Goal: Task Accomplishment & Management: Manage account settings

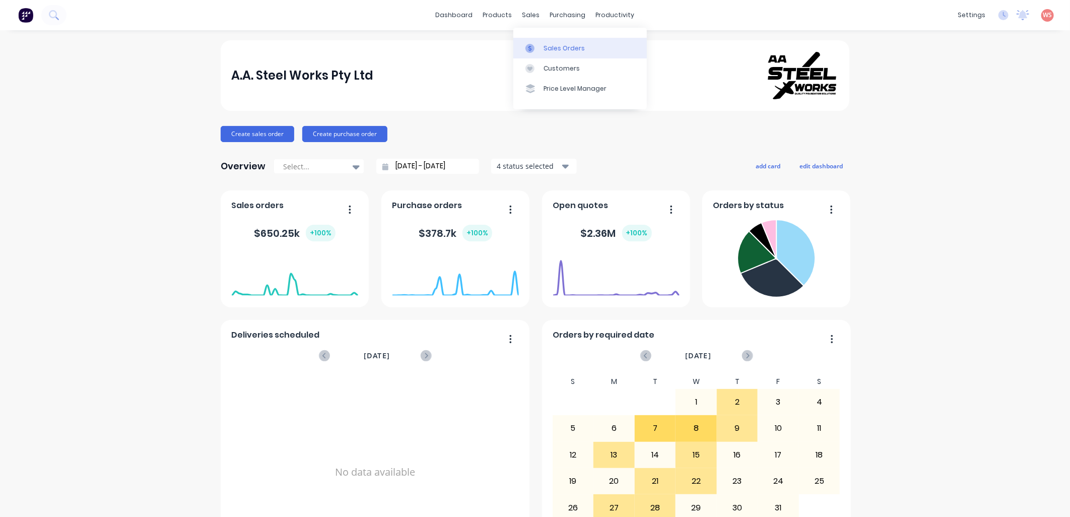
click at [537, 44] on div at bounding box center [532, 48] width 15 height 9
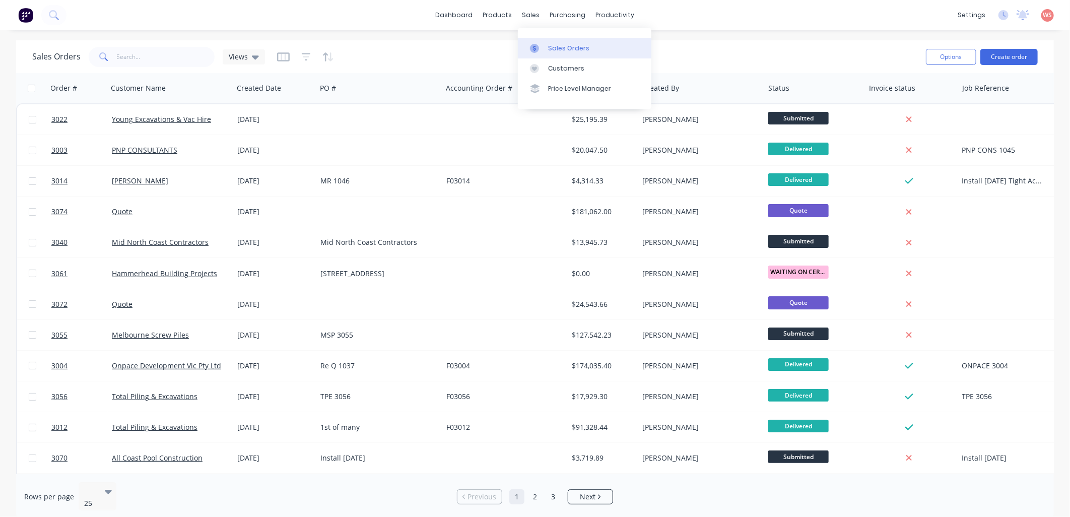
click at [552, 47] on div "Sales Orders" at bounding box center [568, 48] width 41 height 9
click at [1015, 56] on button "Create order" at bounding box center [1008, 57] width 57 height 16
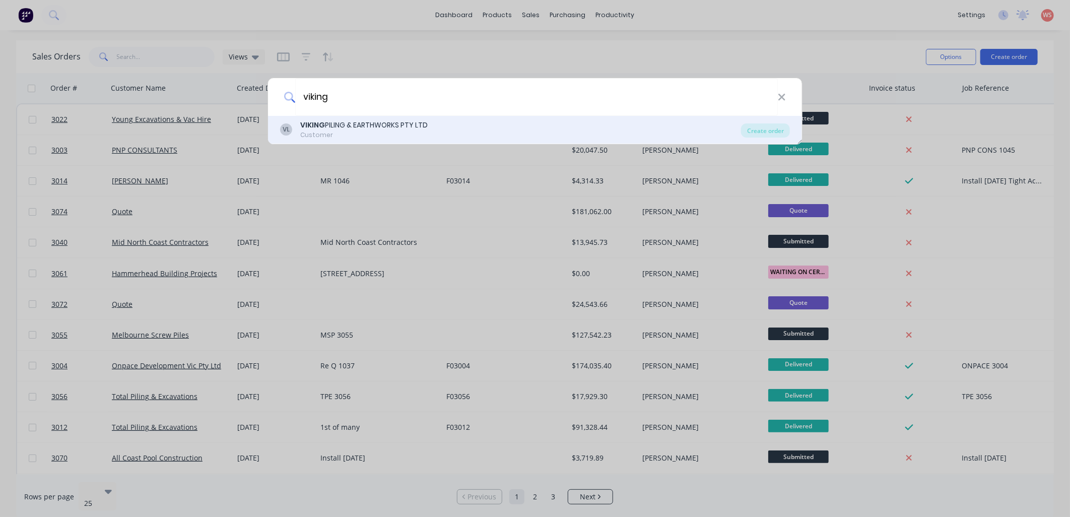
type input "viking"
click at [326, 144] on div "VL VIKING PILING & EARTHWORKS PTY LTD Customer Create order" at bounding box center [535, 130] width 534 height 28
click at [335, 128] on div "VIKING PILING & EARTHWORKS PTY LTD" at bounding box center [363, 125] width 127 height 11
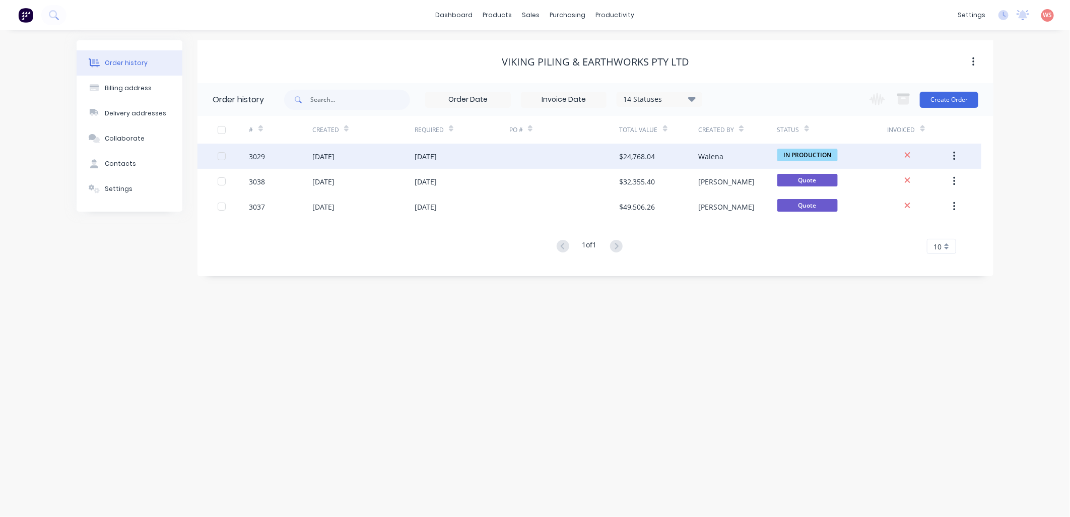
click at [379, 161] on div "[DATE]" at bounding box center [363, 156] width 102 height 25
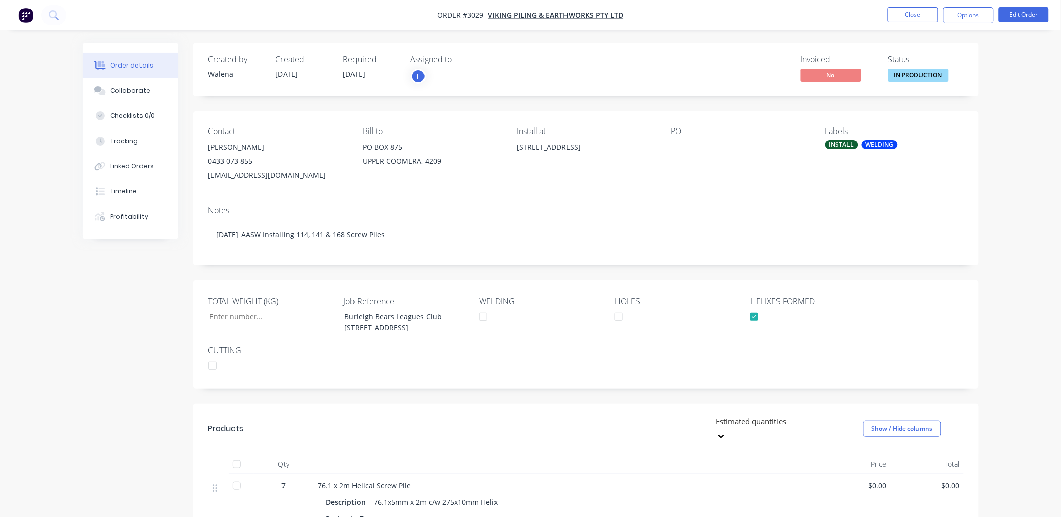
click at [677, 145] on div at bounding box center [735, 147] width 126 height 14
click at [673, 151] on div at bounding box center [735, 147] width 126 height 14
click at [1033, 14] on button "Edit Order" at bounding box center [1024, 14] width 50 height 15
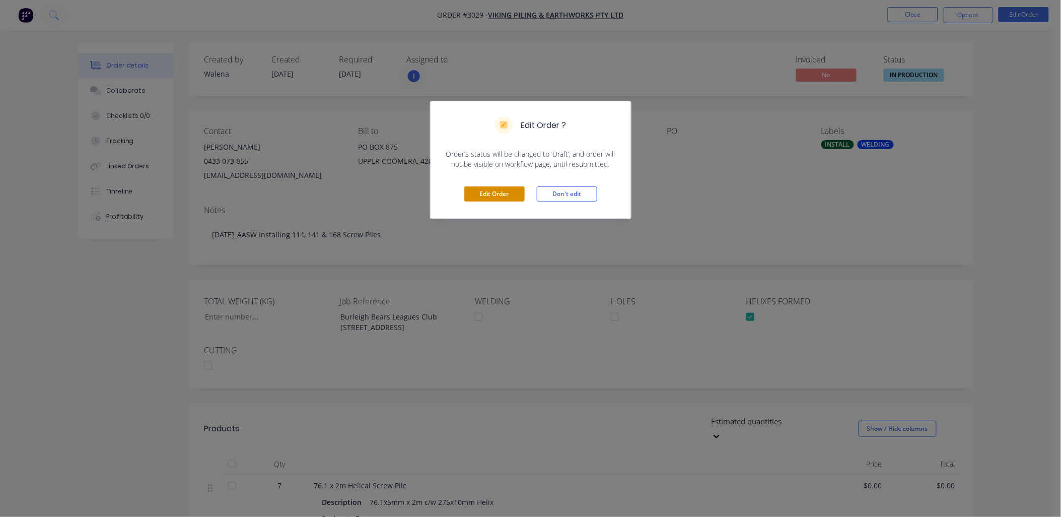
click at [505, 193] on button "Edit Order" at bounding box center [494, 193] width 60 height 15
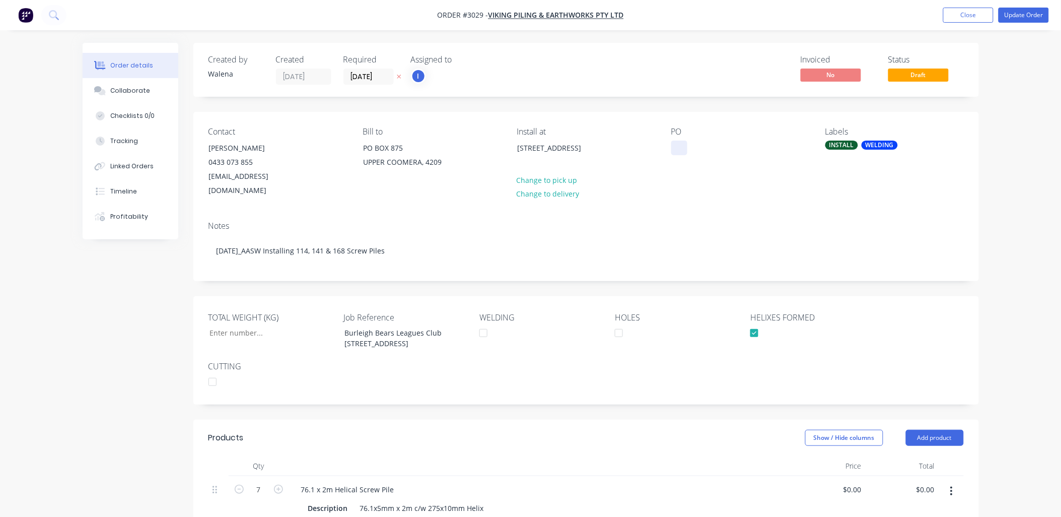
click at [684, 145] on div at bounding box center [680, 148] width 16 height 15
click at [973, 24] on nav "Order #3029 - VIKING PILING & EARTHWORKS PTY LTD Add product Close Update Order" at bounding box center [530, 15] width 1061 height 30
click at [970, 16] on button "Close" at bounding box center [969, 15] width 50 height 15
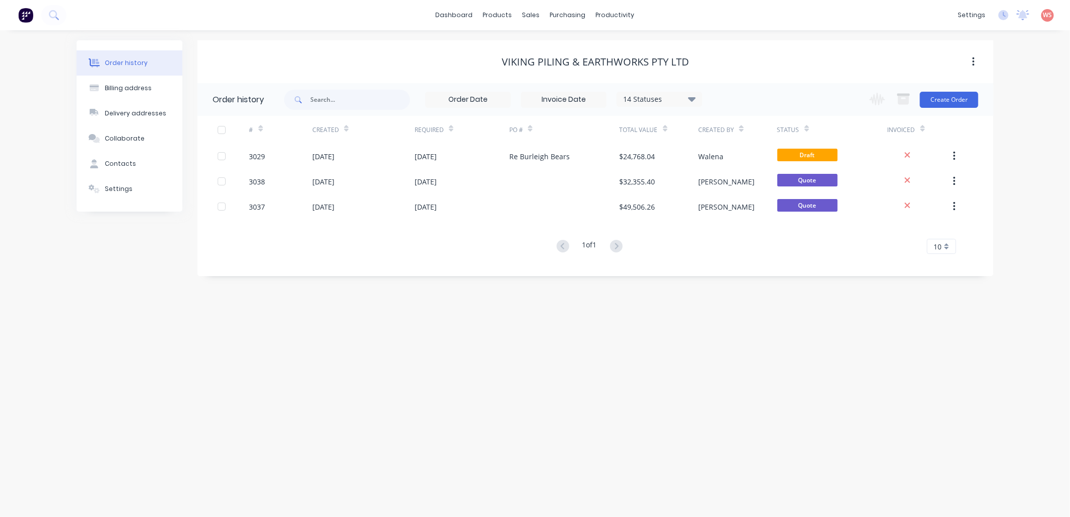
click at [664, 341] on div "Order history Billing address Delivery addresses Collaborate Contacts Settings …" at bounding box center [535, 273] width 1070 height 487
click at [964, 103] on button "Create Order" at bounding box center [949, 100] width 58 height 16
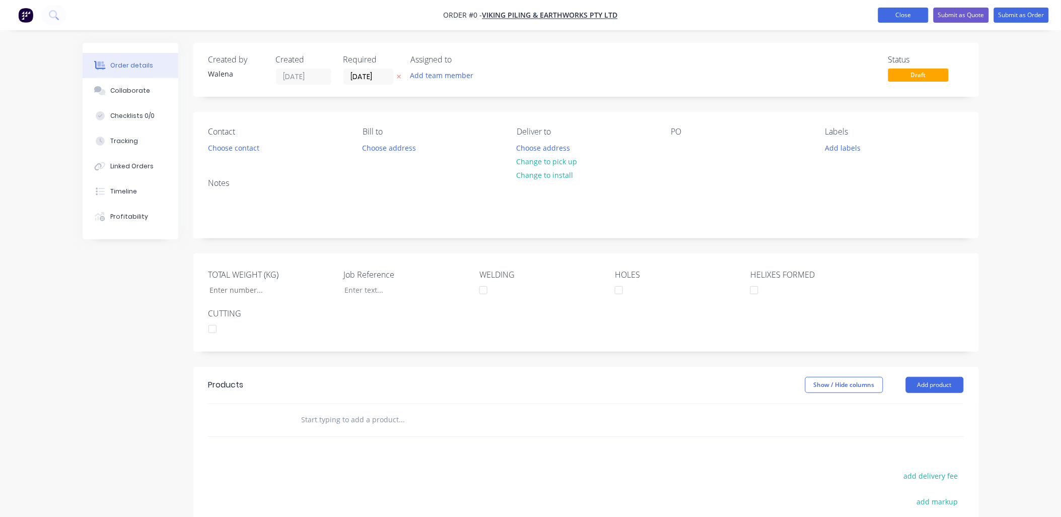
click at [881, 19] on button "Close" at bounding box center [904, 15] width 50 height 15
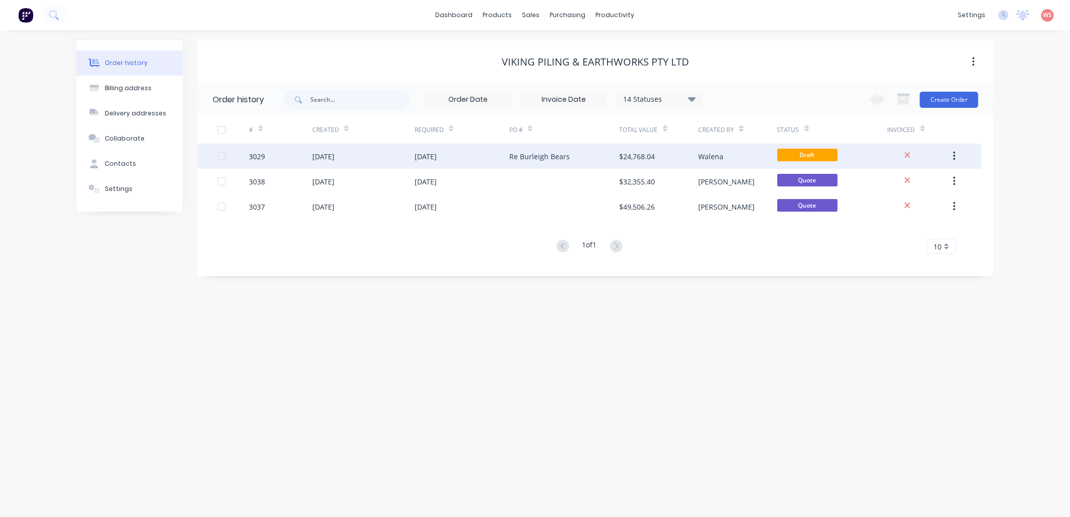
click at [477, 148] on div "[DATE]" at bounding box center [462, 156] width 95 height 25
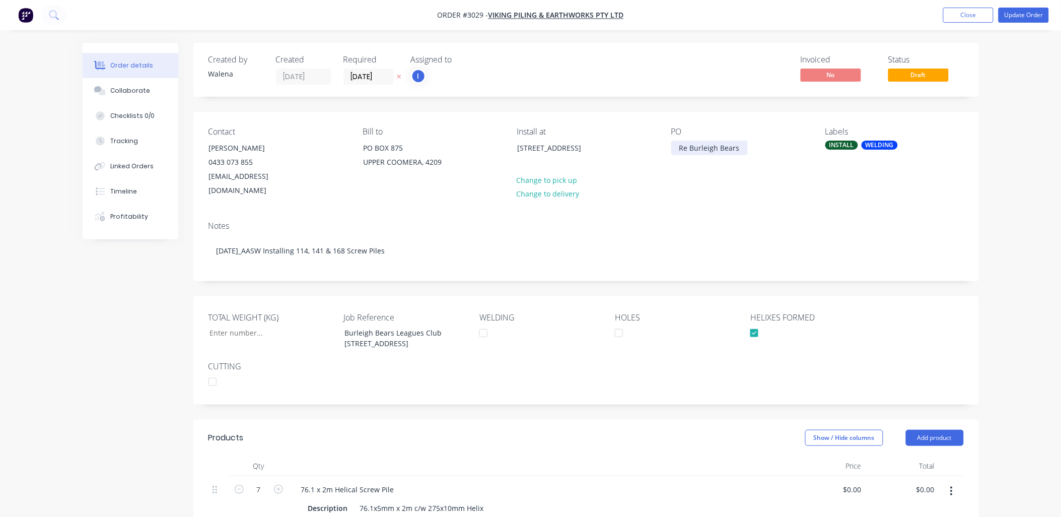
click at [742, 147] on div "Re Burleigh Bears" at bounding box center [710, 148] width 77 height 15
click at [729, 180] on div "PO Re Burleigh Bears / Install 13.10" at bounding box center [741, 162] width 138 height 71
click at [879, 150] on div "Labels INSTALL WELDING" at bounding box center [895, 162] width 138 height 71
click at [885, 144] on div "WELDING" at bounding box center [880, 145] width 36 height 9
click at [843, 253] on div at bounding box center [844, 253] width 20 height 20
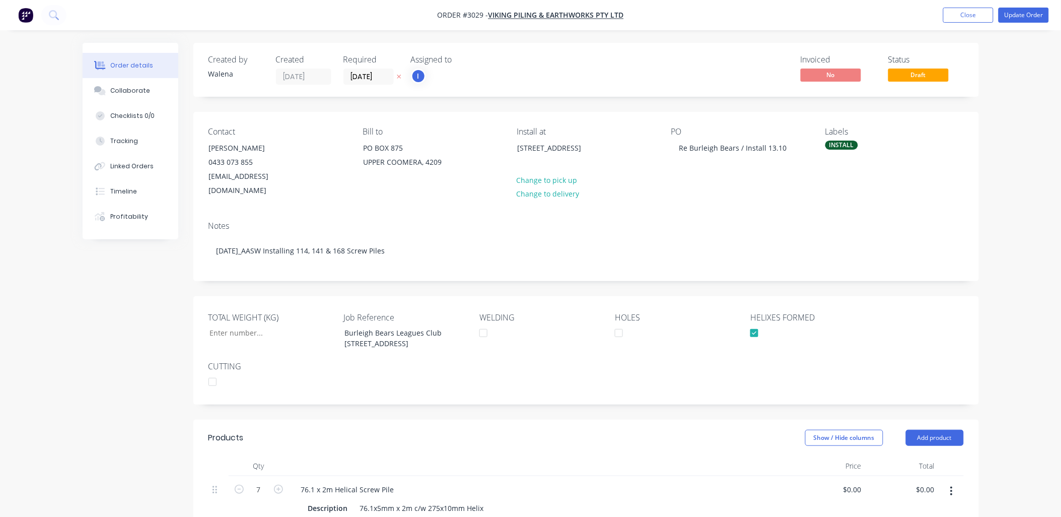
click at [752, 193] on div "Contact [PERSON_NAME] [PHONE_NUMBER] [EMAIL_ADDRESS][DOMAIN_NAME] Bill to [STRE…" at bounding box center [586, 162] width 786 height 101
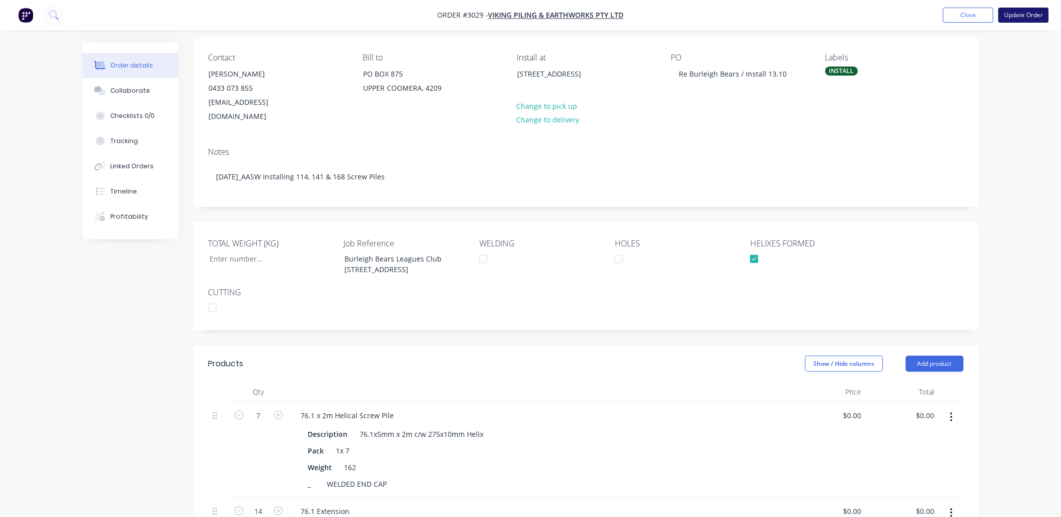
click at [1030, 14] on button "Update Order" at bounding box center [1024, 15] width 50 height 15
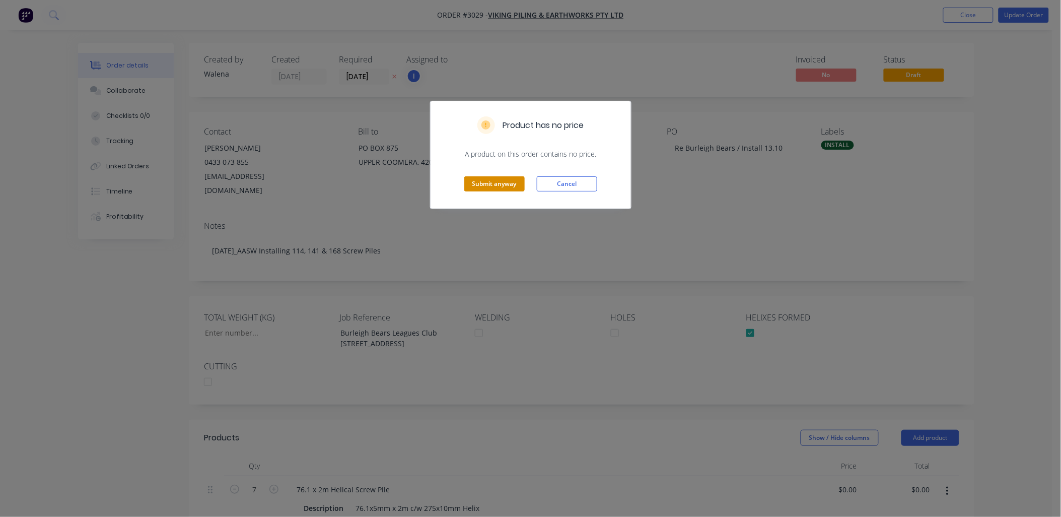
click at [506, 184] on button "Submit anyway" at bounding box center [494, 183] width 60 height 15
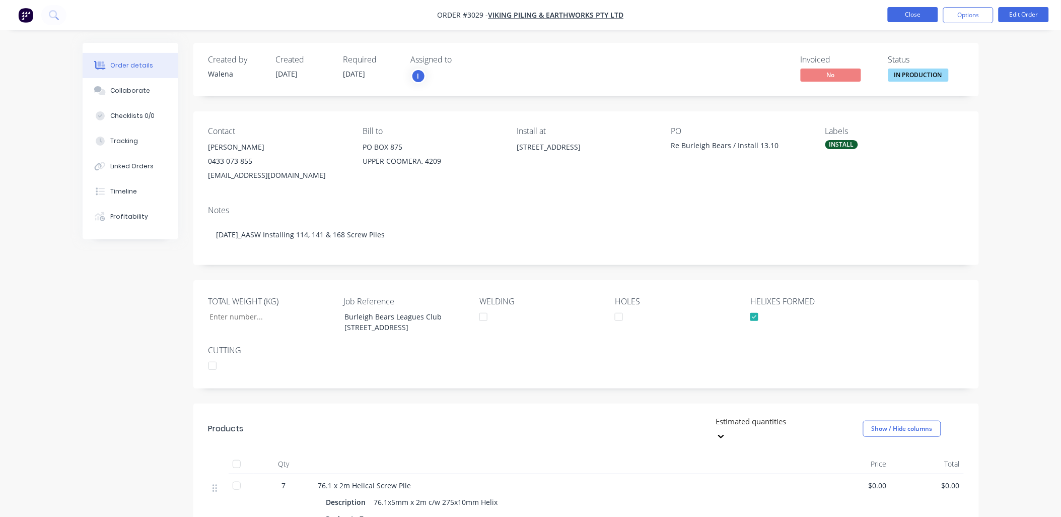
click at [905, 10] on button "Close" at bounding box center [913, 14] width 50 height 15
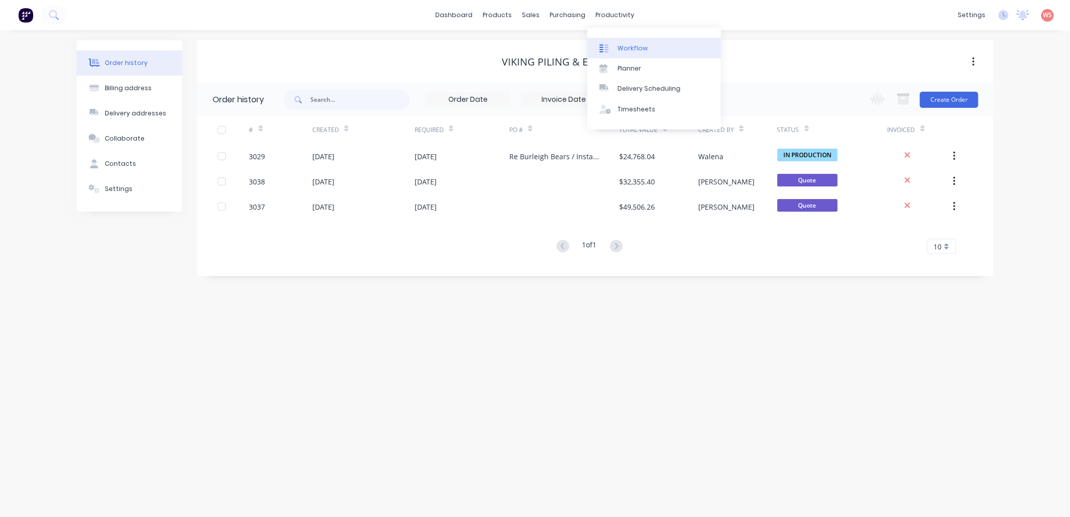
click at [625, 40] on link "Workflow" at bounding box center [653, 48] width 133 height 20
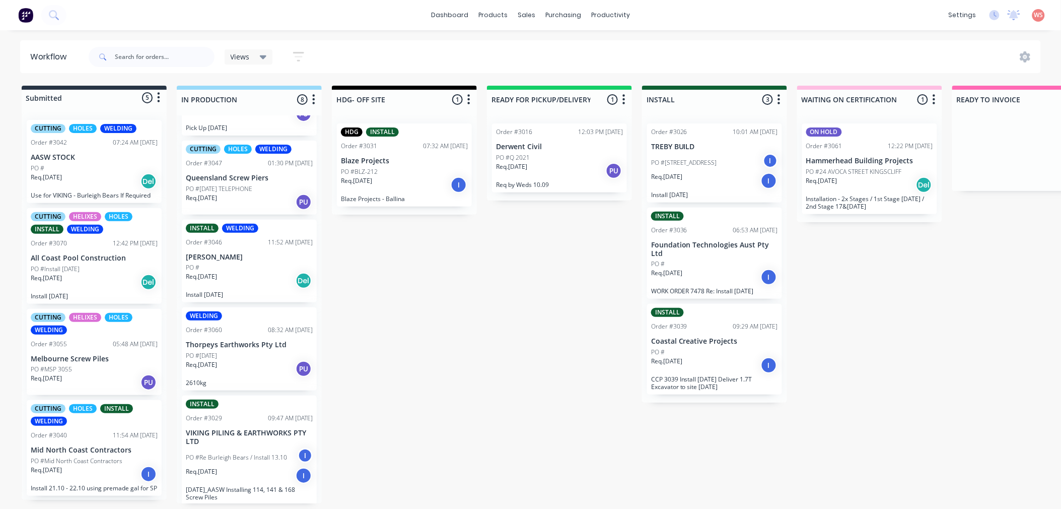
scroll to position [384, 0]
click at [235, 258] on p "[PERSON_NAME]" at bounding box center [249, 256] width 127 height 9
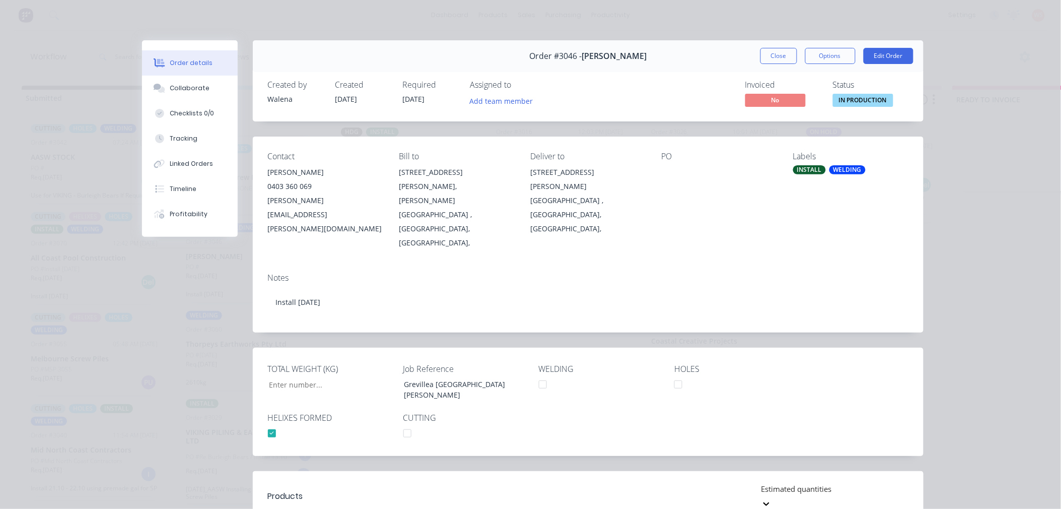
click at [851, 171] on div "WELDING" at bounding box center [848, 169] width 36 height 9
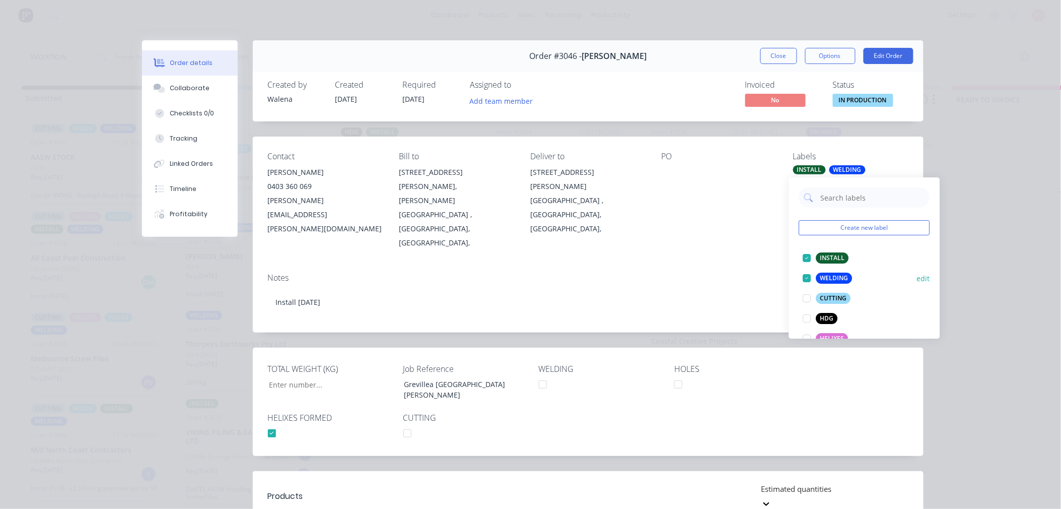
click at [808, 274] on div at bounding box center [807, 278] width 20 height 20
click at [994, 268] on div "Order details Collaborate Checklists 0/0 Tracking Linked Orders Timeline Profit…" at bounding box center [530, 254] width 1061 height 509
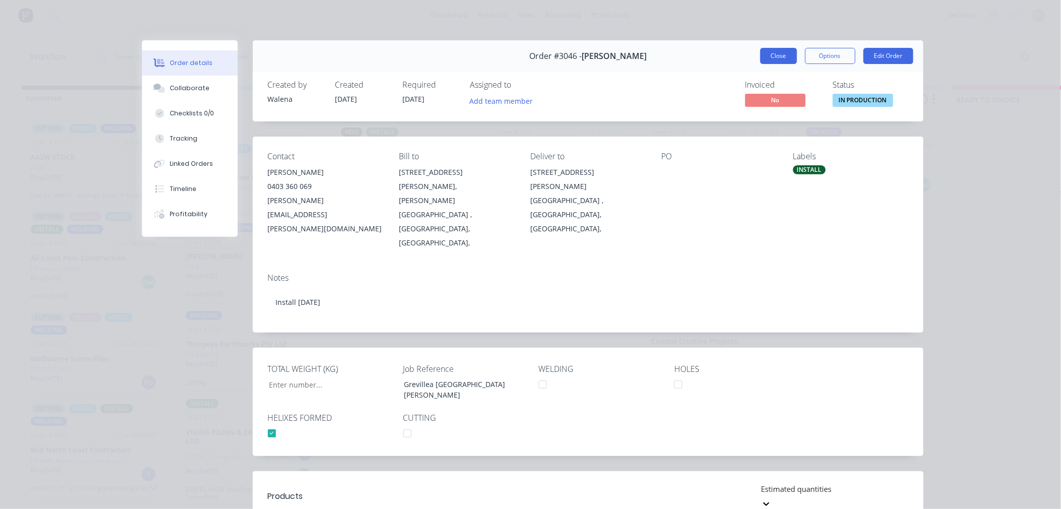
click at [775, 62] on button "Close" at bounding box center [779, 56] width 37 height 16
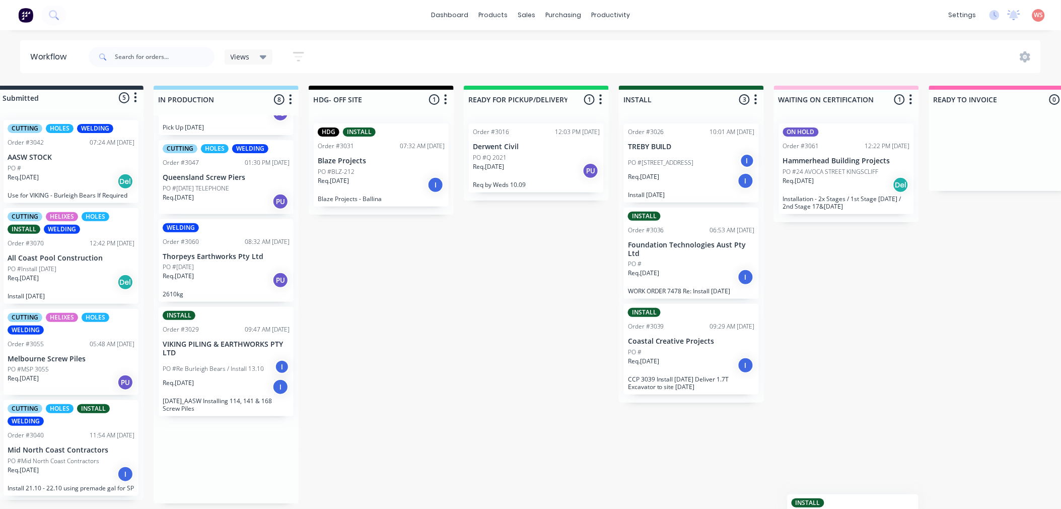
scroll to position [3, 30]
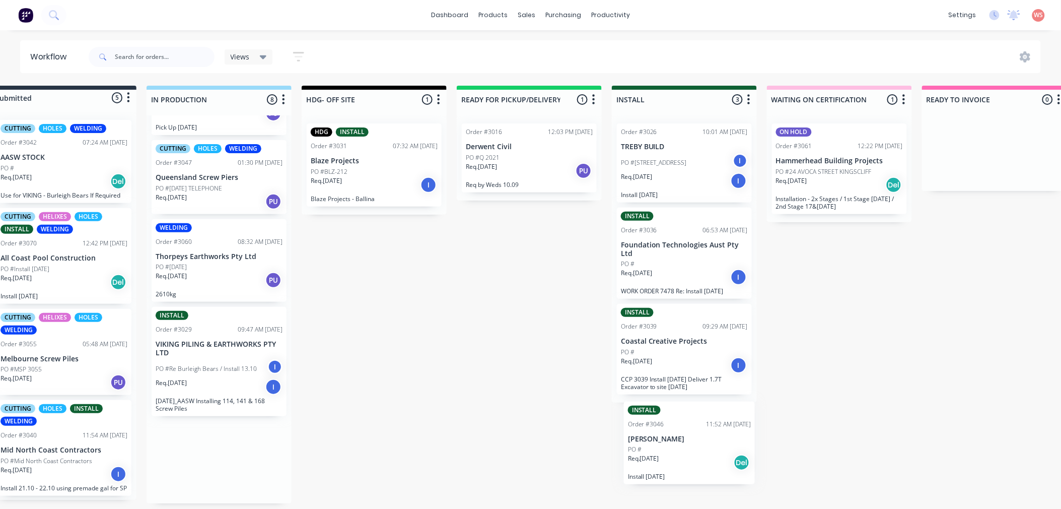
drag, startPoint x: 222, startPoint y: 249, endPoint x: 665, endPoint y: 436, distance: 481.1
click at [665, 436] on div "Submitted 5 Status colour #273444 hex #273444 Save Cancel Summaries Total order…" at bounding box center [656, 295] width 1388 height 418
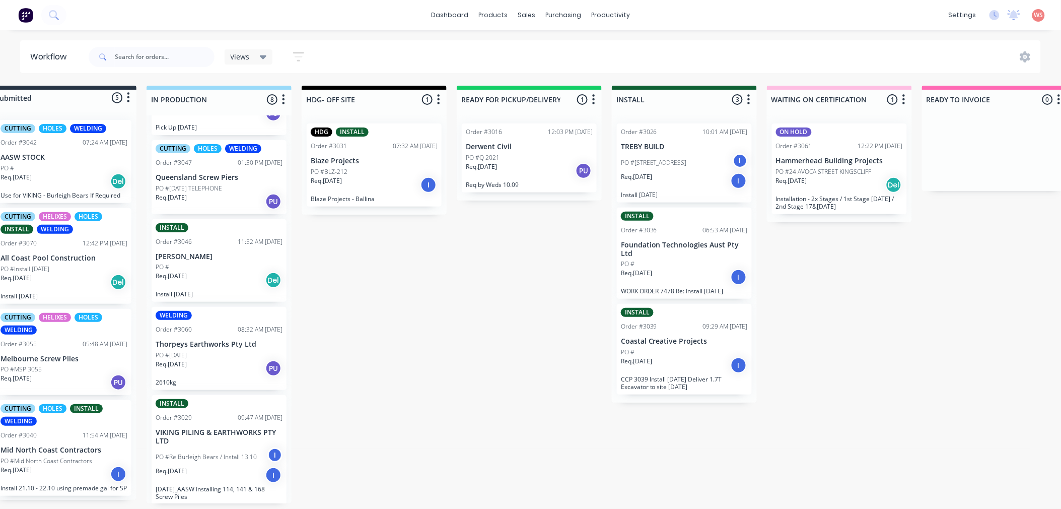
click at [211, 255] on p "[PERSON_NAME]" at bounding box center [219, 256] width 127 height 9
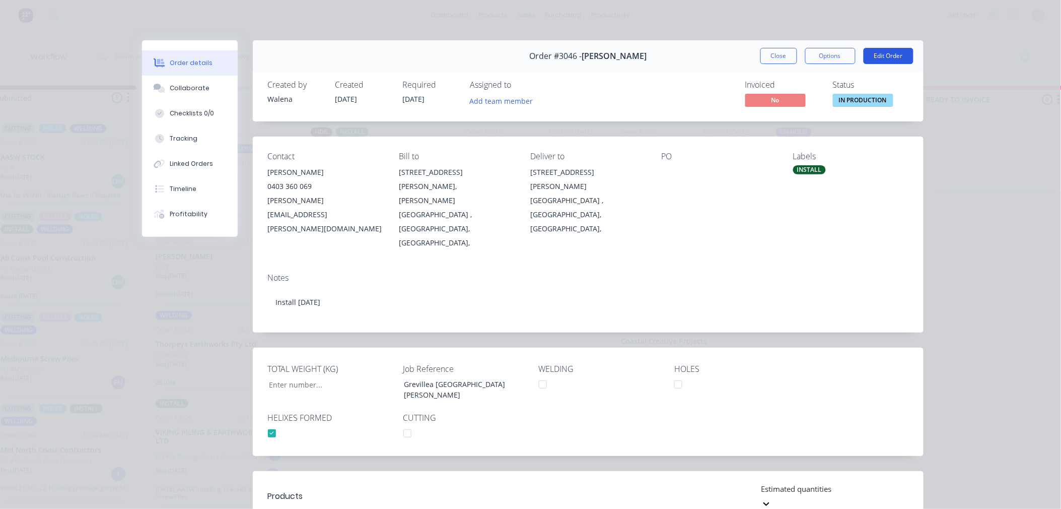
click at [887, 60] on button "Edit Order" at bounding box center [889, 56] width 50 height 16
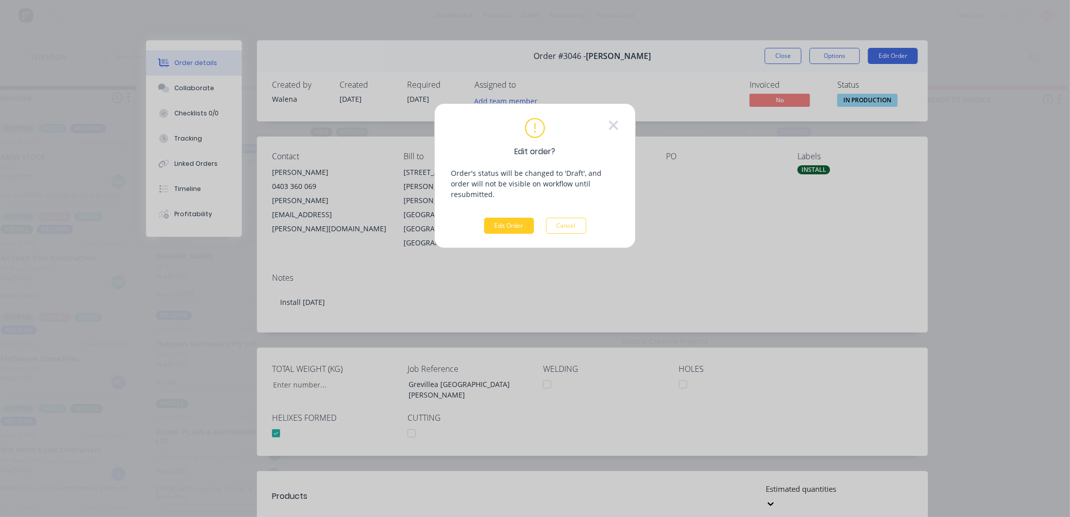
click at [504, 219] on button "Edit Order" at bounding box center [509, 226] width 50 height 16
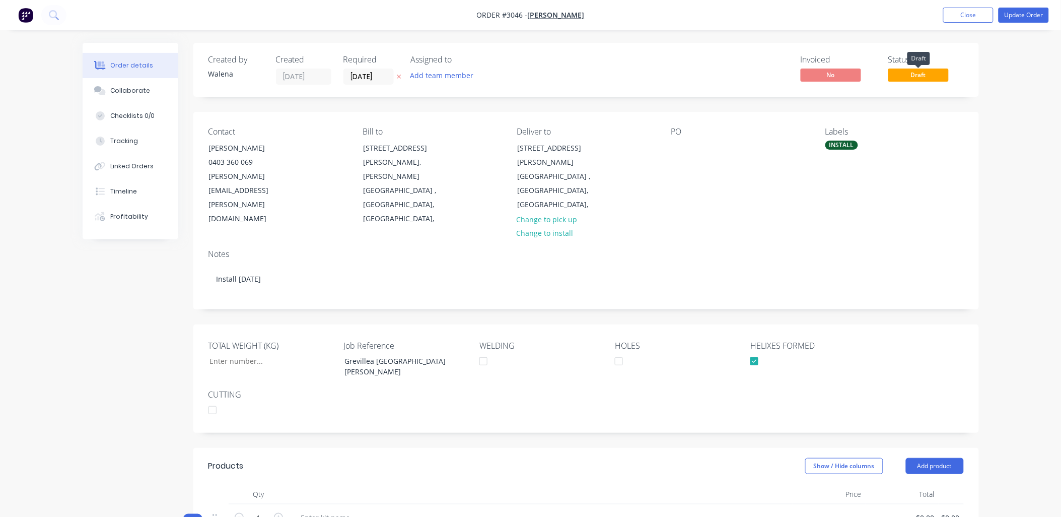
click at [923, 77] on span "Draft" at bounding box center [919, 75] width 60 height 13
click at [1025, 16] on button "Update Order" at bounding box center [1024, 15] width 50 height 15
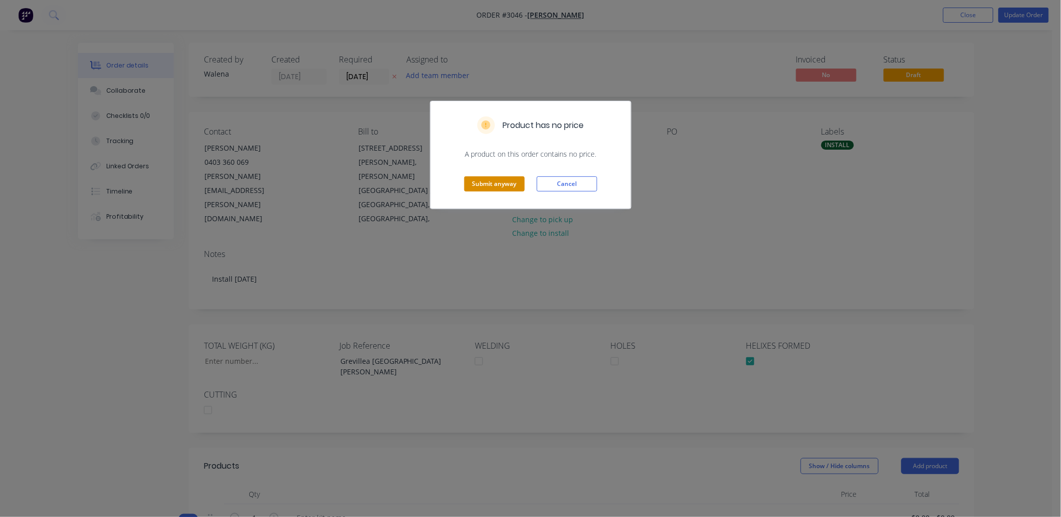
click at [502, 187] on button "Submit anyway" at bounding box center [494, 183] width 60 height 15
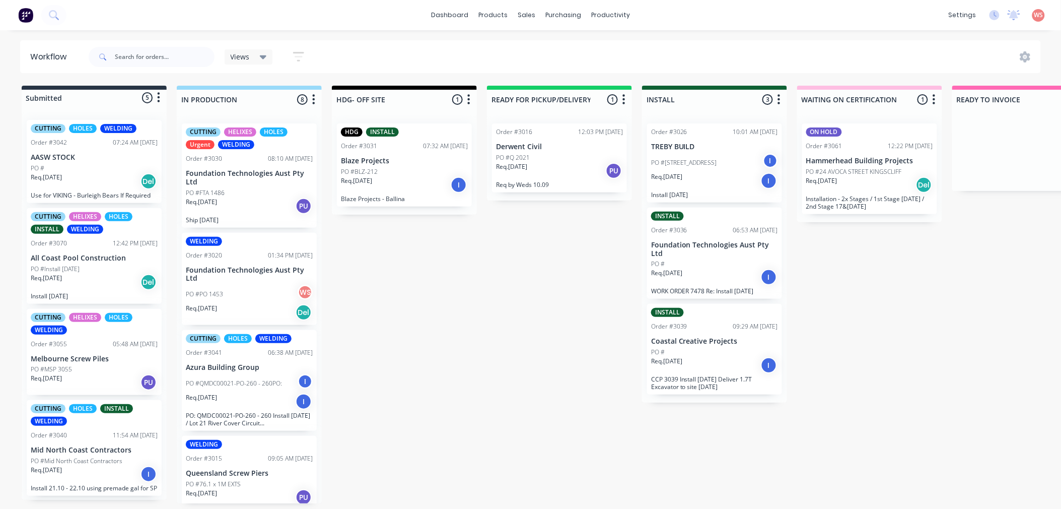
scroll to position [384, 0]
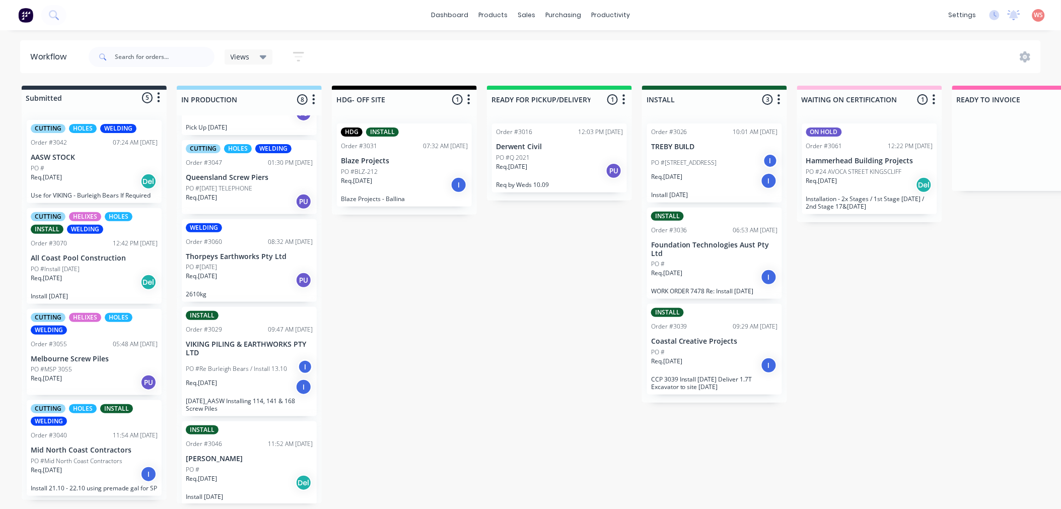
click at [238, 469] on div "PO #" at bounding box center [249, 469] width 127 height 9
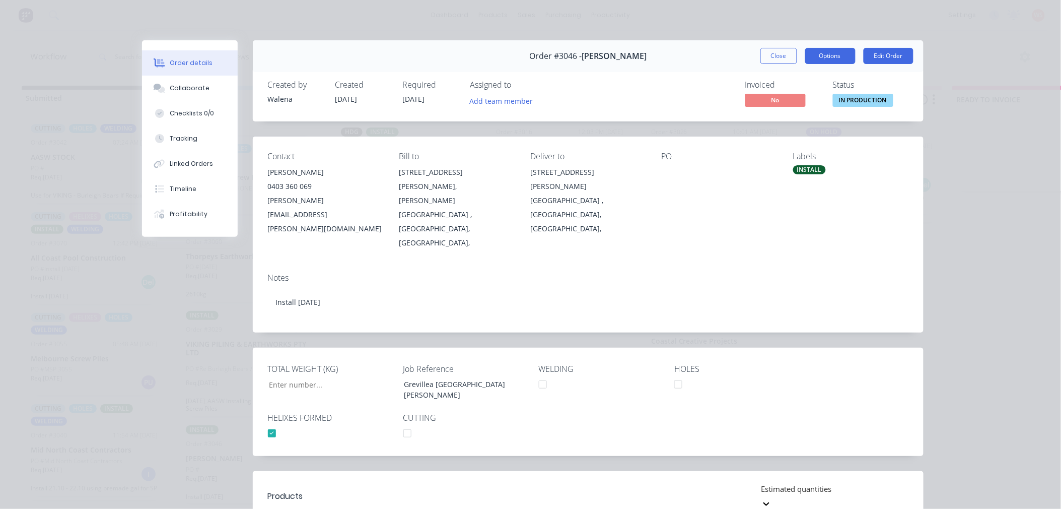
click at [843, 56] on button "Options" at bounding box center [831, 56] width 50 height 16
click at [829, 54] on button "Options" at bounding box center [831, 56] width 50 height 16
click at [863, 99] on span "IN PRODUCTION" at bounding box center [863, 100] width 60 height 13
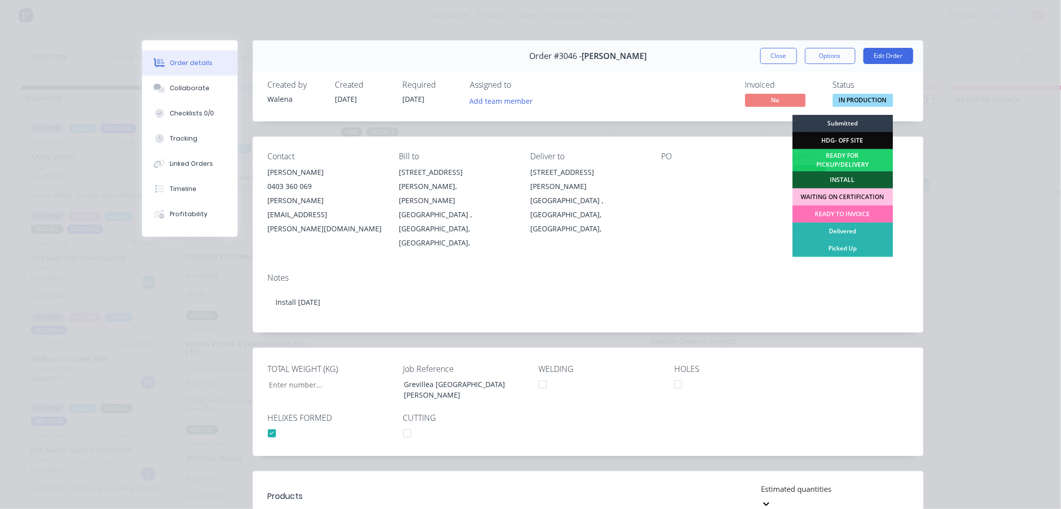
click at [844, 177] on div "INSTALL" at bounding box center [843, 179] width 101 height 17
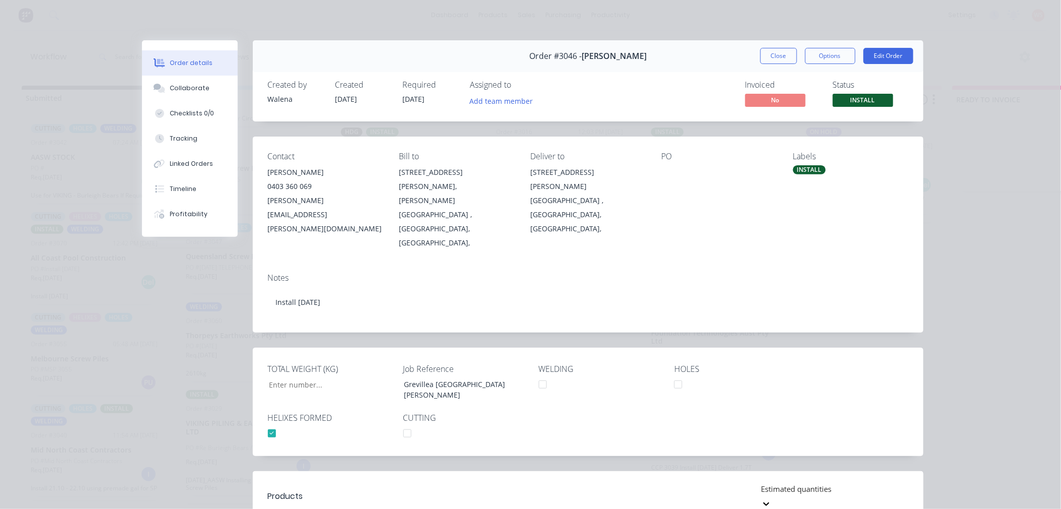
scroll to position [296, 0]
click at [786, 49] on button "Close" at bounding box center [779, 56] width 37 height 16
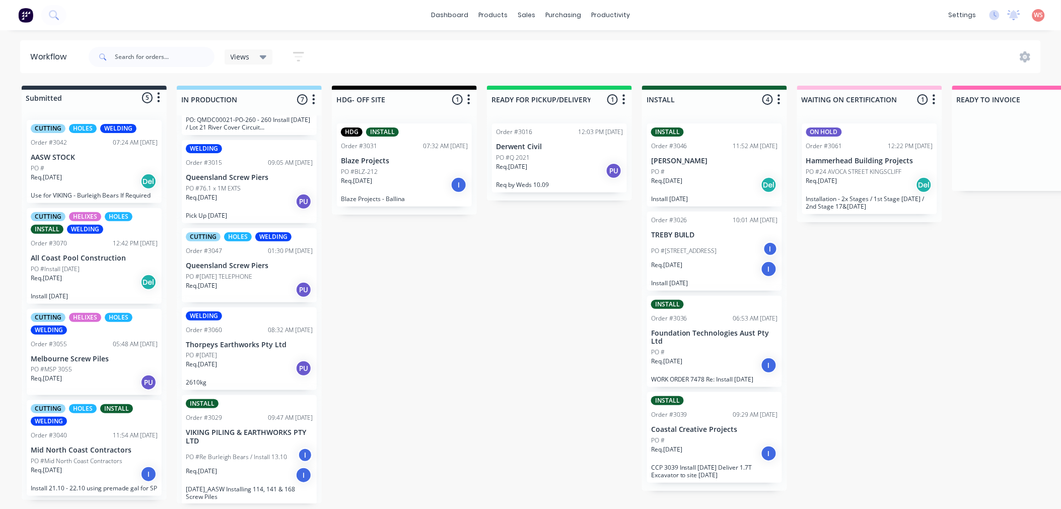
scroll to position [3, 0]
click at [213, 418] on div "Order #3029" at bounding box center [204, 417] width 36 height 9
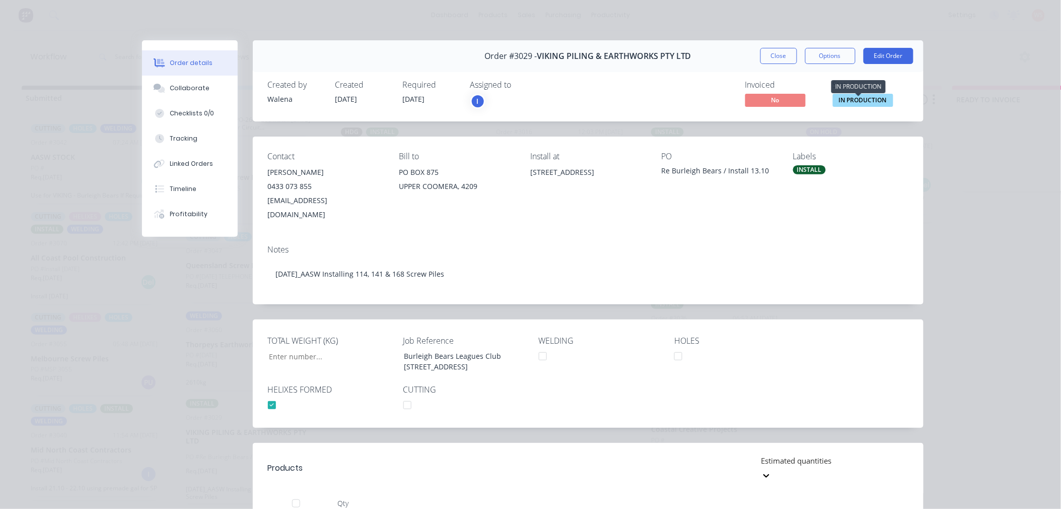
click at [869, 101] on span "IN PRODUCTION" at bounding box center [863, 100] width 60 height 13
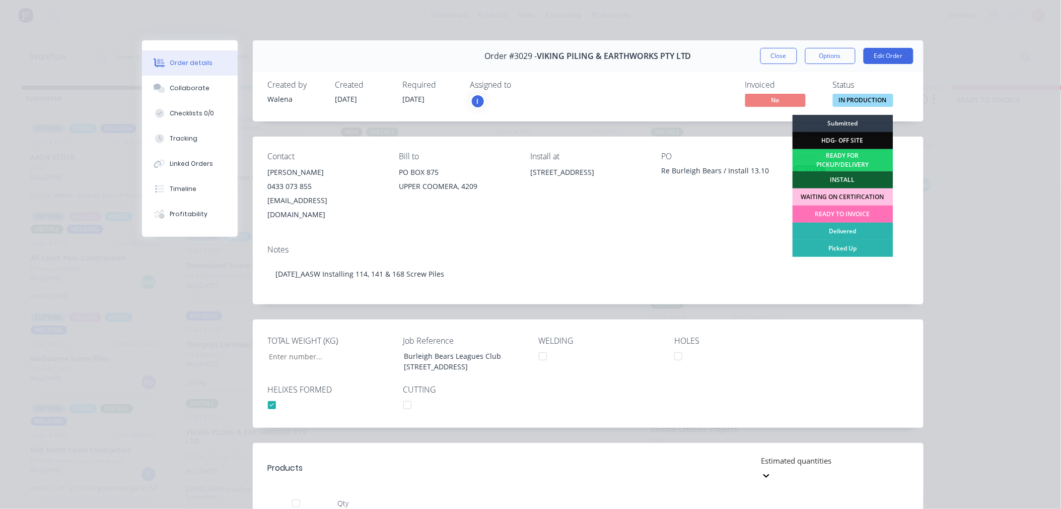
click at [838, 180] on div "INSTALL" at bounding box center [843, 179] width 101 height 17
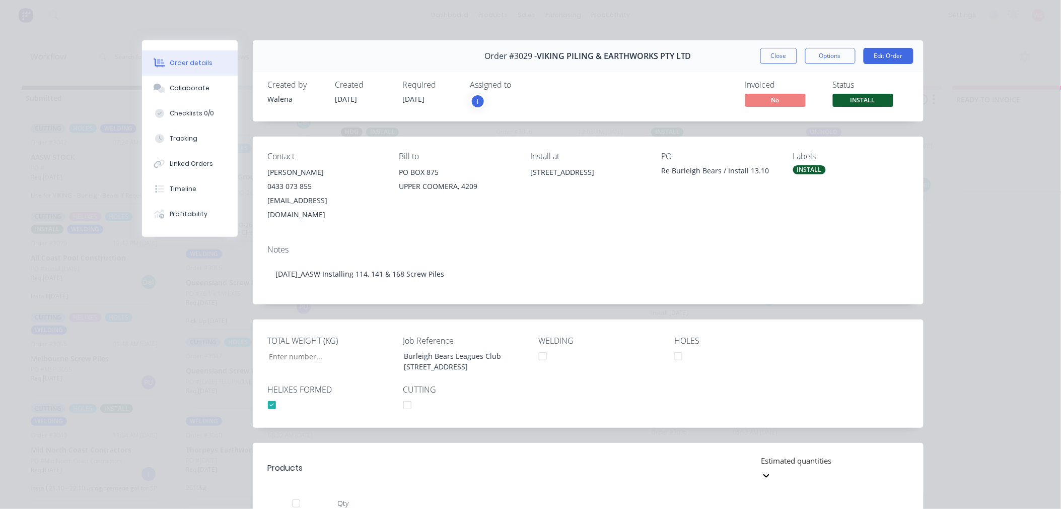
scroll to position [182, 0]
click at [777, 60] on button "Close" at bounding box center [779, 56] width 37 height 16
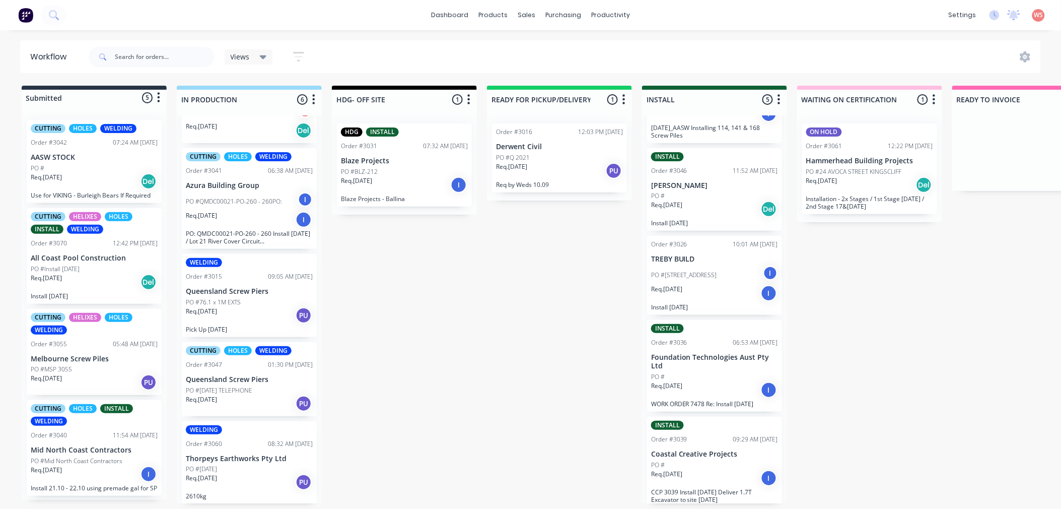
scroll to position [93, 0]
click at [272, 481] on div "Req. [DATE] PU" at bounding box center [249, 482] width 127 height 17
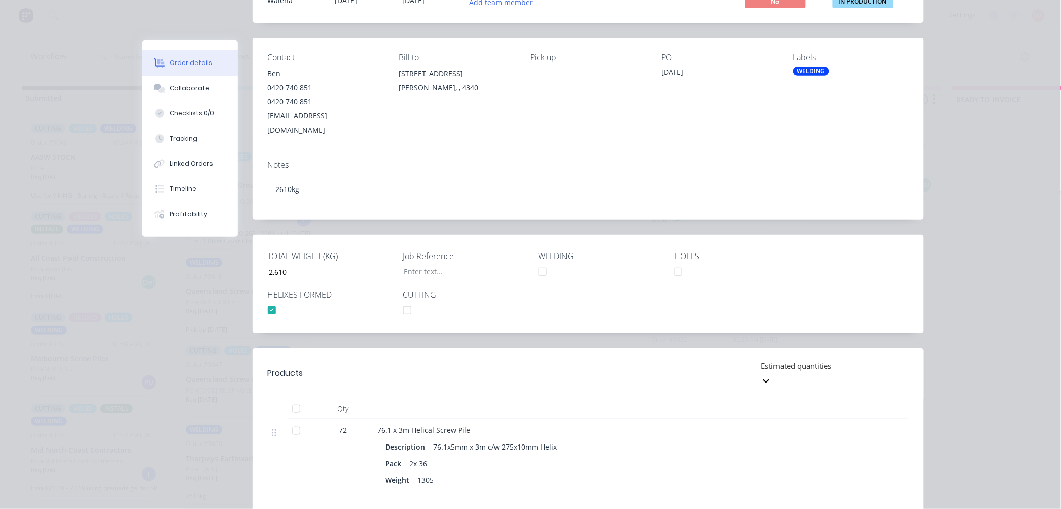
scroll to position [0, 0]
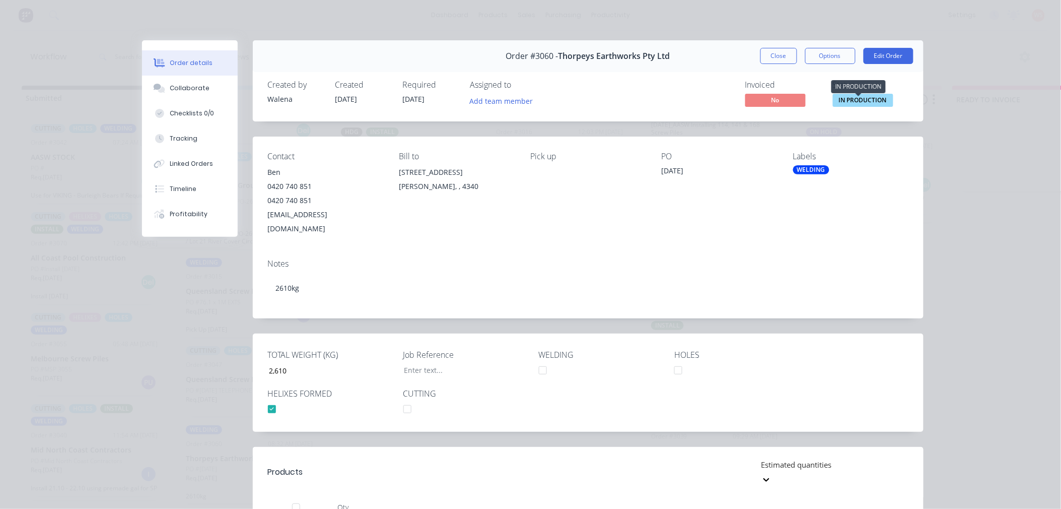
click at [862, 102] on span "IN PRODUCTION" at bounding box center [863, 100] width 60 height 13
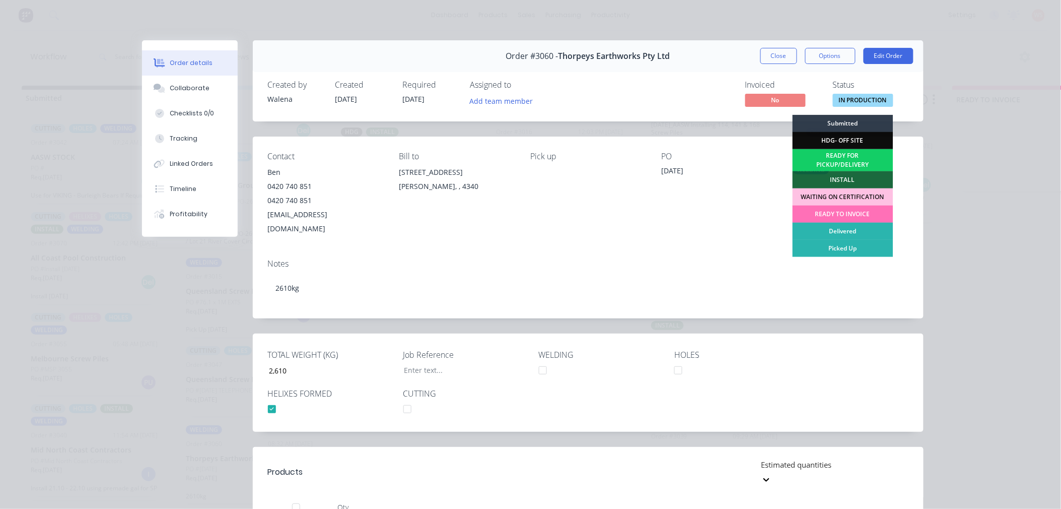
click at [850, 162] on div "READY FOR PICKUP/DELIVERY" at bounding box center [843, 160] width 101 height 22
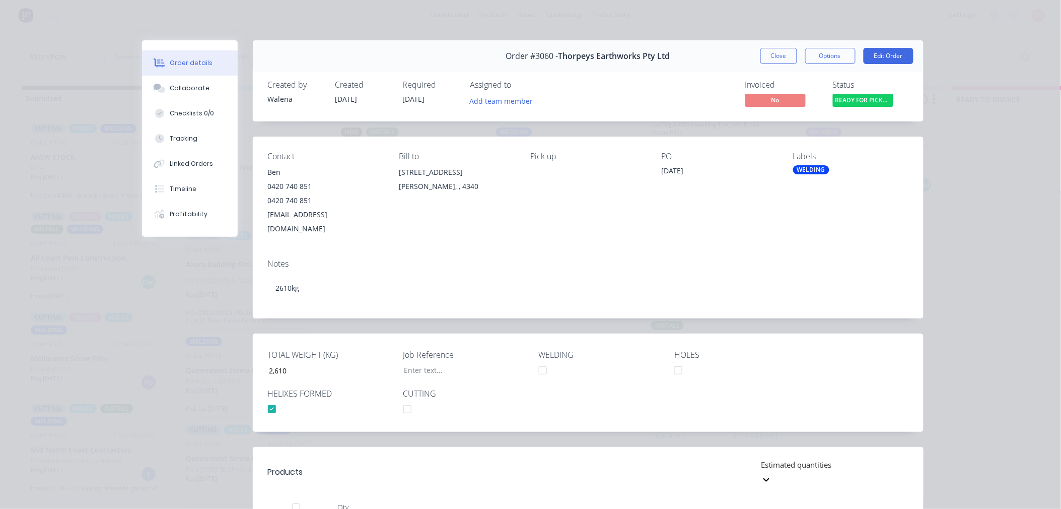
scroll to position [94, 0]
click at [781, 57] on button "Close" at bounding box center [779, 56] width 37 height 16
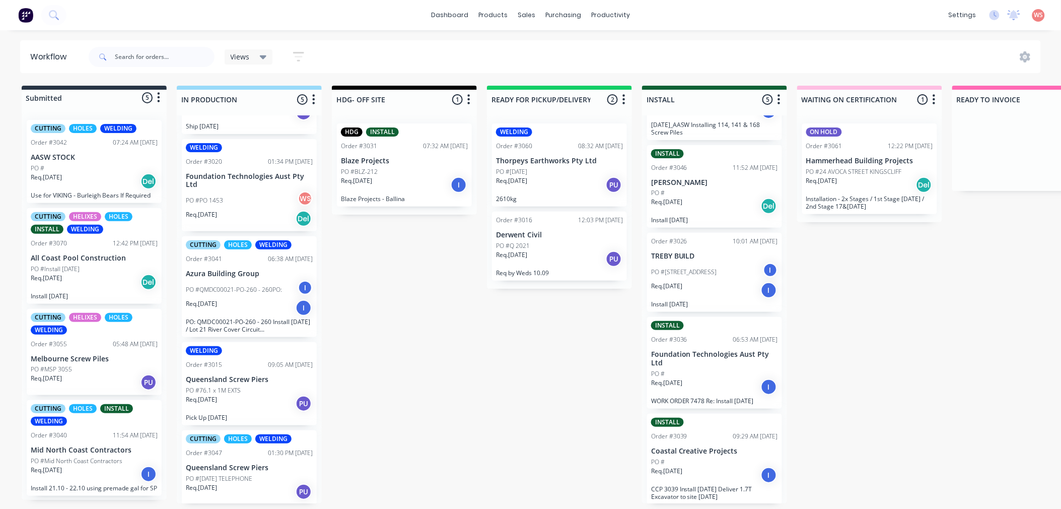
click at [521, 133] on div "WELDING" at bounding box center [514, 131] width 36 height 9
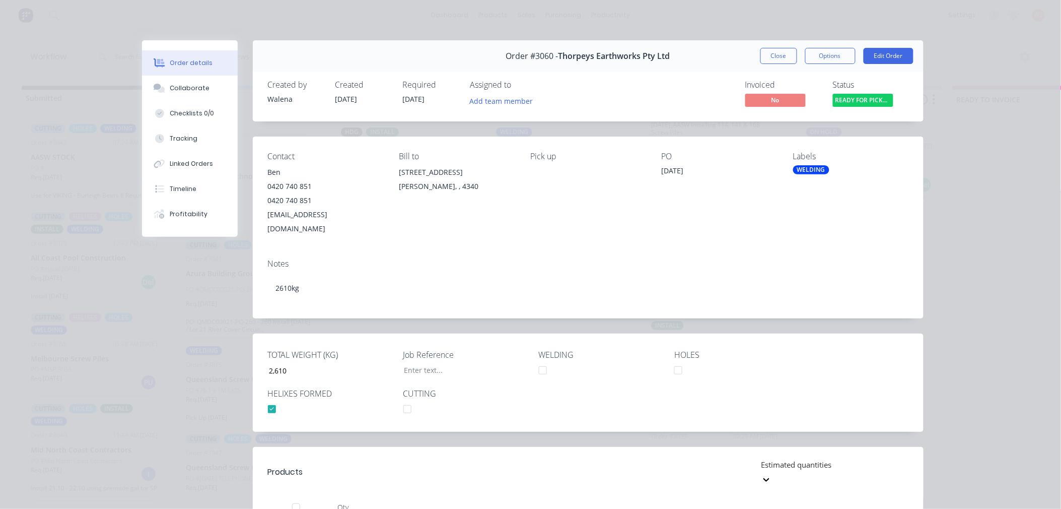
click at [804, 174] on div "WELDING" at bounding box center [811, 169] width 36 height 9
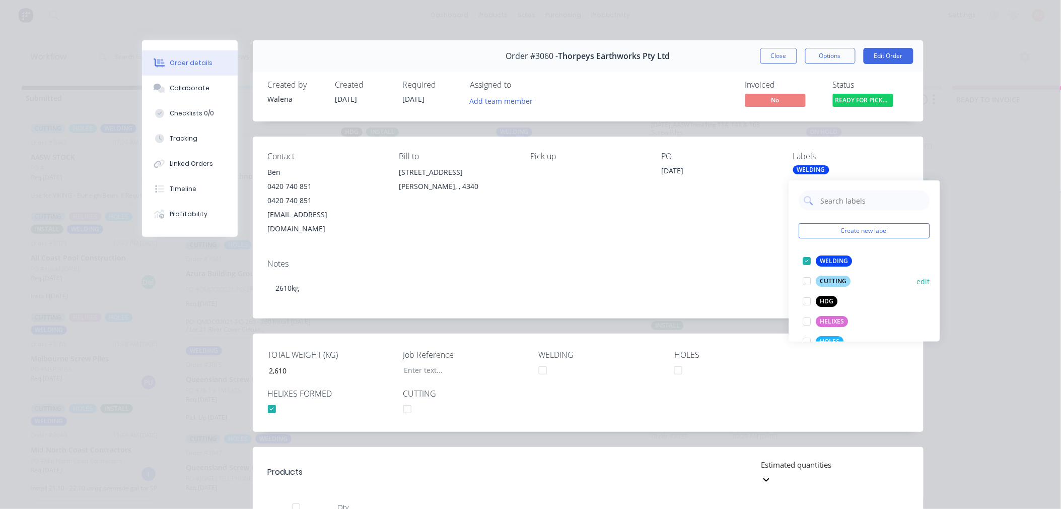
click at [805, 258] on div at bounding box center [807, 261] width 20 height 20
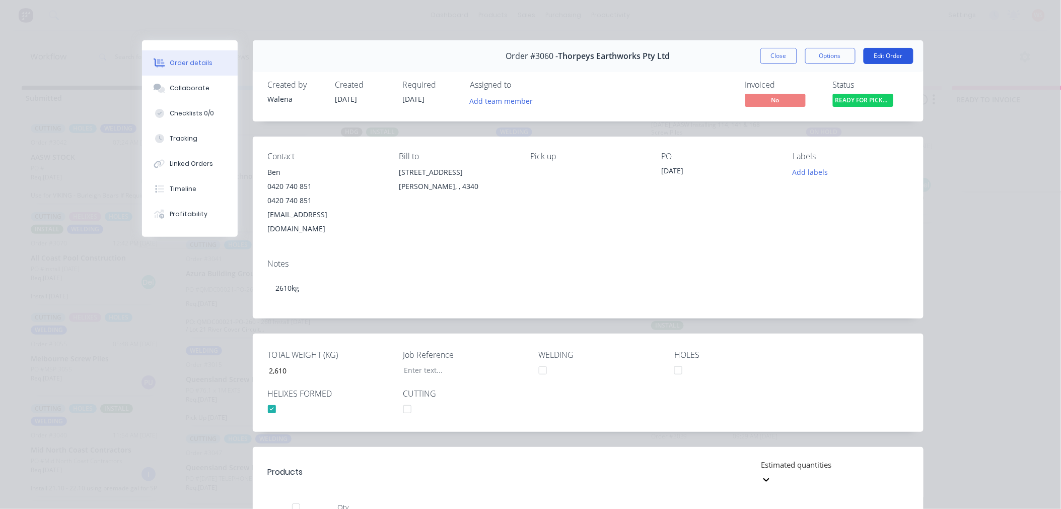
click at [879, 54] on button "Edit Order" at bounding box center [889, 56] width 50 height 16
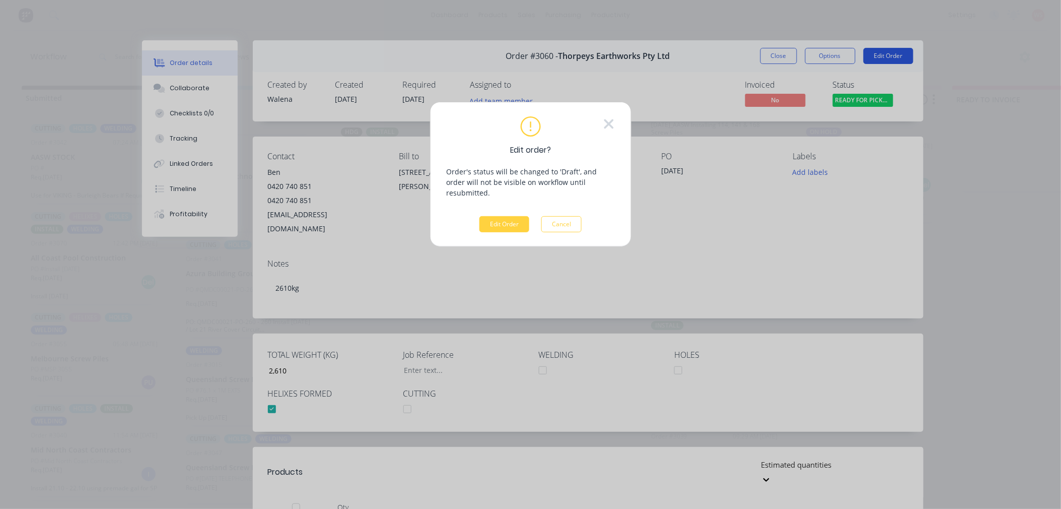
scroll to position [0, 0]
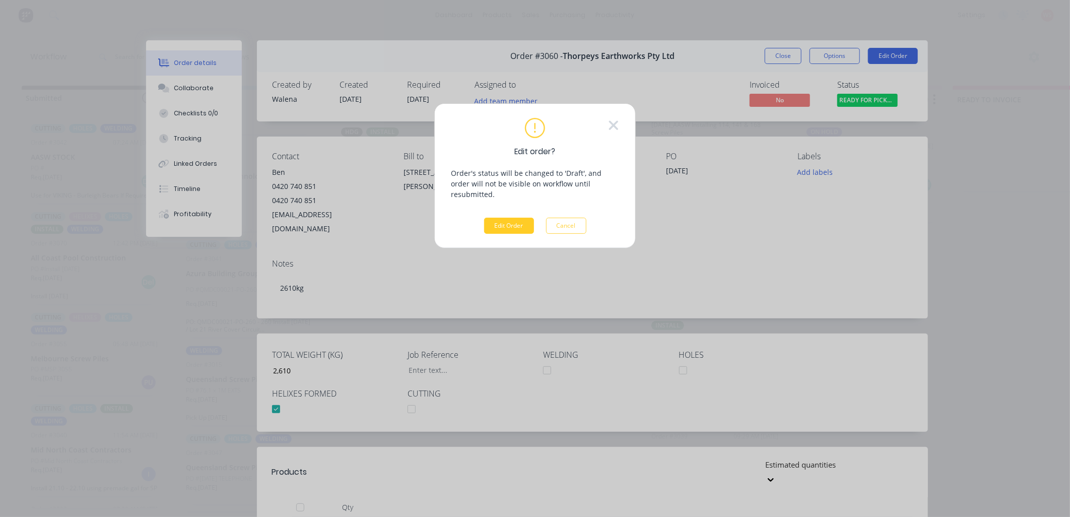
click at [512, 218] on button "Edit Order" at bounding box center [509, 226] width 50 height 16
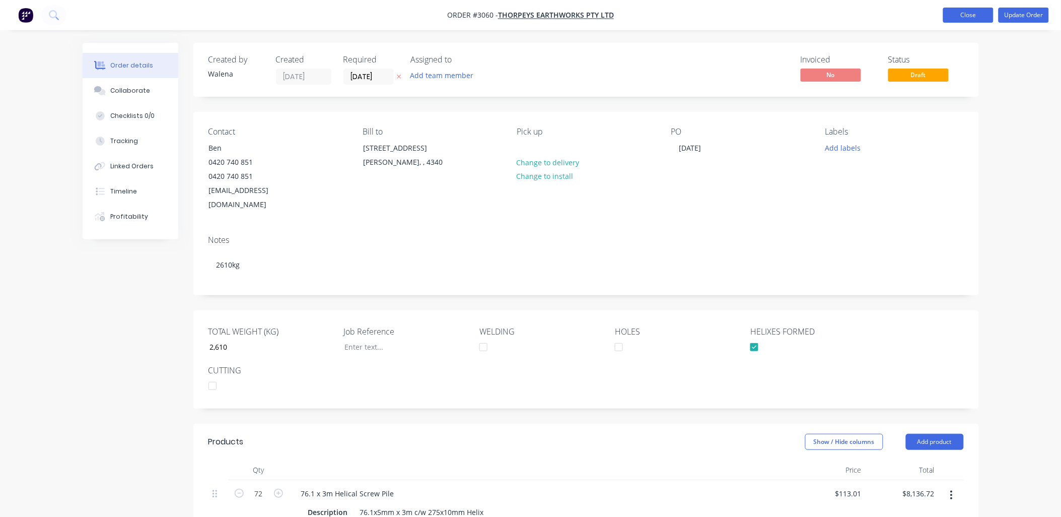
click at [980, 11] on button "Close" at bounding box center [969, 15] width 50 height 15
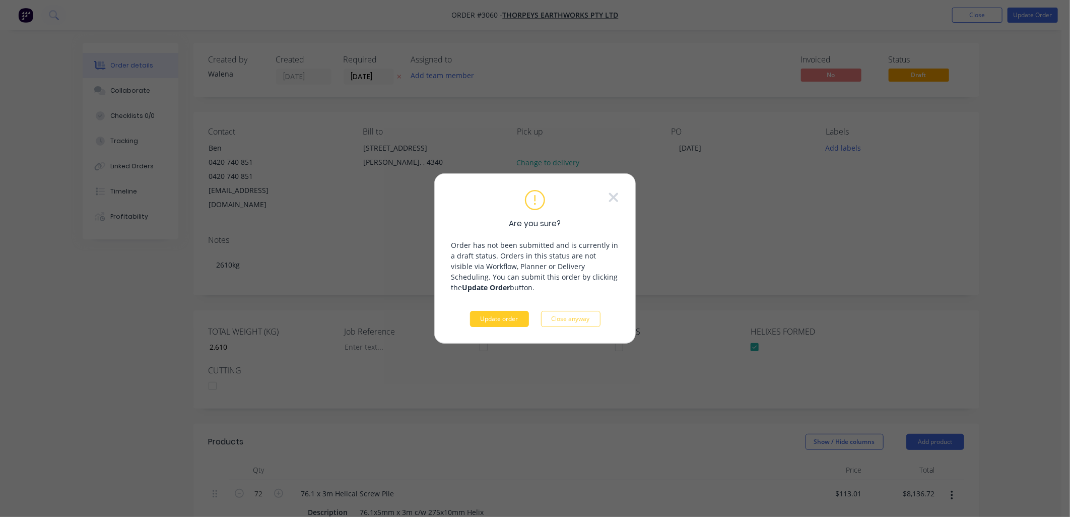
click at [486, 320] on button "Update order" at bounding box center [499, 319] width 59 height 16
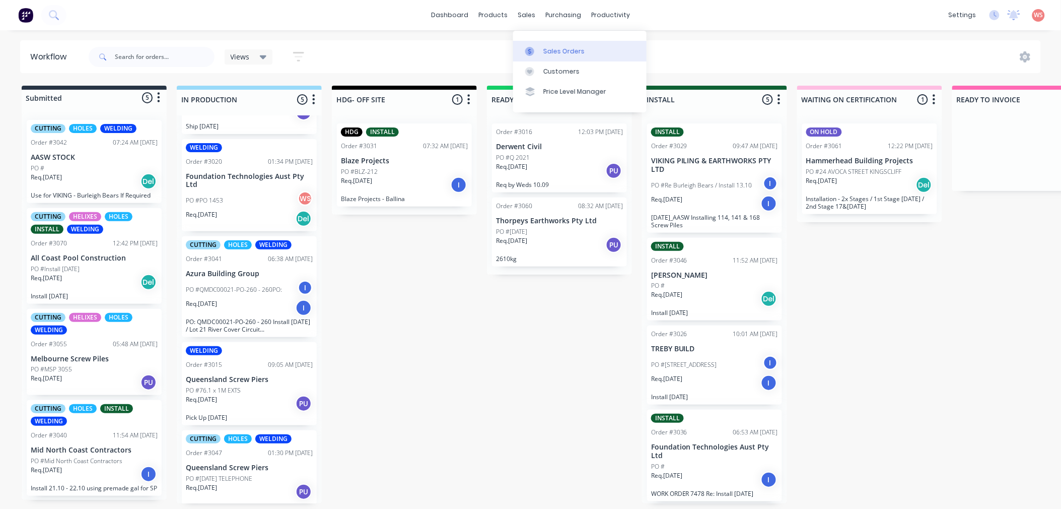
click at [548, 55] on link "Sales Orders" at bounding box center [579, 51] width 133 height 20
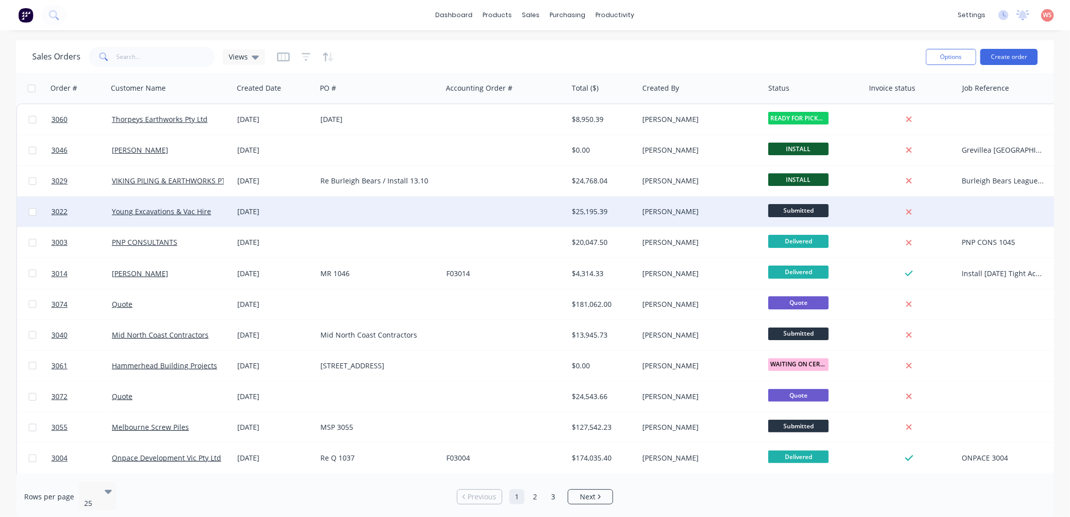
click at [190, 205] on div "Young Excavations & Vac Hire" at bounding box center [171, 211] width 126 height 30
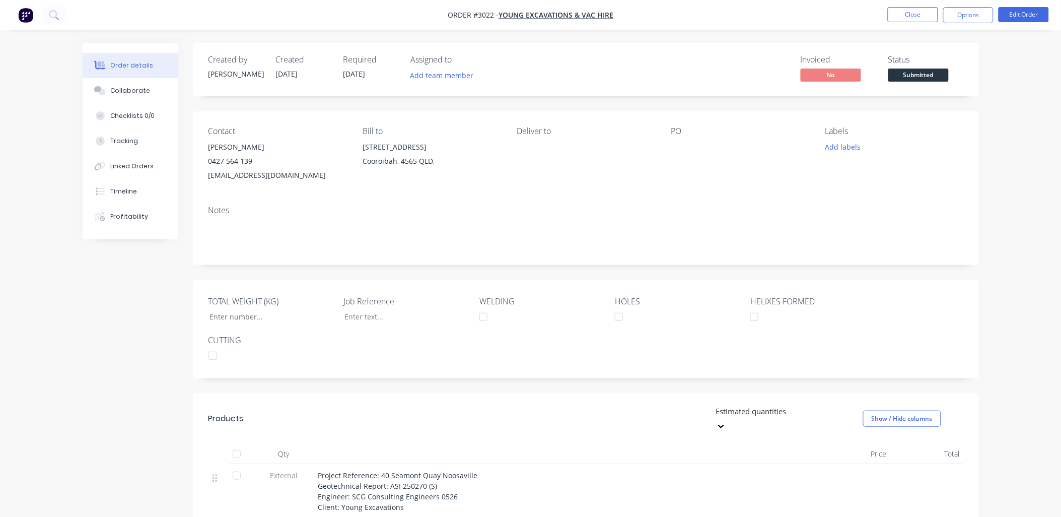
click at [683, 147] on div at bounding box center [735, 147] width 126 height 14
click at [678, 141] on div at bounding box center [735, 147] width 126 height 14
click at [1029, 18] on button "Edit Order" at bounding box center [1024, 14] width 50 height 15
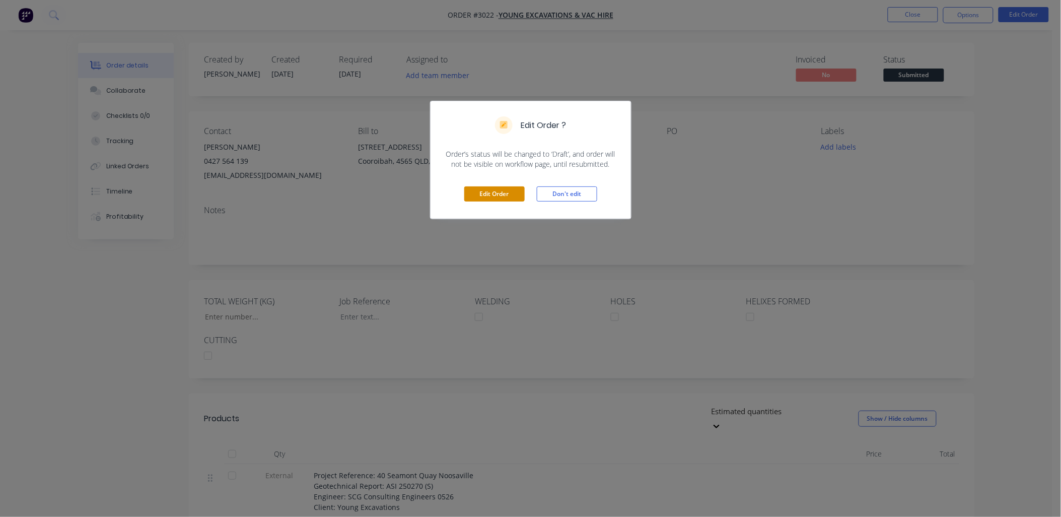
click at [484, 190] on button "Edit Order" at bounding box center [494, 193] width 60 height 15
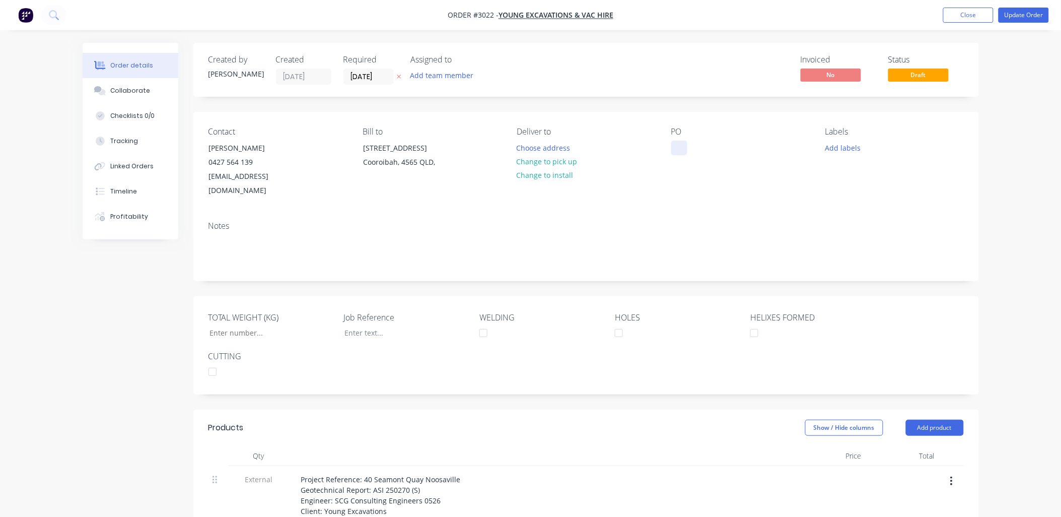
click at [684, 144] on div at bounding box center [680, 148] width 16 height 15
click at [963, 19] on button "Close" at bounding box center [969, 15] width 50 height 15
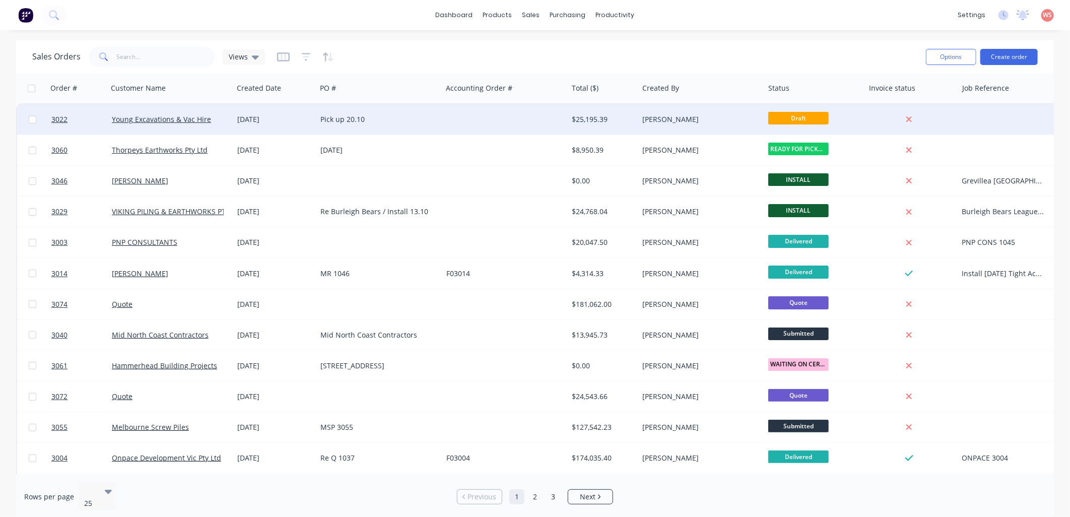
click at [819, 115] on span "Draft" at bounding box center [798, 118] width 60 height 13
click at [796, 117] on span "Draft" at bounding box center [798, 118] width 60 height 13
click at [170, 121] on link "Young Excavations & Vac Hire" at bounding box center [161, 119] width 99 height 10
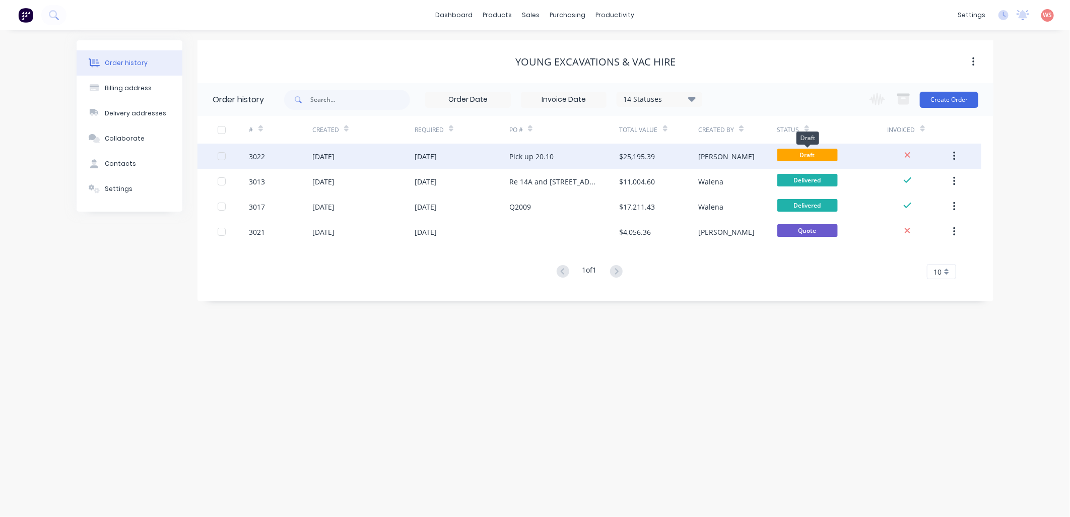
click at [823, 155] on span "Draft" at bounding box center [807, 155] width 60 height 13
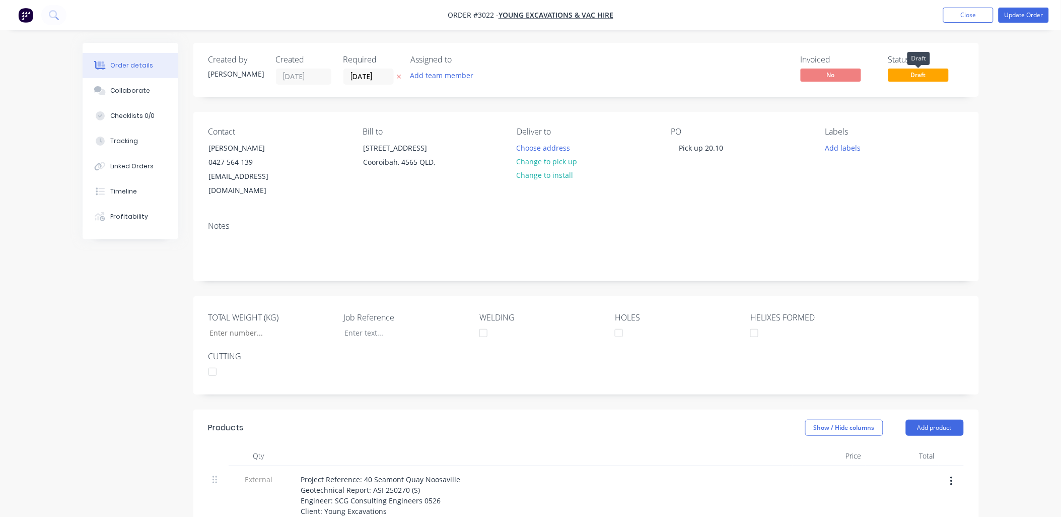
click at [931, 72] on span "Draft" at bounding box center [919, 75] width 60 height 13
click at [918, 73] on span "Draft" at bounding box center [919, 75] width 60 height 13
click at [1023, 9] on button "Update Order" at bounding box center [1024, 15] width 50 height 15
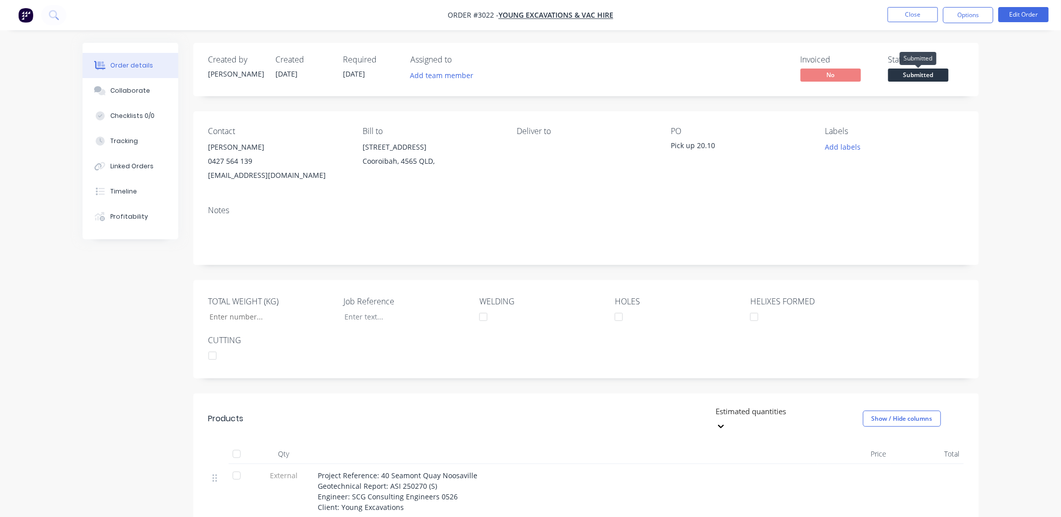
click at [900, 78] on span "Submitted" at bounding box center [919, 75] width 60 height 13
click at [707, 199] on div "Notes" at bounding box center [586, 231] width 786 height 68
click at [841, 148] on button "Add labels" at bounding box center [843, 147] width 46 height 14
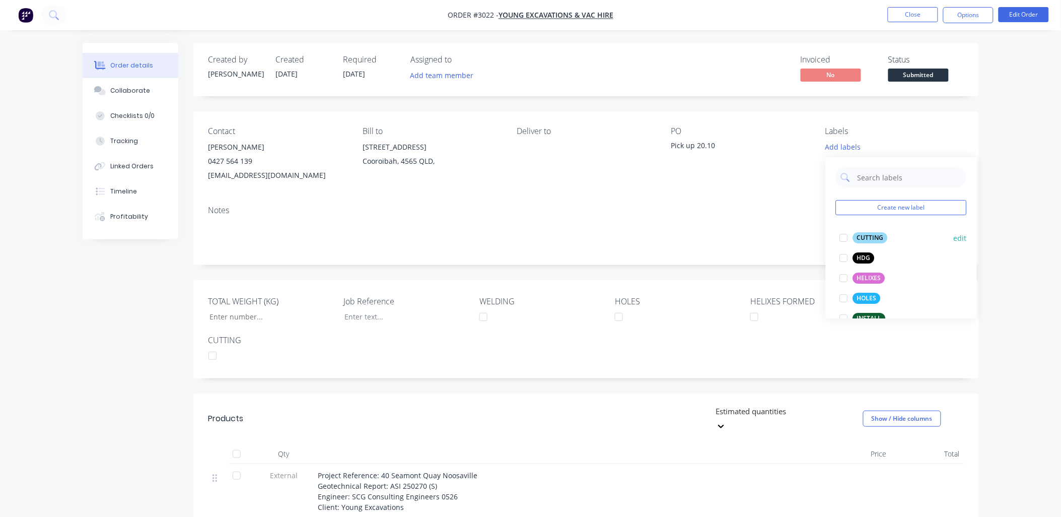
click at [843, 239] on div at bounding box center [844, 238] width 20 height 20
click at [848, 273] on div at bounding box center [844, 273] width 20 height 20
click at [846, 296] on div at bounding box center [844, 293] width 20 height 20
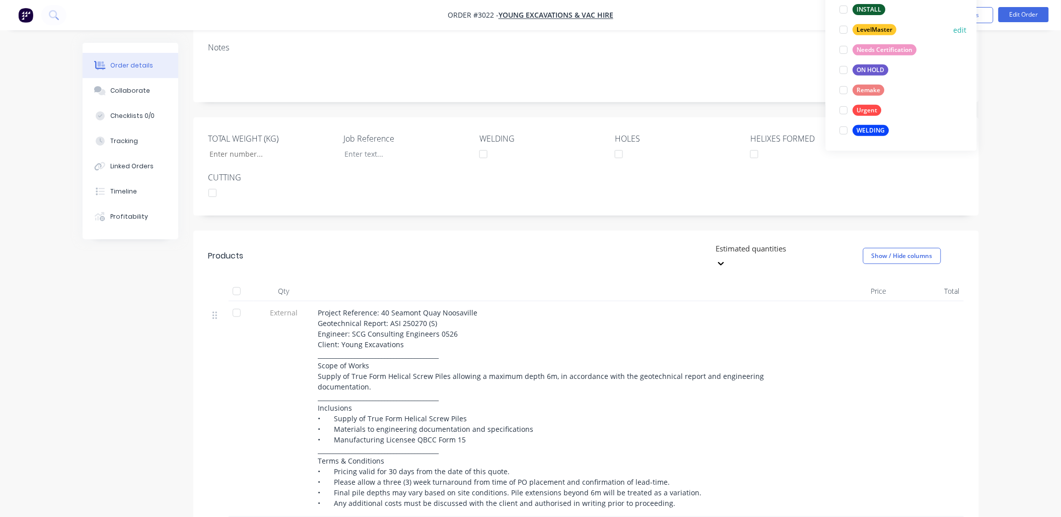
scroll to position [74, 0]
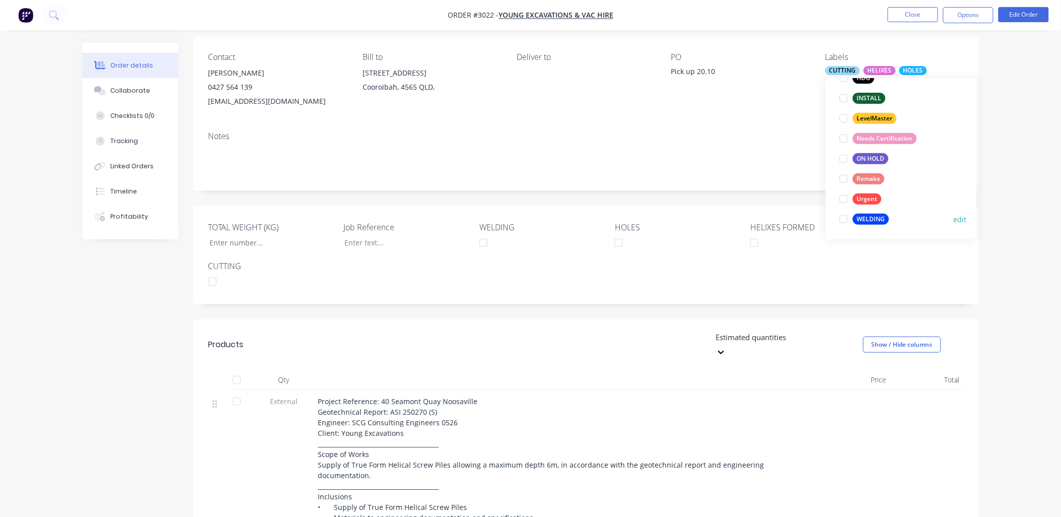
click at [843, 219] on div at bounding box center [844, 219] width 20 height 20
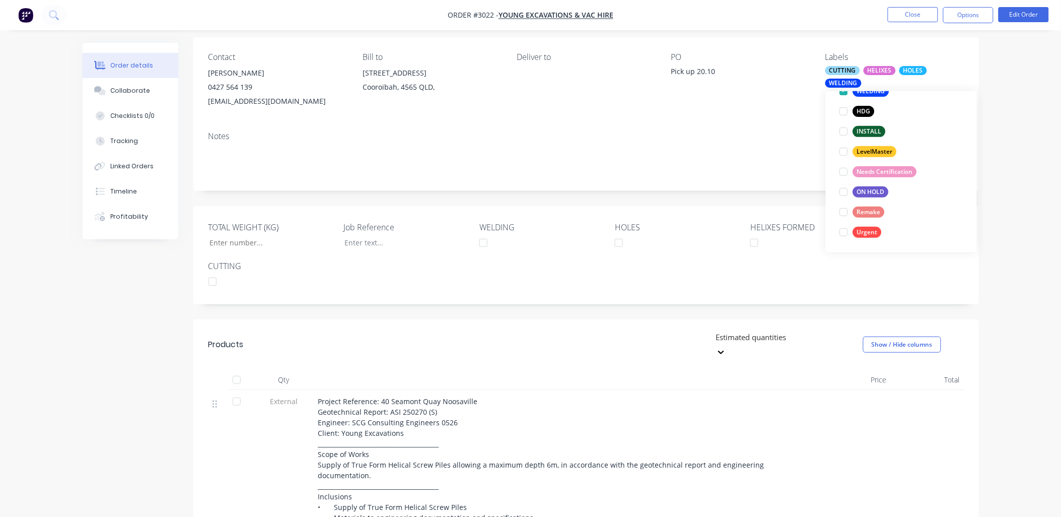
scroll to position [149, 0]
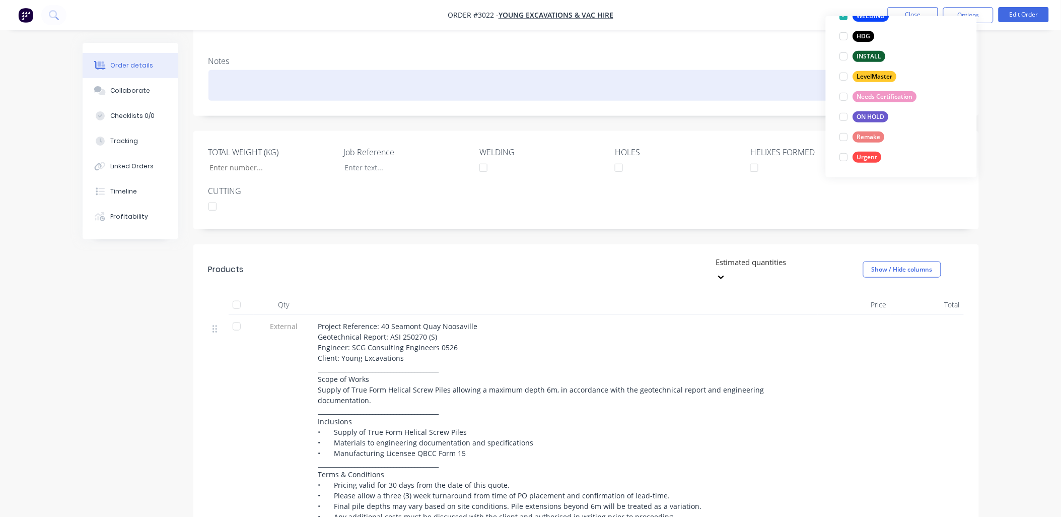
click at [688, 72] on div at bounding box center [587, 85] width 756 height 31
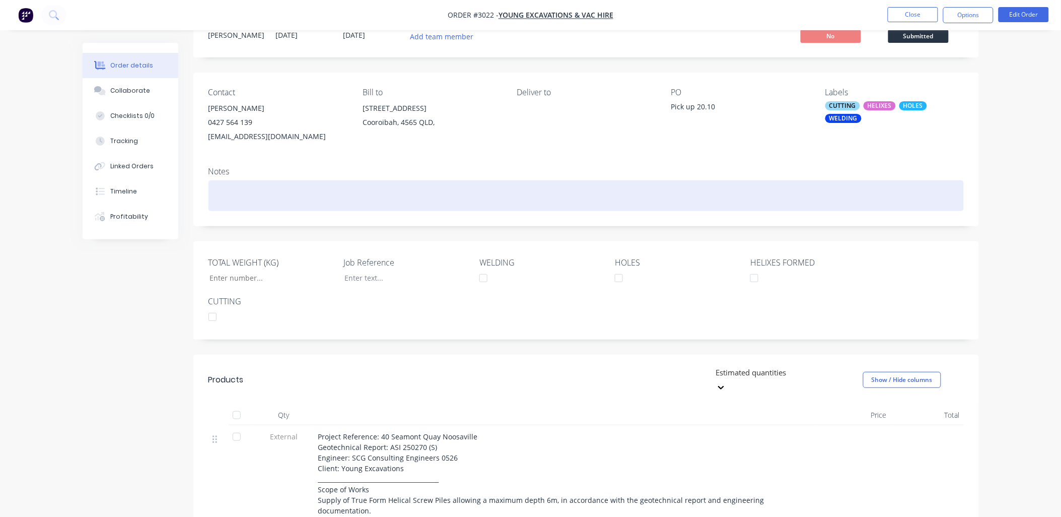
scroll to position [0, 0]
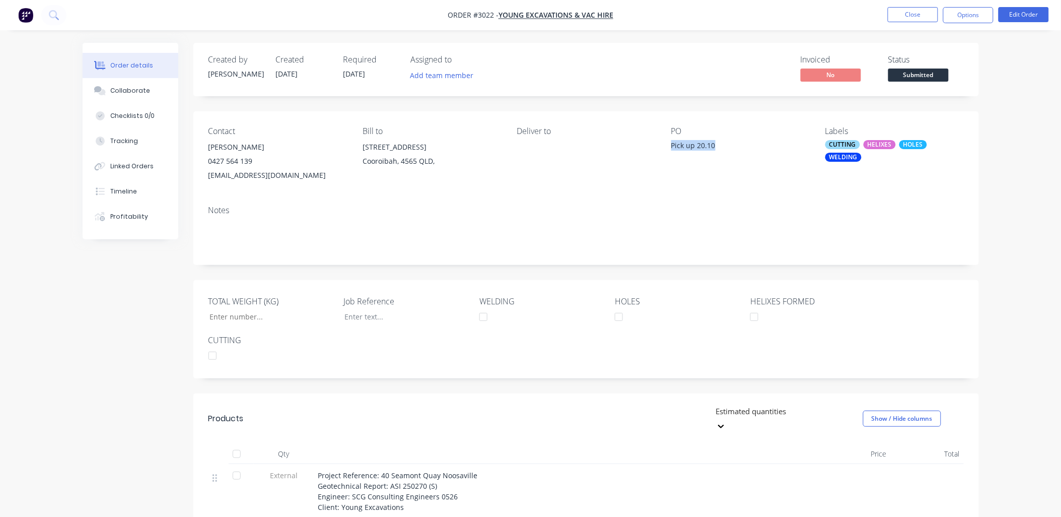
drag, startPoint x: 713, startPoint y: 149, endPoint x: 671, endPoint y: 144, distance: 42.7
click at [671, 144] on div "Contact [PERSON_NAME] [PHONE_NUMBER] [EMAIL_ADDRESS][DOMAIN_NAME] Bill to [STRE…" at bounding box center [586, 154] width 786 height 86
drag, startPoint x: 671, startPoint y: 144, endPoint x: 678, endPoint y: 145, distance: 7.2
copy div "Pick up 20.10"
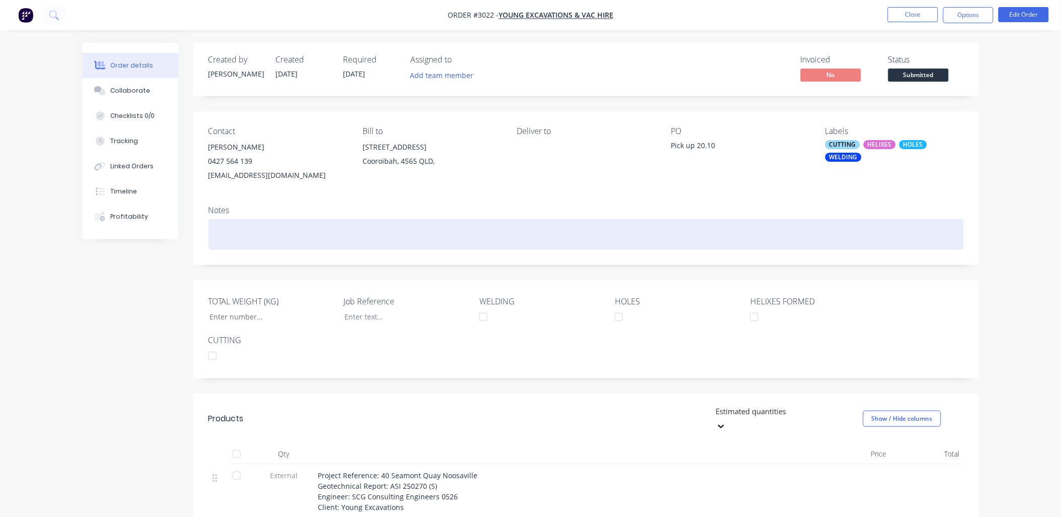
click at [225, 233] on div at bounding box center [587, 234] width 756 height 31
paste div
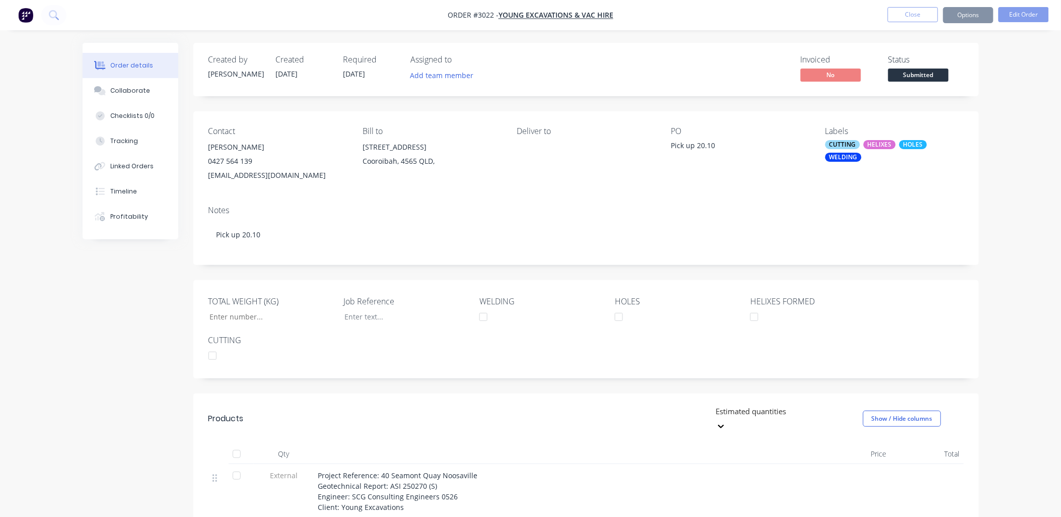
click at [541, 165] on div "Deliver to" at bounding box center [586, 154] width 138 height 56
click at [538, 147] on div "Deliver to" at bounding box center [586, 154] width 138 height 56
click at [542, 136] on div "Deliver to" at bounding box center [586, 131] width 138 height 10
click at [543, 128] on div "Deliver to" at bounding box center [586, 131] width 138 height 10
click at [565, 135] on div "Deliver to" at bounding box center [586, 131] width 138 height 10
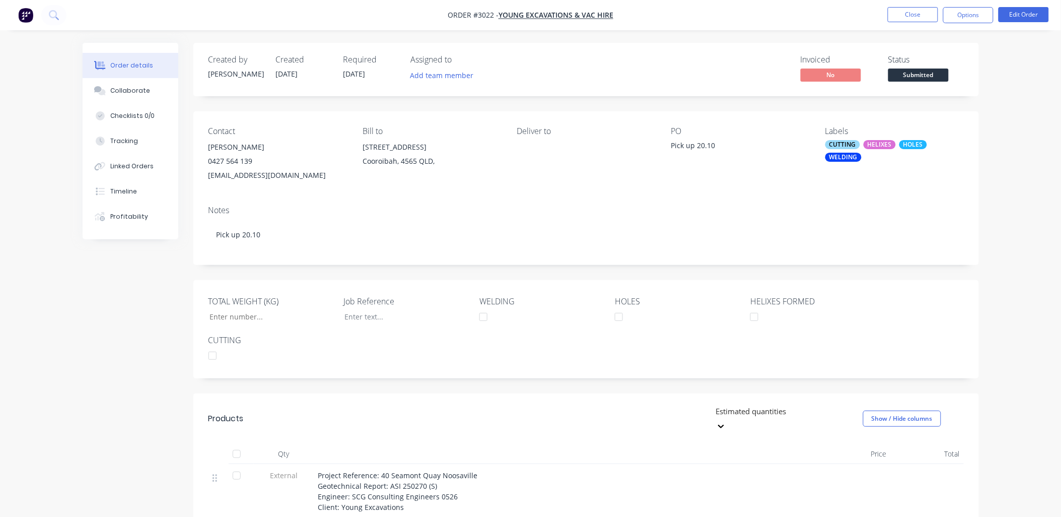
click at [552, 133] on div "Deliver to" at bounding box center [586, 131] width 138 height 10
click at [531, 155] on div "Deliver to" at bounding box center [586, 154] width 138 height 56
click at [531, 159] on div "Deliver to" at bounding box center [586, 154] width 138 height 56
drag, startPoint x: 531, startPoint y: 159, endPoint x: 528, endPoint y: 154, distance: 5.9
click at [528, 154] on div "Deliver to" at bounding box center [586, 154] width 138 height 56
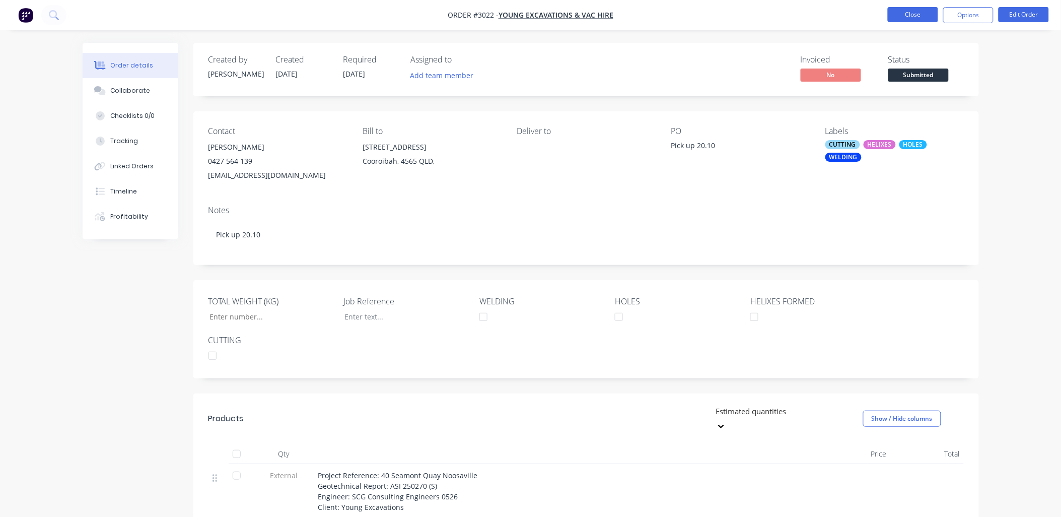
click at [914, 13] on button "Close" at bounding box center [913, 14] width 50 height 15
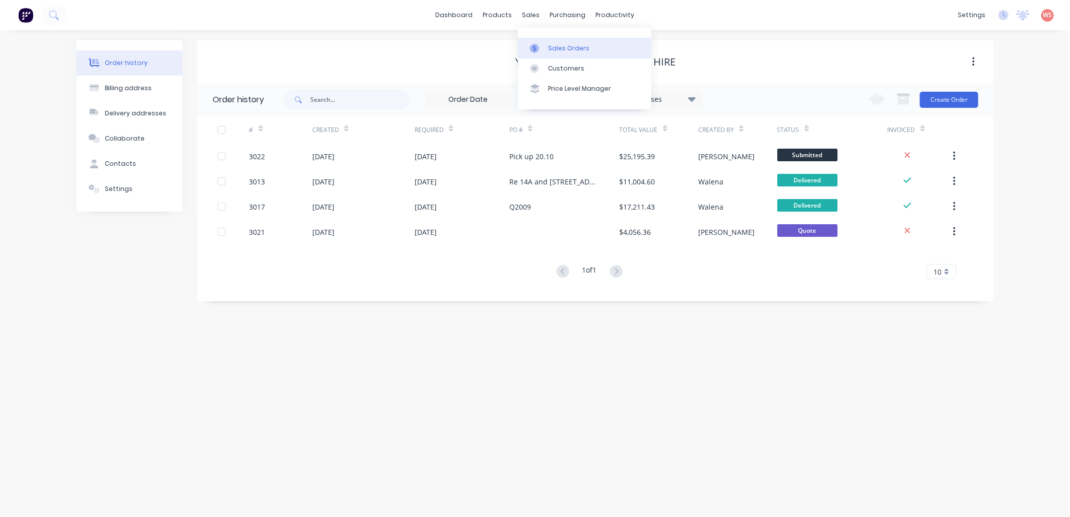
click at [558, 49] on div "Sales Orders" at bounding box center [568, 48] width 41 height 9
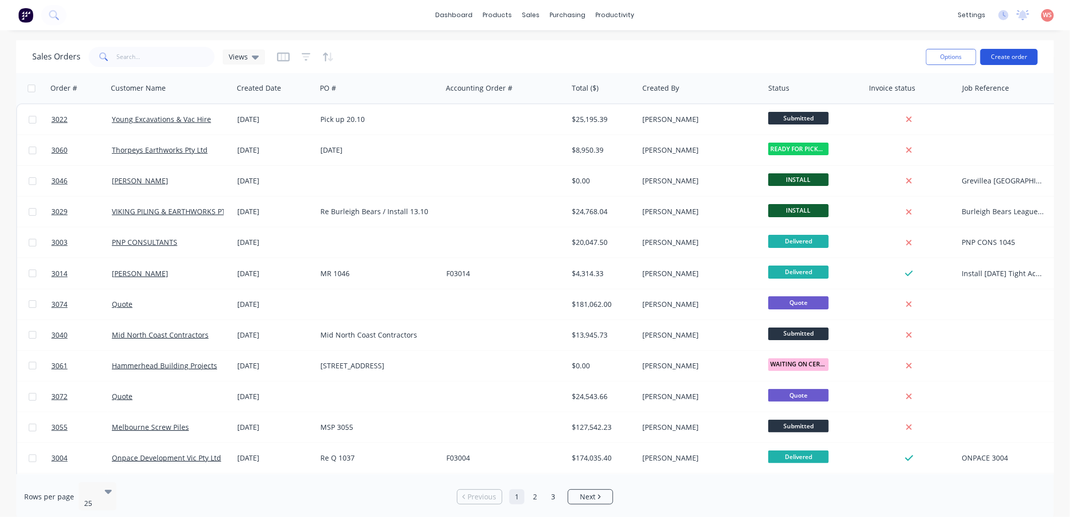
click at [999, 56] on button "Create order" at bounding box center [1008, 57] width 57 height 16
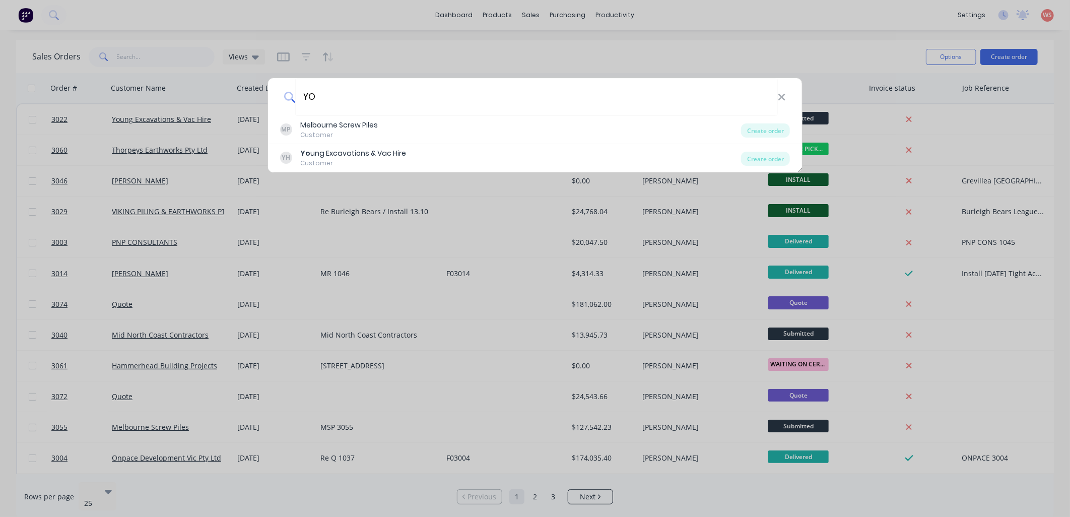
type input "Y"
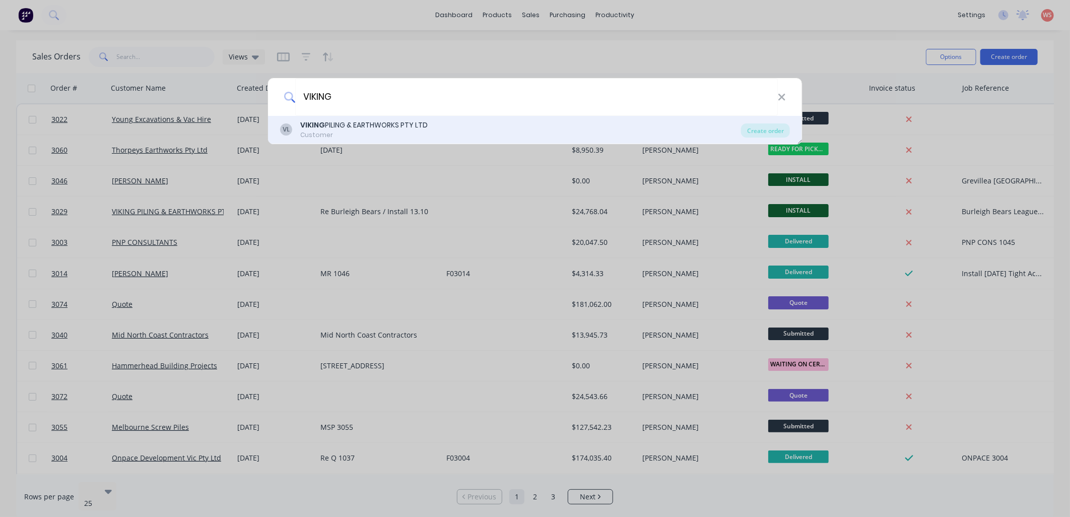
type input "VIKING"
click at [319, 141] on div "VL VIKING PILING & EARTHWORKS PTY LTD Customer Create order" at bounding box center [535, 130] width 534 height 28
click at [329, 135] on div "Customer" at bounding box center [363, 134] width 127 height 9
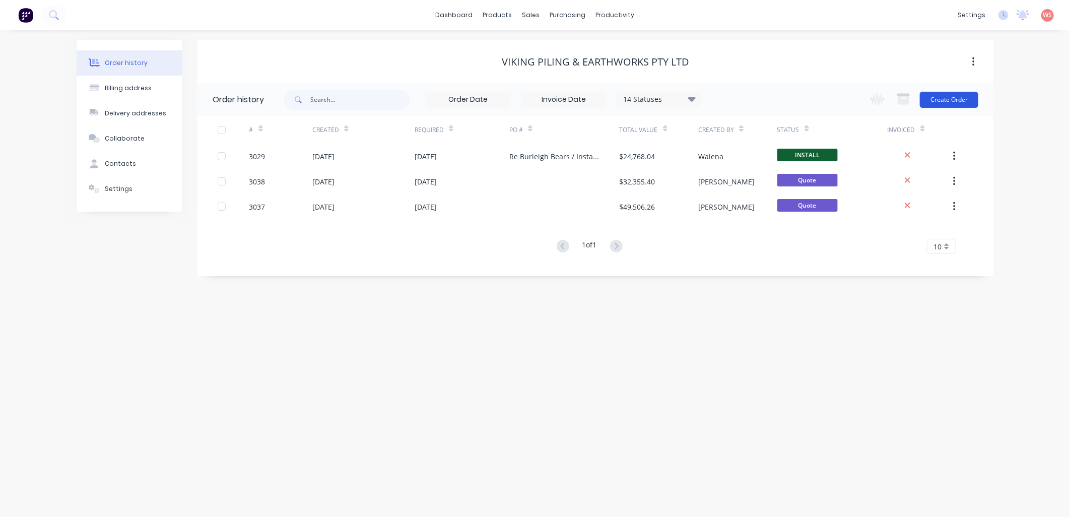
click at [947, 101] on button "Create Order" at bounding box center [949, 100] width 58 height 16
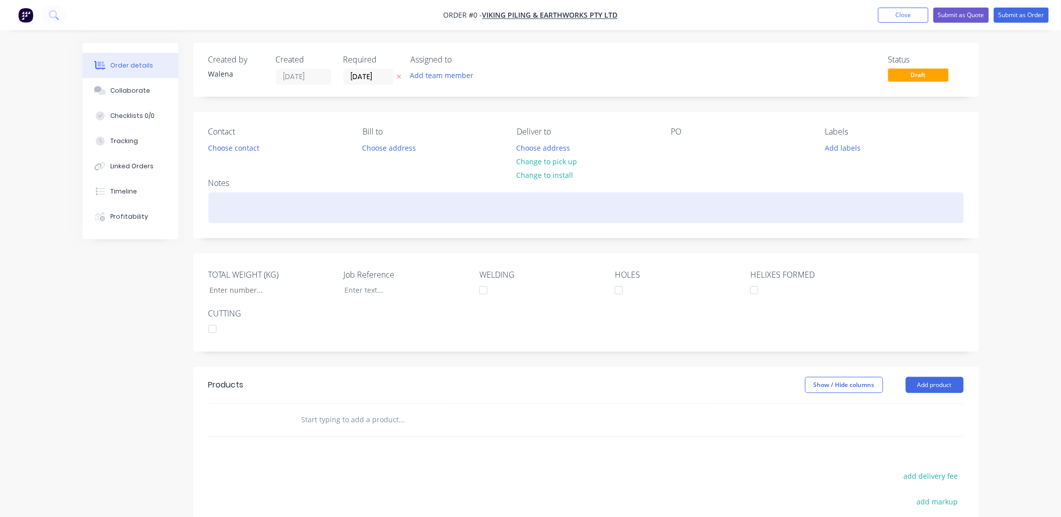
click at [215, 200] on div at bounding box center [587, 207] width 756 height 31
drag, startPoint x: 296, startPoint y: 211, endPoint x: 184, endPoint y: 204, distance: 112.0
click at [153, 194] on div "Order details Collaborate Checklists 0/0 Tracking Linked Orders Timeline Profit…" at bounding box center [531, 357] width 917 height 629
copy div "PO 30.09 / PO 01.10"
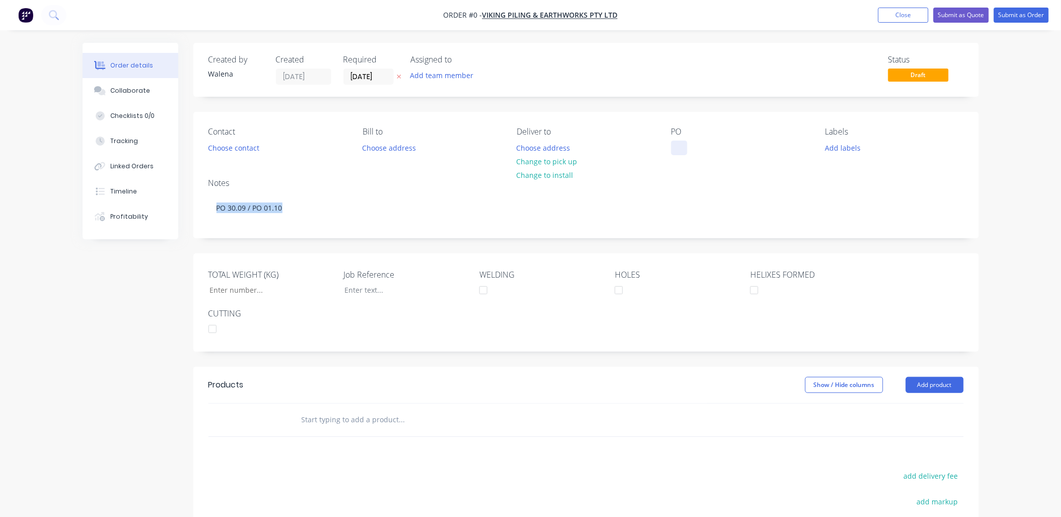
click at [683, 142] on div "Order details Collaborate Checklists 0/0 Tracking Linked Orders Timeline Profit…" at bounding box center [531, 357] width 917 height 629
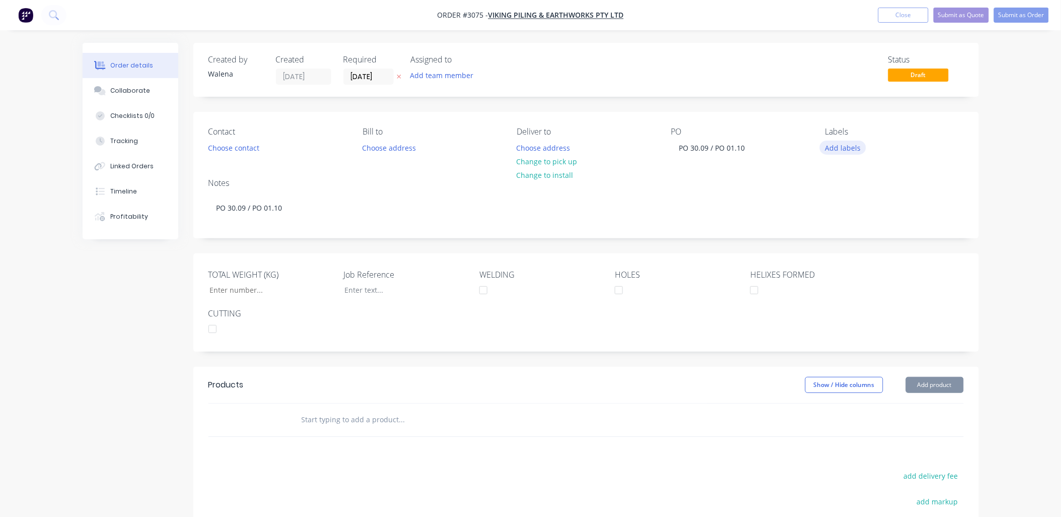
click at [833, 146] on button "Add labels" at bounding box center [843, 148] width 46 height 14
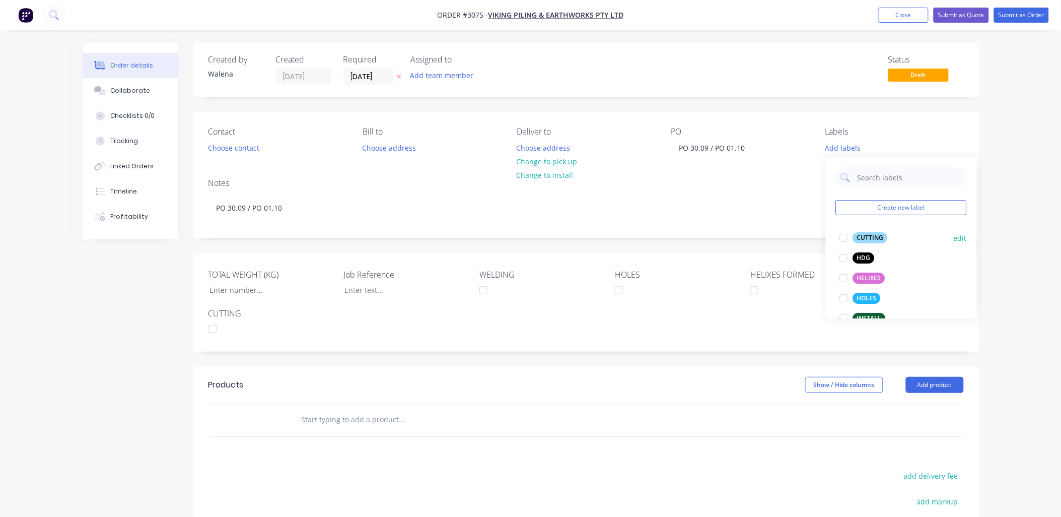
click at [844, 238] on div at bounding box center [844, 238] width 20 height 20
click at [843, 271] on div at bounding box center [844, 273] width 20 height 20
click at [847, 295] on div at bounding box center [844, 293] width 20 height 20
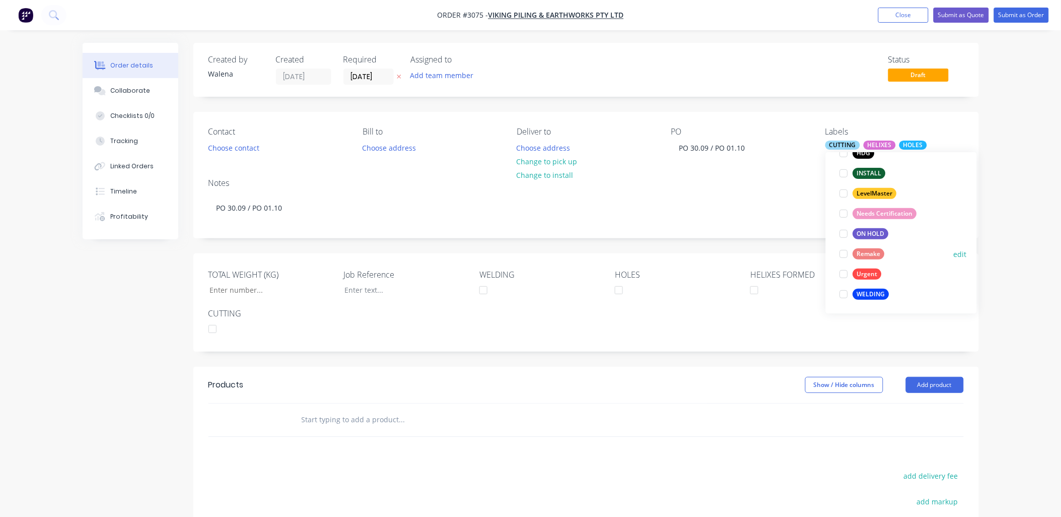
scroll to position [141, 0]
click at [844, 291] on div at bounding box center [844, 293] width 20 height 20
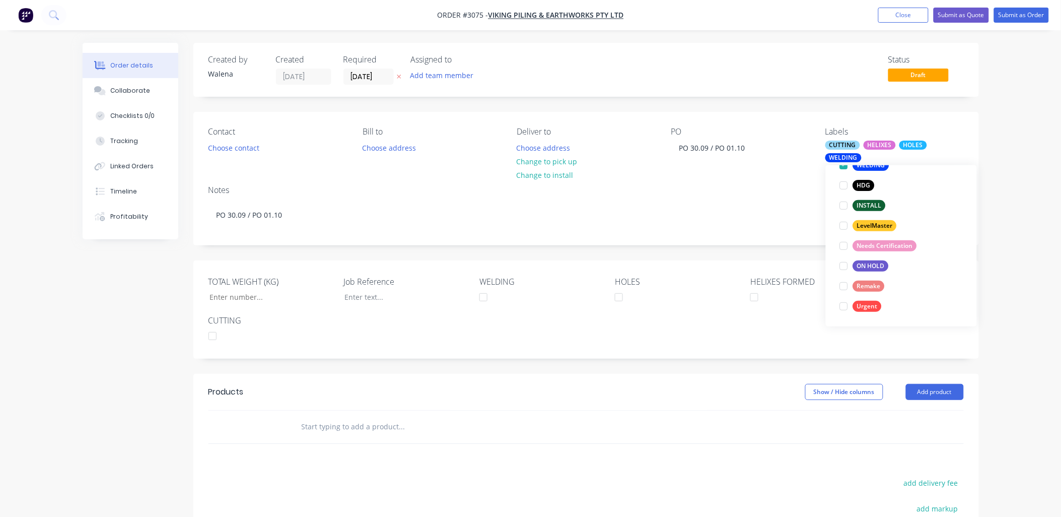
scroll to position [0, 0]
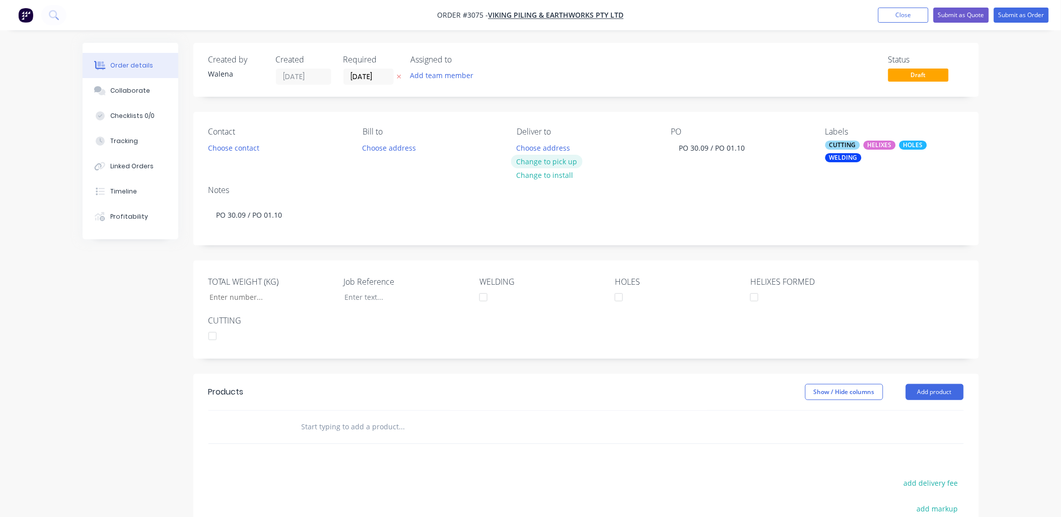
click at [540, 162] on button "Change to pick up" at bounding box center [547, 162] width 72 height 14
click at [234, 145] on button "Choose contact" at bounding box center [234, 148] width 62 height 14
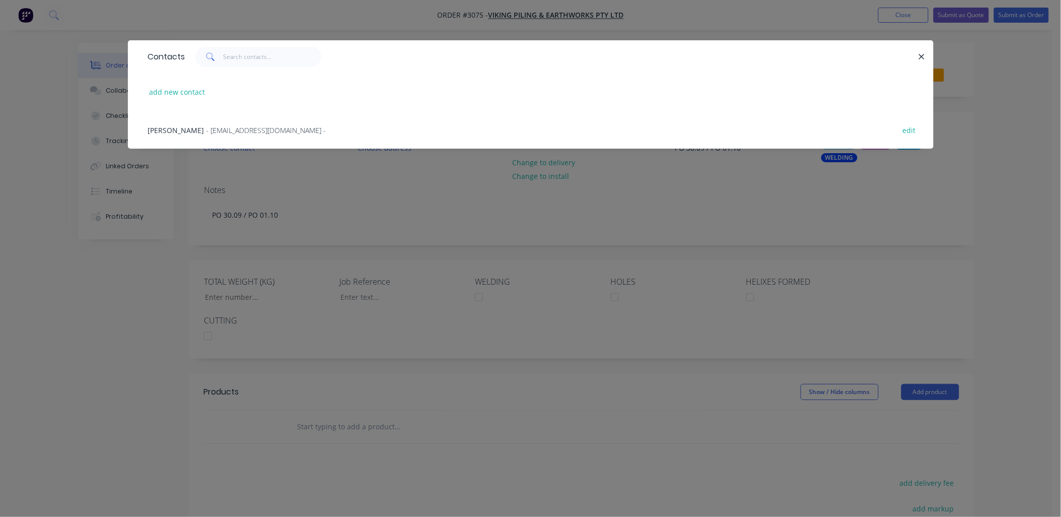
click at [239, 127] on span "- [EMAIL_ADDRESS][DOMAIN_NAME] -" at bounding box center [267, 130] width 120 height 10
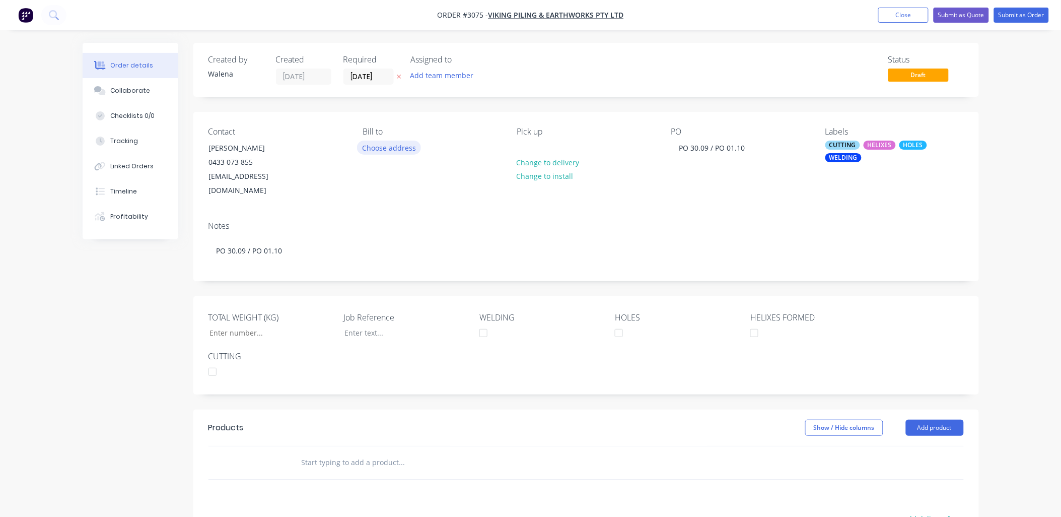
click at [411, 144] on button "Choose address" at bounding box center [389, 148] width 64 height 14
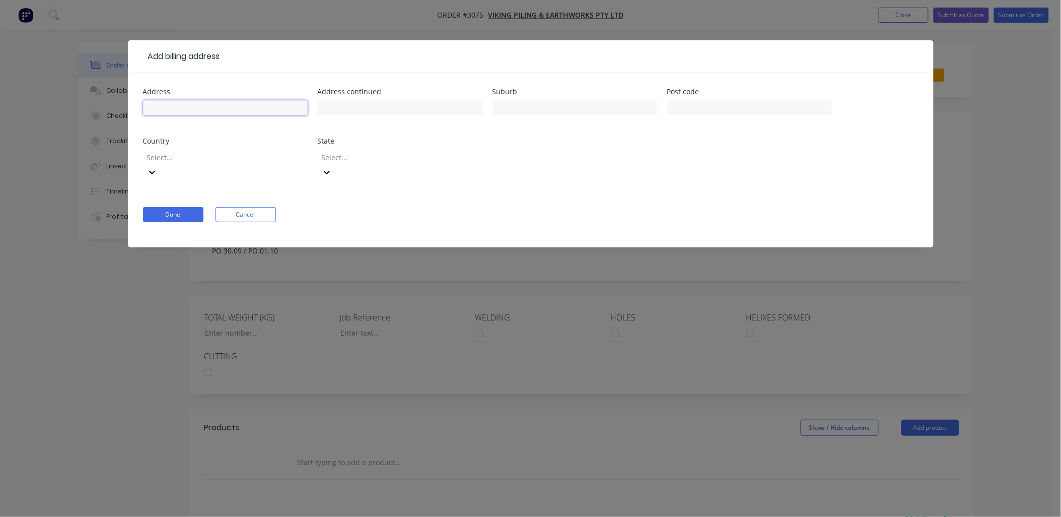
click at [217, 109] on input "text" at bounding box center [225, 107] width 165 height 15
type input "PO BOX 875"
click at [376, 108] on input "text" at bounding box center [400, 107] width 165 height 15
type input "Upper Coomera"
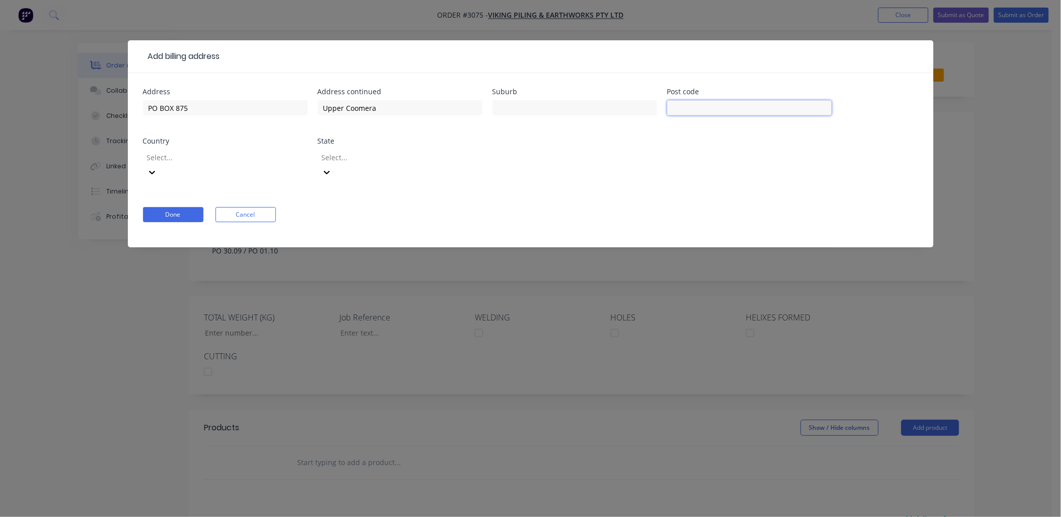
click at [686, 114] on input "text" at bounding box center [749, 107] width 165 height 15
type input "875"
click at [176, 207] on button "Done" at bounding box center [173, 214] width 60 height 15
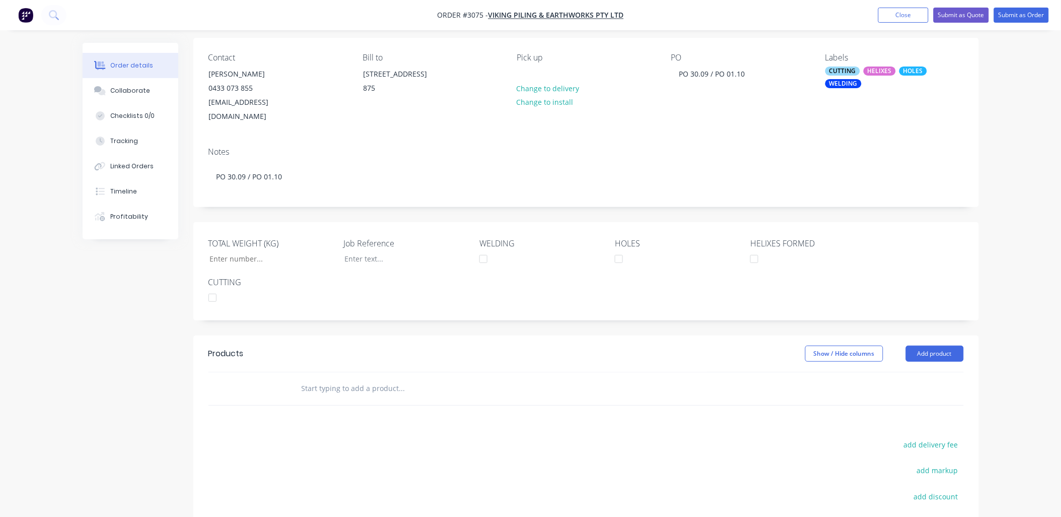
scroll to position [149, 0]
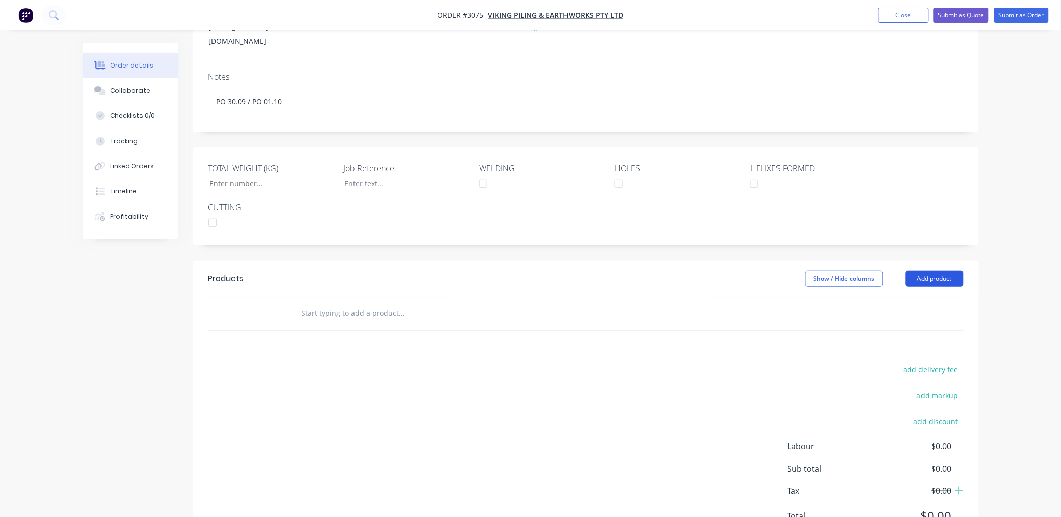
click at [930, 271] on button "Add product" at bounding box center [935, 279] width 58 height 16
click at [311, 303] on input "text" at bounding box center [402, 313] width 202 height 20
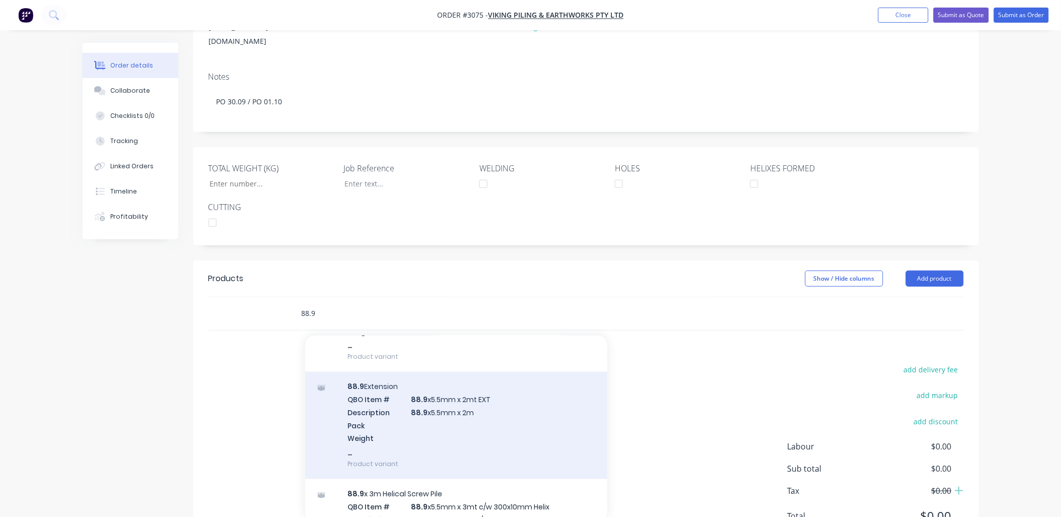
scroll to position [821, 0]
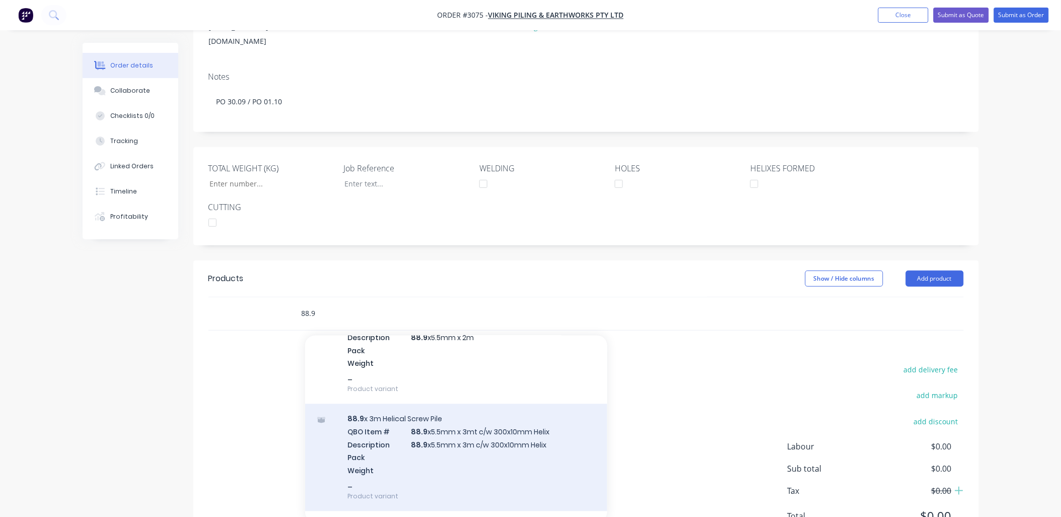
type input "88.9"
click at [466, 422] on div "88.9 x 3m Helical Screw Pile QBO Item # 88.9 x5.5mm x 3mt c/w 300x10mm Helix De…" at bounding box center [456, 457] width 302 height 107
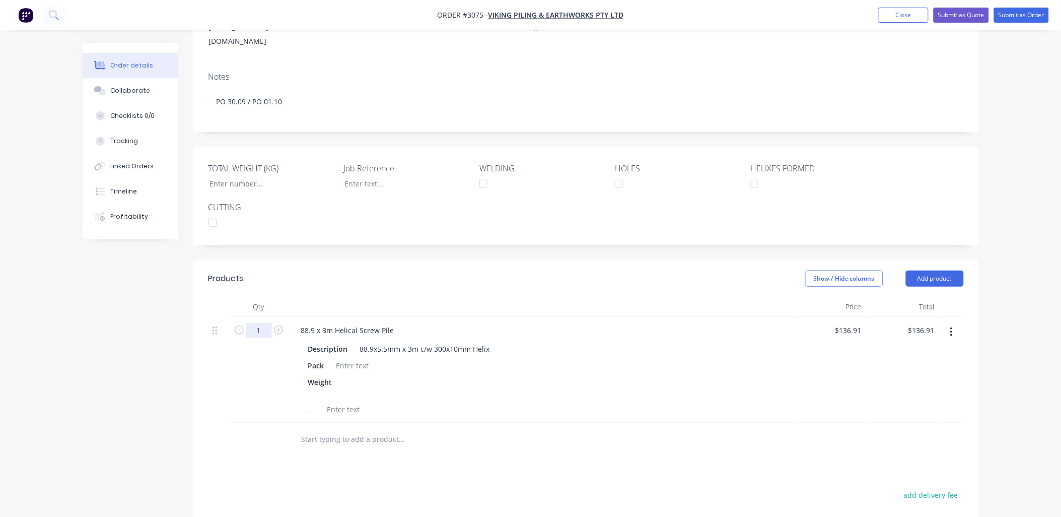
click at [262, 323] on input "1" at bounding box center [259, 330] width 26 height 15
type input "52"
type input "$7,119.32"
click at [579, 358] on div "Pack" at bounding box center [539, 365] width 470 height 15
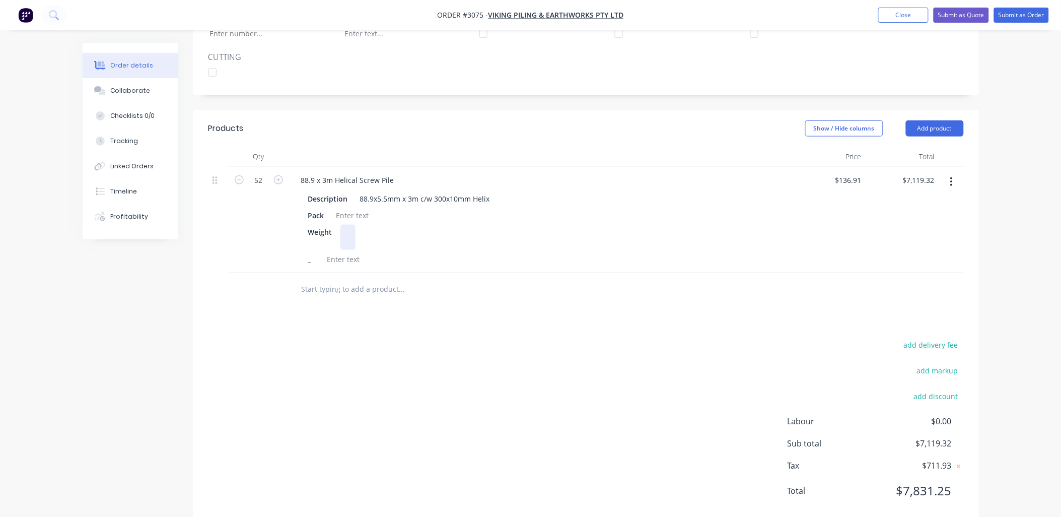
scroll to position [309, 0]
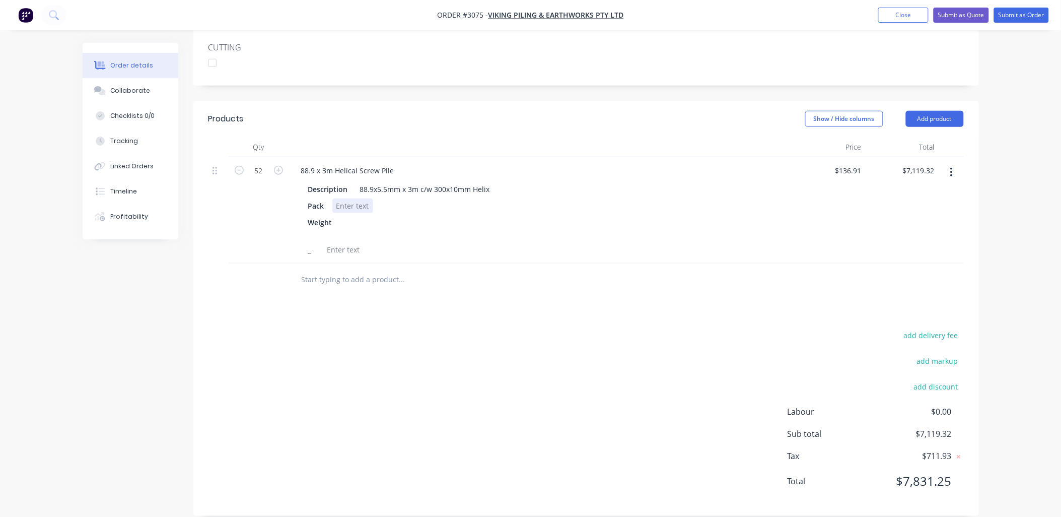
click at [361, 198] on div at bounding box center [352, 205] width 41 height 15
click at [383, 328] on div "add delivery fee add markup add discount Labour $0.00 Sub total $7,119.32 Tax $…" at bounding box center [587, 414] width 756 height 172
click at [321, 270] on input "text" at bounding box center [402, 280] width 202 height 20
click at [345, 242] on div at bounding box center [343, 249] width 41 height 15
click at [346, 270] on input "text" at bounding box center [402, 280] width 202 height 20
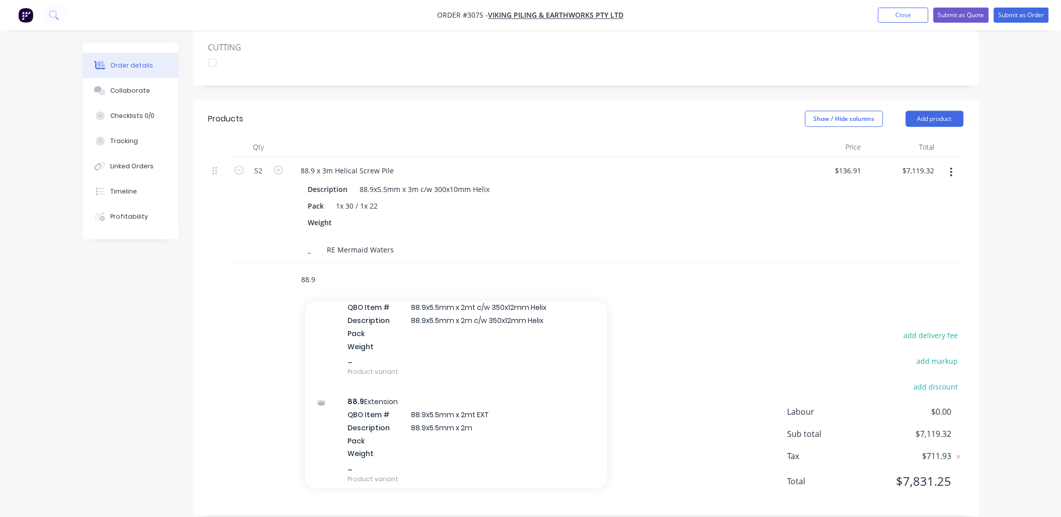
scroll to position [682, 0]
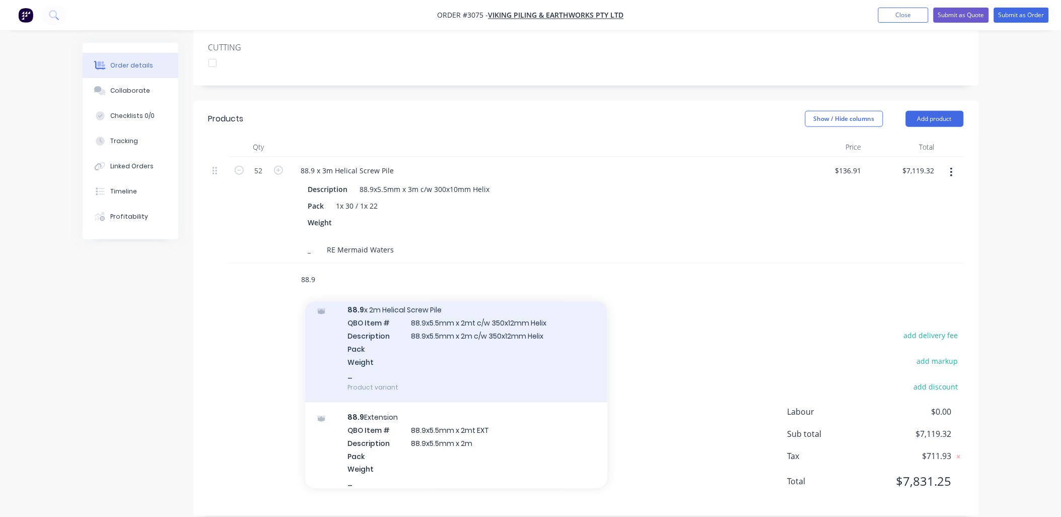
type input "88.9"
click at [482, 309] on div "88.9 x 2m Helical Screw Pile QBO Item # 88.9x5.5mm x 2mt c/w 350x12mm Helix Des…" at bounding box center [456, 348] width 302 height 107
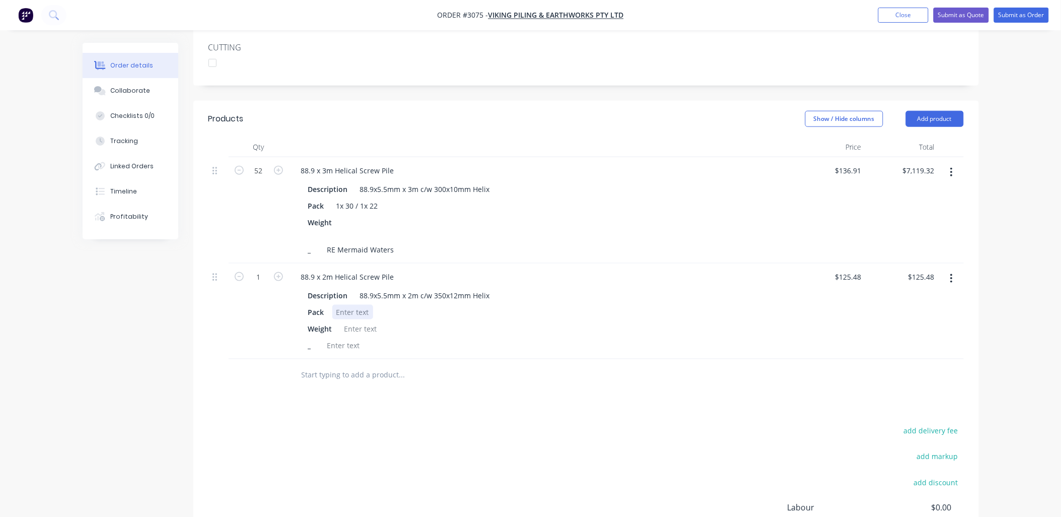
click at [343, 305] on div at bounding box center [352, 312] width 41 height 15
click at [456, 288] on div "88.9x5.5mm x 2m c/w 350x12mm Helix" at bounding box center [425, 295] width 138 height 15
click at [608, 305] on div "Pack" at bounding box center [539, 312] width 470 height 15
drag, startPoint x: 492, startPoint y: 283, endPoint x: 355, endPoint y: 283, distance: 137.0
click at [356, 288] on div "88.9x5.5mm x 2m c/w 350x10mm Helix" at bounding box center [425, 295] width 138 height 15
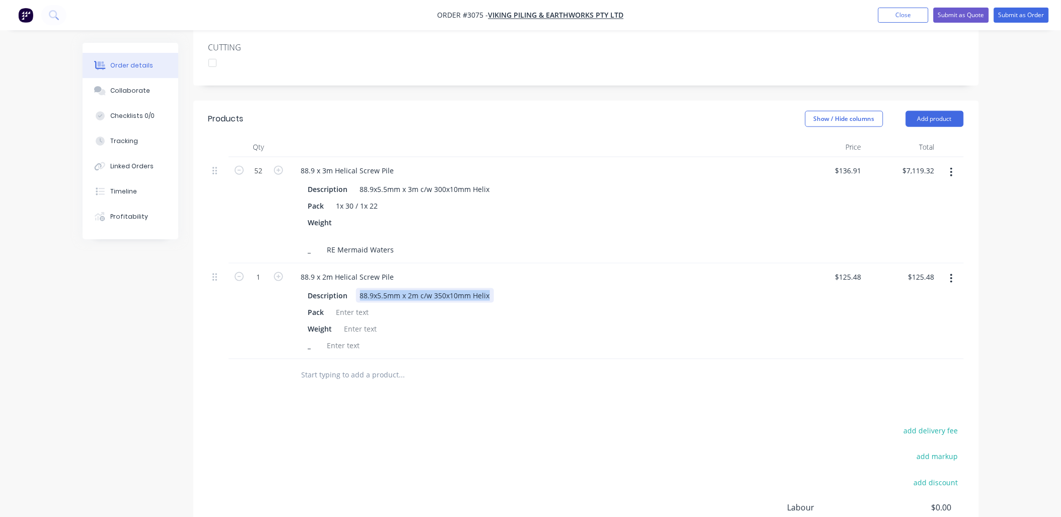
copy div "88.9x5.5mm x 2m c/w 350x10mm Helix"
click at [953, 111] on button "Add product" at bounding box center [935, 119] width 58 height 16
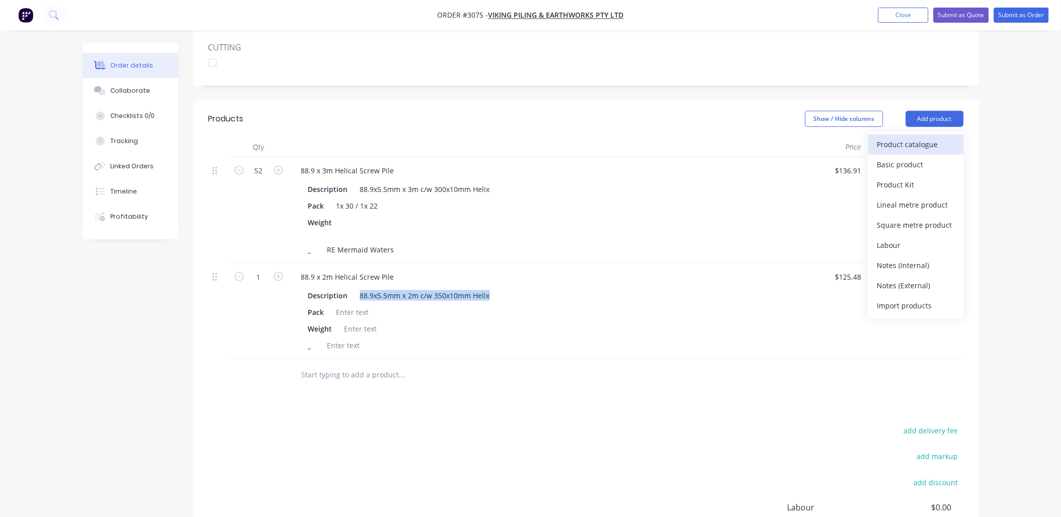
click at [930, 137] on div "Product catalogue" at bounding box center [917, 144] width 78 height 15
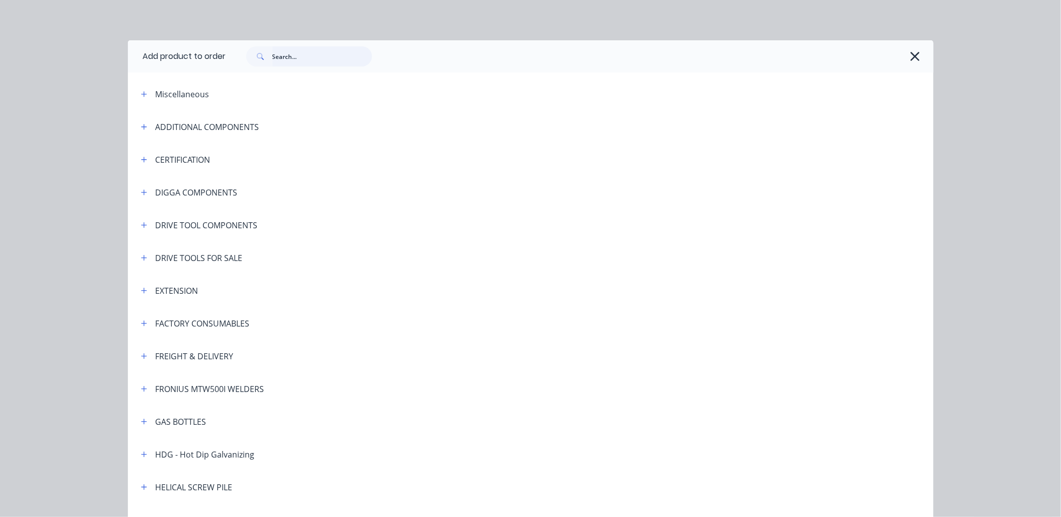
click at [281, 53] on input "text" at bounding box center [323, 56] width 100 height 20
paste input "88.9x5.5mm x 2m c/w 350x10mm Helix"
type input "88.9x5.5mm x 2m c/w 350x10mm Helix"
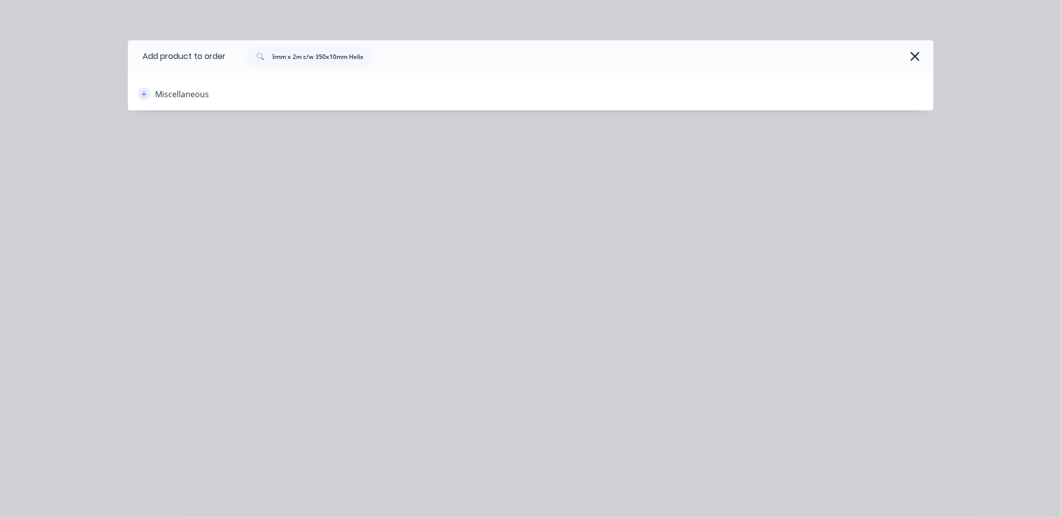
scroll to position [0, 0]
click at [147, 94] on icon "button" at bounding box center [144, 94] width 6 height 7
click at [452, 251] on div "Add product to order 88.9x5.5mm x 2m c/w 350x10mm Helix Miscellaneous" at bounding box center [530, 258] width 1061 height 517
click at [917, 52] on icon "button" at bounding box center [915, 56] width 11 height 14
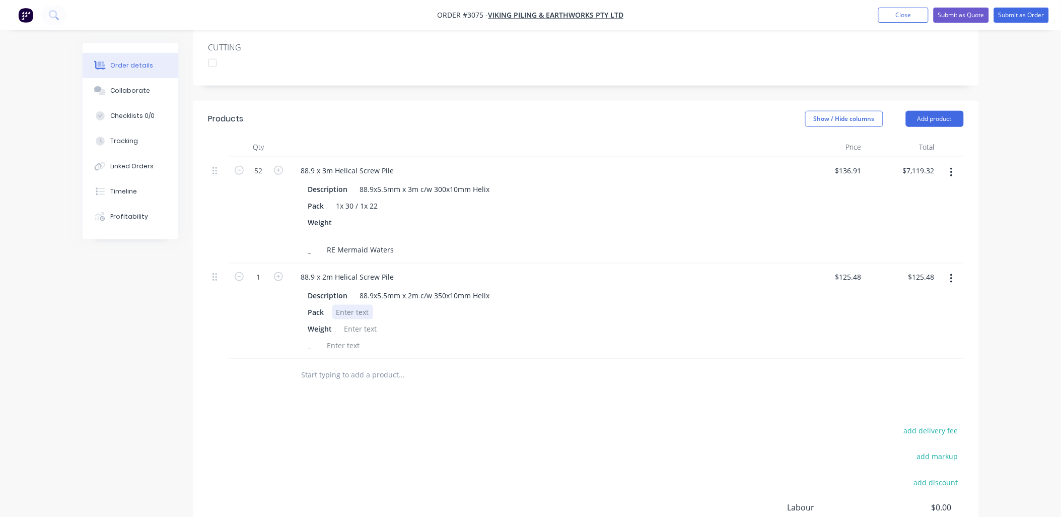
click at [343, 305] on div at bounding box center [352, 312] width 41 height 15
click at [264, 270] on input "1" at bounding box center [259, 277] width 26 height 15
type input "48"
type input "$6,023.04"
click at [360, 445] on div "add delivery fee add markup add discount Labour $0.00 Sub total $13,142.36 Tax …" at bounding box center [587, 510] width 756 height 172
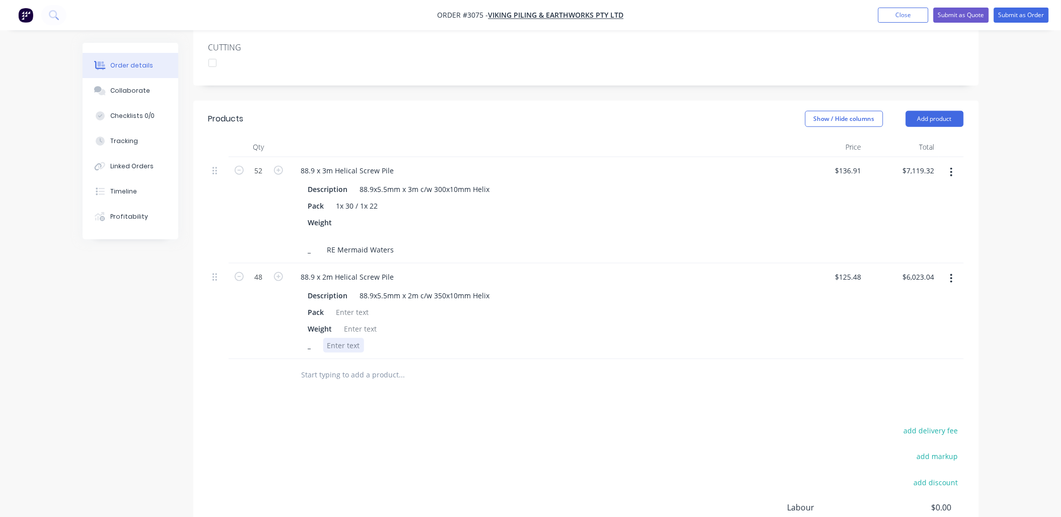
click at [341, 338] on div at bounding box center [343, 345] width 41 height 15
click at [356, 305] on div at bounding box center [352, 312] width 41 height 15
click at [326, 368] on input "text" at bounding box center [402, 375] width 202 height 20
click at [389, 288] on div "88.9x5.5mm x 2m c/w 350x10mm Helix" at bounding box center [425, 295] width 138 height 15
click at [953, 273] on icon "button" at bounding box center [952, 278] width 3 height 11
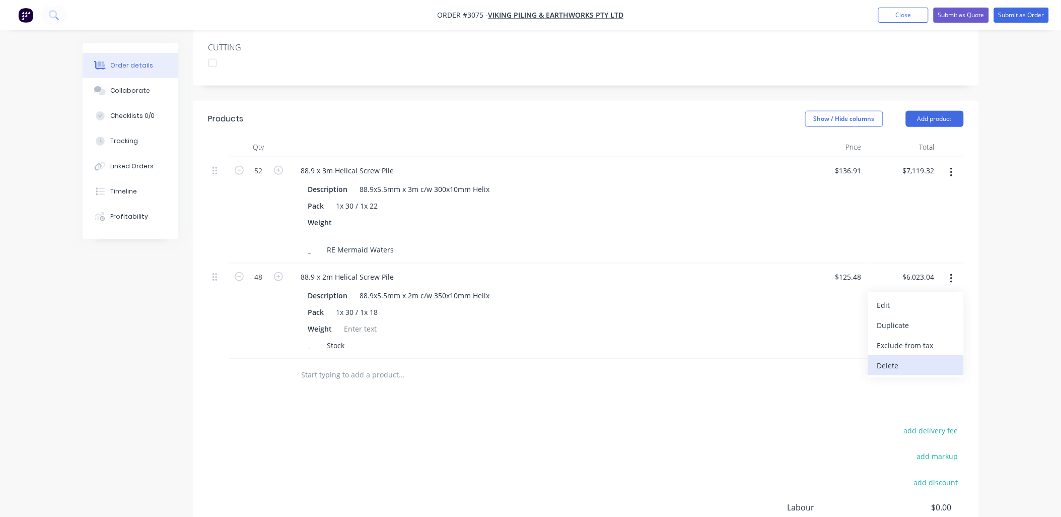
click at [900, 358] on div "Delete" at bounding box center [917, 365] width 78 height 15
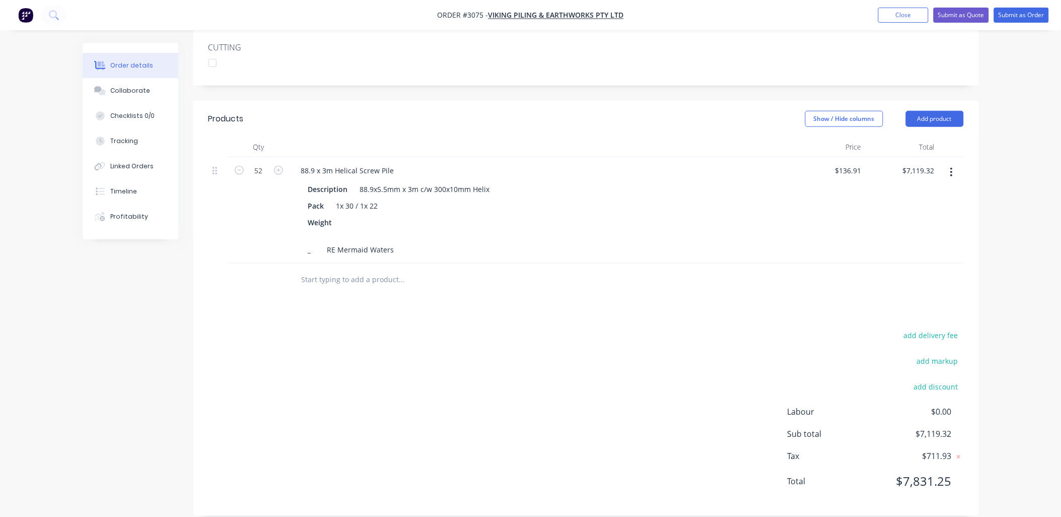
click at [322, 270] on input "text" at bounding box center [402, 280] width 202 height 20
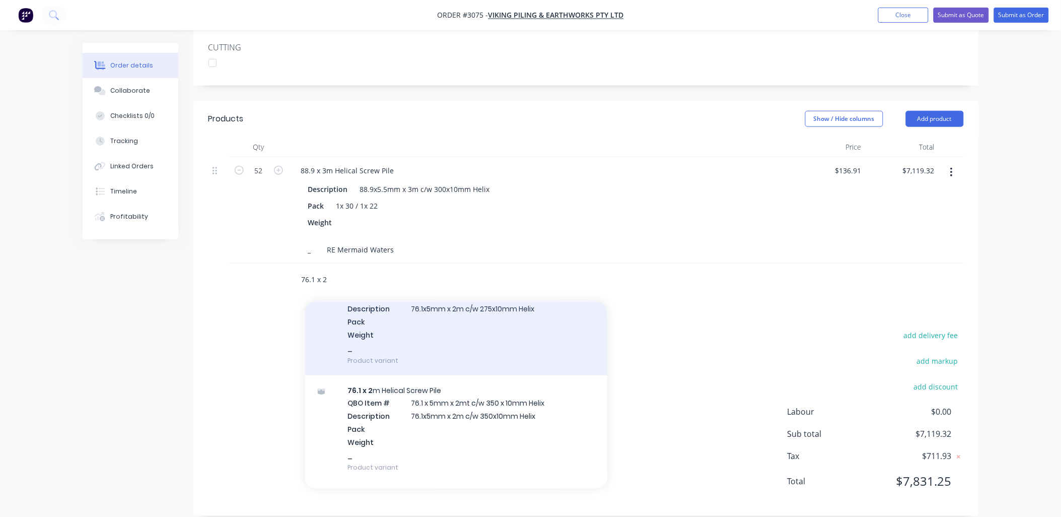
scroll to position [149, 0]
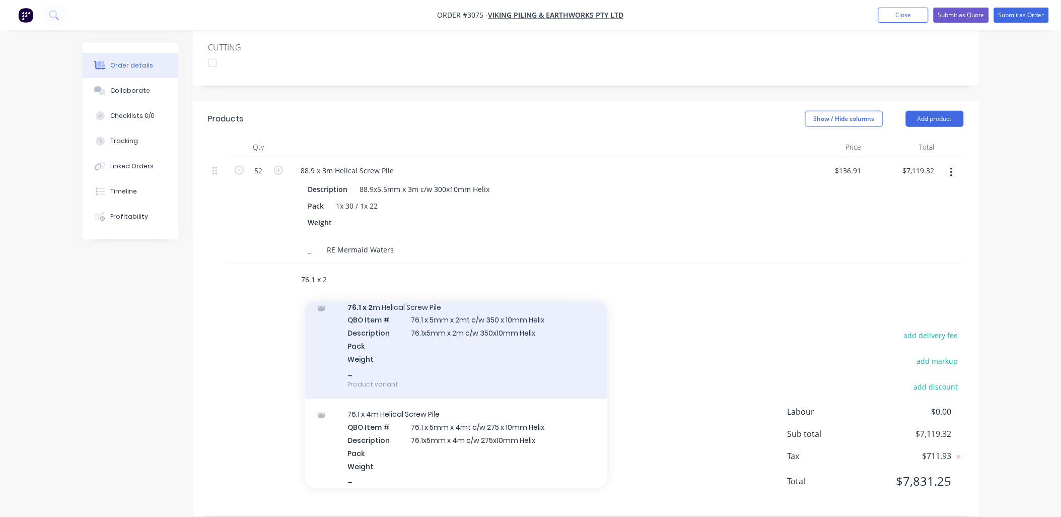
type input "76.1 x 2"
click at [500, 305] on div "76.1 x 2 m Helical Screw Pile QBO Item # 76.1 x 5mm x 2mt c/w 350 x 10mm Helix …" at bounding box center [456, 345] width 302 height 107
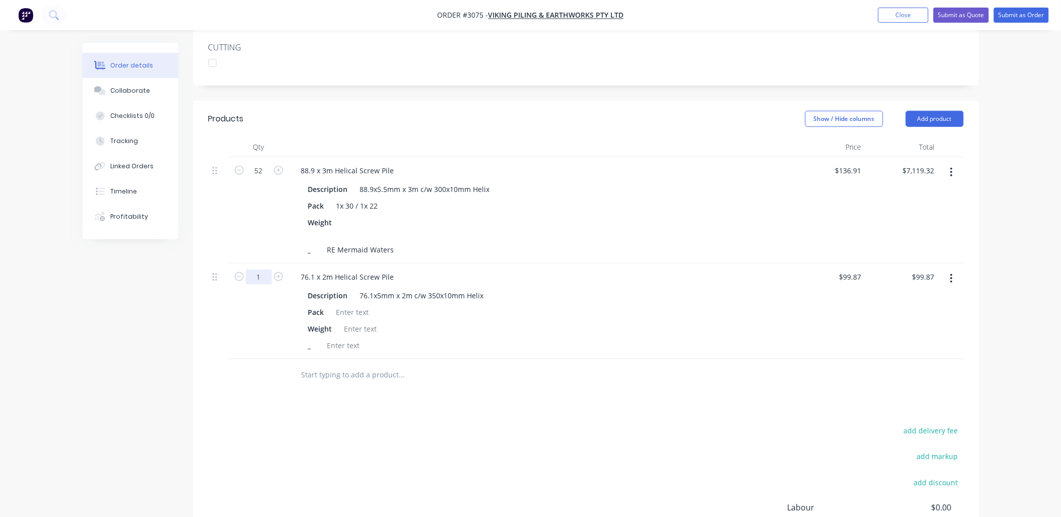
click at [250, 270] on input "1" at bounding box center [259, 277] width 26 height 15
type input "48"
type input "$4,793.76"
click at [465, 424] on div "add delivery fee add markup add discount Labour $0.00 Sub total $7,219.19 Tax $…" at bounding box center [587, 510] width 756 height 172
click at [349, 305] on div at bounding box center [352, 312] width 41 height 15
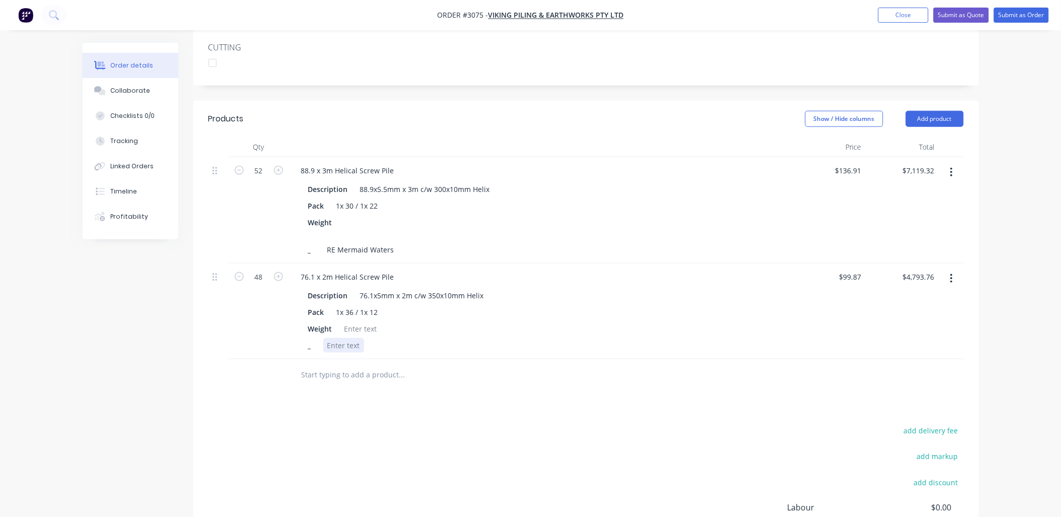
click at [352, 338] on div at bounding box center [343, 345] width 41 height 15
click at [339, 365] on input "text" at bounding box center [402, 375] width 202 height 20
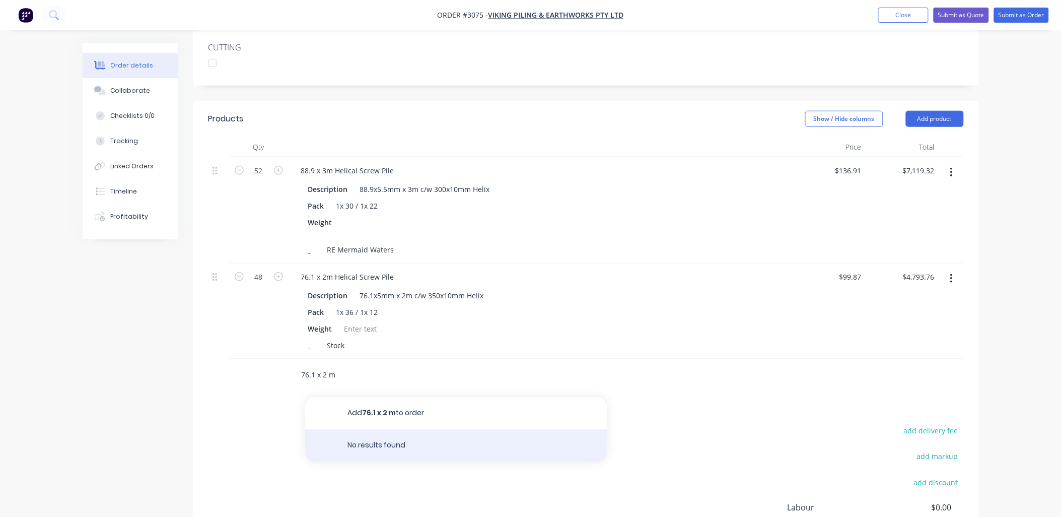
drag, startPoint x: 324, startPoint y: 362, endPoint x: 375, endPoint y: 438, distance: 92.2
click at [341, 385] on div "76.1 x 2 m Add 76.1 x 2 m to order No results found" at bounding box center [444, 375] width 302 height 20
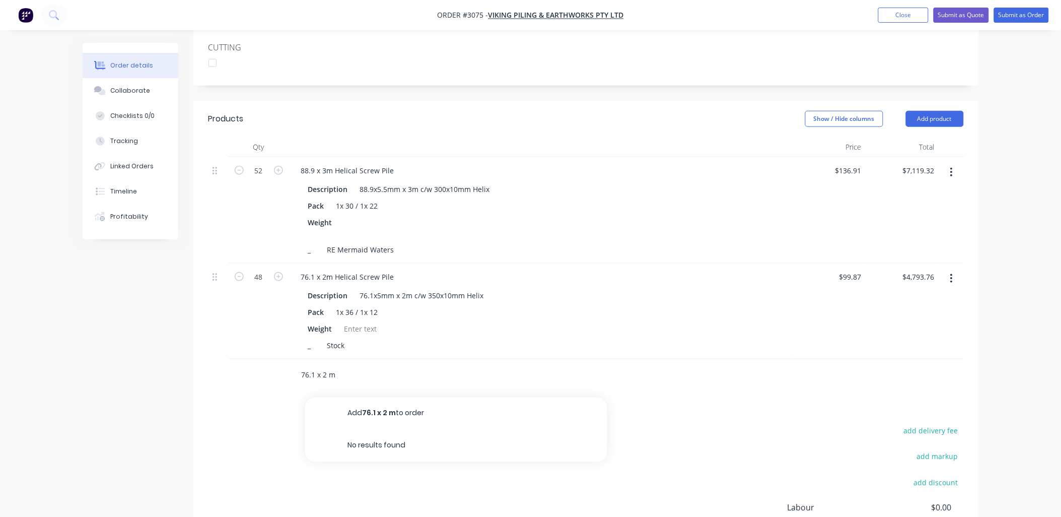
type input "76.1 x 2 m"
click at [910, 370] on div "76.1 x 2 m Add 76.1 x 2 m to order No results found" at bounding box center [587, 375] width 756 height 33
drag, startPoint x: 344, startPoint y: 360, endPoint x: 259, endPoint y: 354, distance: 84.3
click at [259, 359] on div "76.1 x 2 m Add 76.1 x 2 m to order No results found" at bounding box center [587, 375] width 756 height 33
click at [939, 111] on button "Add product" at bounding box center [935, 119] width 58 height 16
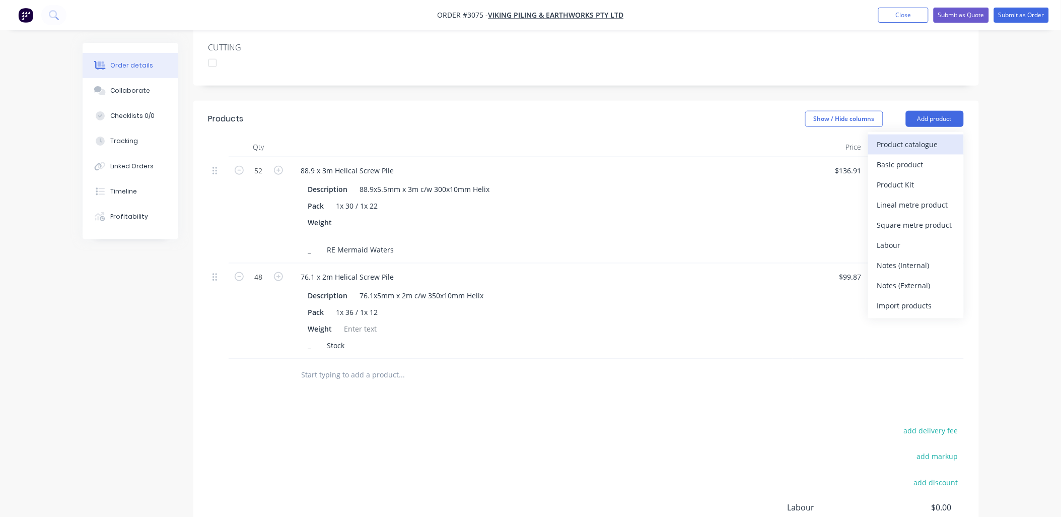
click at [908, 137] on div "Product catalogue" at bounding box center [917, 144] width 78 height 15
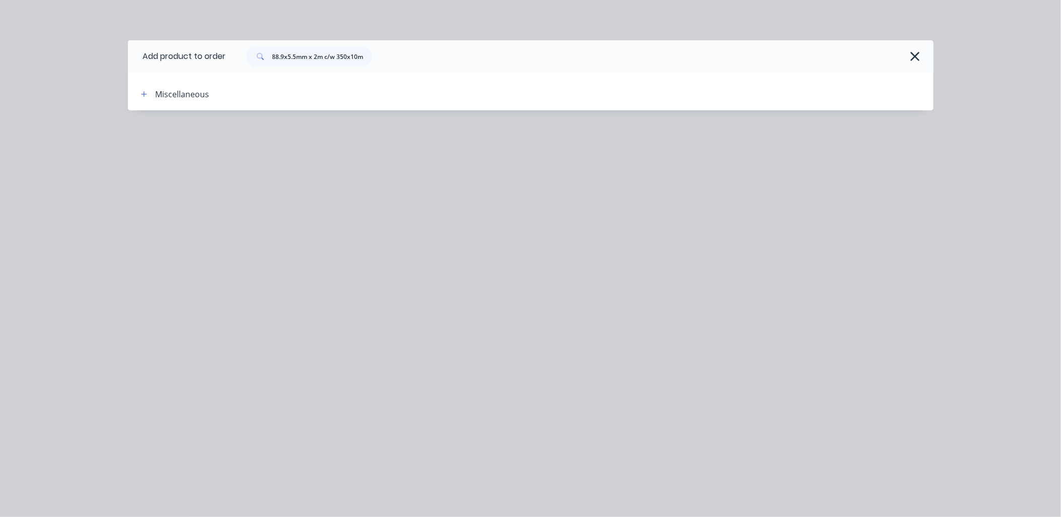
drag, startPoint x: 273, startPoint y: 53, endPoint x: 548, endPoint y: 57, distance: 275.1
click at [548, 57] on div "88.9x5.5mm x 2m c/w 350x10mm Helix" at bounding box center [575, 56] width 698 height 20
click at [914, 56] on icon "button" at bounding box center [915, 56] width 11 height 14
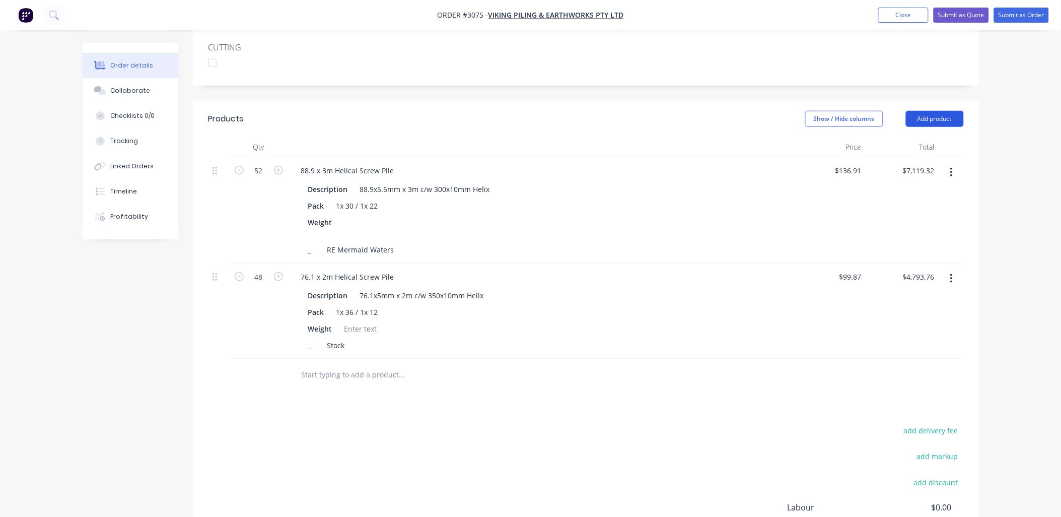
click at [933, 111] on button "Add product" at bounding box center [935, 119] width 58 height 16
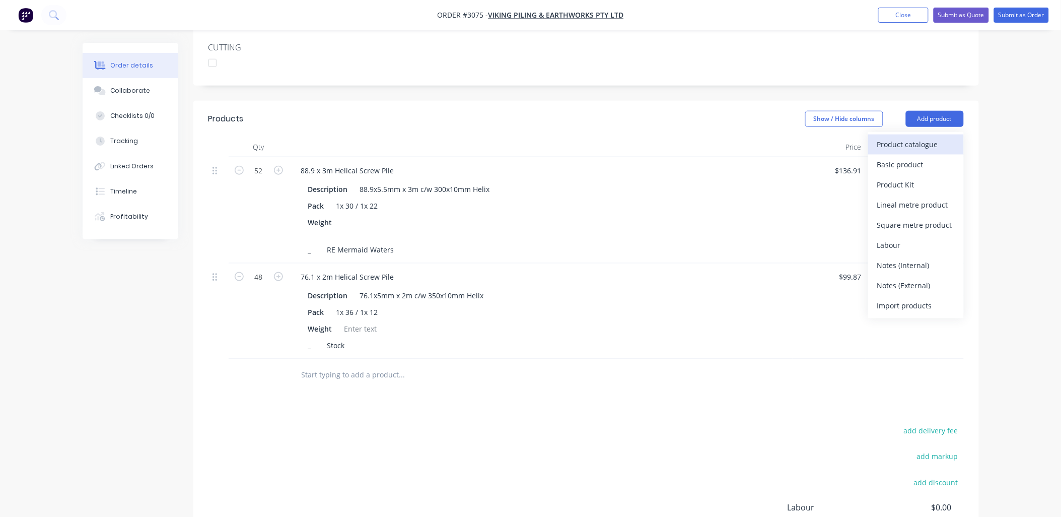
click at [908, 137] on div "Product catalogue" at bounding box center [917, 144] width 78 height 15
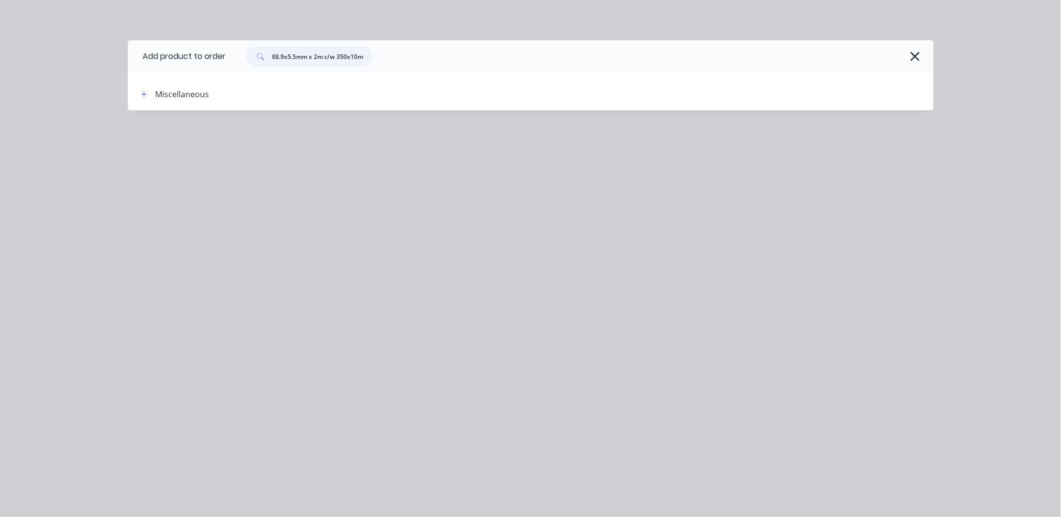
scroll to position [0, 22]
drag, startPoint x: 274, startPoint y: 53, endPoint x: 476, endPoint y: 51, distance: 202.5
click at [476, 51] on div "88.9x5.5mm x 2m c/w 350x10mm Helix" at bounding box center [575, 56] width 698 height 20
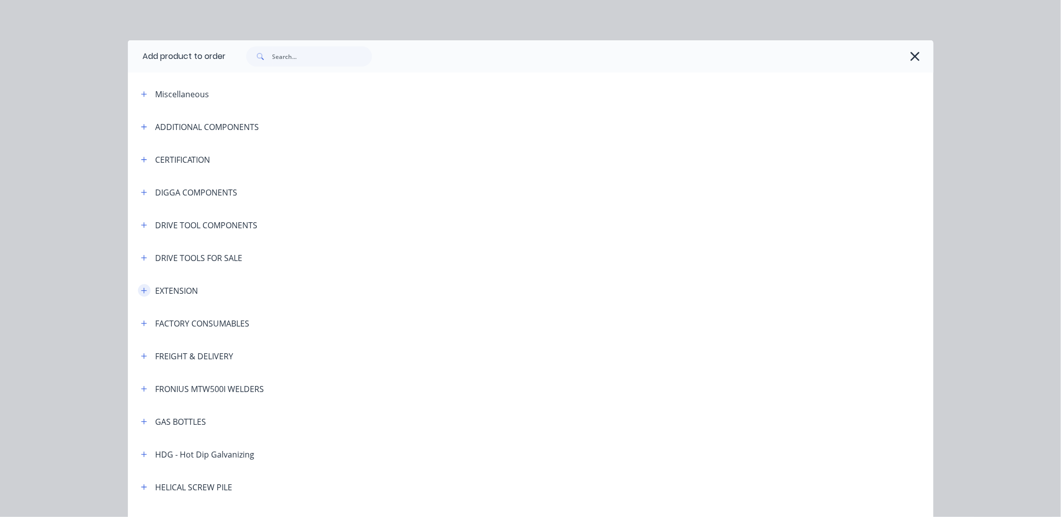
click at [141, 293] on icon "button" at bounding box center [144, 290] width 6 height 7
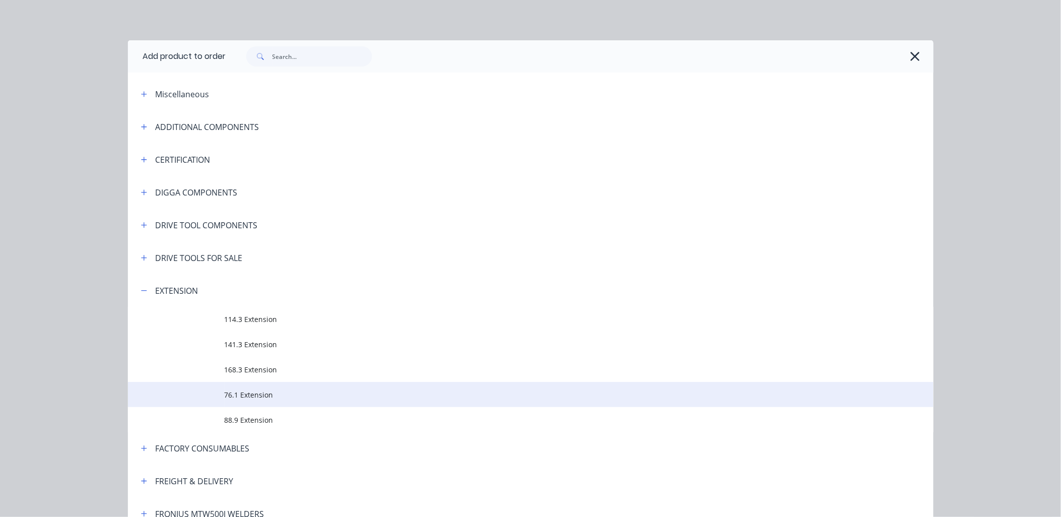
click at [257, 386] on td "76.1 Extension" at bounding box center [579, 394] width 709 height 25
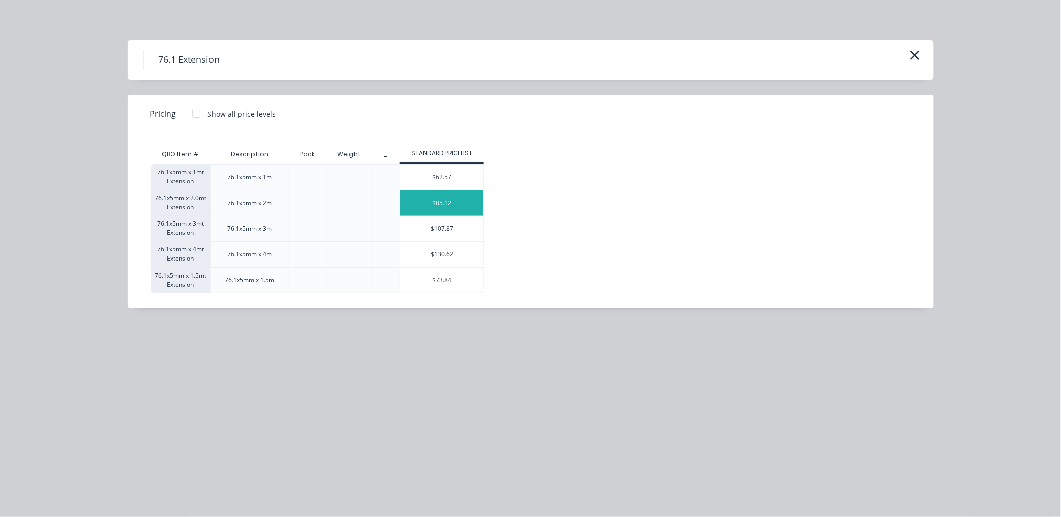
click at [449, 204] on div "$85.12" at bounding box center [441, 202] width 83 height 25
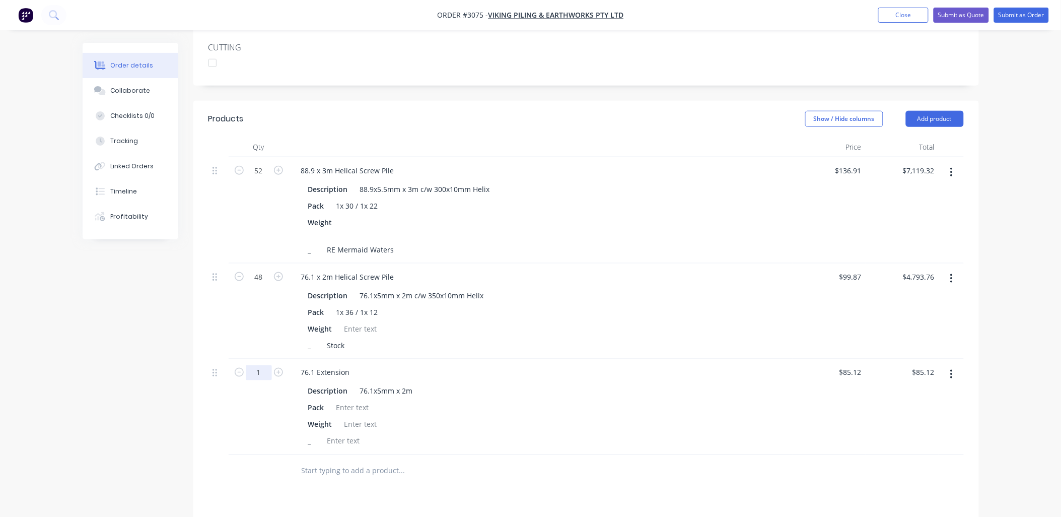
click at [260, 365] on input "1" at bounding box center [259, 372] width 26 height 15
type input "48"
type input "$4,085.76"
click at [348, 400] on div at bounding box center [352, 407] width 41 height 15
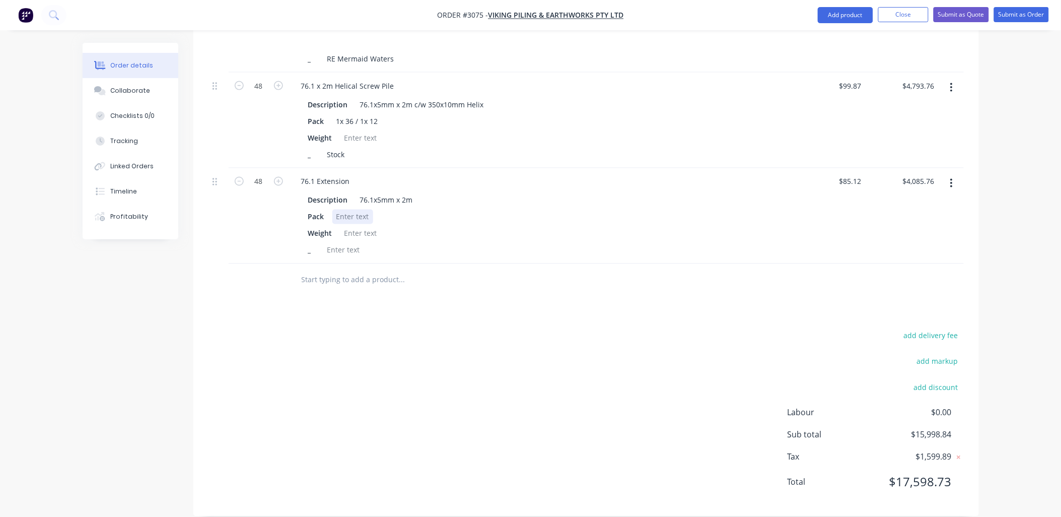
click at [359, 210] on div at bounding box center [352, 217] width 41 height 15
click at [434, 329] on div "add delivery fee add markup add discount Labour $0.00 Sub total $15,998.84 Tax …" at bounding box center [587, 415] width 756 height 172
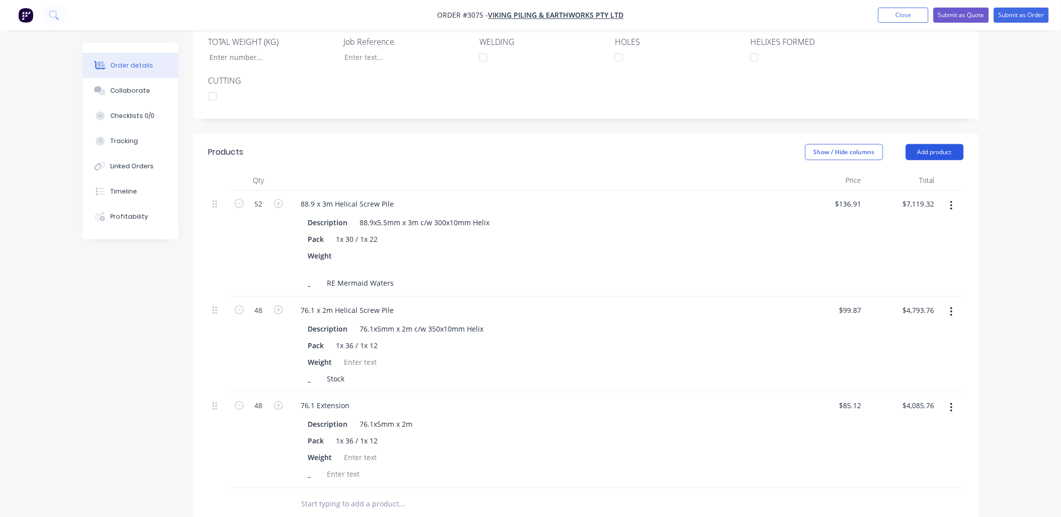
click at [945, 144] on button "Add product" at bounding box center [935, 152] width 58 height 16
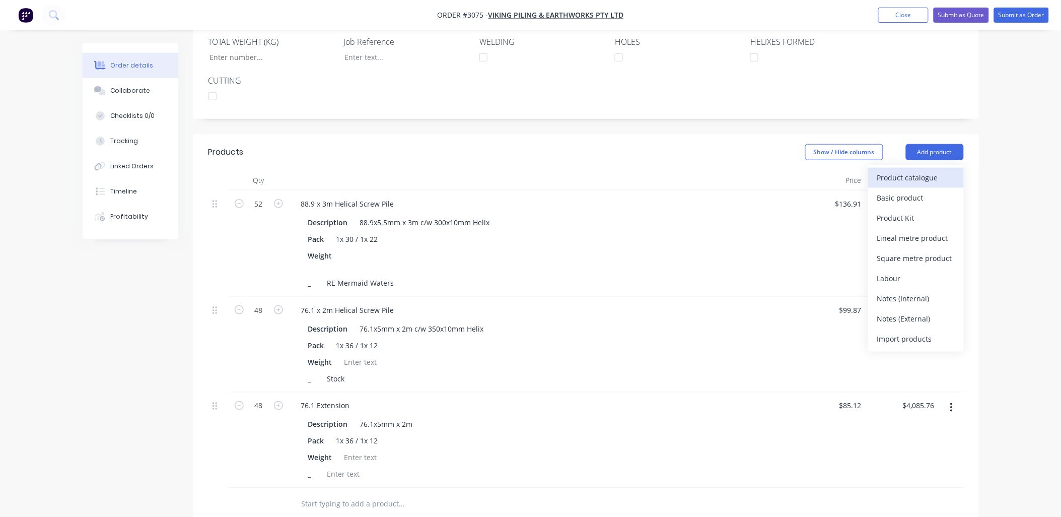
click at [927, 170] on div "Product catalogue" at bounding box center [917, 177] width 78 height 15
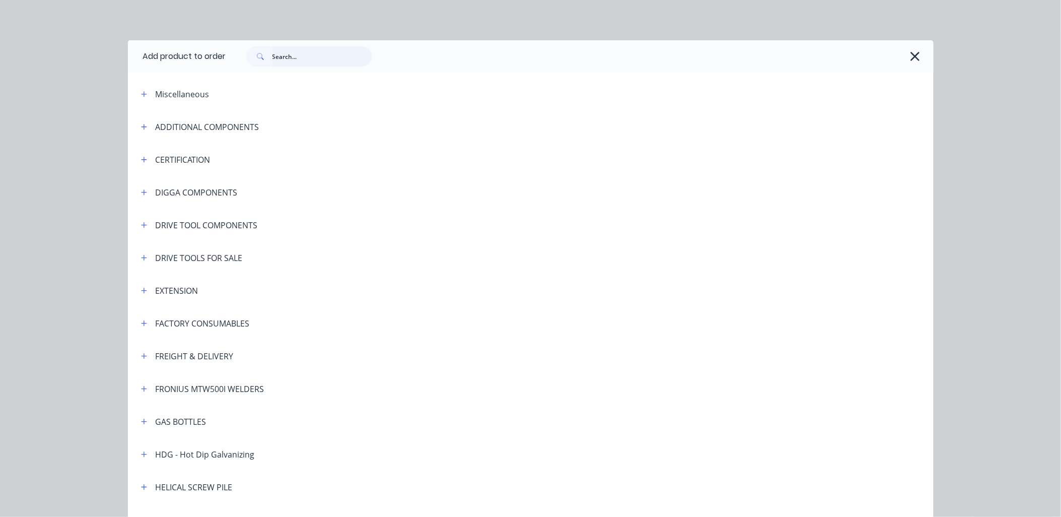
click at [295, 63] on input "text" at bounding box center [323, 56] width 100 height 20
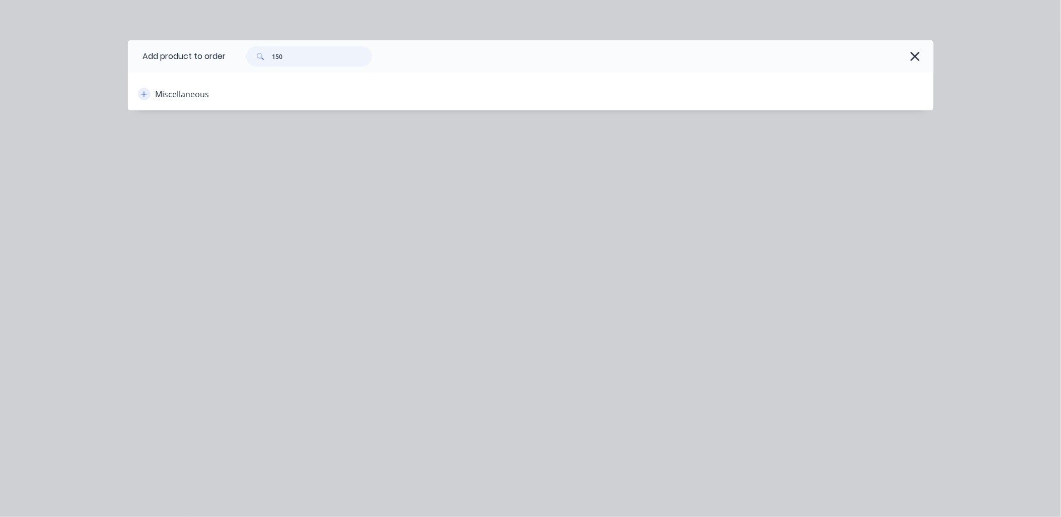
type input "150"
click at [142, 92] on icon "button" at bounding box center [144, 94] width 6 height 7
click at [177, 94] on div "Miscellaneous" at bounding box center [183, 94] width 54 height 12
click at [140, 93] on button "button" at bounding box center [144, 94] width 13 height 13
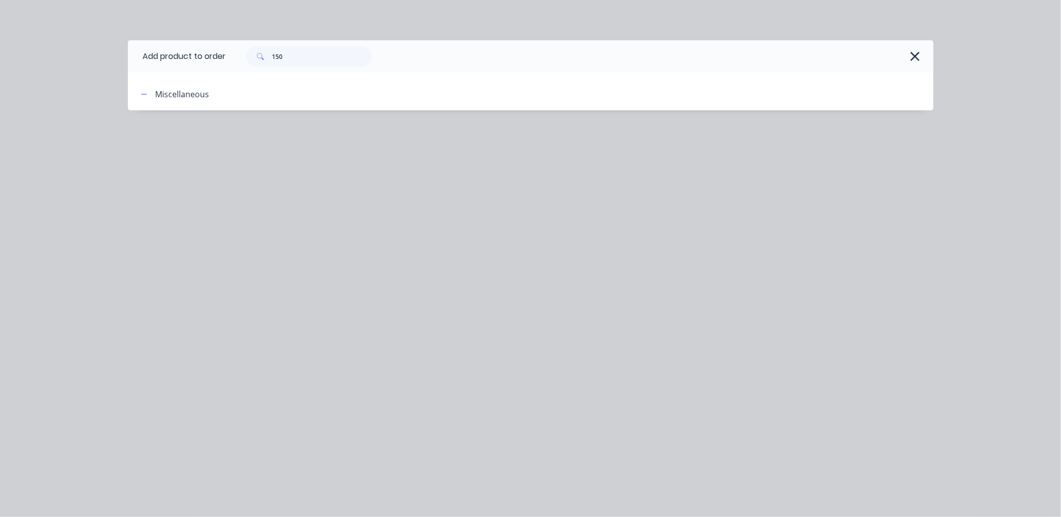
click at [217, 94] on div "Miscellaneous" at bounding box center [218, 94] width 171 height 13
click at [202, 92] on div "Miscellaneous" at bounding box center [183, 94] width 54 height 12
drag, startPoint x: 324, startPoint y: 57, endPoint x: 240, endPoint y: 56, distance: 84.1
click at [240, 56] on div "150" at bounding box center [304, 56] width 136 height 20
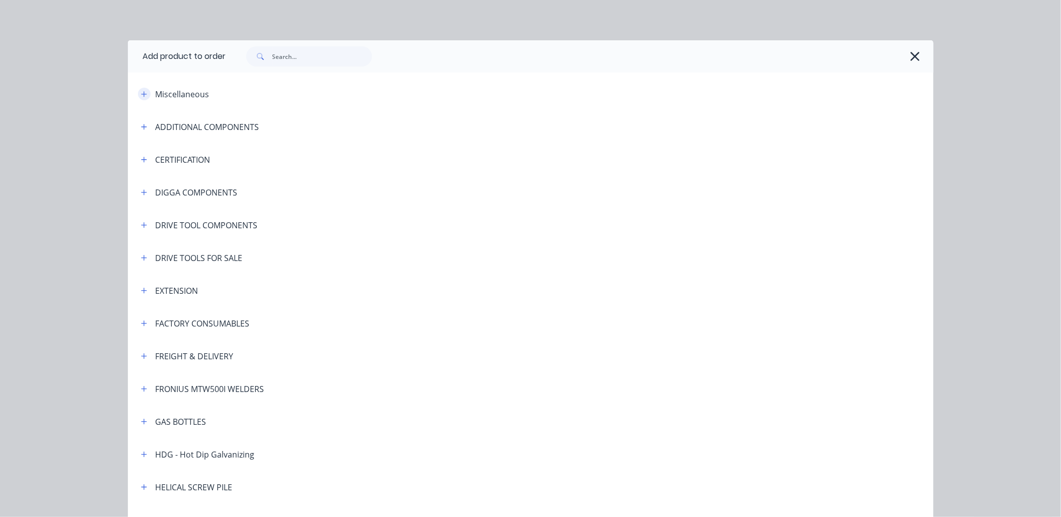
click at [141, 94] on icon "button" at bounding box center [144, 94] width 6 height 7
click at [180, 91] on div "Miscellaneous" at bounding box center [183, 94] width 54 height 12
click at [141, 92] on icon "button" at bounding box center [144, 94] width 6 height 7
click at [141, 127] on icon "button" at bounding box center [144, 126] width 6 height 7
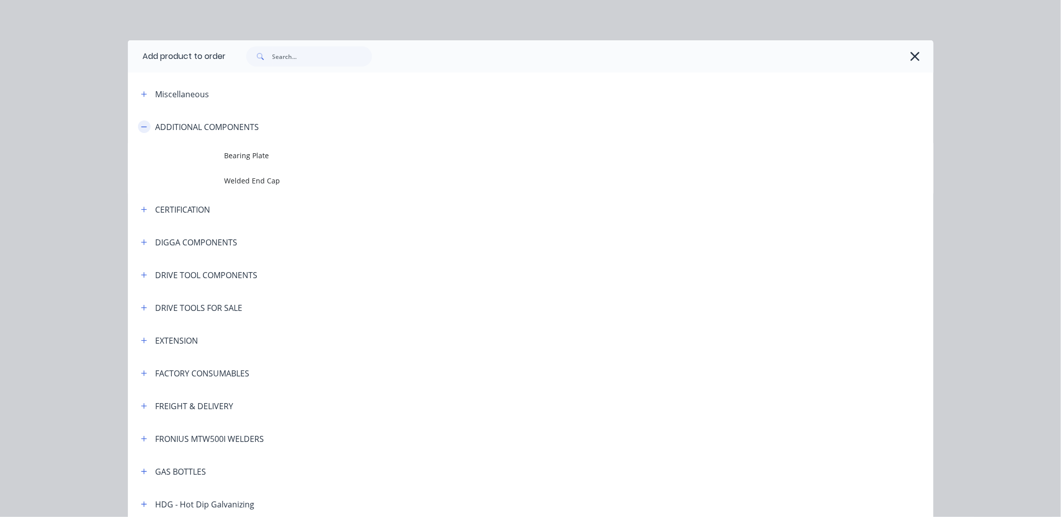
click at [141, 127] on icon "button" at bounding box center [144, 126] width 6 height 7
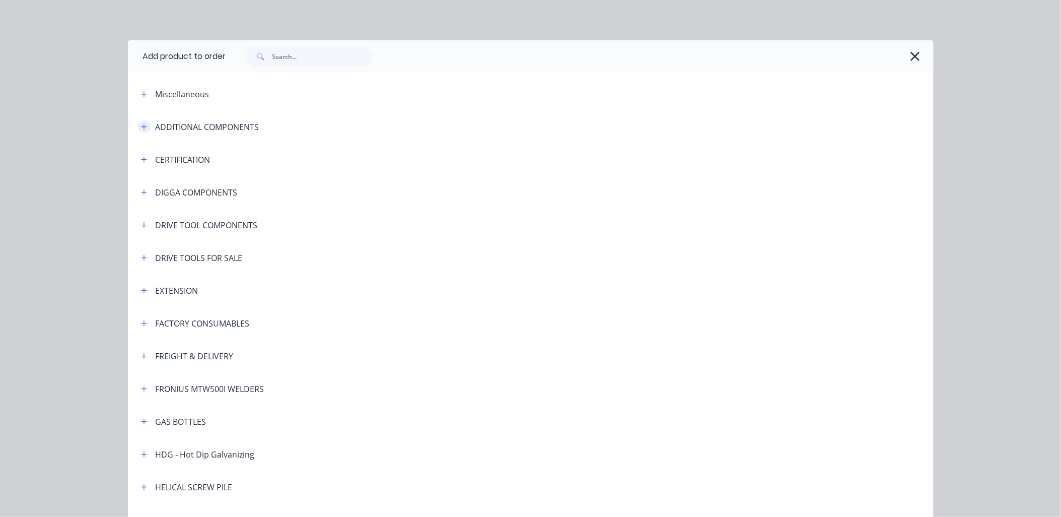
click at [141, 127] on icon "button" at bounding box center [144, 126] width 6 height 7
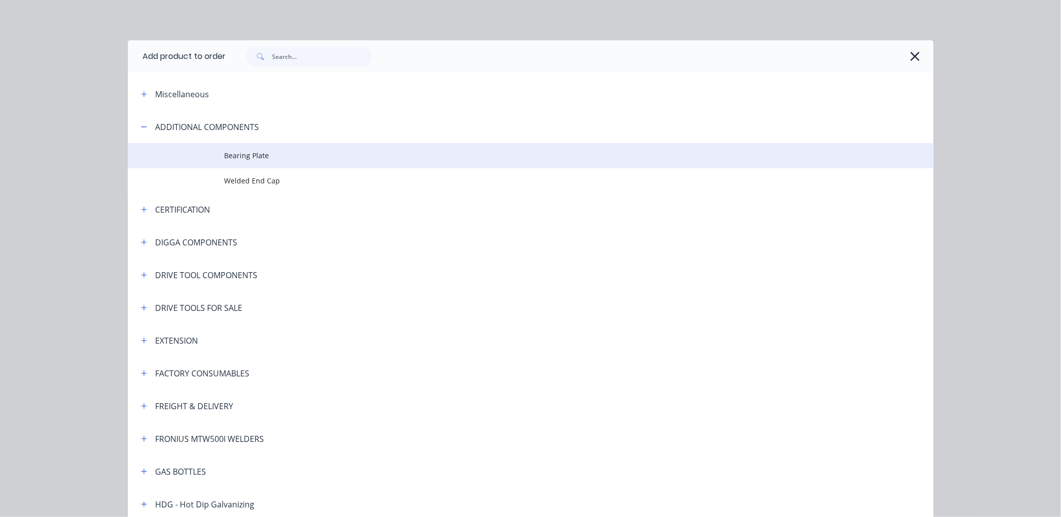
click at [253, 153] on span "Bearing Plate" at bounding box center [508, 155] width 567 height 11
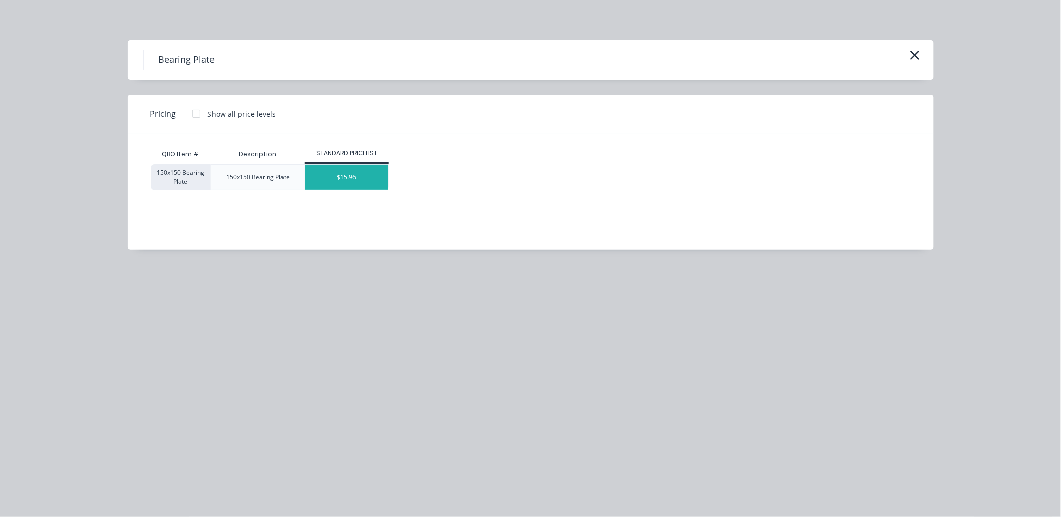
click at [348, 175] on div "$15.96" at bounding box center [346, 177] width 83 height 25
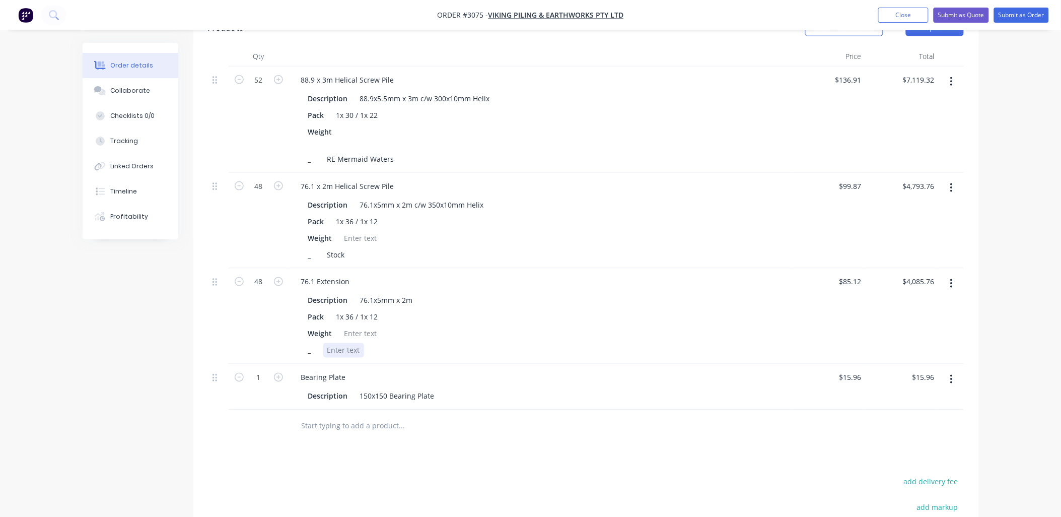
scroll to position [425, 0]
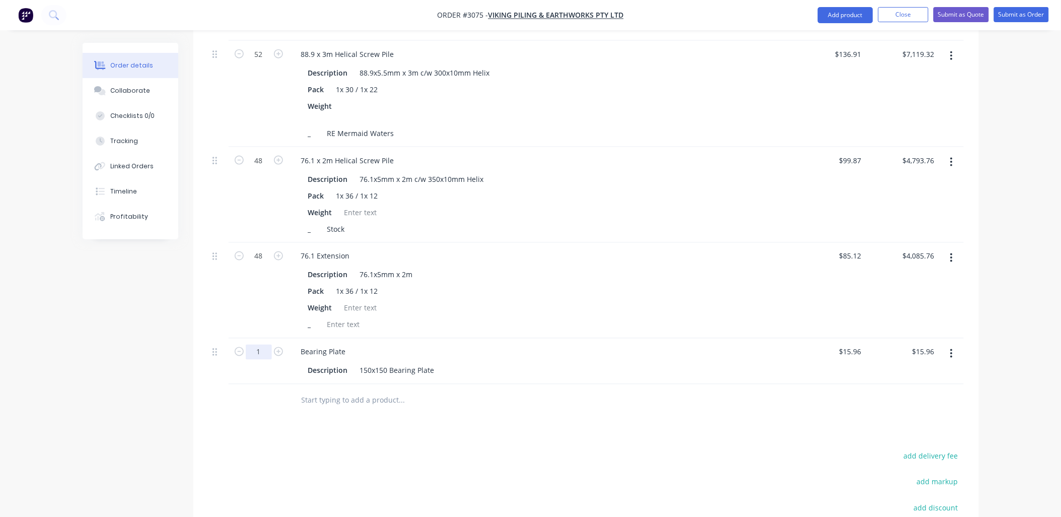
click at [259, 345] on input "1" at bounding box center [259, 352] width 26 height 15
type input "60"
type input "$957.60"
click at [331, 368] on div "Bearing Plate Description 150x150 Bearing Plate" at bounding box center [541, 362] width 504 height 46
click at [440, 363] on div "Description 150x150 Bearing Plate" at bounding box center [539, 370] width 470 height 15
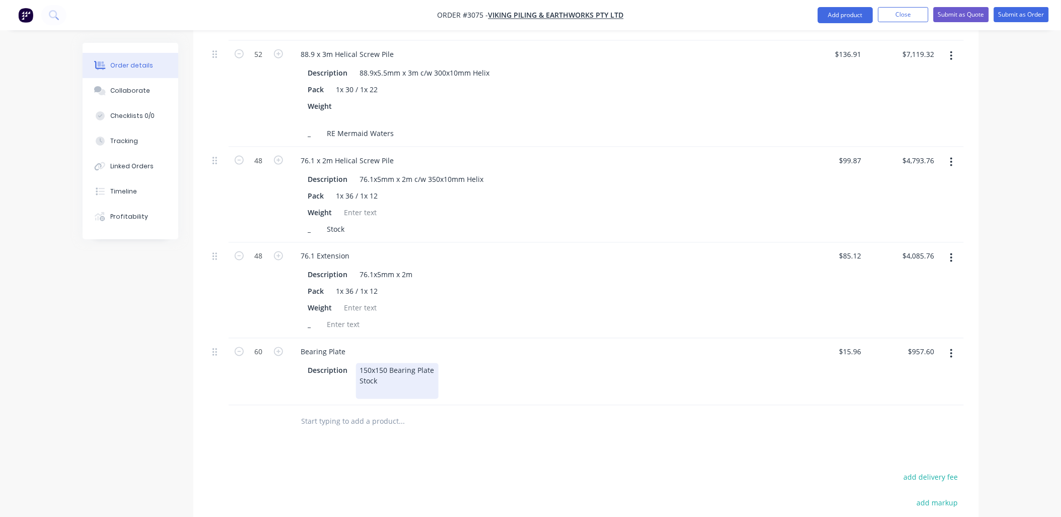
click at [359, 366] on div "150x150 Bearing Plate Stock" at bounding box center [397, 381] width 83 height 36
click at [392, 379] on div "150x150 Bearing Plate Weight Stock" at bounding box center [397, 381] width 83 height 36
click at [351, 317] on div at bounding box center [343, 324] width 41 height 15
click at [310, 421] on input "text" at bounding box center [402, 422] width 202 height 20
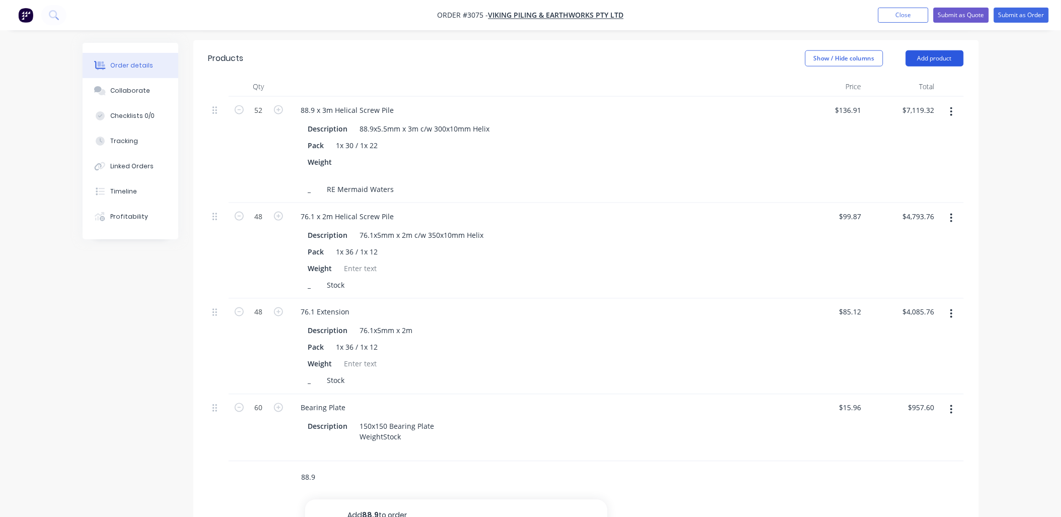
scroll to position [202, 0]
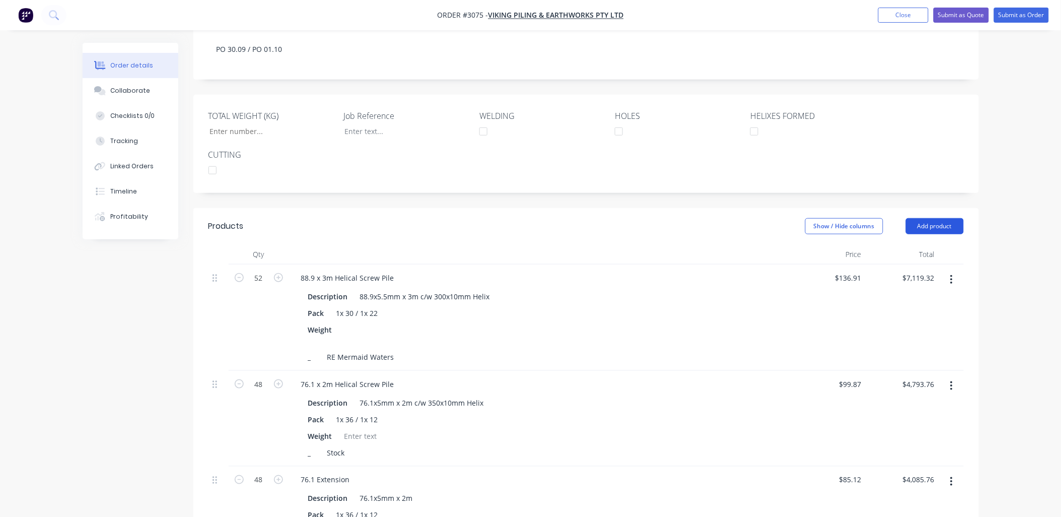
click at [954, 218] on button "Add product" at bounding box center [935, 226] width 58 height 16
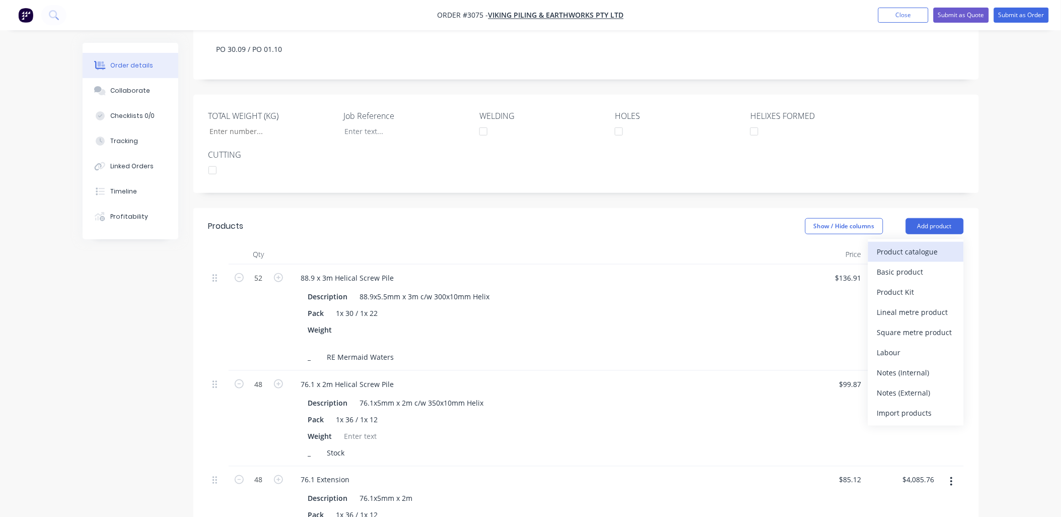
click at [903, 244] on div "Product catalogue" at bounding box center [917, 251] width 78 height 15
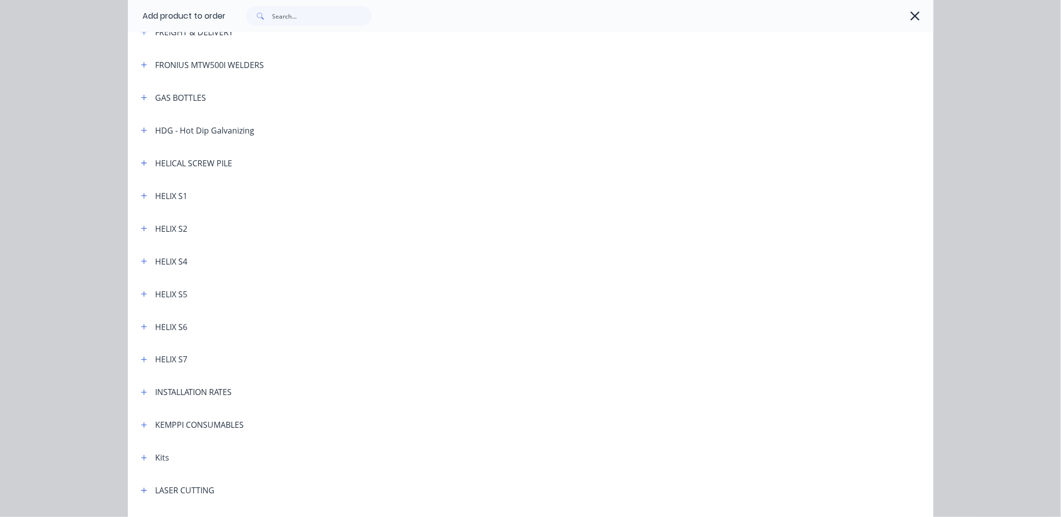
scroll to position [373, 0]
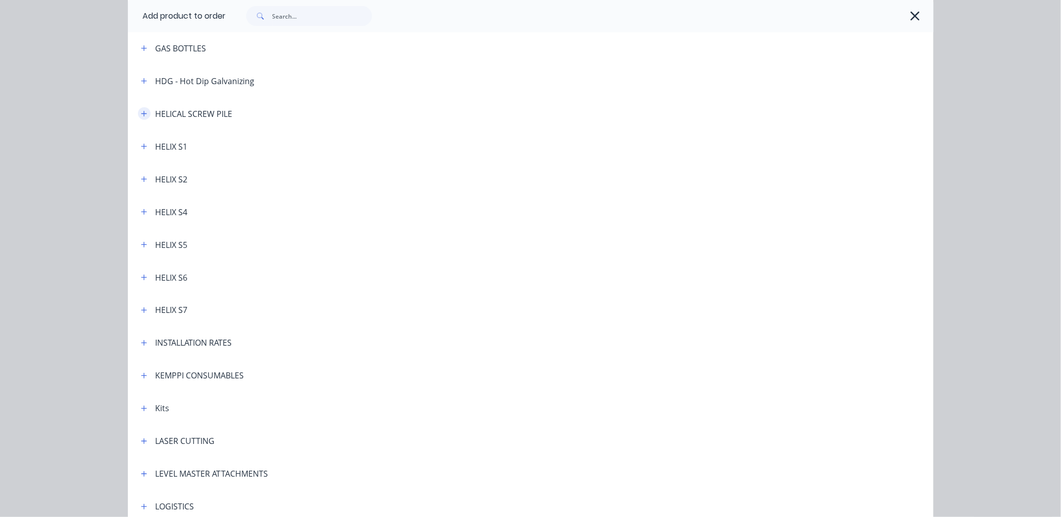
click at [143, 112] on icon "button" at bounding box center [144, 113] width 6 height 7
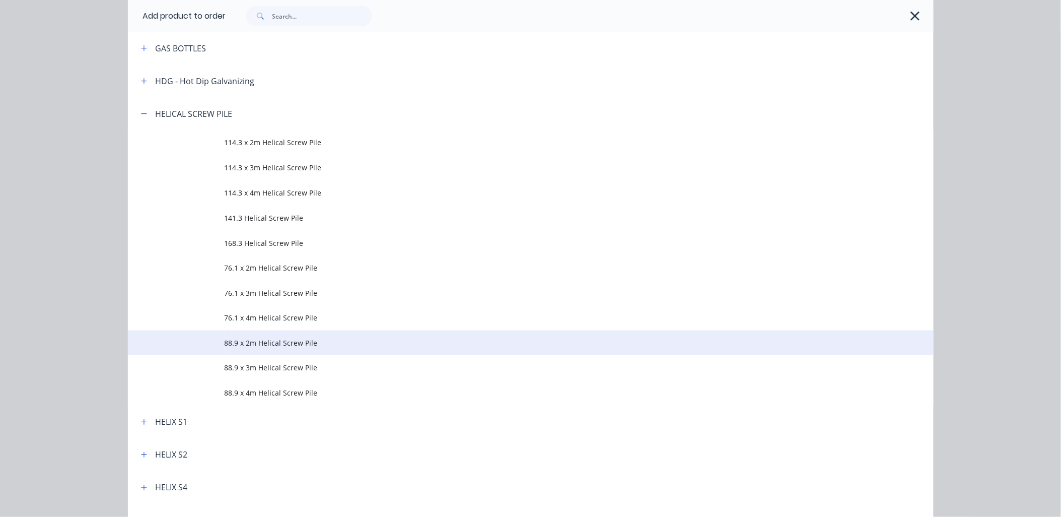
click at [240, 346] on span "88.9 x 2m Helical Screw Pile" at bounding box center [508, 343] width 567 height 11
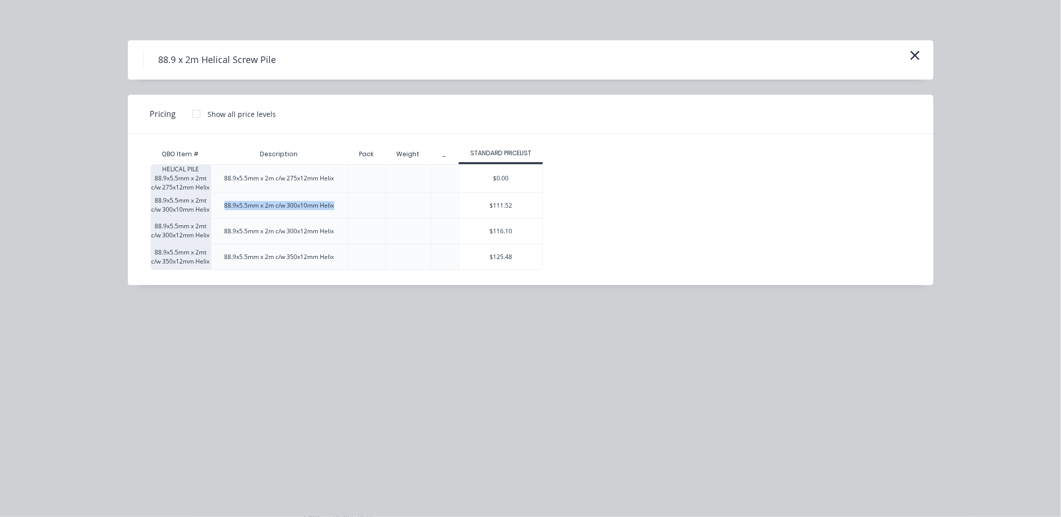
drag, startPoint x: 335, startPoint y: 204, endPoint x: 222, endPoint y: 209, distance: 112.9
click at [222, 209] on div "88.9x5.5mm x 2m c/w 300x10mm Helix" at bounding box center [280, 205] width 126 height 25
drag, startPoint x: 222, startPoint y: 209, endPoint x: 242, endPoint y: 207, distance: 20.3
copy div "88.9x5.5mm x 2m c/w 300x10mm Helix"
click at [913, 52] on icon "button" at bounding box center [915, 55] width 9 height 9
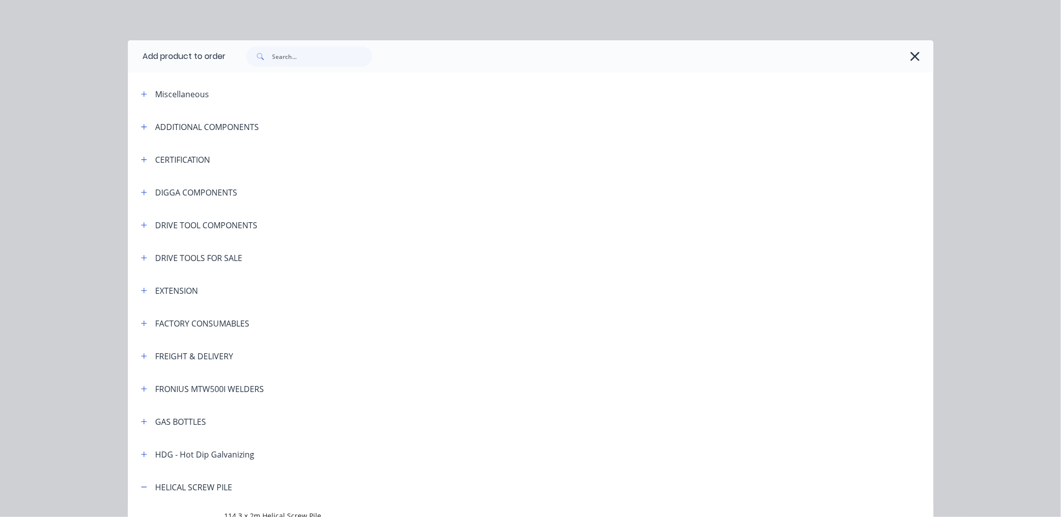
scroll to position [471, 0]
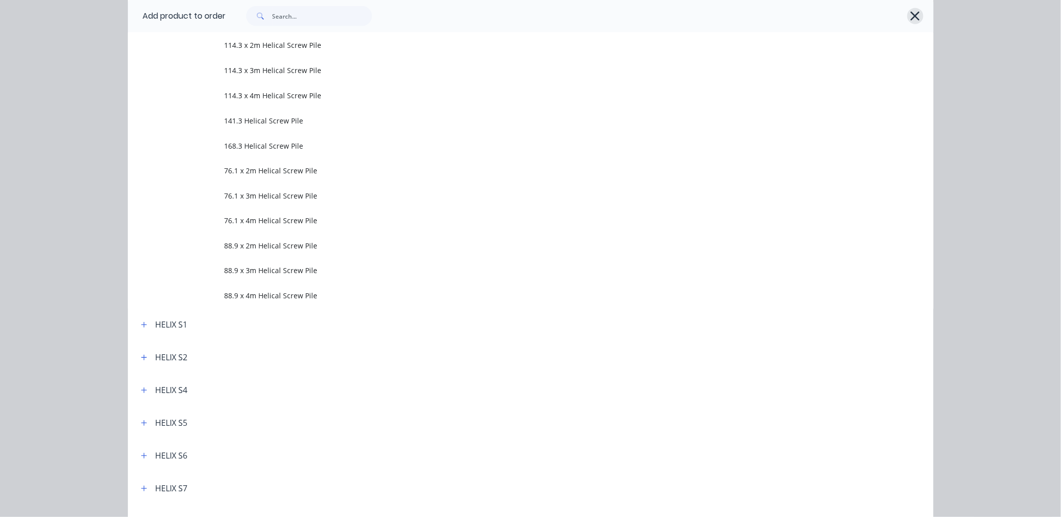
click at [915, 14] on icon "button" at bounding box center [915, 16] width 11 height 14
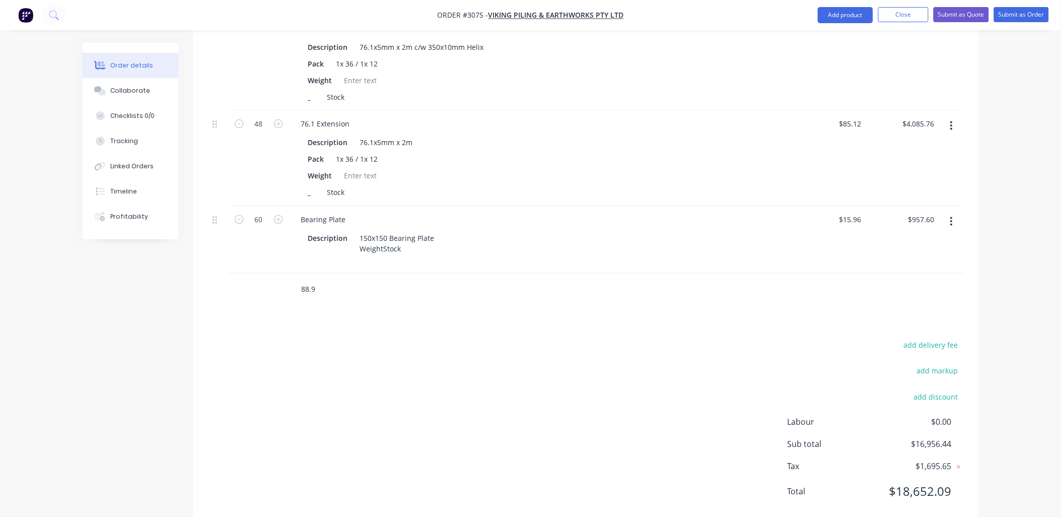
scroll to position [574, 0]
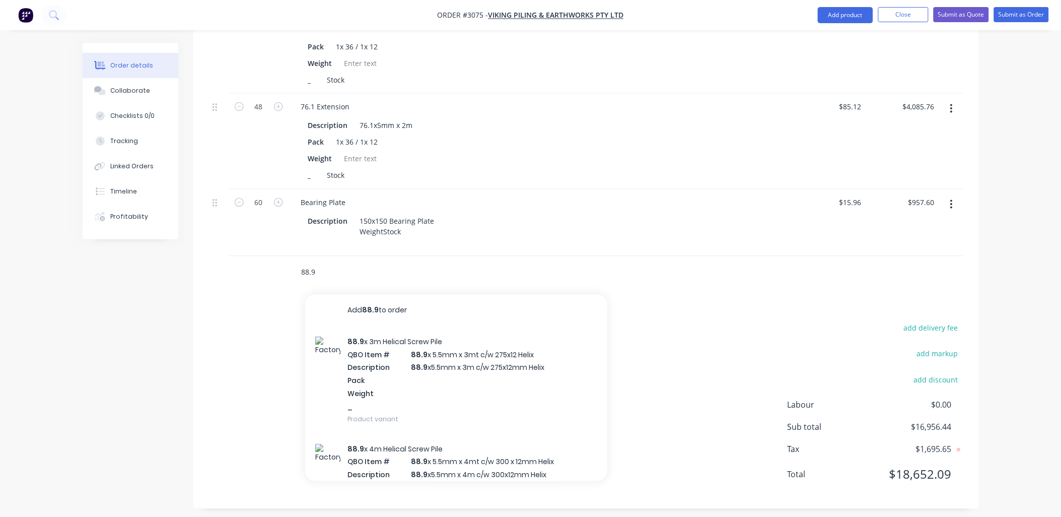
click at [311, 269] on input "88.9" at bounding box center [402, 272] width 202 height 20
drag, startPoint x: 321, startPoint y: 269, endPoint x: 292, endPoint y: 264, distance: 29.6
click at [292, 264] on div "88.9 Add 88.9 to order 88.9 x 3m Helical Screw Pile QBO Item # 88.9 x 5.5mm x 3…" at bounding box center [470, 272] width 363 height 33
paste input "x5.5mm x 2m c/w 300x10mm Helix"
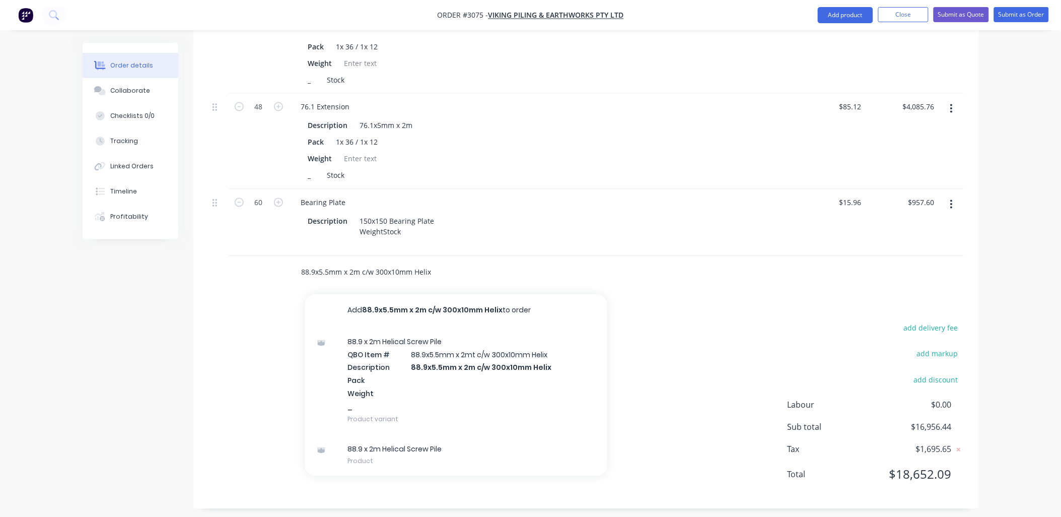
click at [351, 269] on input "88.9x5.5mm x 2m c/w 300x10mm Helix" at bounding box center [402, 272] width 202 height 20
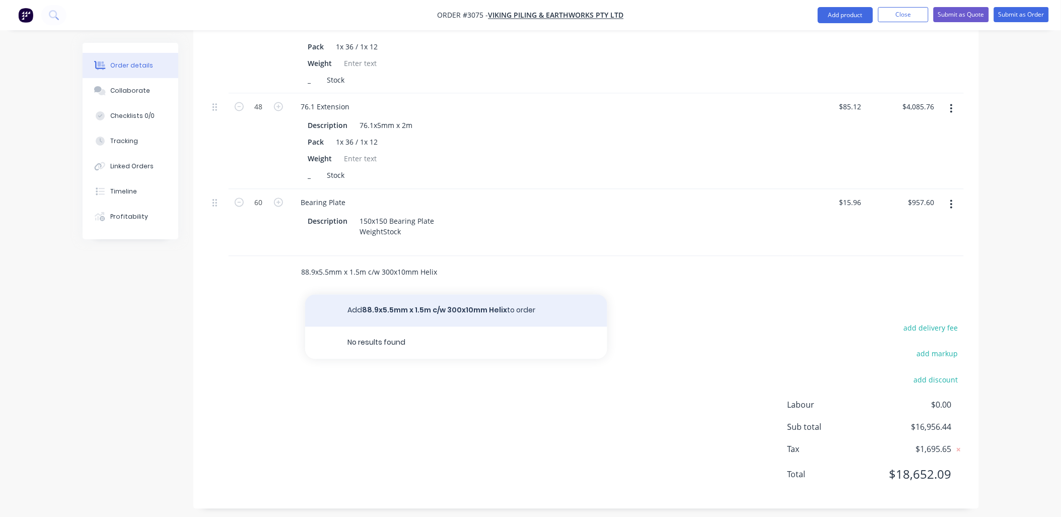
type input "88.9x5.5mm x 1.5m c/w 300x10mm Helix"
click at [412, 305] on button "Add 88.9x5.5mm x 1.5m c/w 300x10mm Helix to order" at bounding box center [456, 311] width 302 height 32
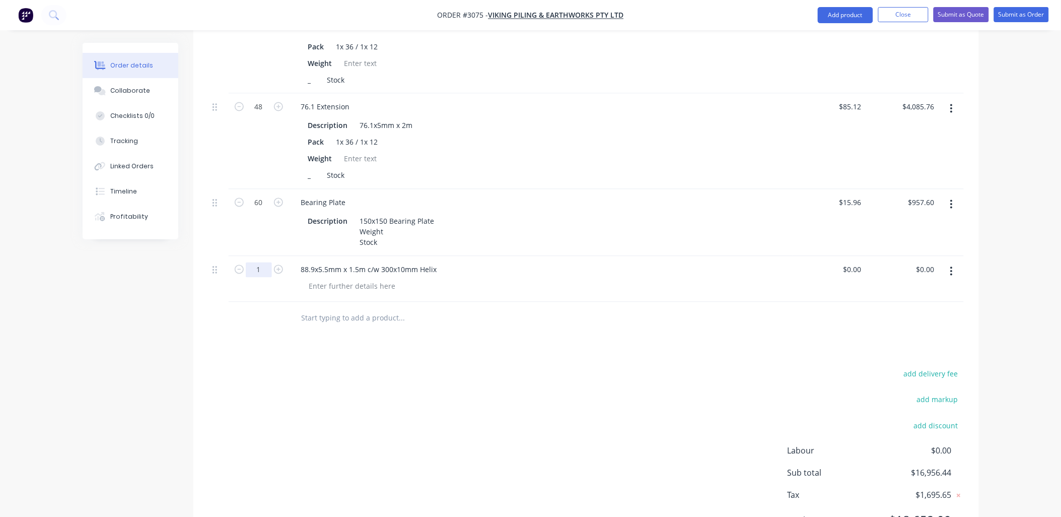
click at [260, 266] on input "1" at bounding box center [259, 269] width 26 height 15
type input "40"
click at [349, 385] on div "add delivery fee add markup add discount Labour $0.00 Sub total $16,956.44 Tax …" at bounding box center [587, 453] width 756 height 172
click at [363, 289] on div at bounding box center [352, 286] width 103 height 15
click at [335, 297] on div "Pack Weight" at bounding box center [321, 291] width 40 height 25
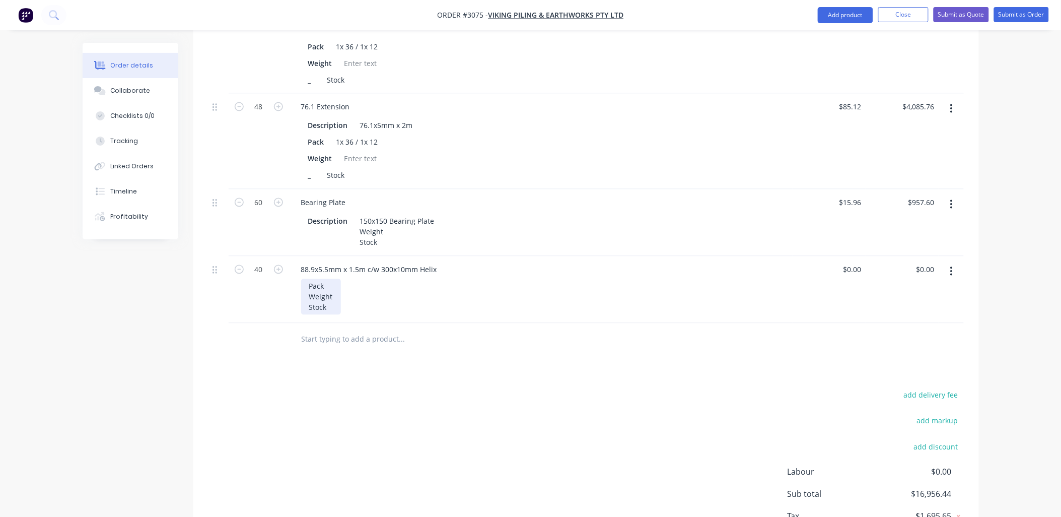
click at [332, 282] on div "Pack Weight Stock" at bounding box center [321, 297] width 40 height 36
click at [357, 388] on div "add delivery fee add markup add discount Labour $0.00 Sub total $16,956.44 Tax …" at bounding box center [587, 474] width 756 height 172
click at [329, 339] on input "text" at bounding box center [402, 339] width 202 height 20
paste input "88.9x5.5mm x 2m c/w 300x10mm Helix"
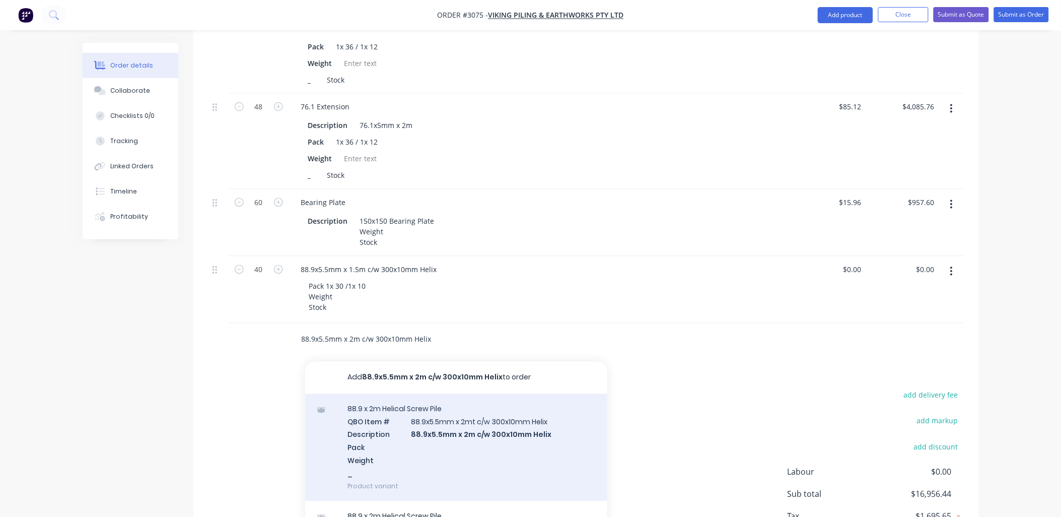
type input "88.9x5.5mm x 2m c/w 300x10mm Helix"
click at [482, 429] on div "88.9 x 2m Helical Screw Pile QBO Item # 88.9x5.5mm x 2mt c/w 300x10mm Helix Des…" at bounding box center [456, 447] width 302 height 107
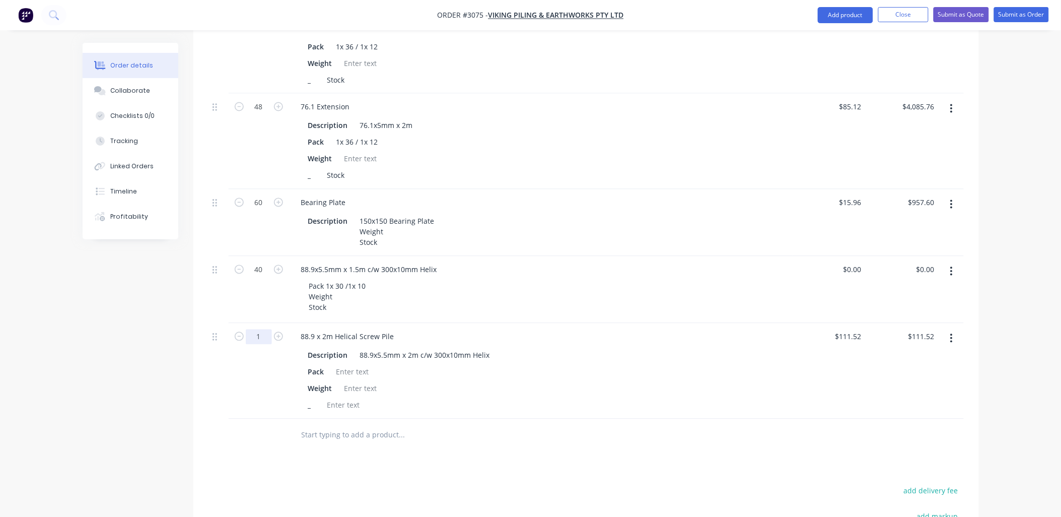
click at [265, 336] on input "1" at bounding box center [259, 336] width 26 height 15
type input "4"
type input "10"
type input "$1,115.20"
click at [553, 354] on div "Description 88.9x5.5mm x 2m c/w 300x10mm Helix" at bounding box center [539, 355] width 470 height 15
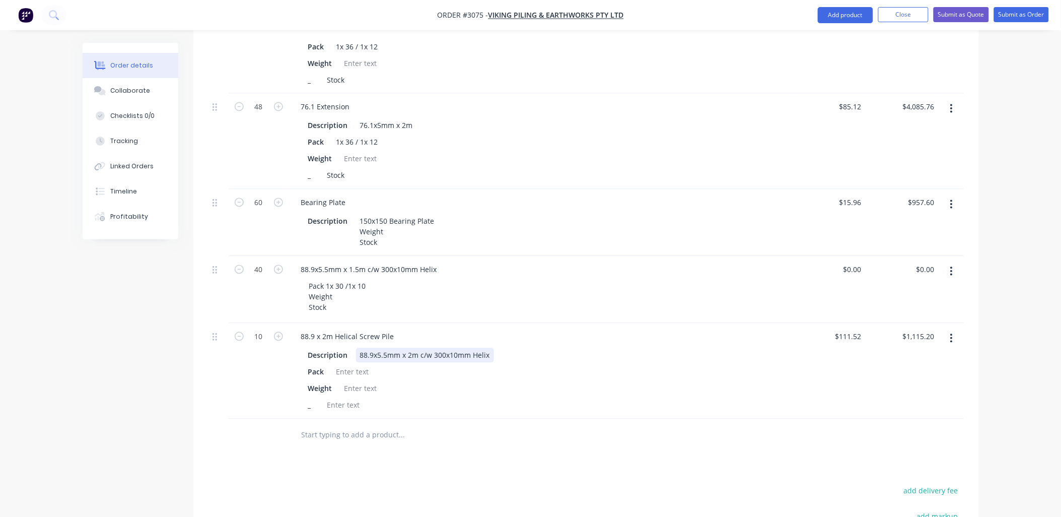
click at [490, 351] on div "88.9x5.5mm x 2m c/w 300x10mm Helix" at bounding box center [425, 355] width 138 height 15
click at [470, 382] on div "Weight" at bounding box center [539, 388] width 470 height 15
click at [367, 368] on div at bounding box center [352, 372] width 41 height 15
click at [852, 335] on input "111.52" at bounding box center [850, 336] width 31 height 15
click at [850, 333] on input "111.52" at bounding box center [852, 336] width 27 height 15
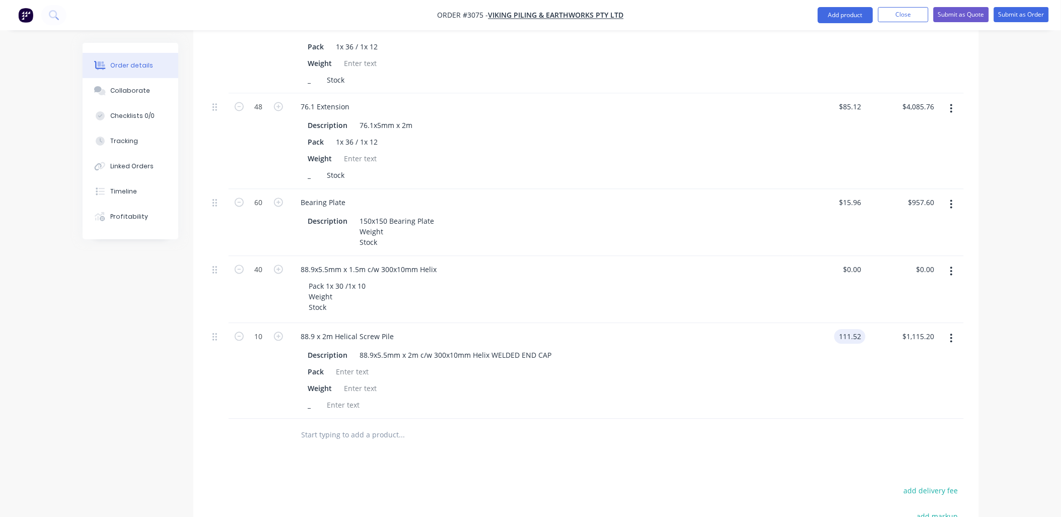
click at [851, 334] on input "111.52" at bounding box center [852, 336] width 27 height 15
click at [855, 359] on div "$111.52 111.52" at bounding box center [829, 371] width 73 height 96
click at [858, 331] on input "111.52" at bounding box center [850, 336] width 31 height 15
click at [846, 333] on input "111.52" at bounding box center [852, 336] width 27 height 15
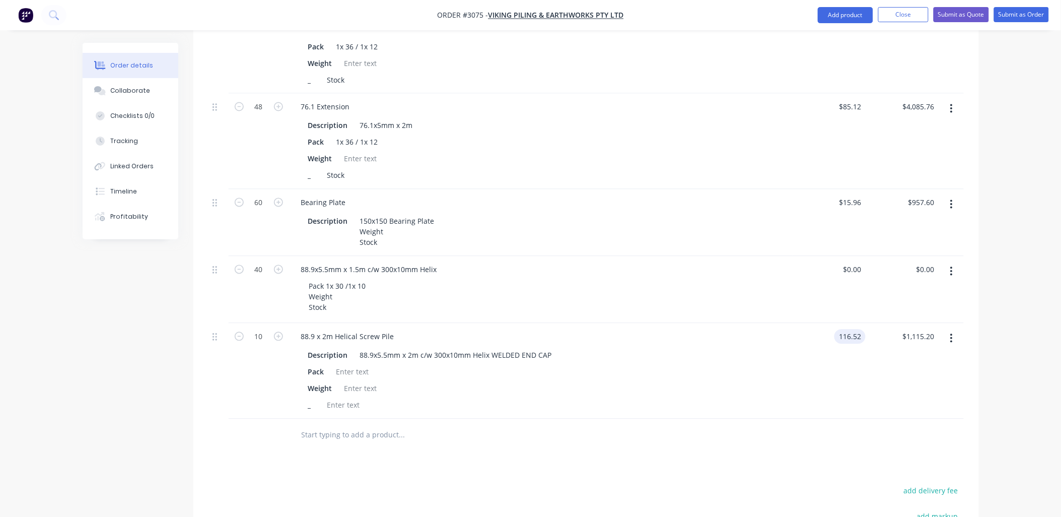
type input "$116.52"
type input "$1,165.20"
click at [847, 358] on div "$116.52 $116.52" at bounding box center [829, 371] width 73 height 96
click at [362, 367] on div at bounding box center [352, 372] width 41 height 15
click at [356, 437] on input "text" at bounding box center [402, 435] width 202 height 20
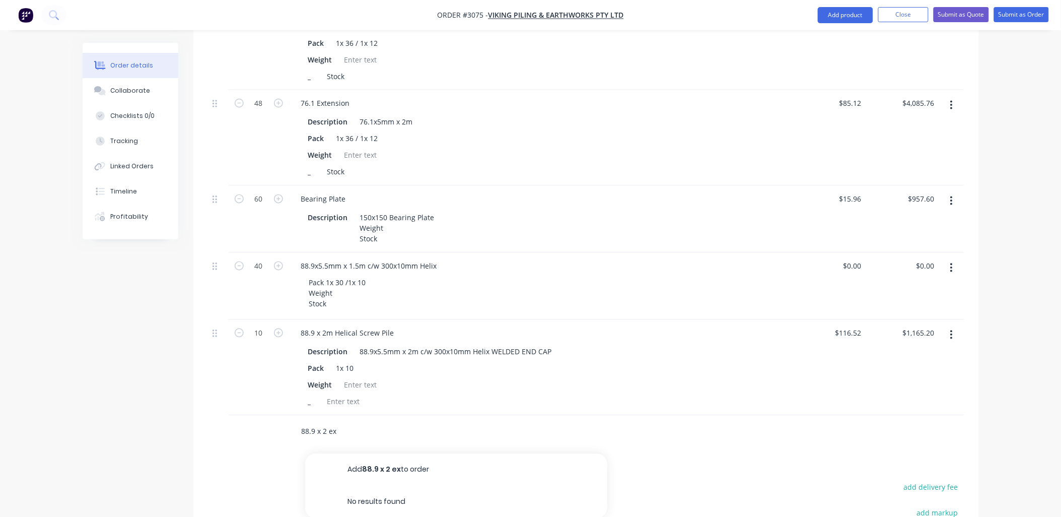
scroll to position [367, 0]
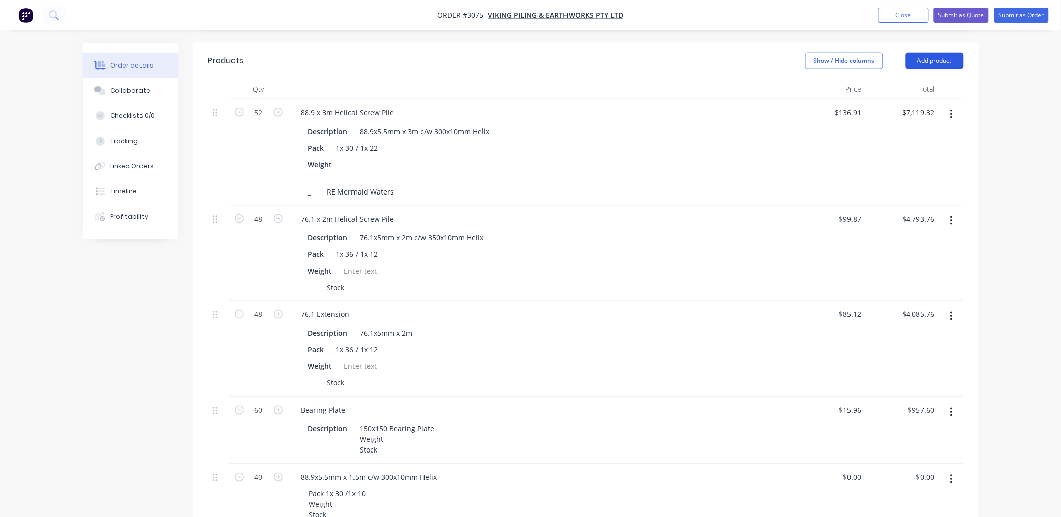
type input "88.9 x 2 ex"
click at [951, 53] on button "Add product" at bounding box center [935, 61] width 58 height 16
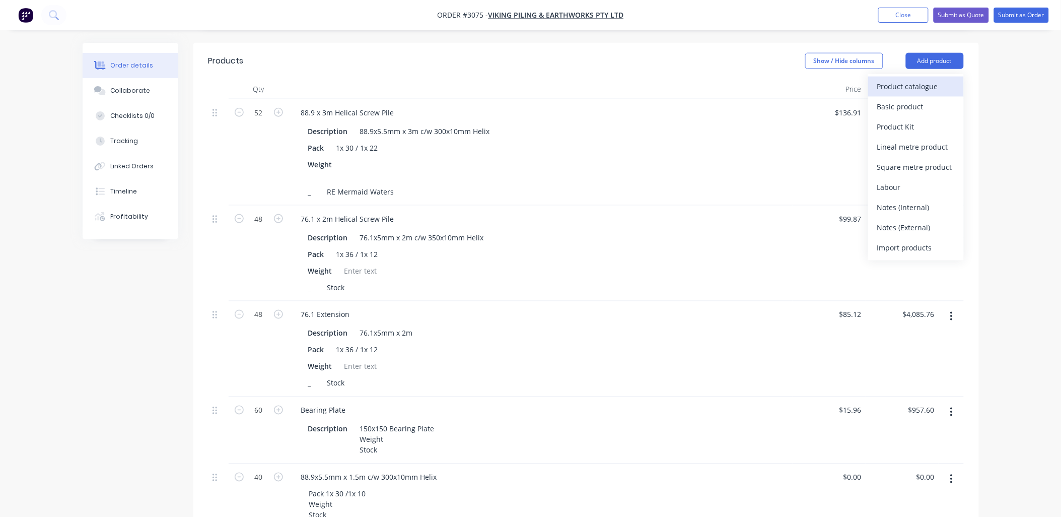
click at [910, 79] on div "Product catalogue" at bounding box center [917, 86] width 78 height 15
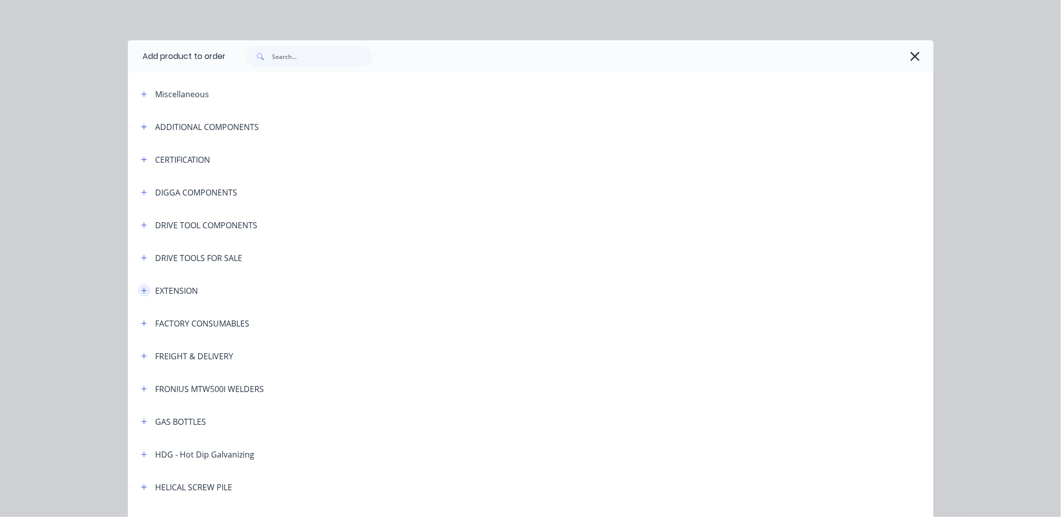
click at [141, 293] on icon "button" at bounding box center [144, 290] width 6 height 7
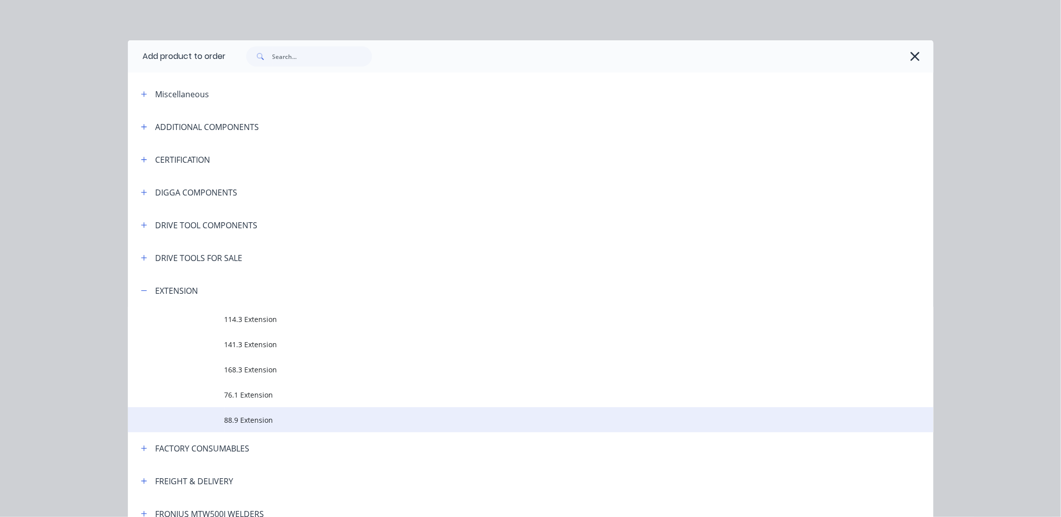
click at [232, 420] on span "88.9 Extension" at bounding box center [508, 420] width 567 height 11
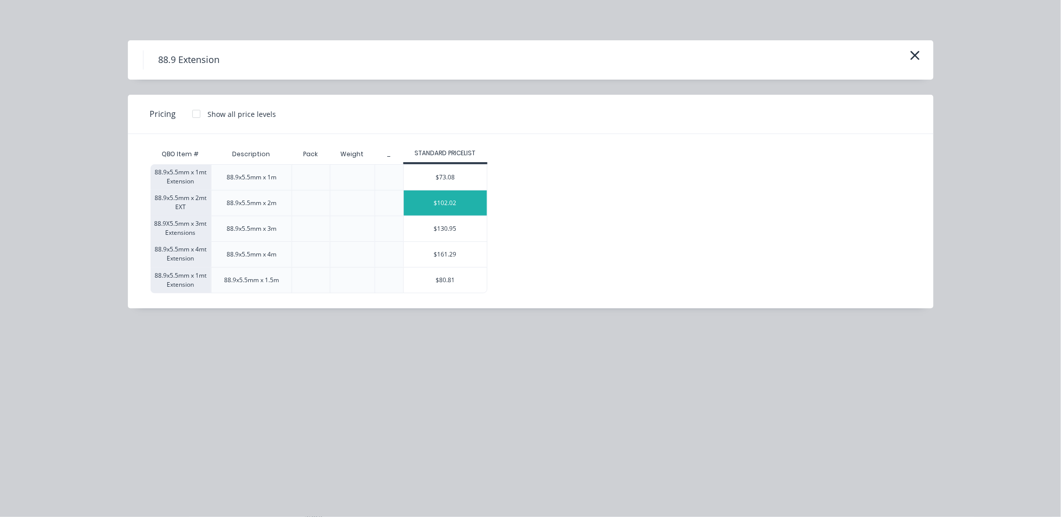
click at [437, 206] on div "$102.02" at bounding box center [445, 202] width 83 height 25
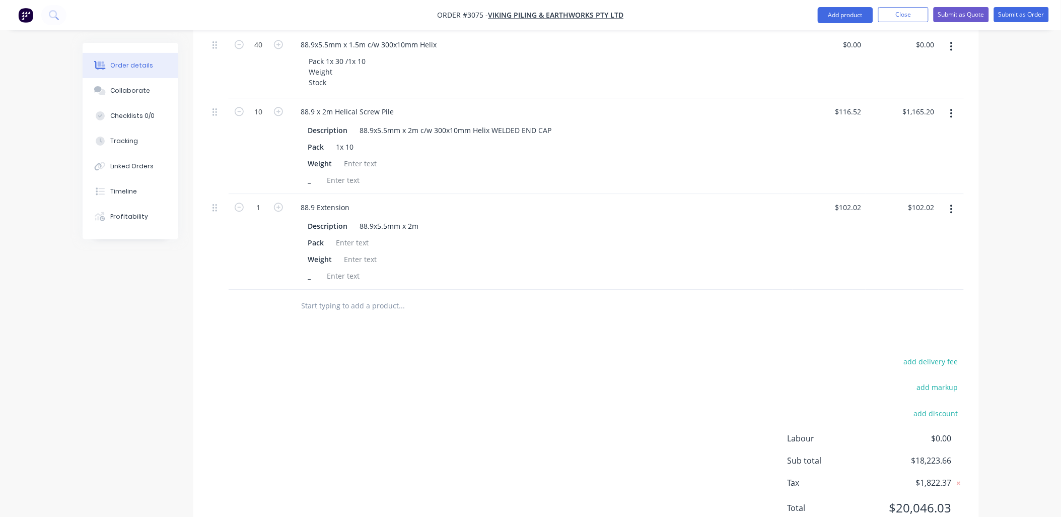
scroll to position [836, 0]
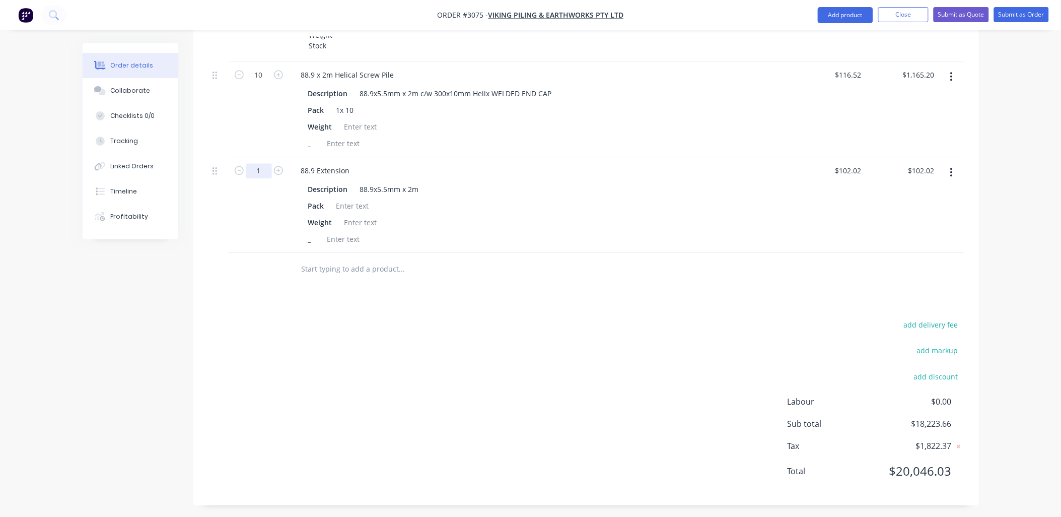
click at [256, 165] on input "1" at bounding box center [259, 170] width 26 height 15
type input "30"
type input "$3,060.60"
click at [335, 237] on div at bounding box center [343, 239] width 41 height 15
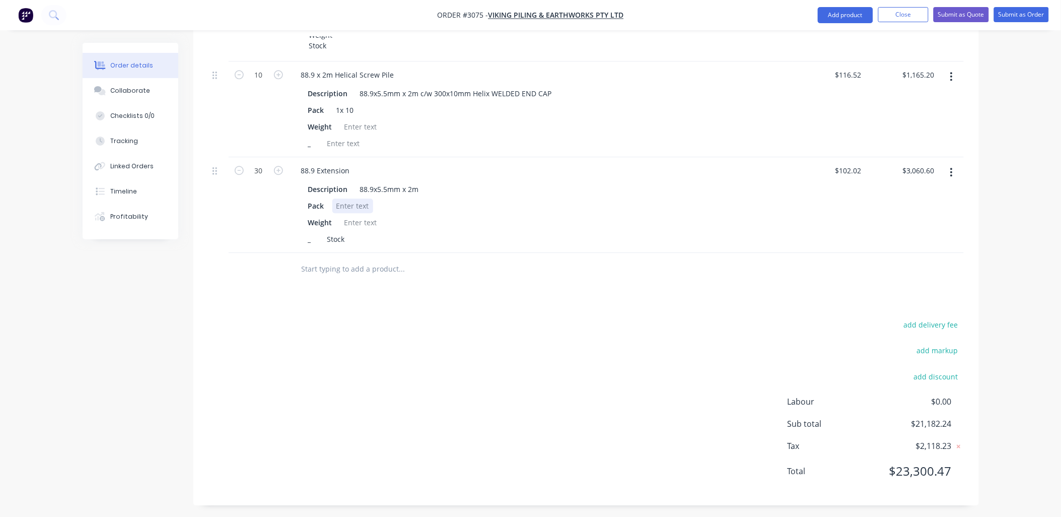
click at [359, 200] on div at bounding box center [352, 205] width 41 height 15
click at [400, 305] on div "Products Show / Hide columns Add product Qty Price Total 52 88.9 x 3m Helical S…" at bounding box center [586, 39] width 786 height 932
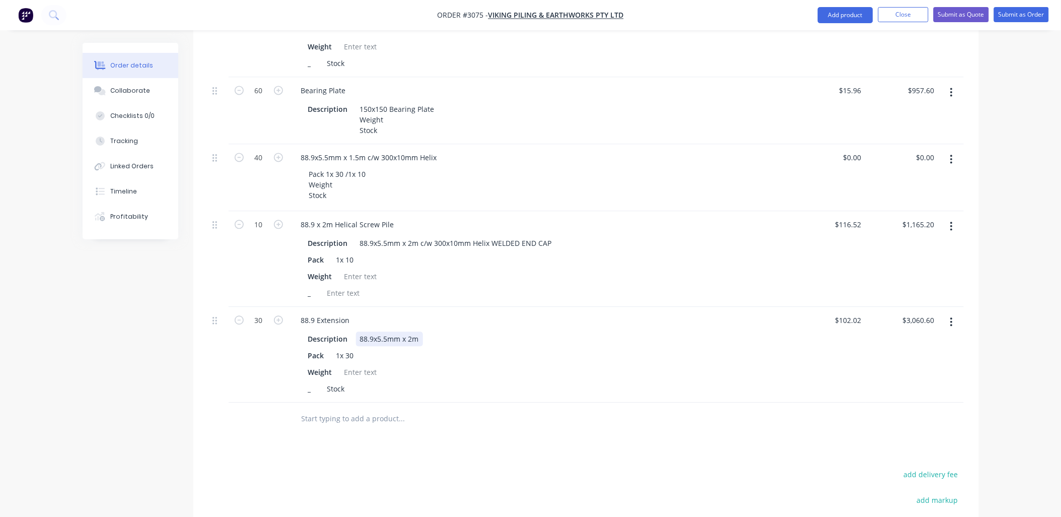
scroll to position [612, 0]
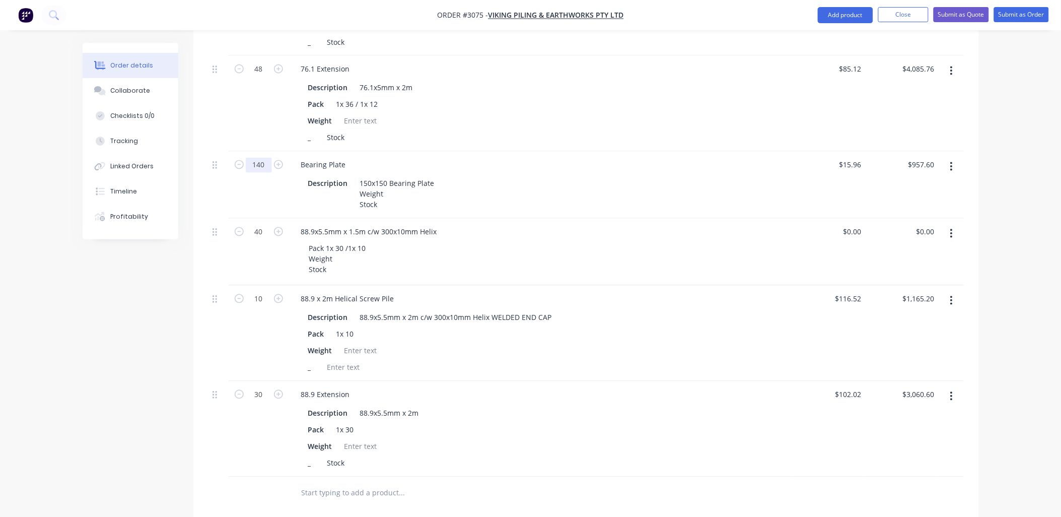
type input "140"
type input "$2,234.40"
click at [256, 494] on div at bounding box center [259, 493] width 60 height 33
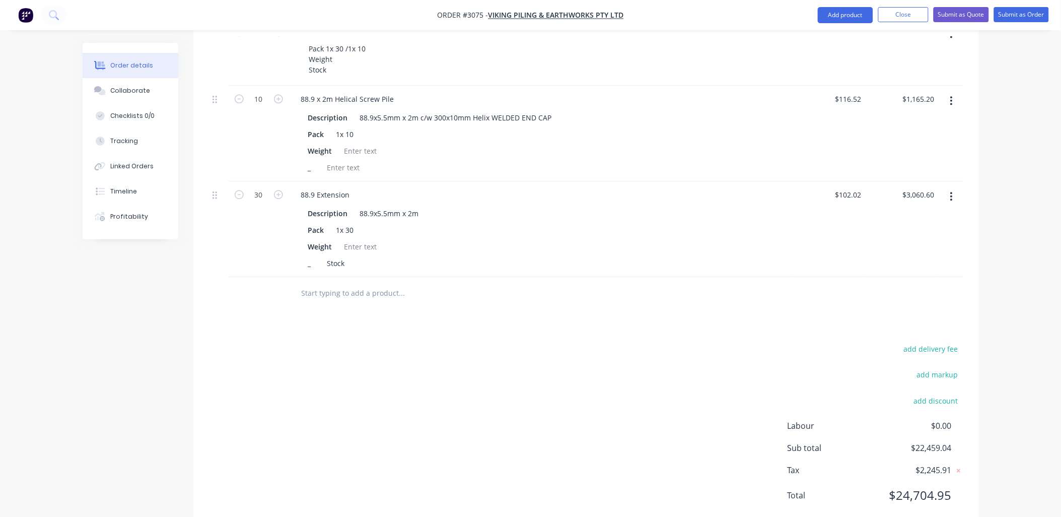
scroll to position [836, 0]
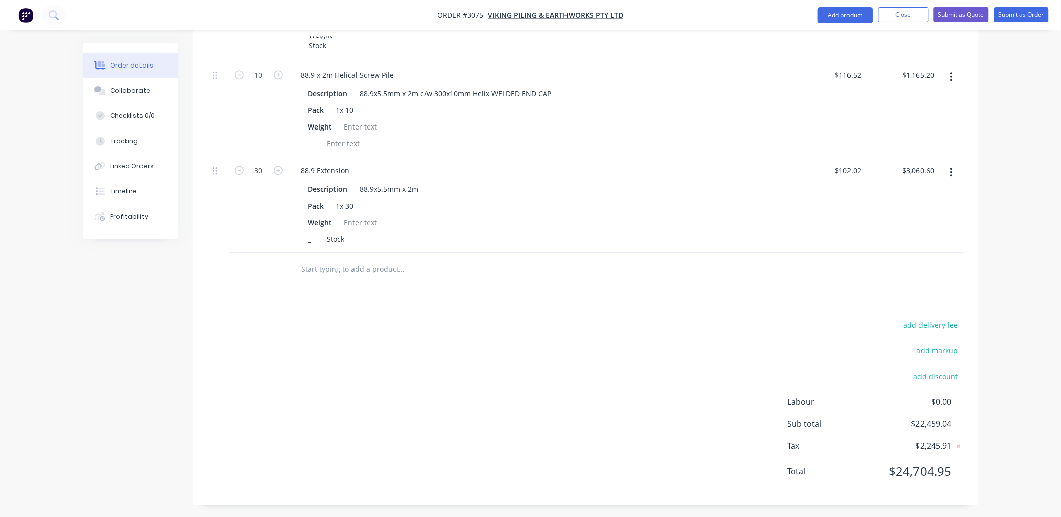
click at [326, 266] on input "text" at bounding box center [402, 269] width 202 height 20
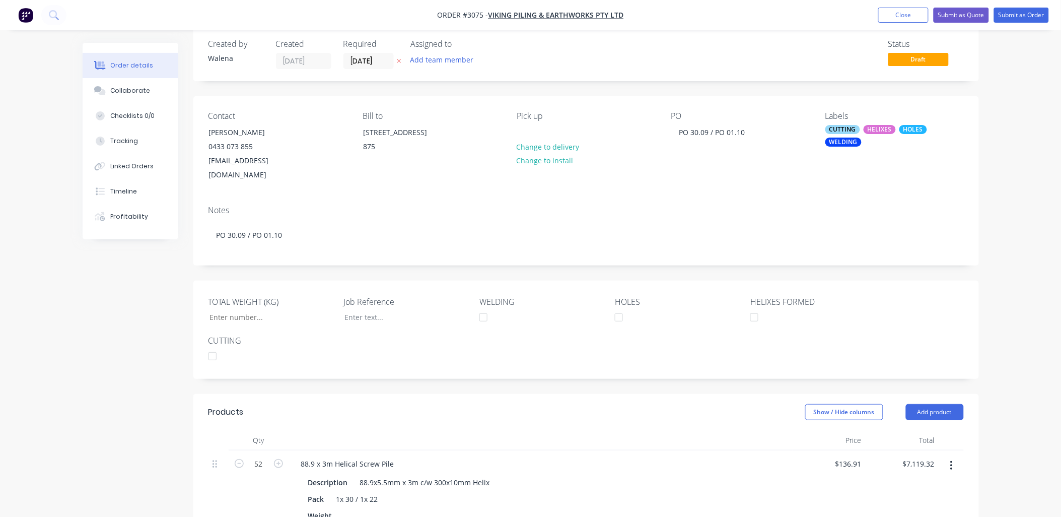
scroll to position [15, 0]
click at [928, 405] on button "Add product" at bounding box center [935, 413] width 58 height 16
click at [928, 428] on button "Product catalogue" at bounding box center [917, 438] width 96 height 20
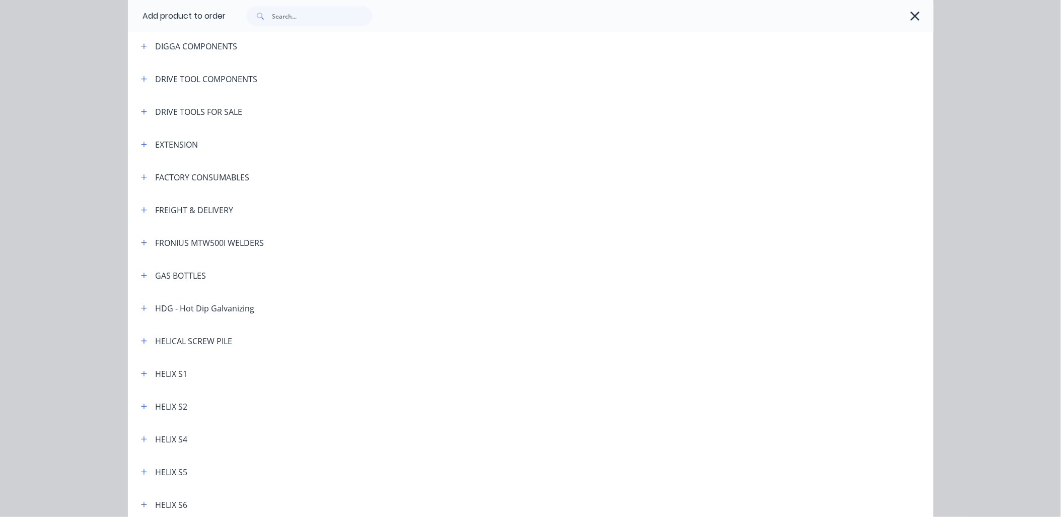
scroll to position [149, 0]
click at [141, 337] on icon "button" at bounding box center [144, 338] width 6 height 7
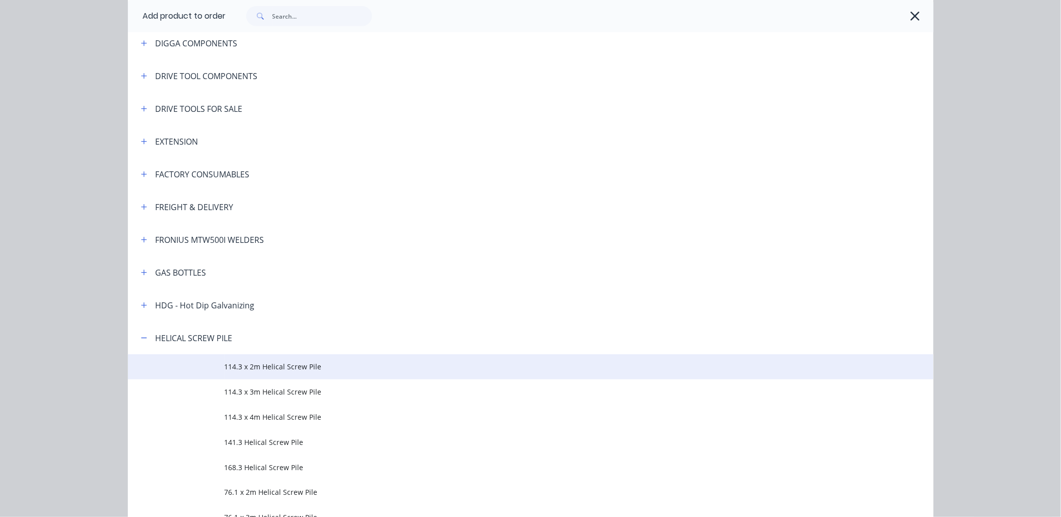
click at [272, 368] on span "114.3 x 2m Helical Screw Pile" at bounding box center [508, 366] width 567 height 11
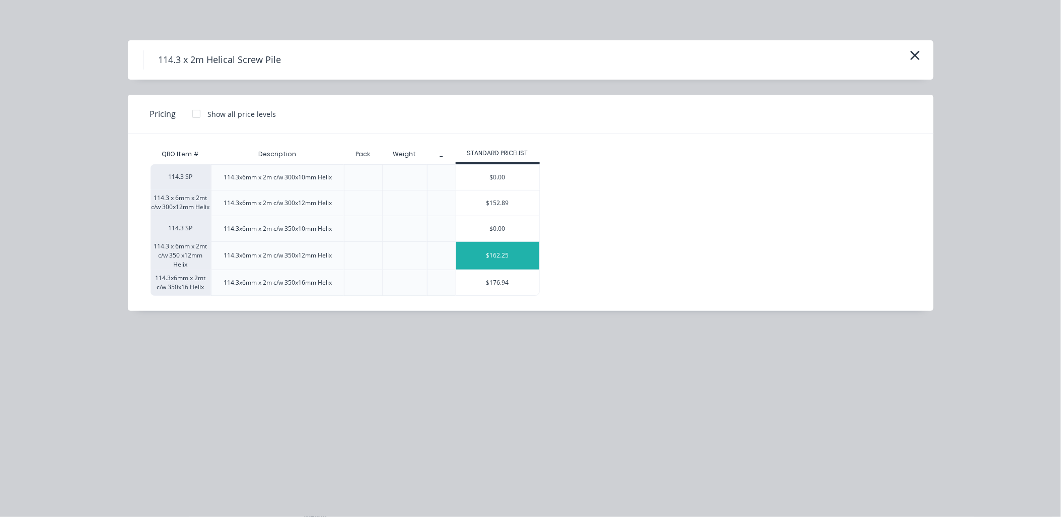
click at [487, 262] on div "$162.25" at bounding box center [497, 256] width 83 height 28
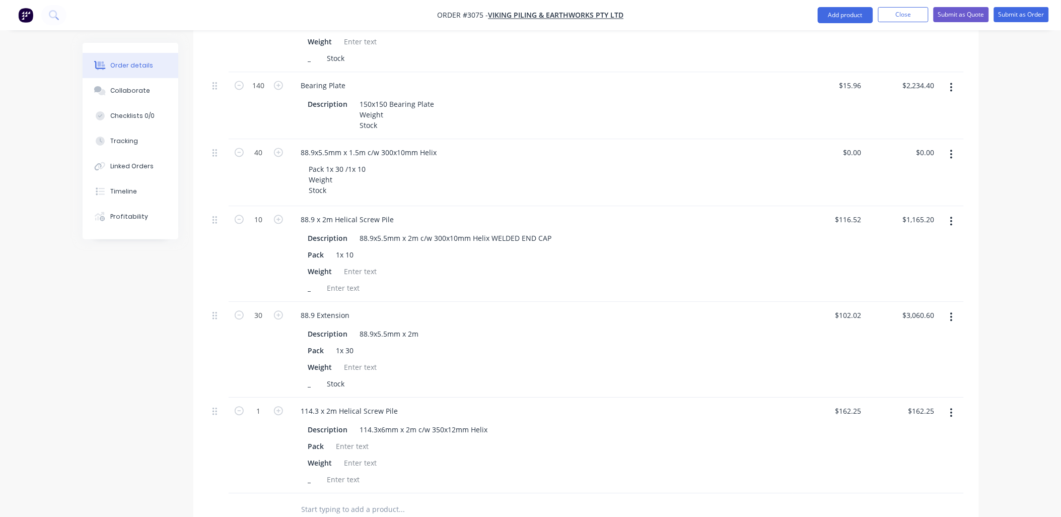
scroll to position [762, 0]
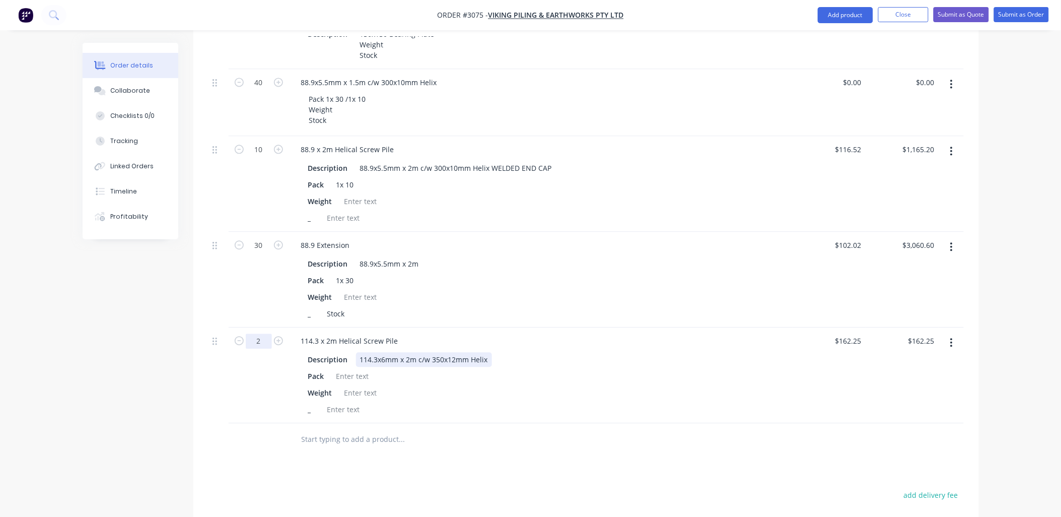
type input "2"
type input "$324.50"
click at [485, 352] on div "114.3x6mm x 2m c/w 350x12mm Helix" at bounding box center [424, 359] width 136 height 15
click at [487, 358] on div "114.3x6mm x 2m c/w 350x12mm Helix" at bounding box center [424, 359] width 136 height 15
click at [362, 375] on div at bounding box center [352, 376] width 41 height 15
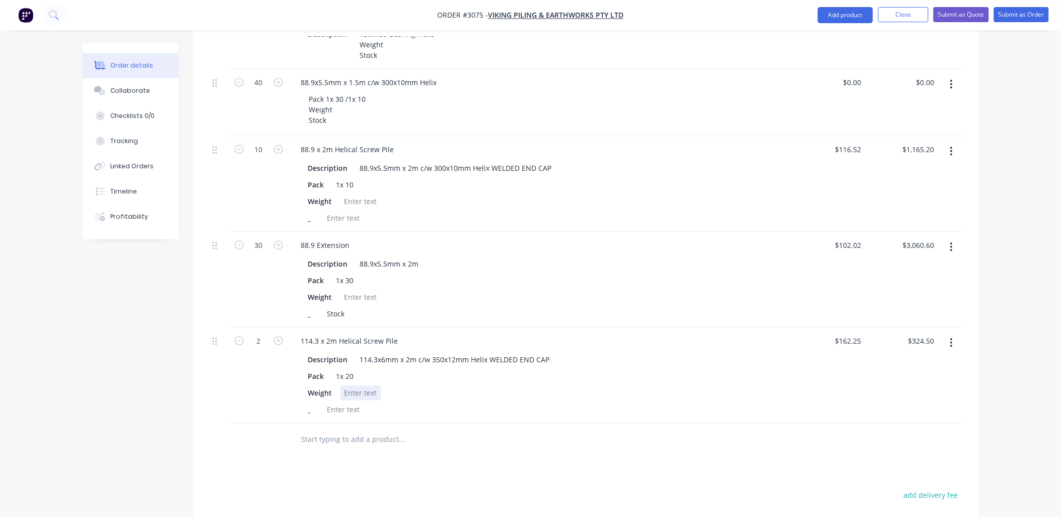
click at [354, 390] on div at bounding box center [361, 392] width 41 height 15
drag, startPoint x: 354, startPoint y: 373, endPoint x: 347, endPoint y: 371, distance: 7.2
click at [347, 371] on div "1x 20" at bounding box center [345, 376] width 26 height 15
click at [365, 432] on input "text" at bounding box center [402, 439] width 202 height 20
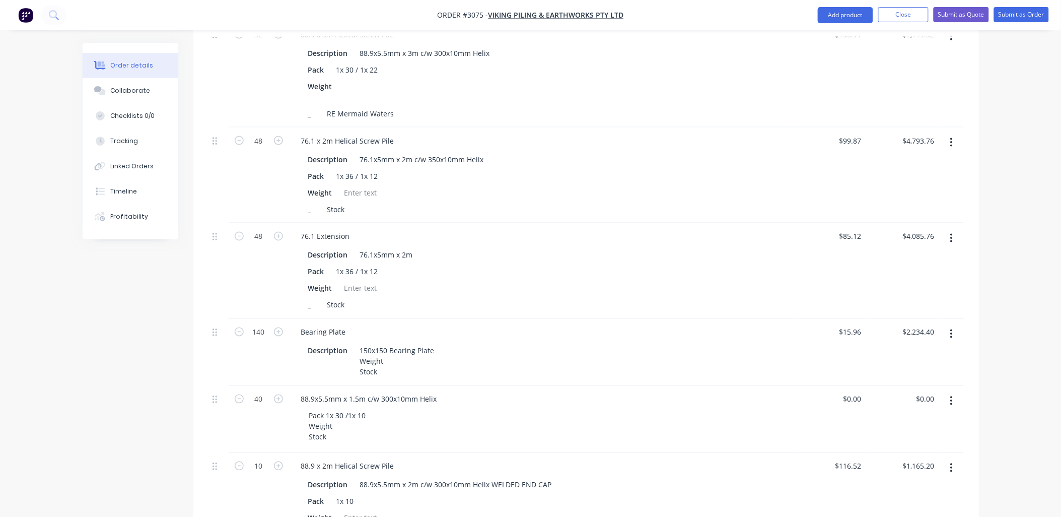
scroll to position [239, 0]
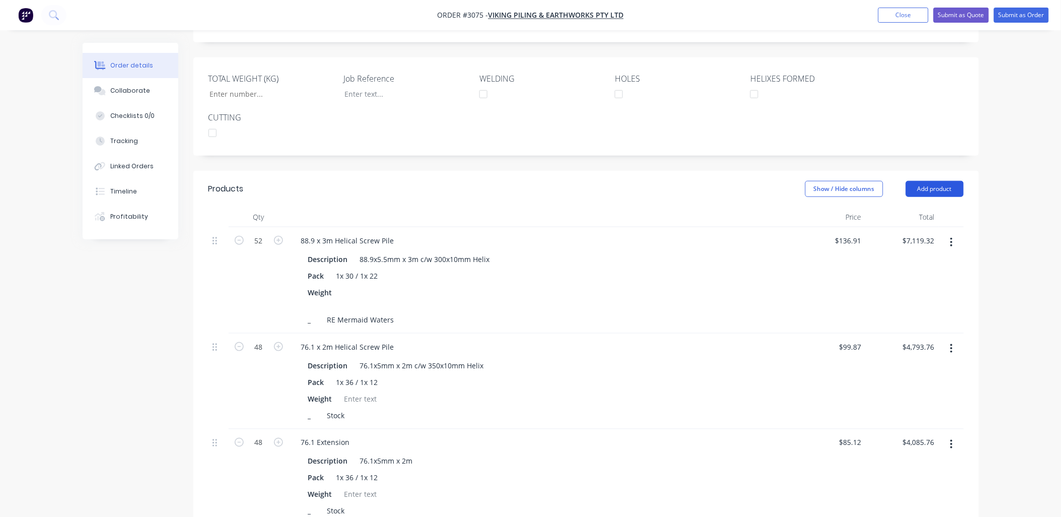
click at [934, 181] on button "Add product" at bounding box center [935, 189] width 58 height 16
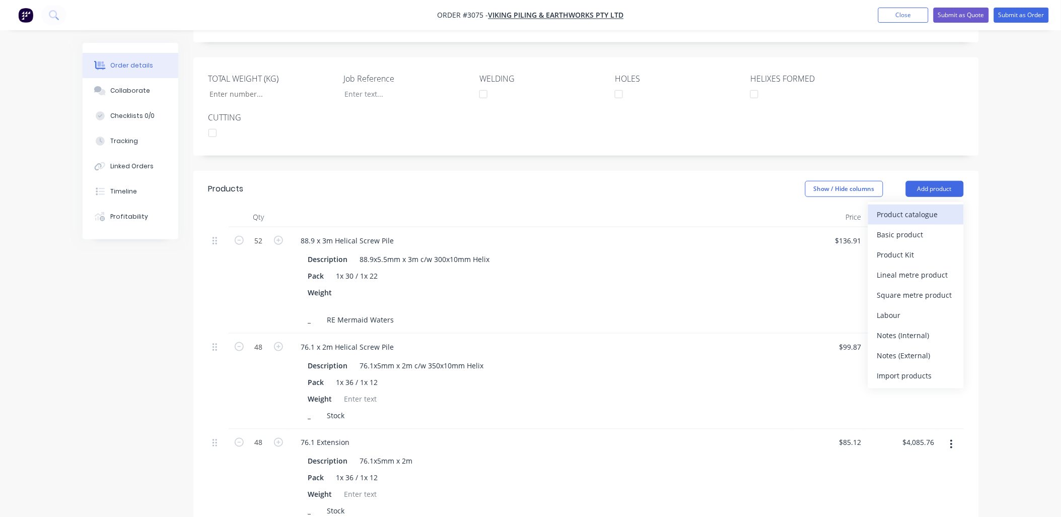
click at [915, 207] on div "Product catalogue" at bounding box center [917, 214] width 78 height 15
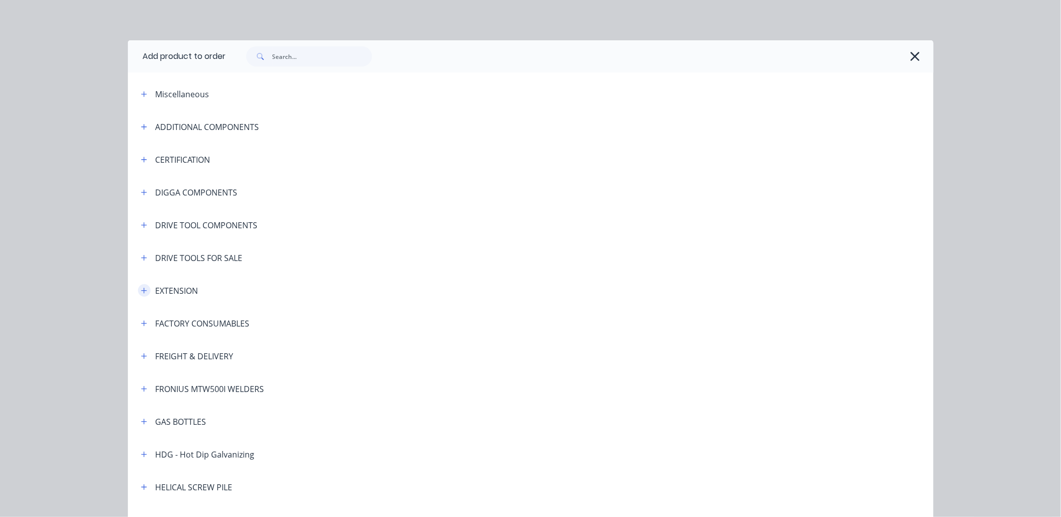
click at [141, 289] on icon "button" at bounding box center [144, 290] width 6 height 7
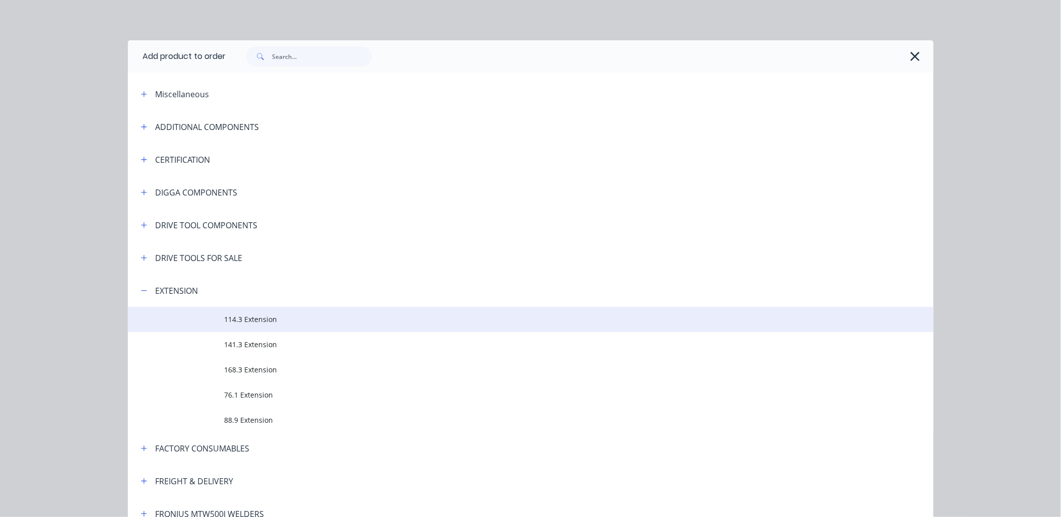
click at [252, 318] on span "114.3 Extension" at bounding box center [508, 319] width 567 height 11
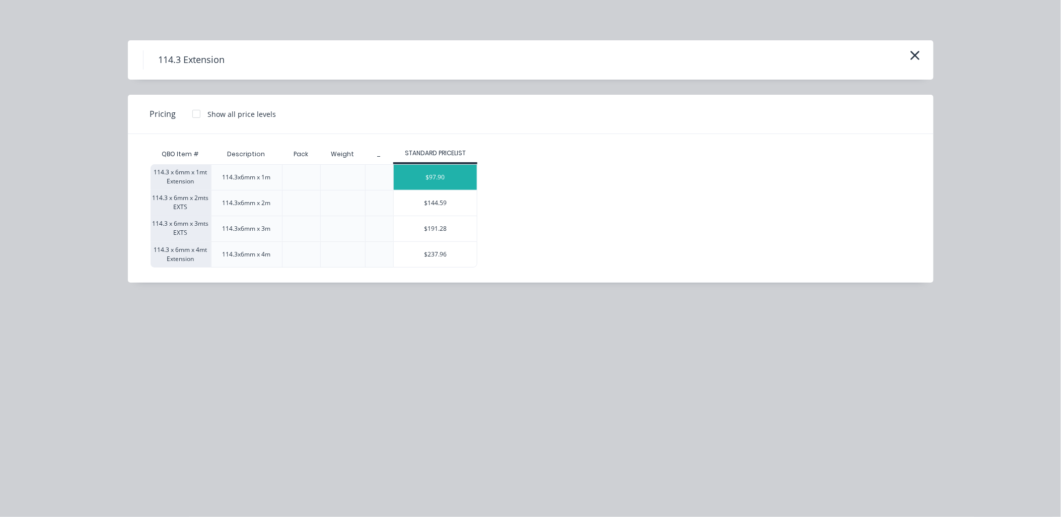
click at [452, 176] on div "$97.90" at bounding box center [435, 177] width 83 height 25
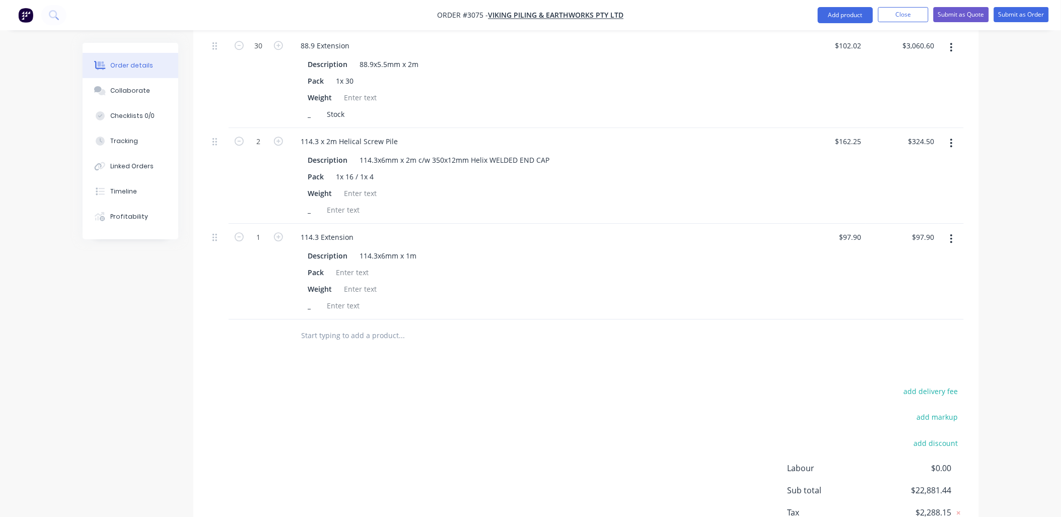
scroll to position [878, 0]
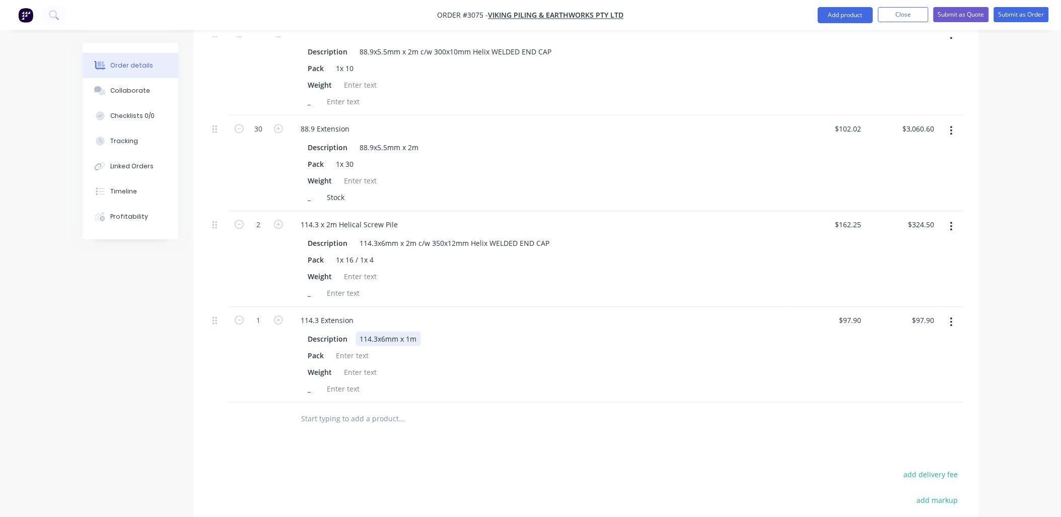
click at [409, 335] on div "114.3x6mm x 1m" at bounding box center [388, 338] width 65 height 15
click at [424, 381] on div "_" at bounding box center [539, 388] width 470 height 15
click at [259, 316] on input "1" at bounding box center [259, 320] width 26 height 15
type input "8"
type input "$783.20"
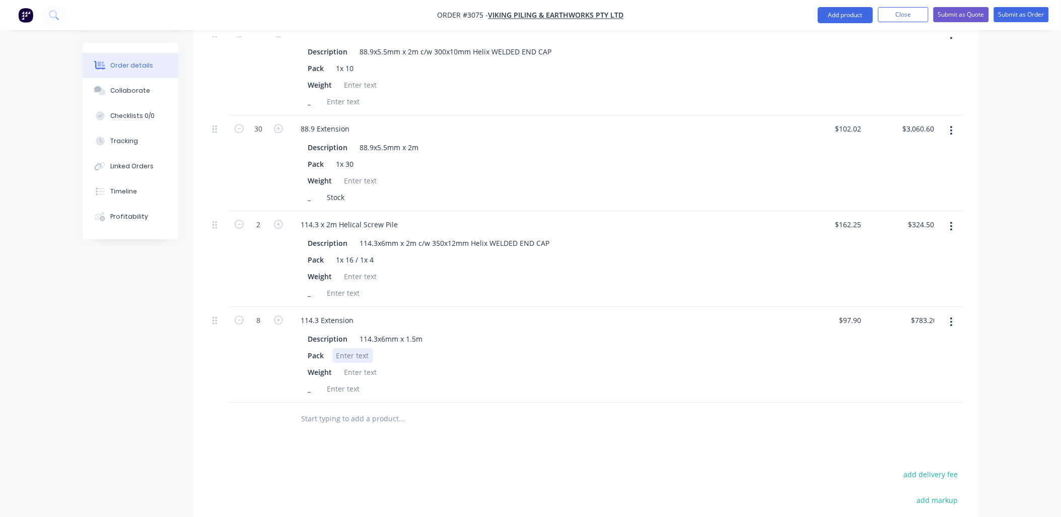
click at [366, 348] on div at bounding box center [352, 355] width 41 height 15
click at [362, 354] on div at bounding box center [352, 355] width 41 height 15
click at [339, 385] on div at bounding box center [343, 388] width 41 height 15
click at [331, 288] on div at bounding box center [343, 293] width 41 height 15
type input "97.9"
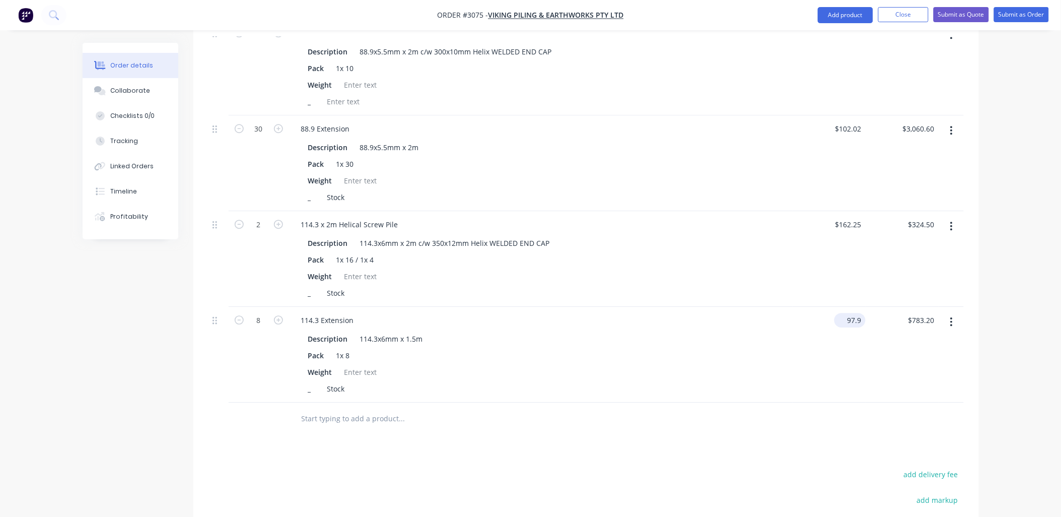
click at [856, 315] on input "97.9" at bounding box center [852, 320] width 27 height 15
type input "$0.00"
type input "0.00"
type input "$0.00"
click at [772, 360] on div "Description 114.3x6mm x 1.5m Pack 1x 8 Weight _ Stock" at bounding box center [541, 362] width 496 height 66
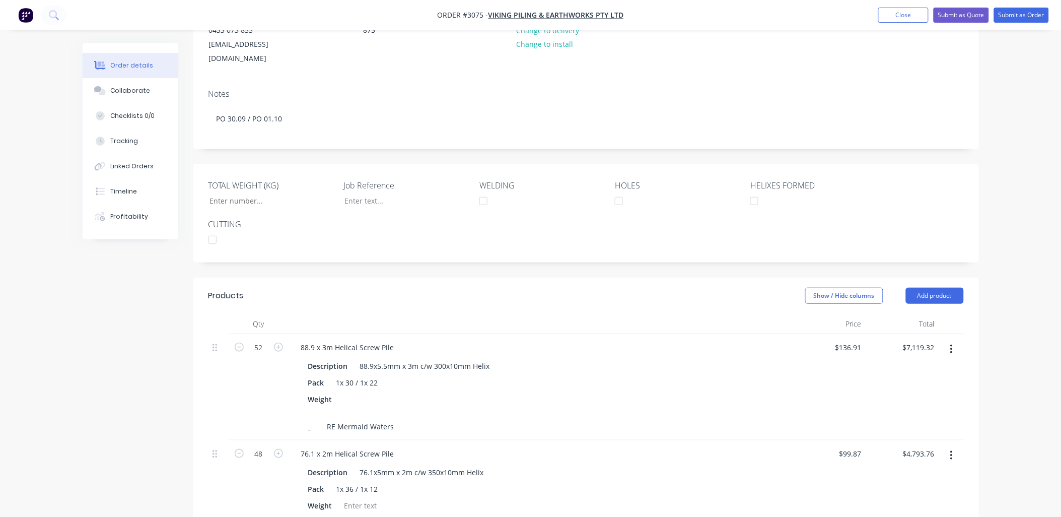
scroll to position [0, 0]
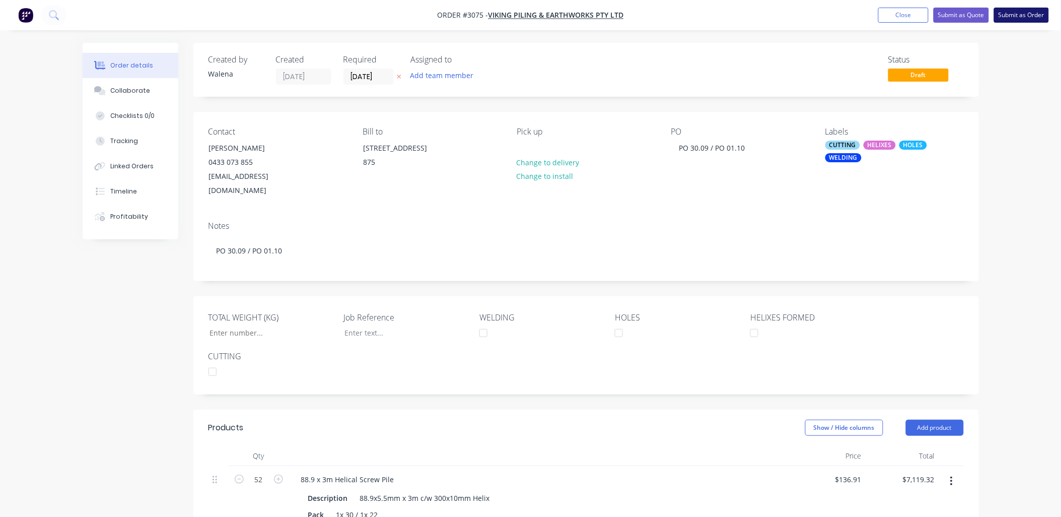
click at [1026, 16] on button "Submit as Order" at bounding box center [1021, 15] width 55 height 15
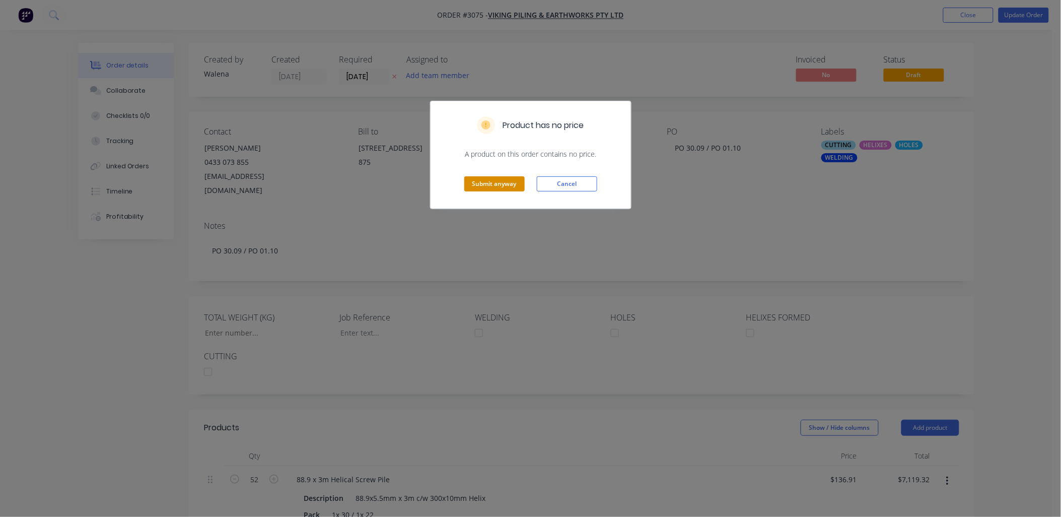
click at [483, 186] on button "Submit anyway" at bounding box center [494, 183] width 60 height 15
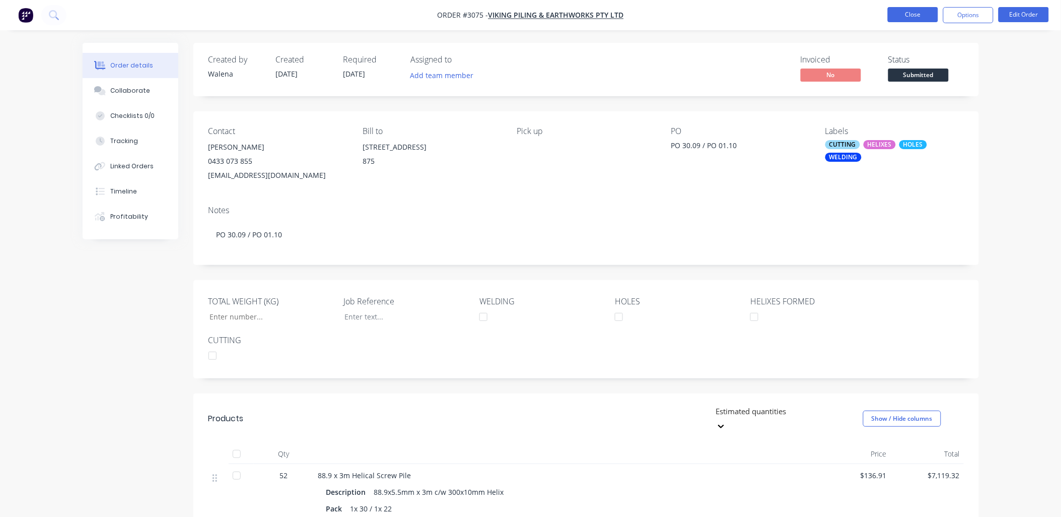
click at [894, 10] on button "Close" at bounding box center [913, 14] width 50 height 15
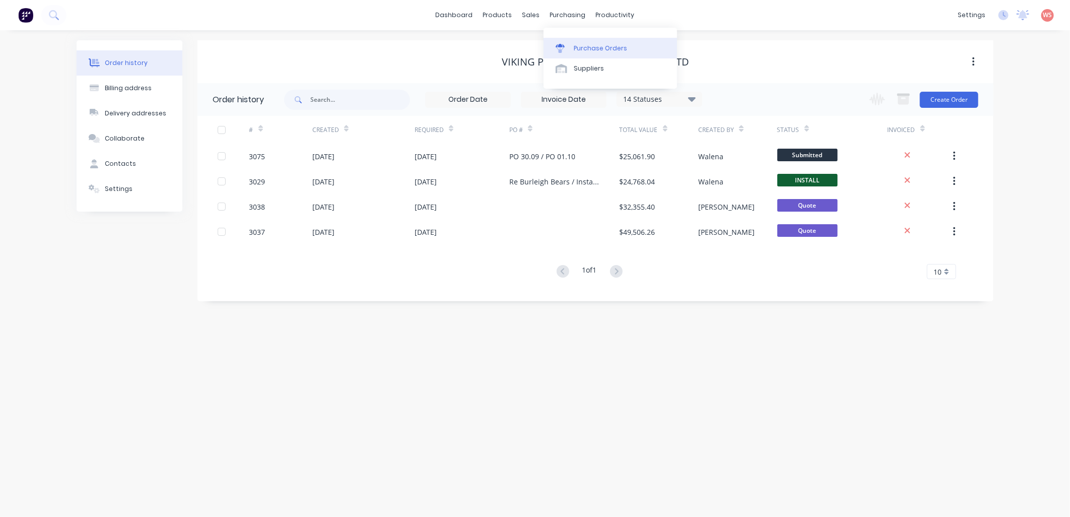
click at [578, 46] on div "Purchase Orders" at bounding box center [600, 48] width 53 height 9
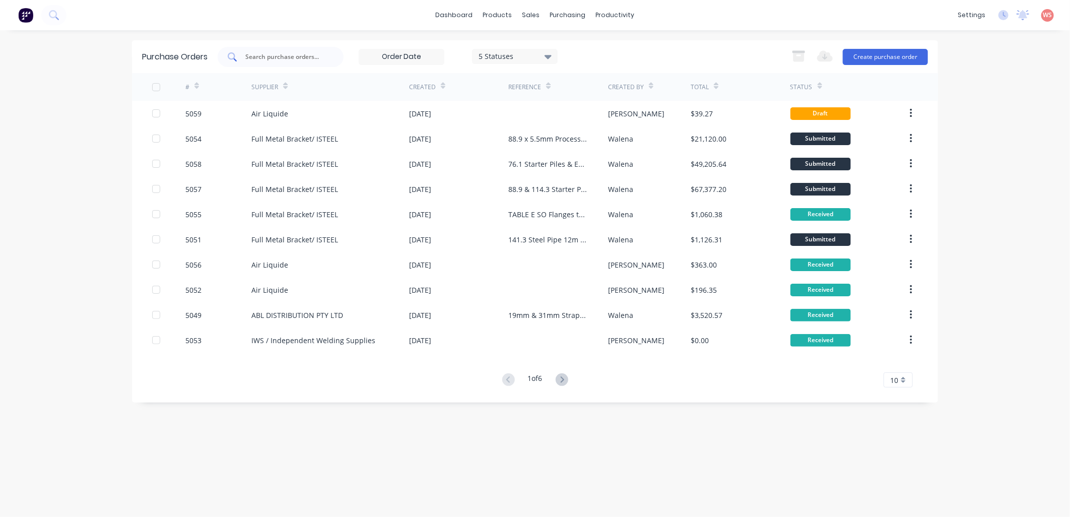
click at [259, 61] on input "text" at bounding box center [286, 57] width 84 height 10
type input "88.9"
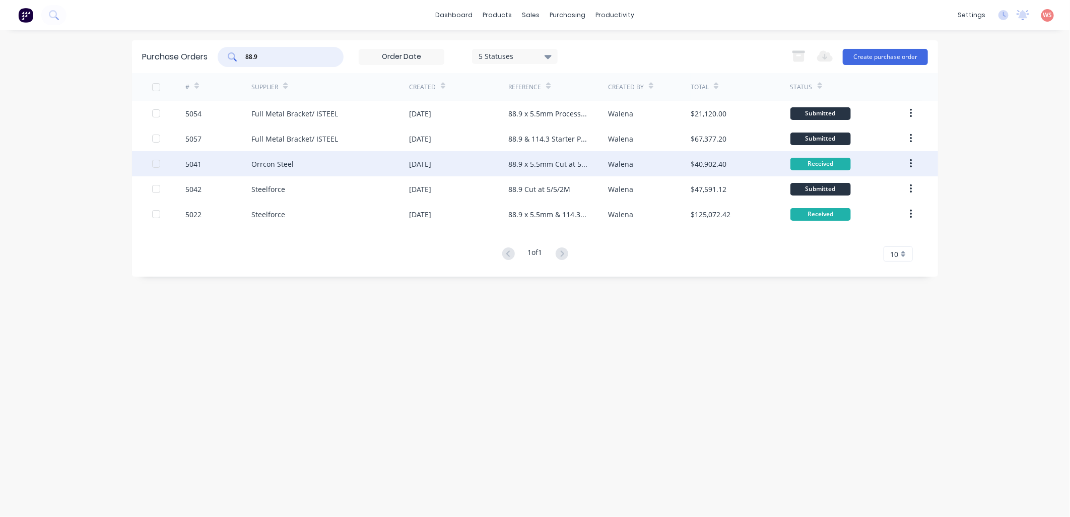
click at [271, 160] on div "Orrcon Steel" at bounding box center [272, 164] width 42 height 11
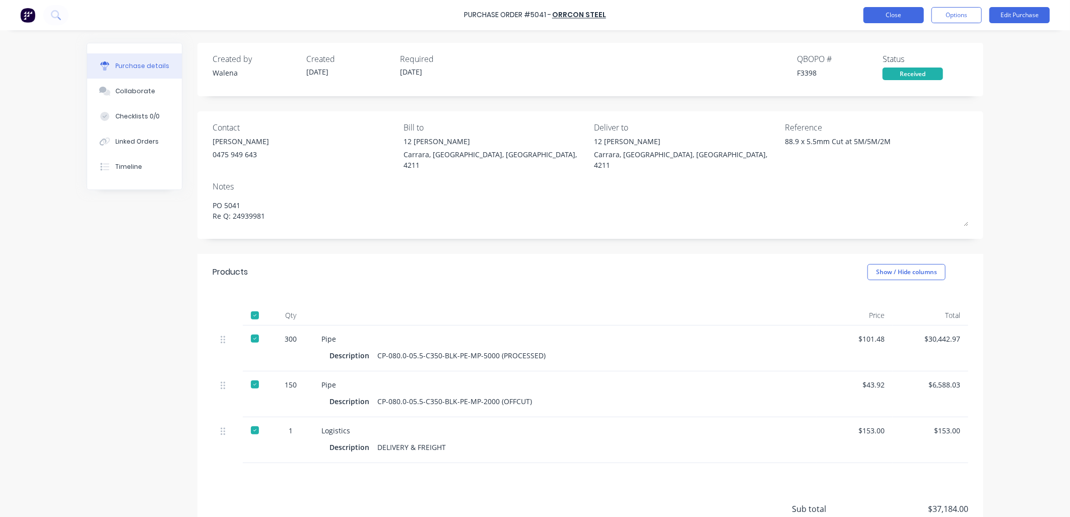
click at [875, 19] on button "Close" at bounding box center [893, 15] width 60 height 16
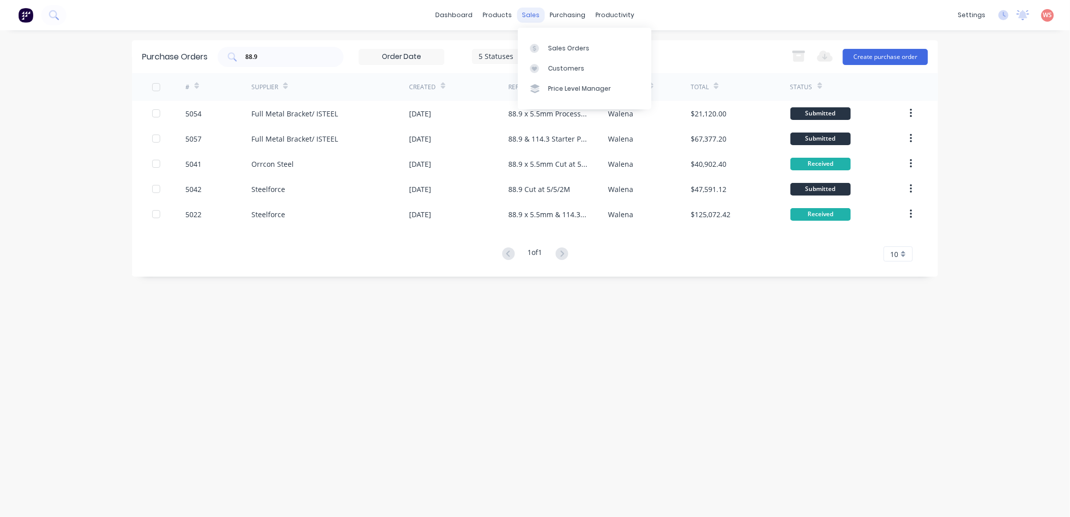
click at [534, 17] on div "sales" at bounding box center [531, 15] width 28 height 15
click at [562, 48] on div "Sales Orders" at bounding box center [568, 48] width 41 height 9
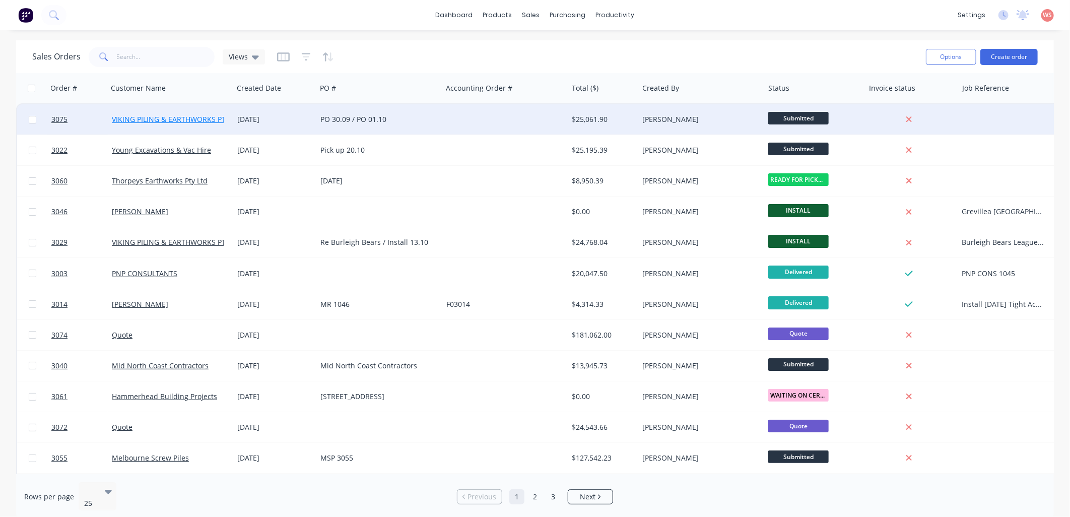
click at [158, 117] on link "VIKING PILING & EARTHWORKS PTY LTD" at bounding box center [178, 119] width 132 height 10
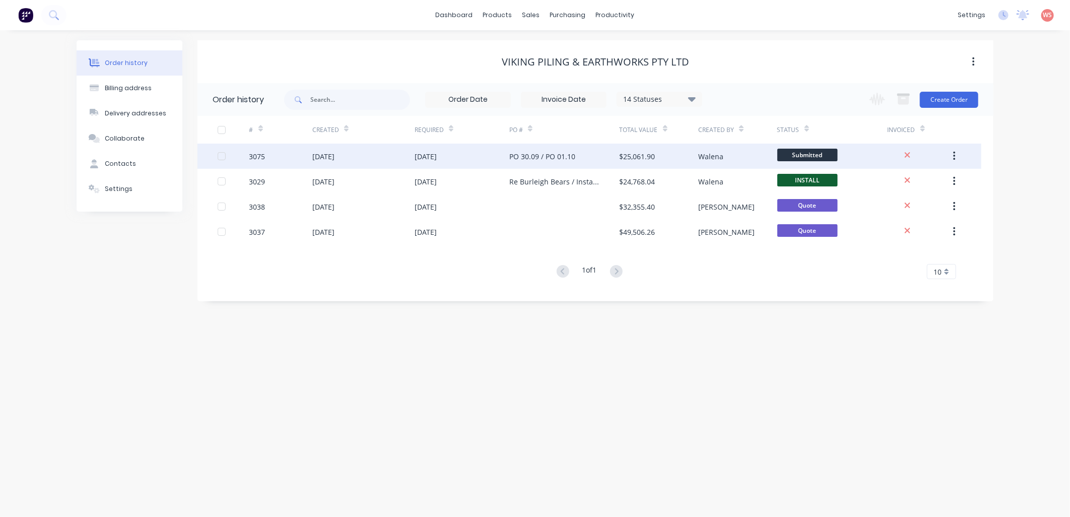
click at [339, 148] on div "[DATE]" at bounding box center [363, 156] width 102 height 25
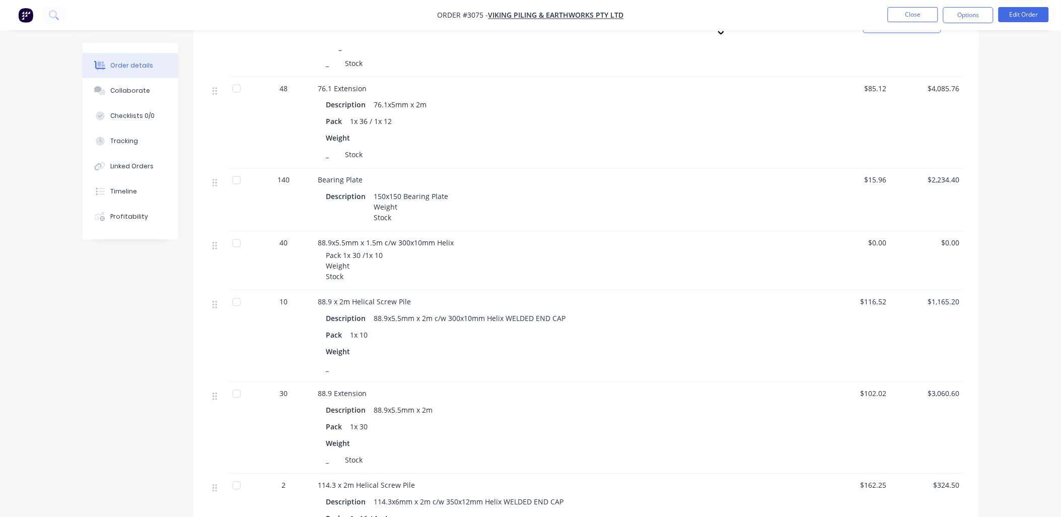
scroll to position [597, 0]
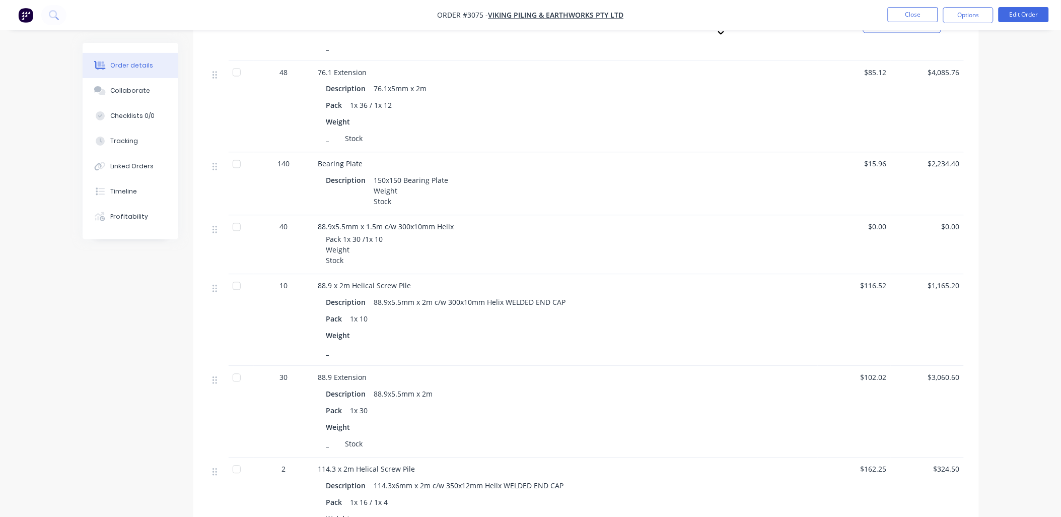
click at [880, 223] on span "$0.00" at bounding box center [854, 227] width 65 height 11
click at [1041, 16] on button "Edit Order" at bounding box center [1024, 14] width 50 height 15
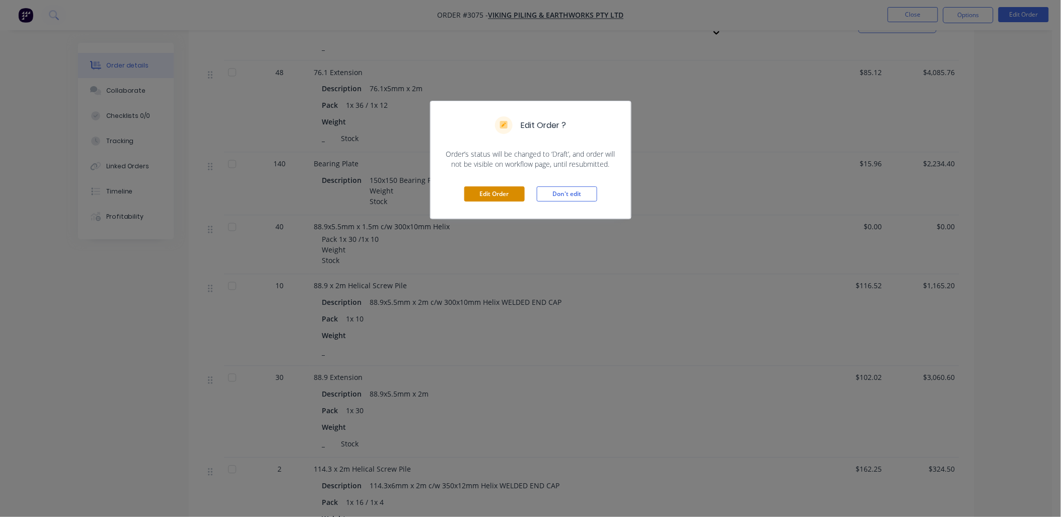
click at [505, 191] on button "Edit Order" at bounding box center [494, 193] width 60 height 15
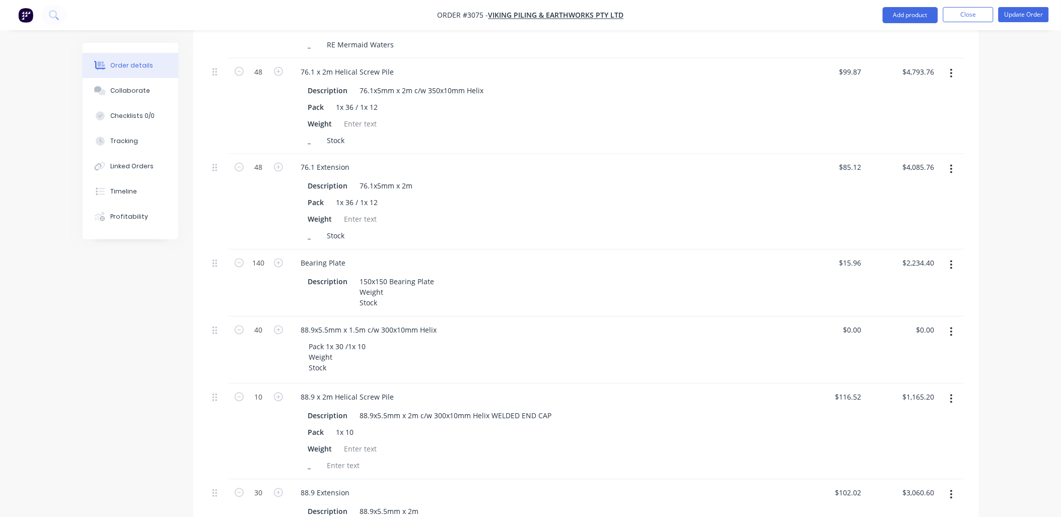
scroll to position [522, 0]
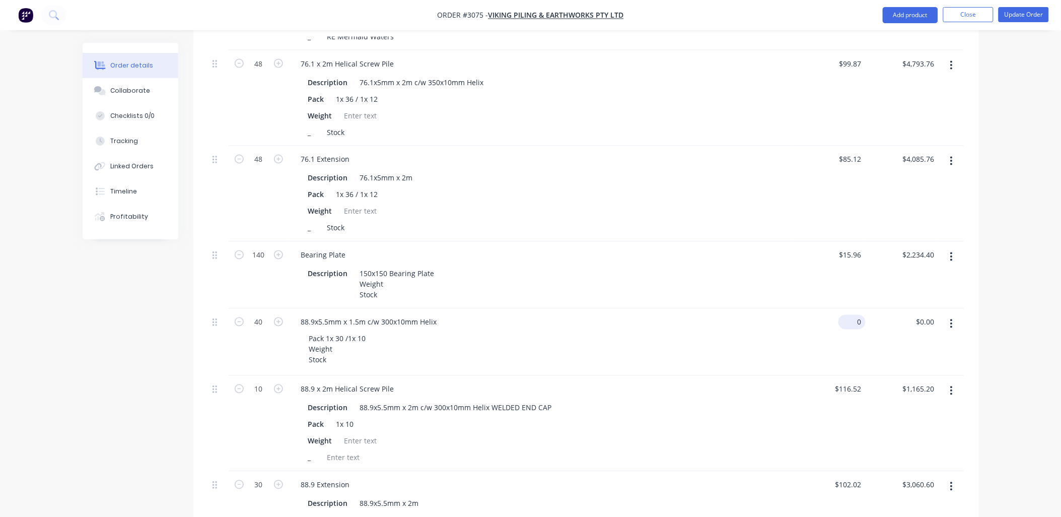
click at [863, 315] on input "0" at bounding box center [854, 322] width 23 height 15
type input "$85.79"
type input "$3,431.60"
click at [683, 331] on div "Pack 1x 30 /1x 10 Weight Stock" at bounding box center [545, 349] width 488 height 36
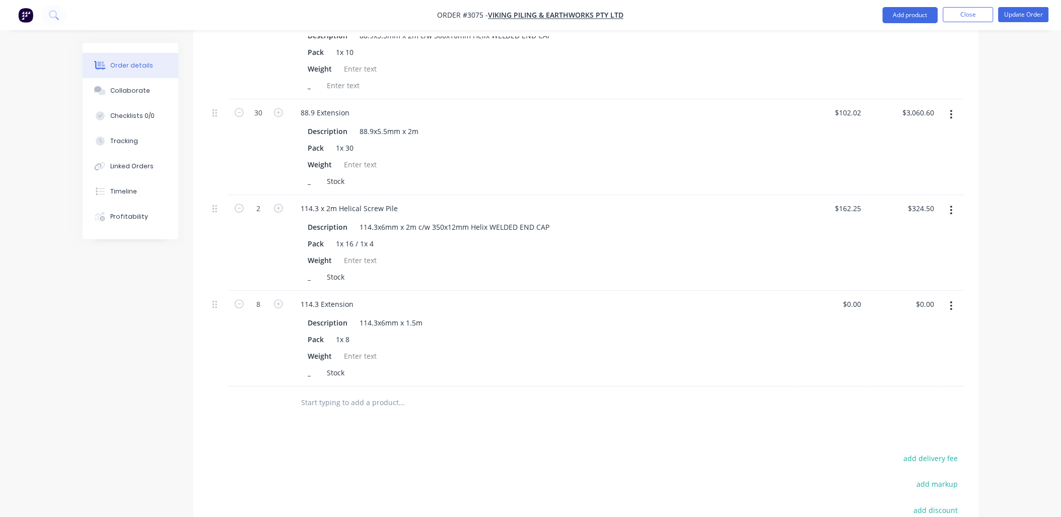
scroll to position [895, 0]
click at [736, 364] on div "_ Stock" at bounding box center [539, 371] width 470 height 15
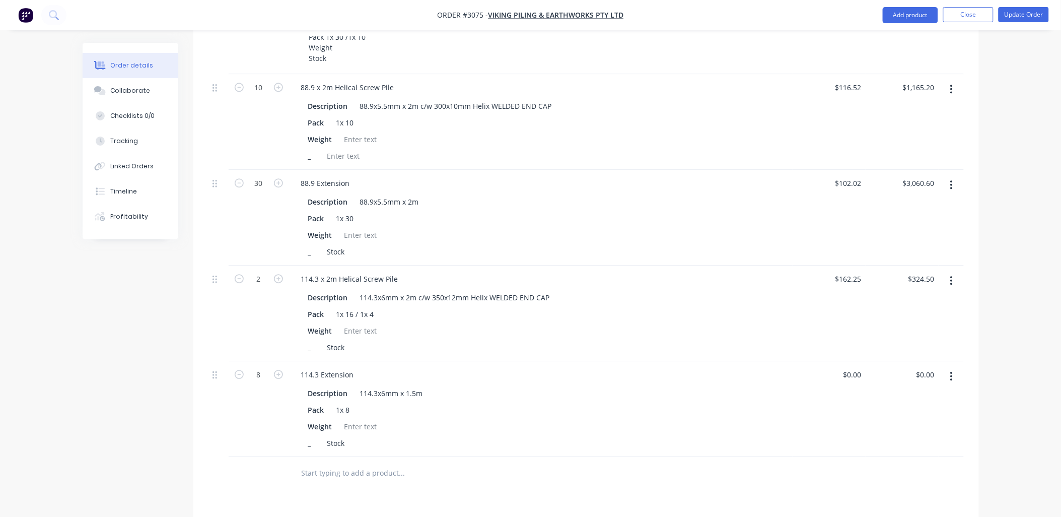
scroll to position [828, 0]
drag, startPoint x: 431, startPoint y: 386, endPoint x: 356, endPoint y: 391, distance: 74.8
click at [356, 391] on div "Description 114.3x6mm x 1.5m" at bounding box center [539, 389] width 470 height 15
copy div "114.3x6mm x 1.5m"
click at [856, 363] on input "0" at bounding box center [860, 370] width 12 height 15
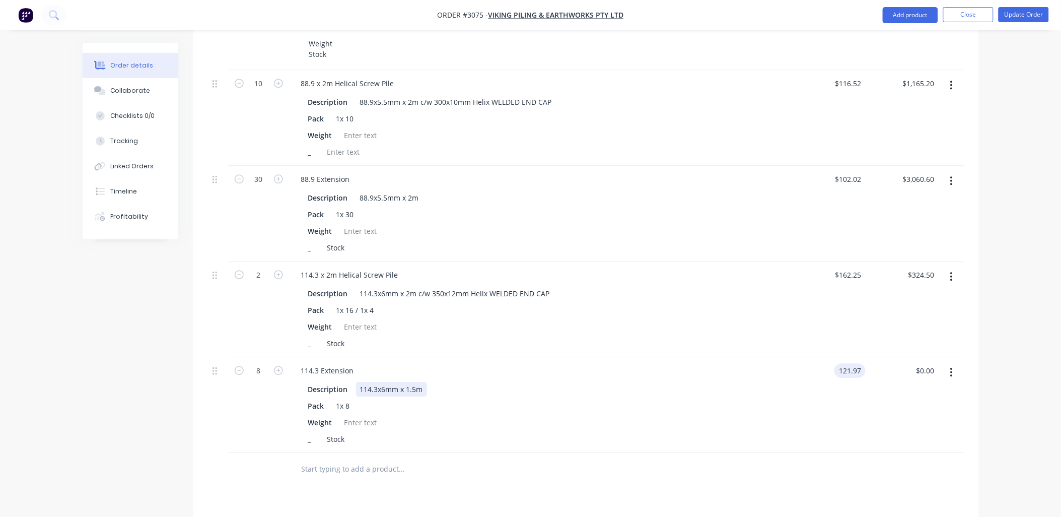
type input "$121.97"
type input "$975.76"
click at [628, 382] on div "Description 114.3x6mm x 1.5m" at bounding box center [539, 389] width 470 height 15
click at [342, 463] on input "text" at bounding box center [402, 469] width 202 height 20
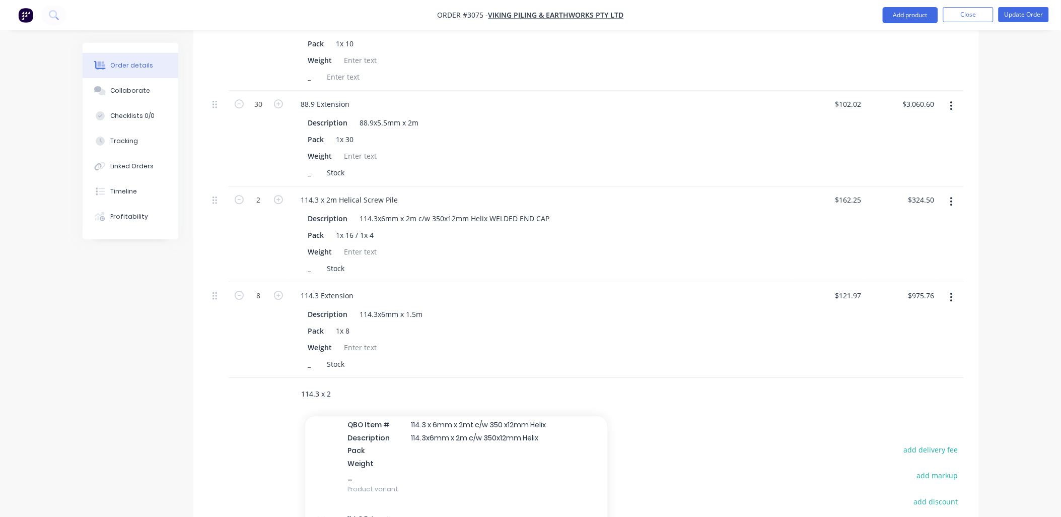
scroll to position [447, 0]
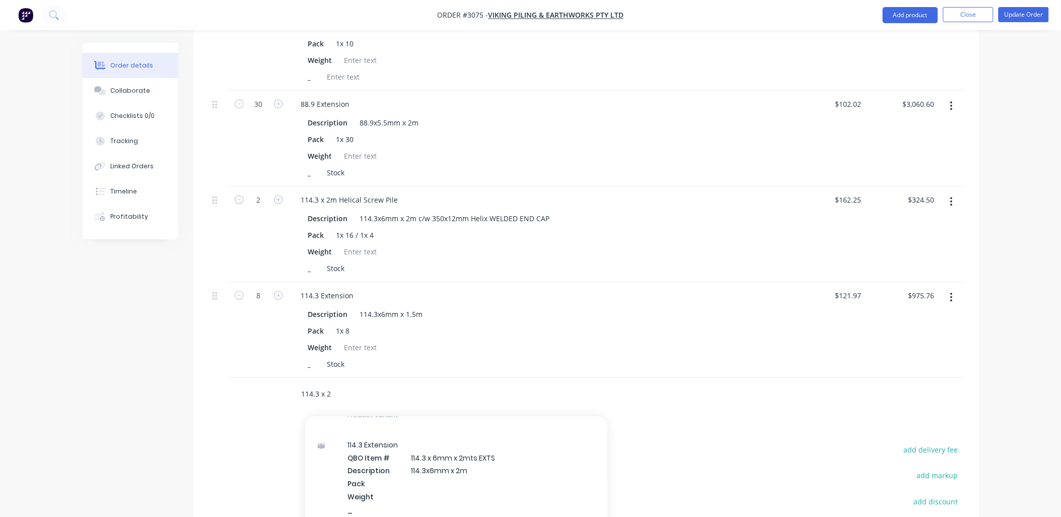
type input "114.3 x 2"
click at [491, 449] on div "114.3 Extension QBO Item # 114.3 x 6mm x 2mts EXTS Description 114.3x6mm x 2m P…" at bounding box center [456, 483] width 302 height 107
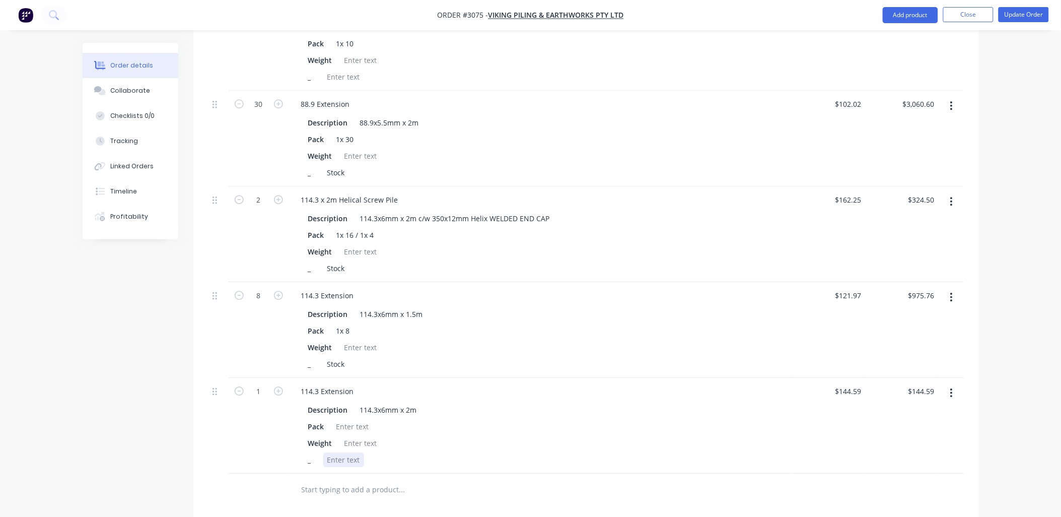
click at [491, 452] on div "_" at bounding box center [539, 459] width 470 height 15
click at [953, 387] on icon "button" at bounding box center [952, 392] width 3 height 11
click at [903, 476] on div "Delete" at bounding box center [917, 480] width 78 height 15
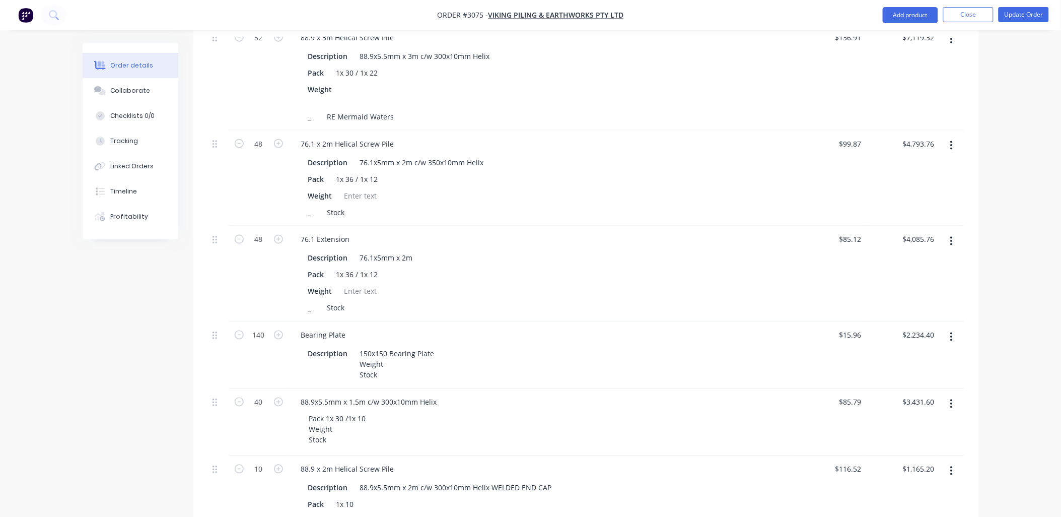
scroll to position [953, 0]
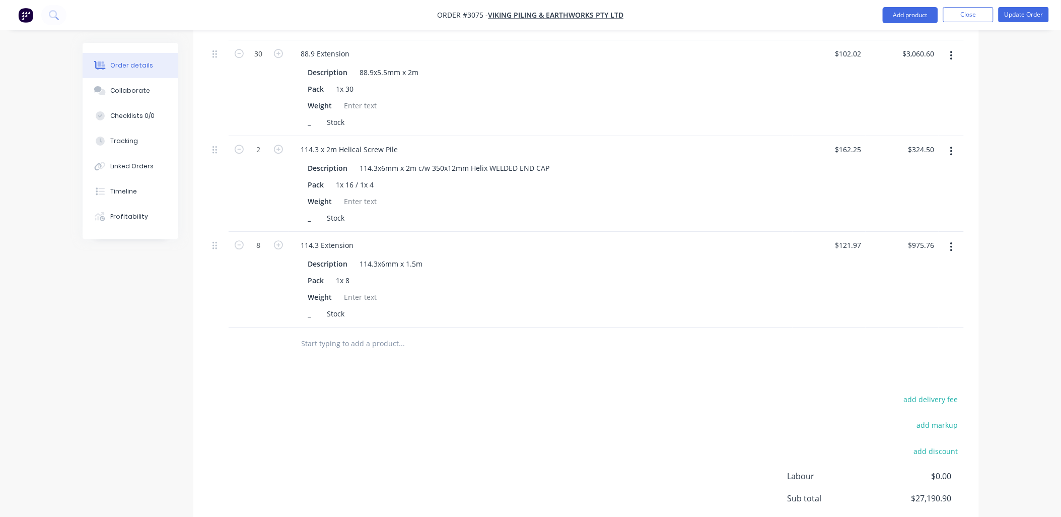
click at [343, 343] on input "text" at bounding box center [402, 343] width 202 height 20
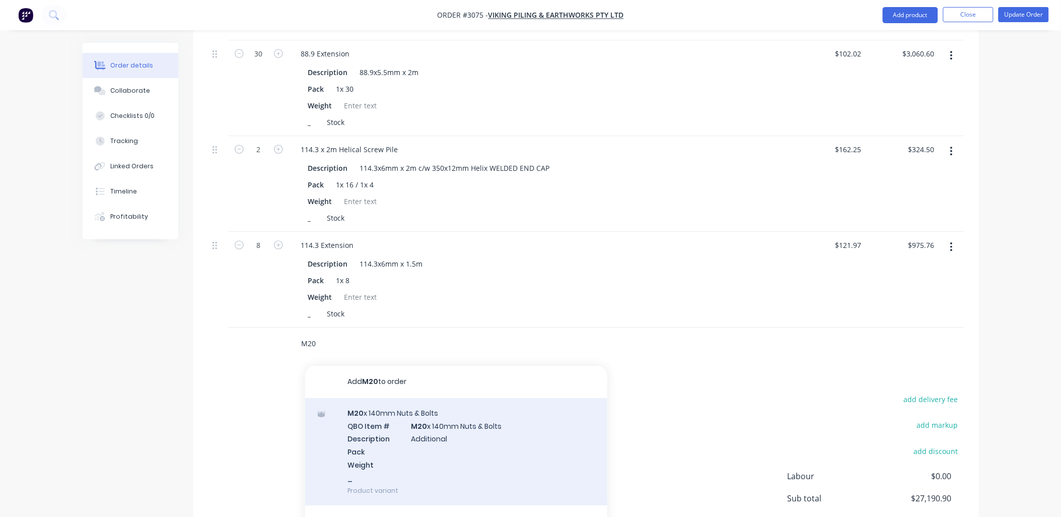
type input "M20"
click at [371, 427] on div "M20 x 140mm Nuts & Bolts QBO Item # M20 x 140mm Nuts & Bolts Description Additi…" at bounding box center [456, 451] width 302 height 107
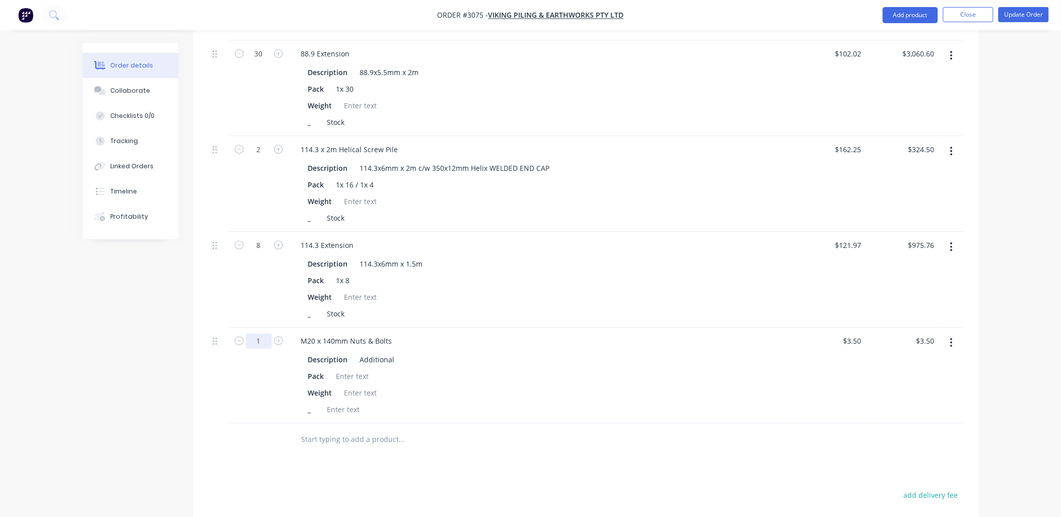
click at [265, 335] on input "1" at bounding box center [259, 340] width 26 height 15
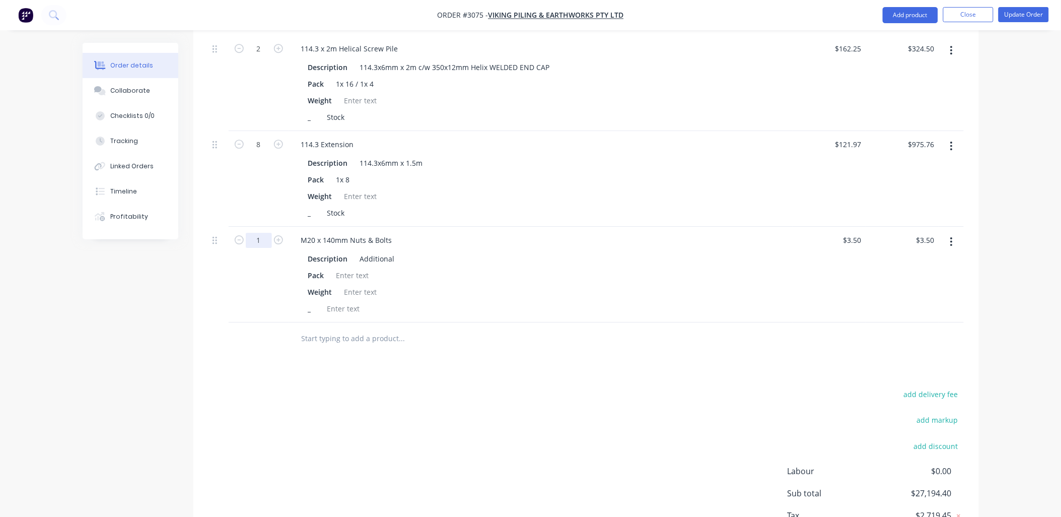
scroll to position [1102, 0]
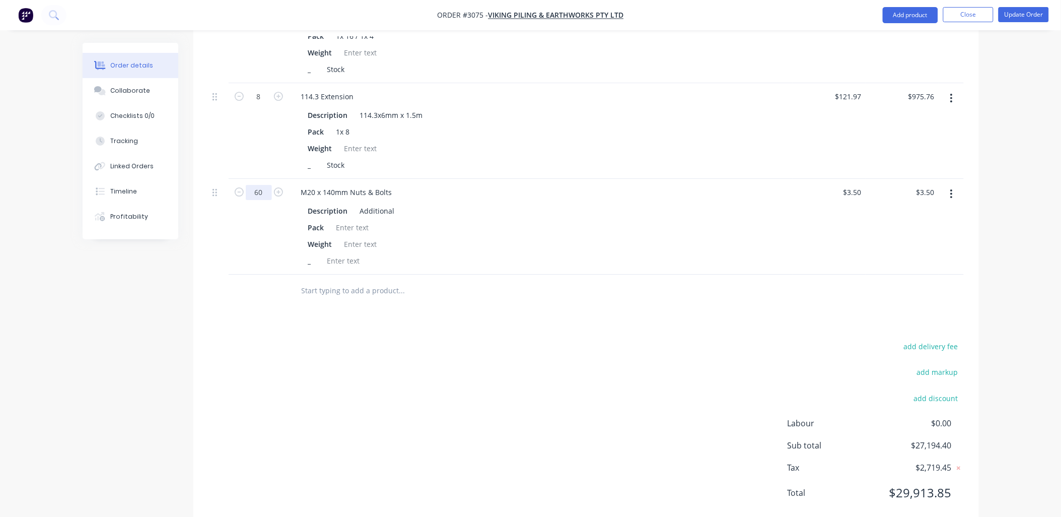
type input "60"
type input "$210.00"
click at [380, 362] on div "add delivery fee add markup add discount Labour $0.00 Sub total $27,194.40 Tax …" at bounding box center [587, 426] width 756 height 172
click at [345, 283] on input "text" at bounding box center [402, 291] width 202 height 20
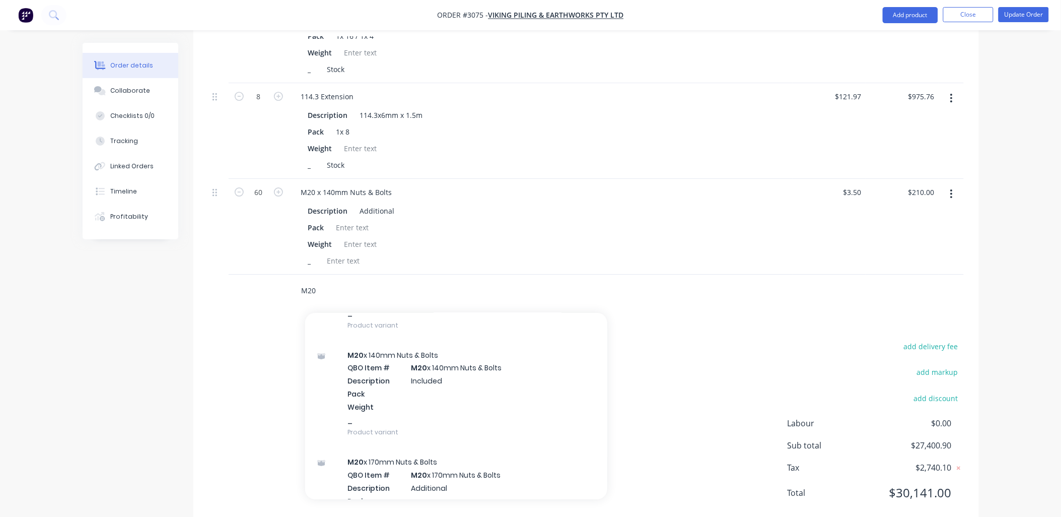
scroll to position [149, 0]
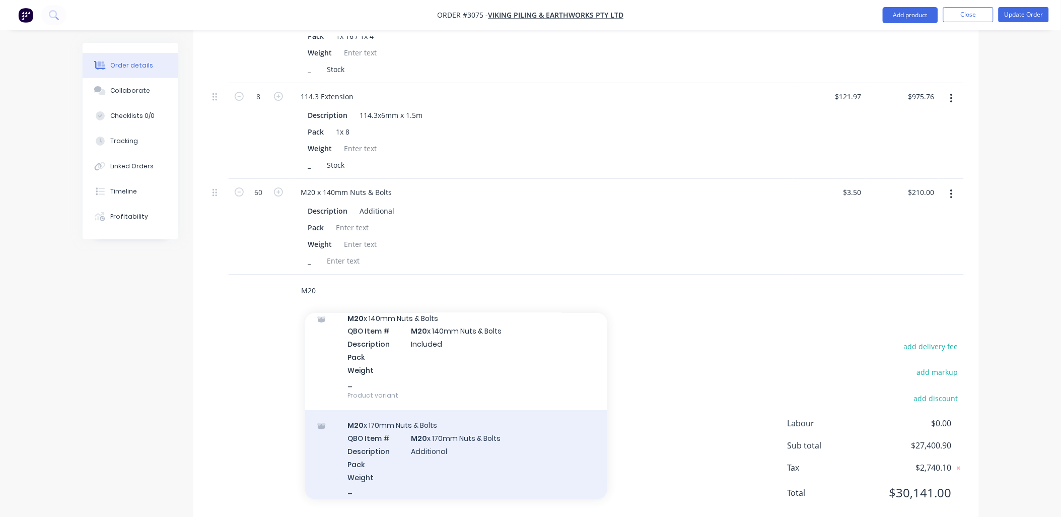
type input "M20"
click at [406, 431] on div "M20 x 170mm Nuts & Bolts QBO Item # M20 x 170mm Nuts & Bolts Description Additi…" at bounding box center [456, 463] width 302 height 107
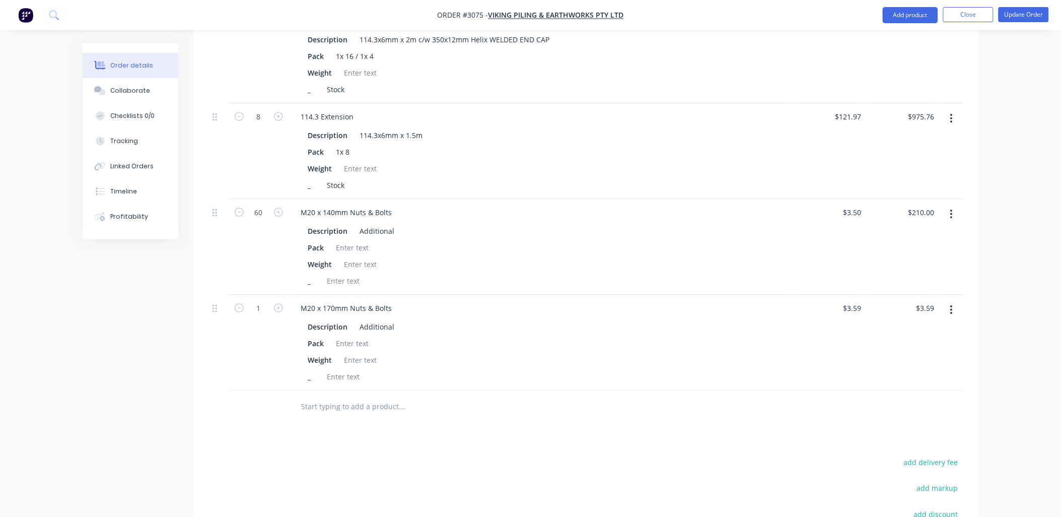
scroll to position [1218, 0]
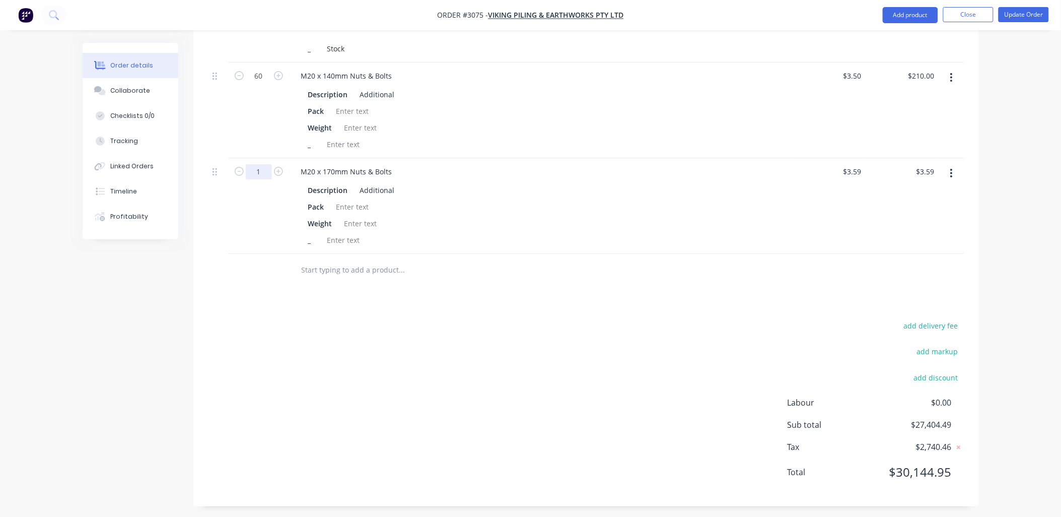
click at [255, 167] on input "1" at bounding box center [259, 171] width 26 height 15
type input "16"
type input "$57.44"
click at [363, 332] on div "add delivery fee add markup add discount Labour $0.00 Sub total $27,404.49 Tax …" at bounding box center [587, 405] width 756 height 172
click at [361, 271] on input "text" at bounding box center [402, 270] width 202 height 20
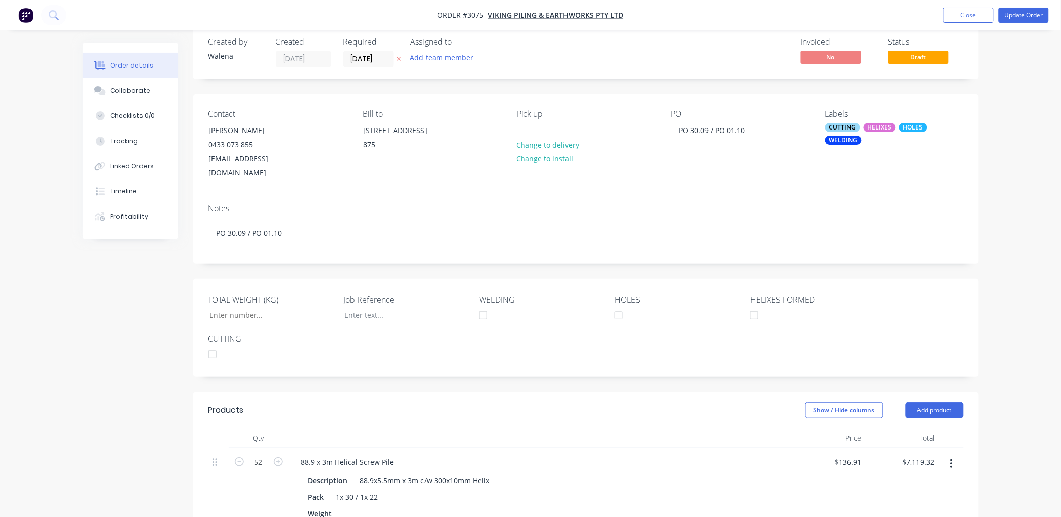
scroll to position [0, 0]
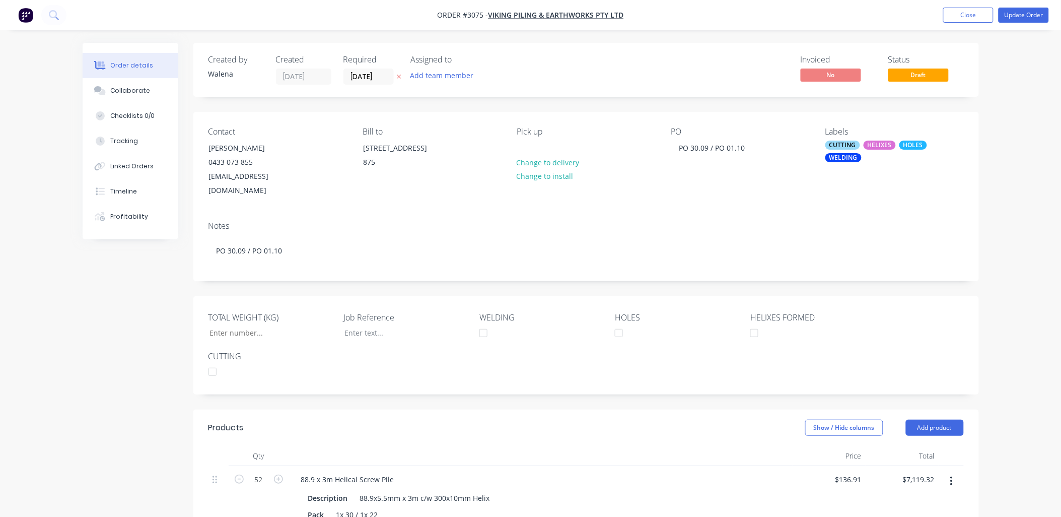
click at [929, 422] on header "Products Show / Hide columns Add product" at bounding box center [586, 428] width 786 height 36
click at [931, 420] on button "Add product" at bounding box center [935, 428] width 58 height 16
click at [919, 446] on div "Product catalogue" at bounding box center [917, 453] width 78 height 15
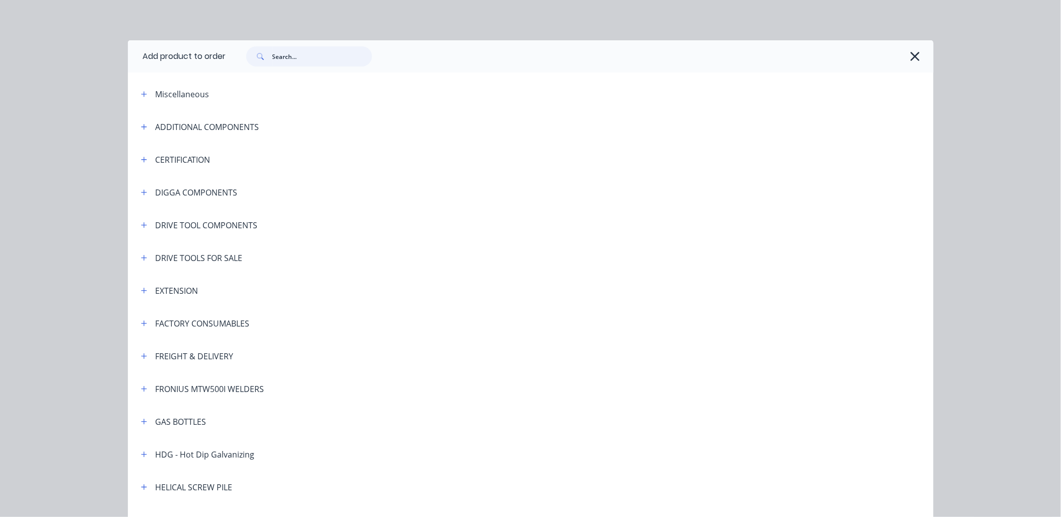
click at [335, 58] on input "text" at bounding box center [323, 56] width 100 height 20
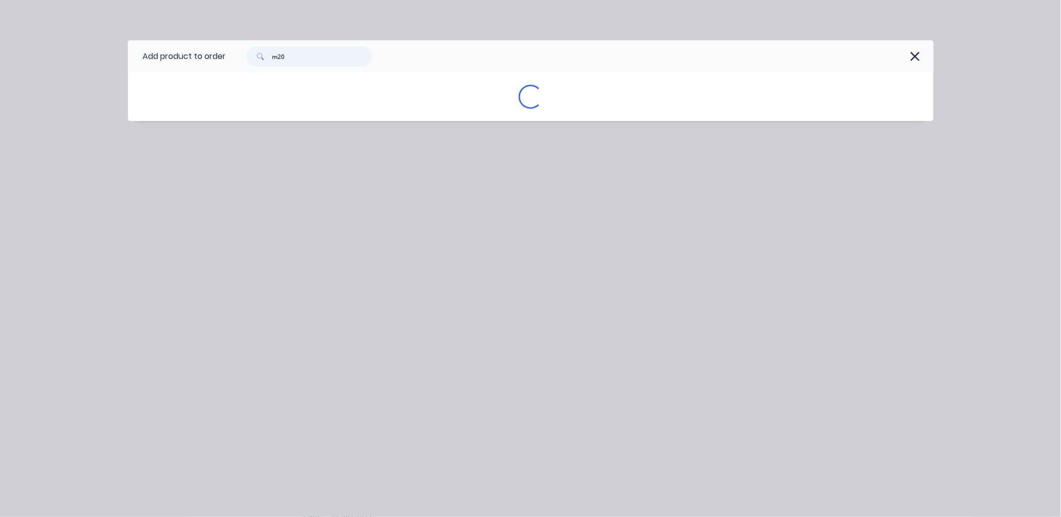
type input "m20"
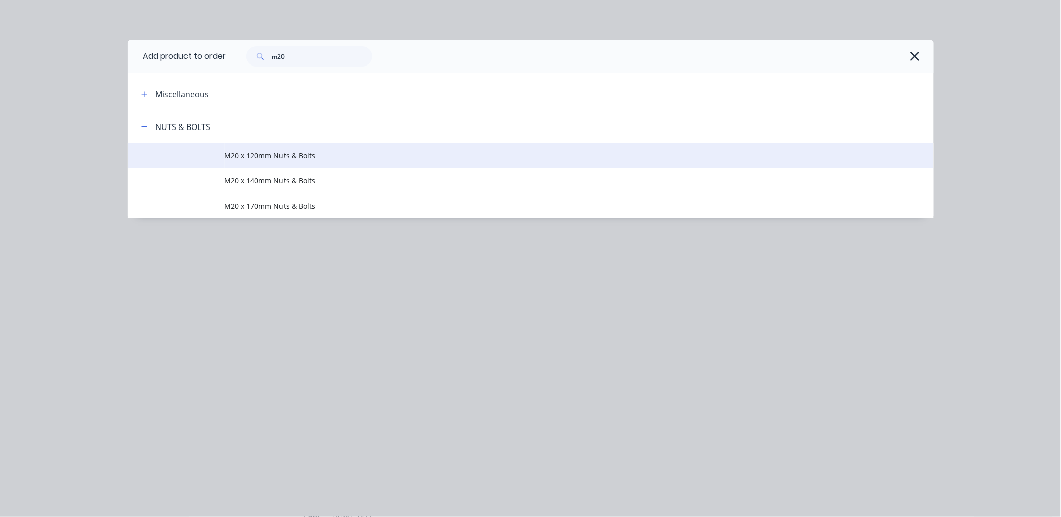
click at [292, 149] on td "M20 x 120mm Nuts & Bolts" at bounding box center [579, 155] width 709 height 25
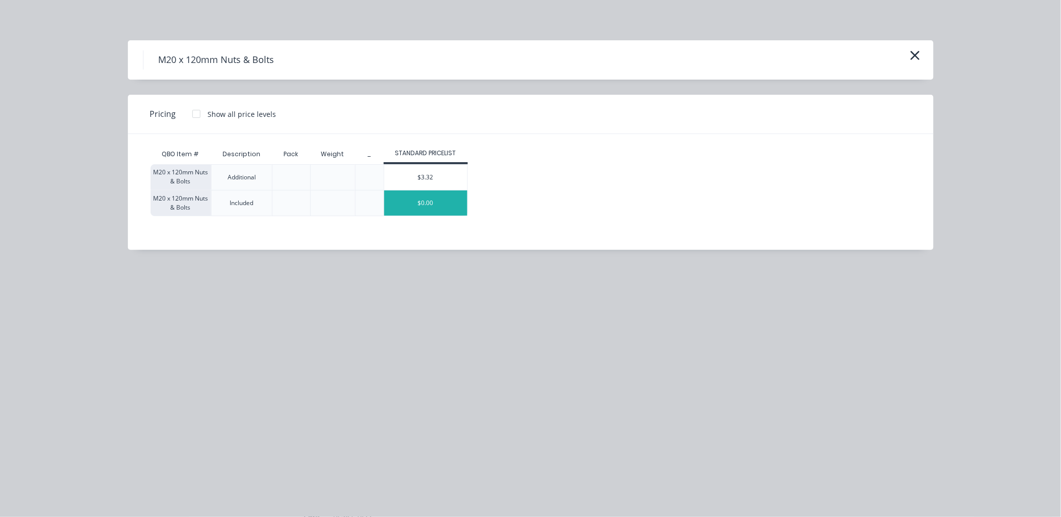
click at [415, 199] on div "$0.00" at bounding box center [425, 202] width 83 height 25
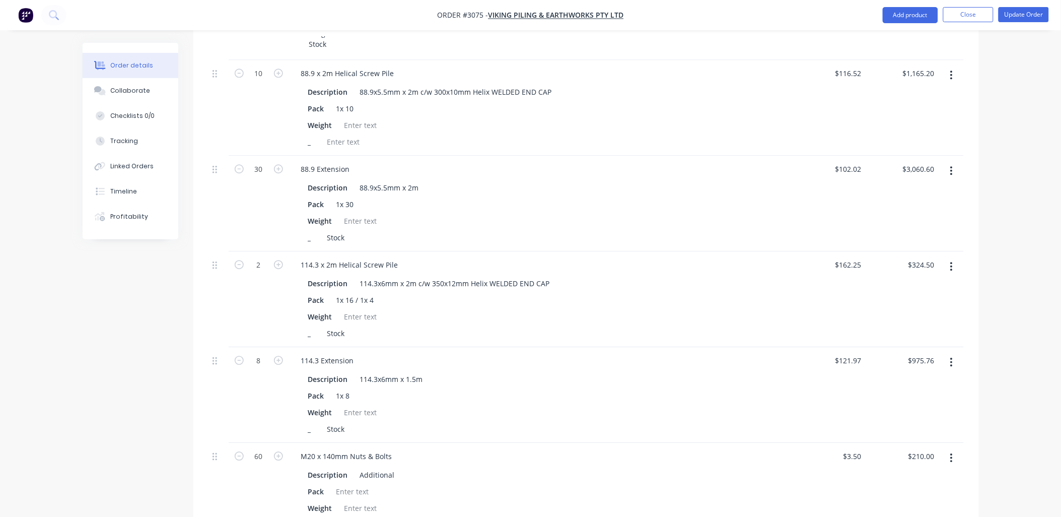
scroll to position [1194, 0]
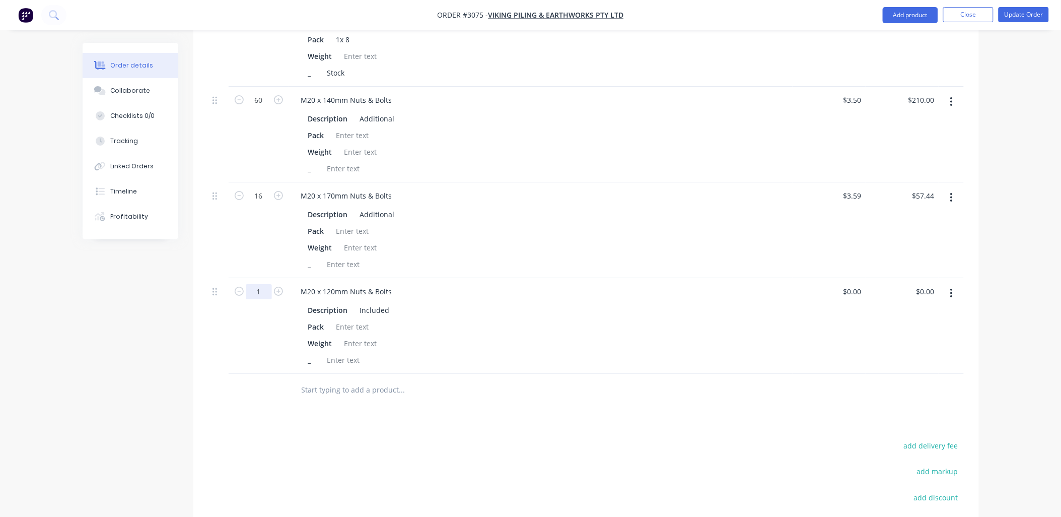
click at [269, 289] on input "1" at bounding box center [259, 291] width 26 height 15
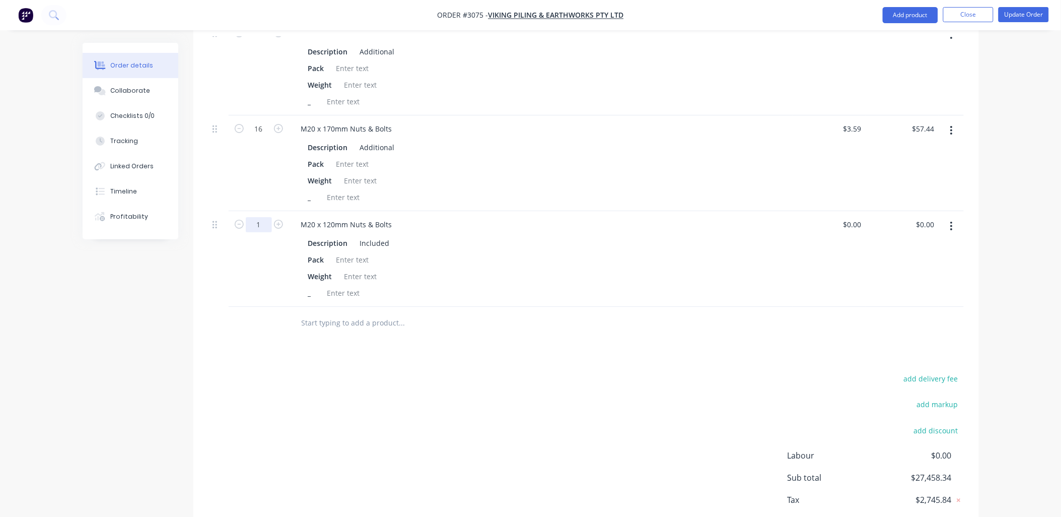
scroll to position [1268, 0]
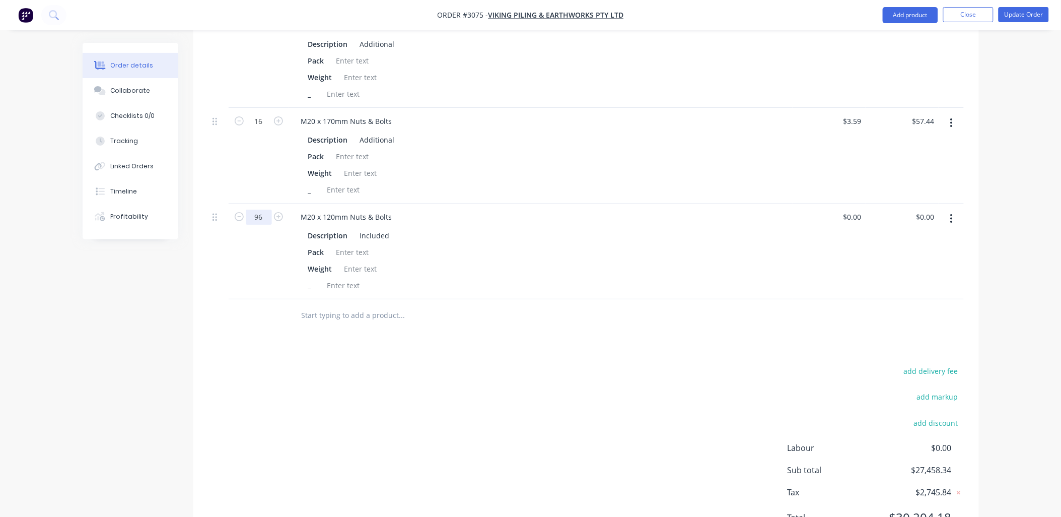
type input "96"
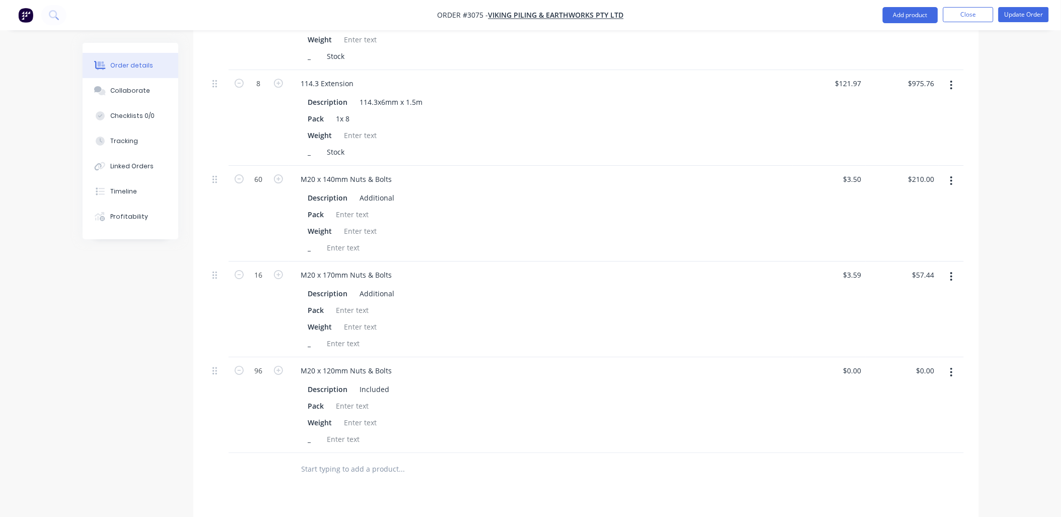
scroll to position [1090, 0]
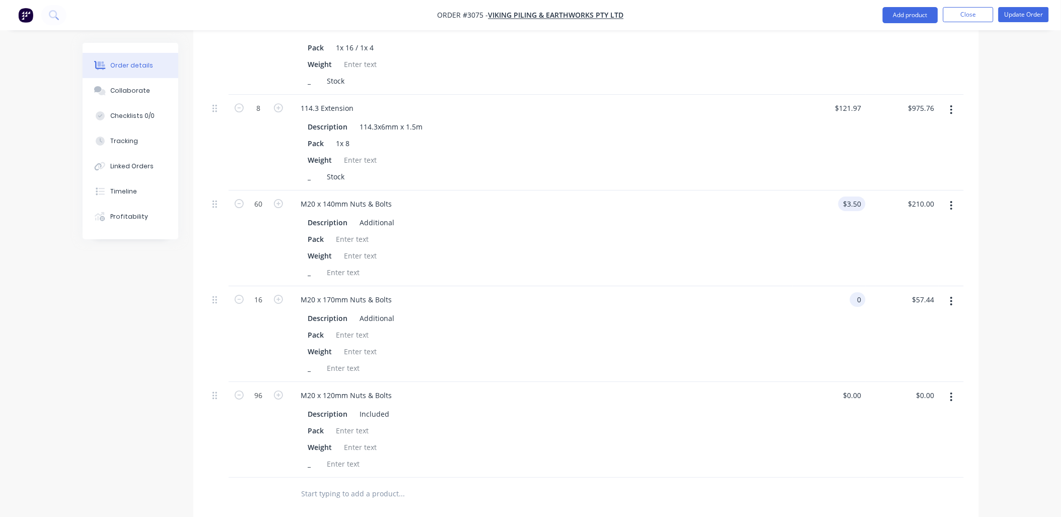
type input "0"
type input "3.5"
type input "$0.00"
click at [859, 198] on input "3.5" at bounding box center [858, 203] width 15 height 15
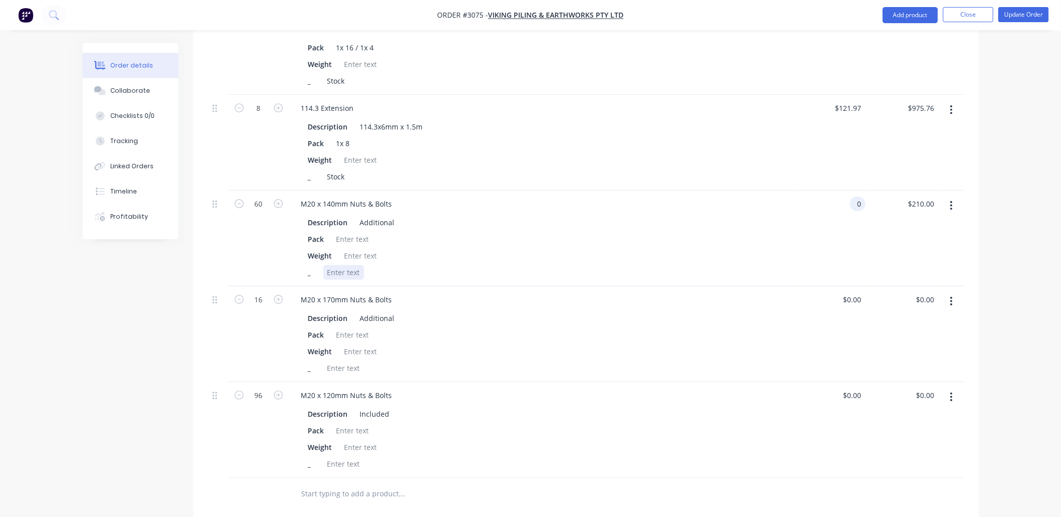
type input "$0.00"
click at [738, 259] on div "Description Additional Pack Weight _" at bounding box center [541, 246] width 496 height 66
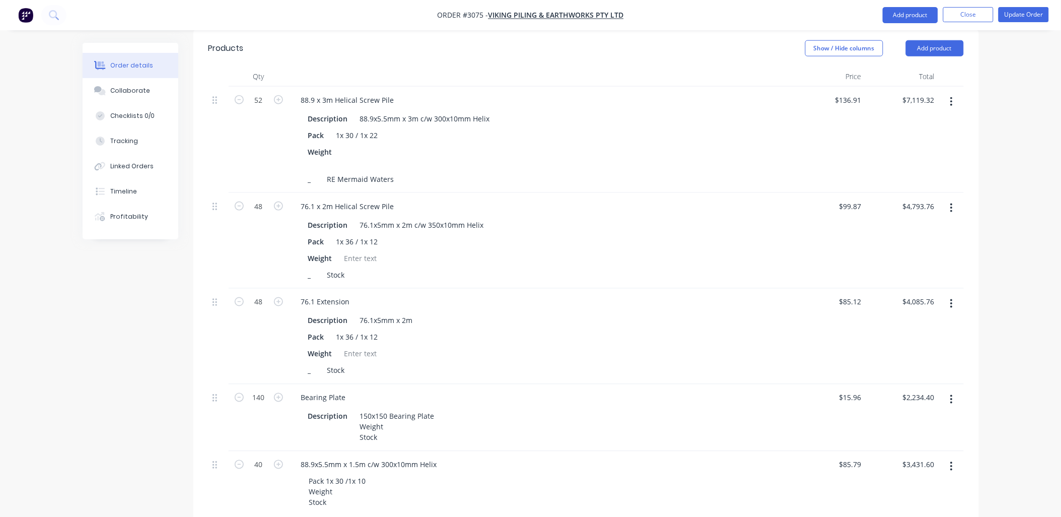
scroll to position [344, 0]
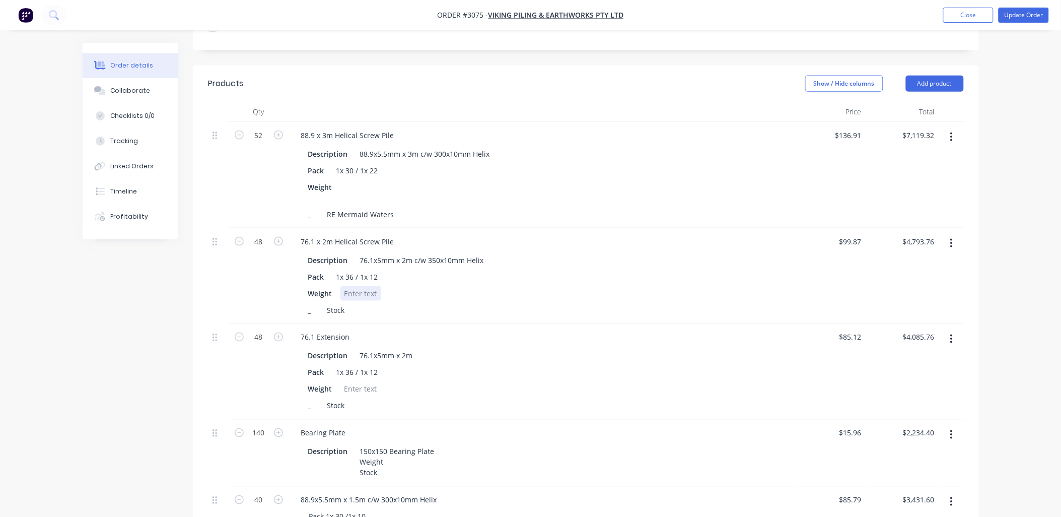
click at [349, 286] on div at bounding box center [361, 293] width 41 height 15
click at [348, 180] on div at bounding box center [348, 192] width 15 height 25
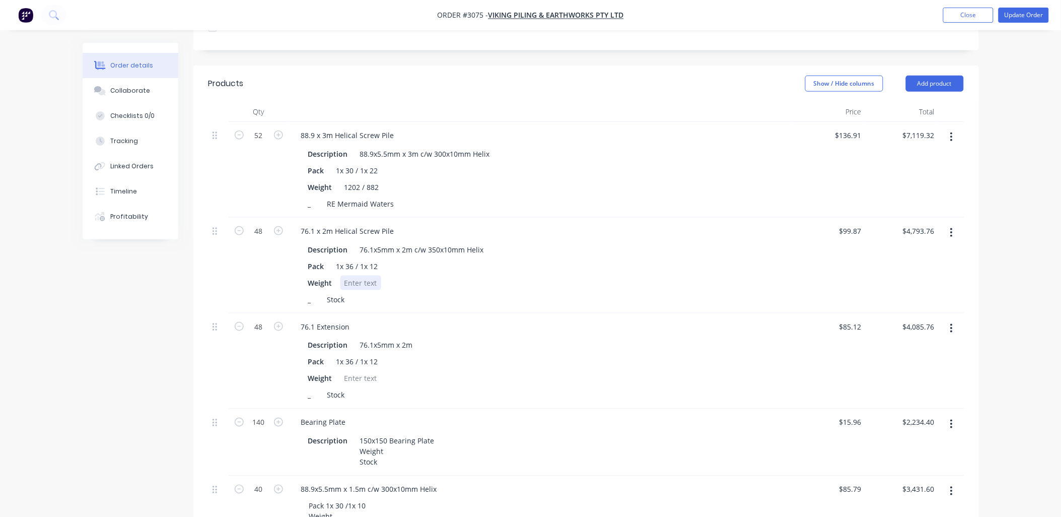
click at [378, 278] on div at bounding box center [361, 283] width 41 height 15
click at [353, 376] on div at bounding box center [361, 378] width 41 height 15
click at [439, 382] on div "Description 76.1x5mm x 2m Pack 1x 36 / 1x 12 Weight 739 / 246 _ Stock" at bounding box center [541, 369] width 496 height 66
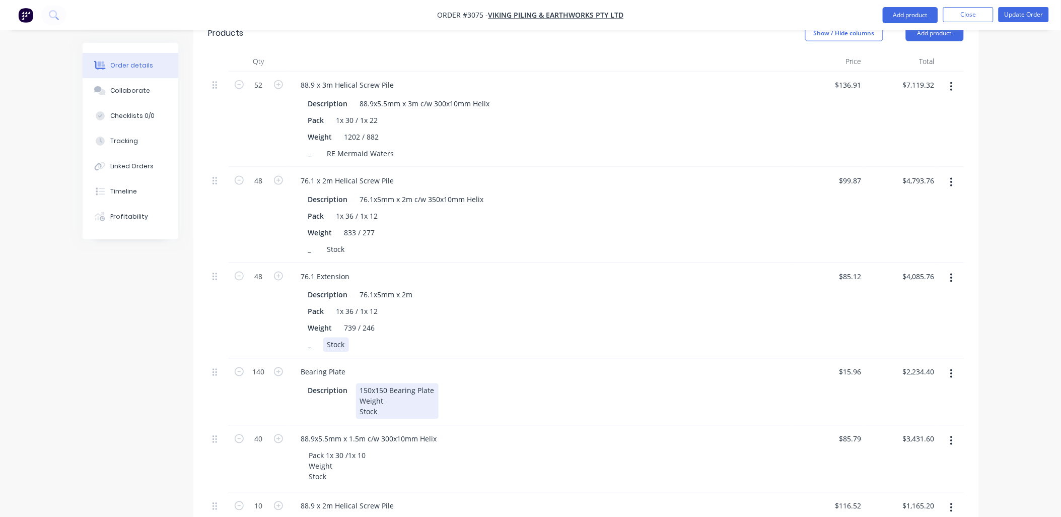
scroll to position [419, 0]
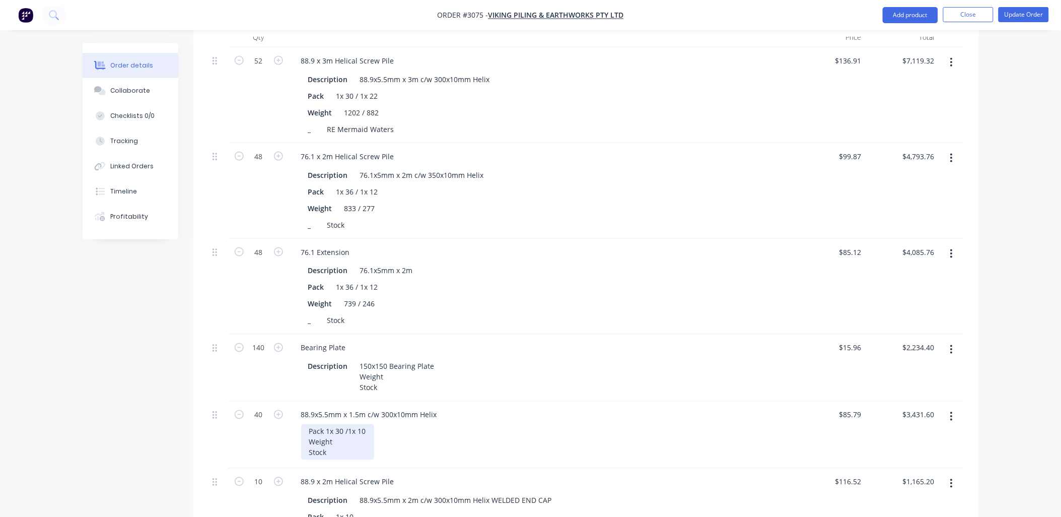
click at [360, 448] on div "Pack 1x 30 /1x 10 Weight Stock" at bounding box center [337, 442] width 73 height 36
click at [422, 376] on div "150x150 Bearing Plate Weight Stock" at bounding box center [397, 377] width 83 height 36
click at [503, 376] on div "Description 150x150 Bearing Plate Weight 350 Stock" at bounding box center [539, 377] width 470 height 36
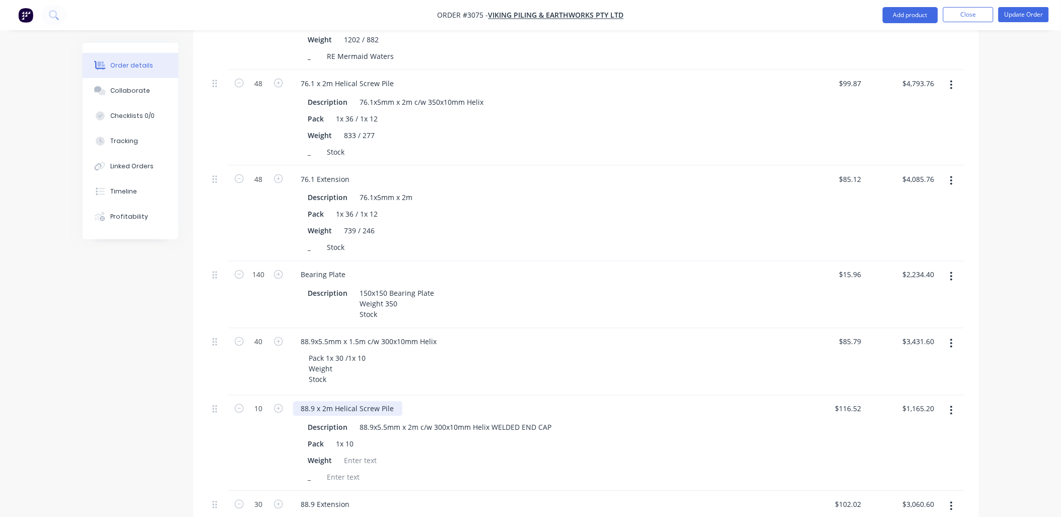
scroll to position [493, 0]
click at [354, 374] on div "Pack 1x 30 /1x 10 Weight Stock" at bounding box center [337, 368] width 73 height 36
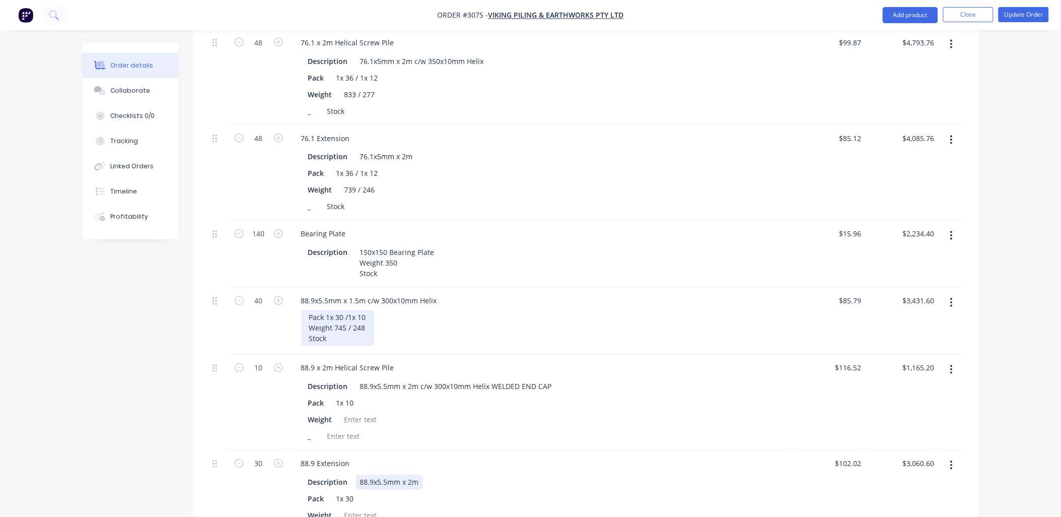
scroll to position [568, 0]
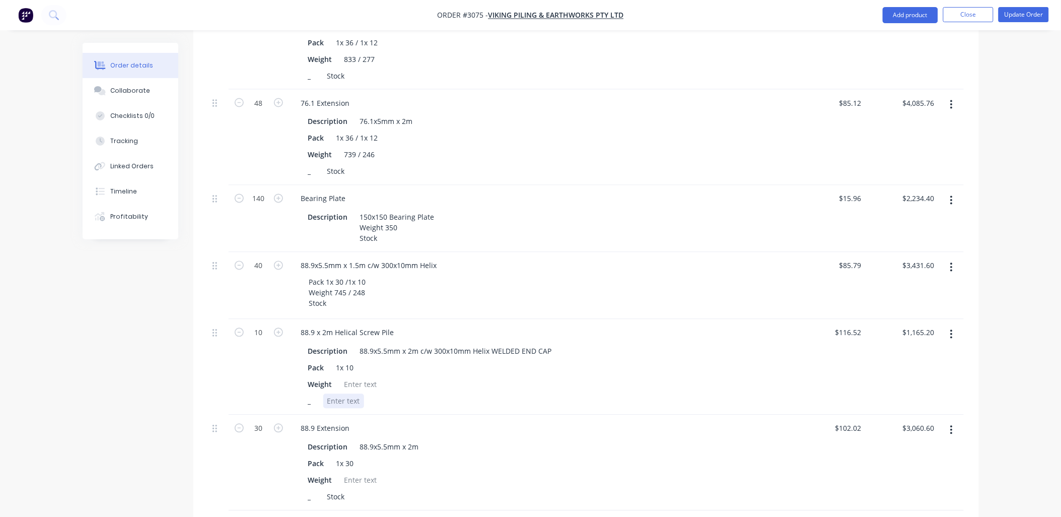
click at [411, 407] on div "_" at bounding box center [539, 401] width 470 height 15
click at [351, 388] on div at bounding box center [361, 384] width 41 height 15
click at [345, 392] on div "150" at bounding box center [351, 384] width 20 height 15
click at [460, 392] on div "Weight 250" at bounding box center [539, 384] width 470 height 15
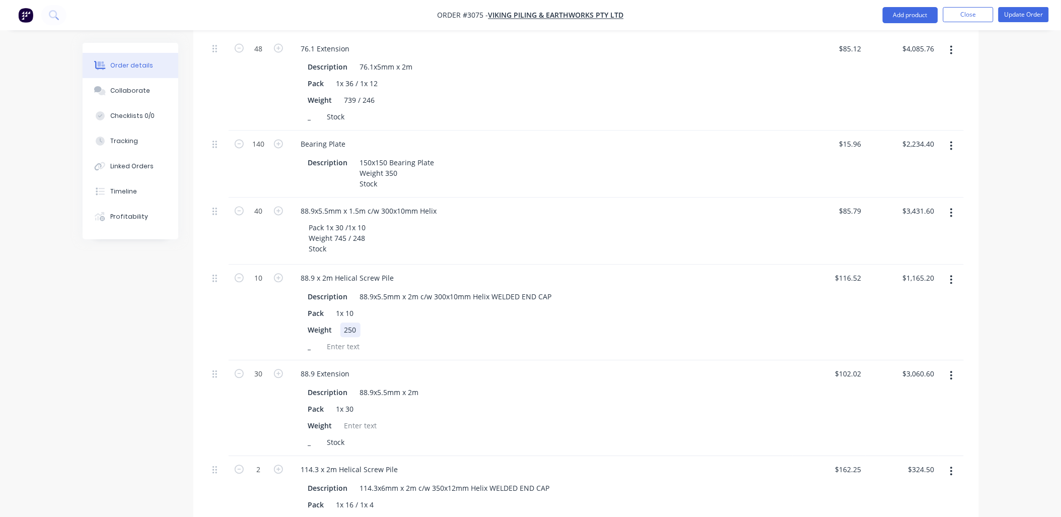
scroll to position [717, 0]
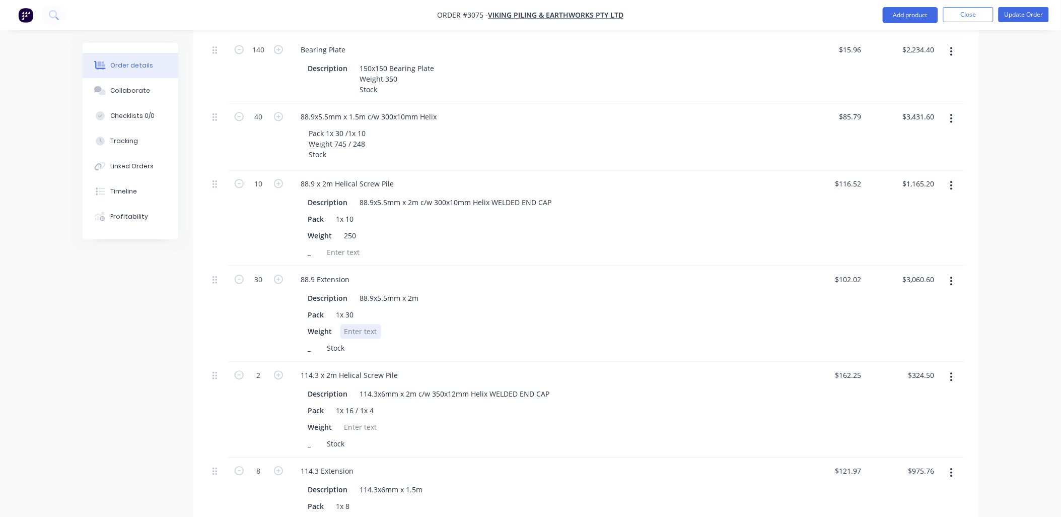
click at [360, 339] on div at bounding box center [361, 331] width 41 height 15
click at [378, 335] on div "Weight 809" at bounding box center [539, 331] width 470 height 15
click at [350, 434] on div at bounding box center [361, 427] width 41 height 15
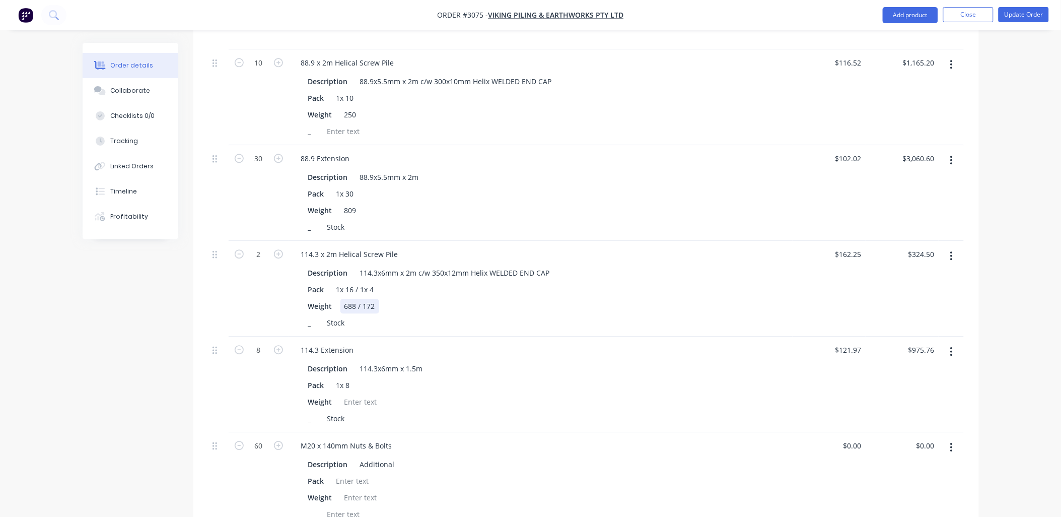
scroll to position [866, 0]
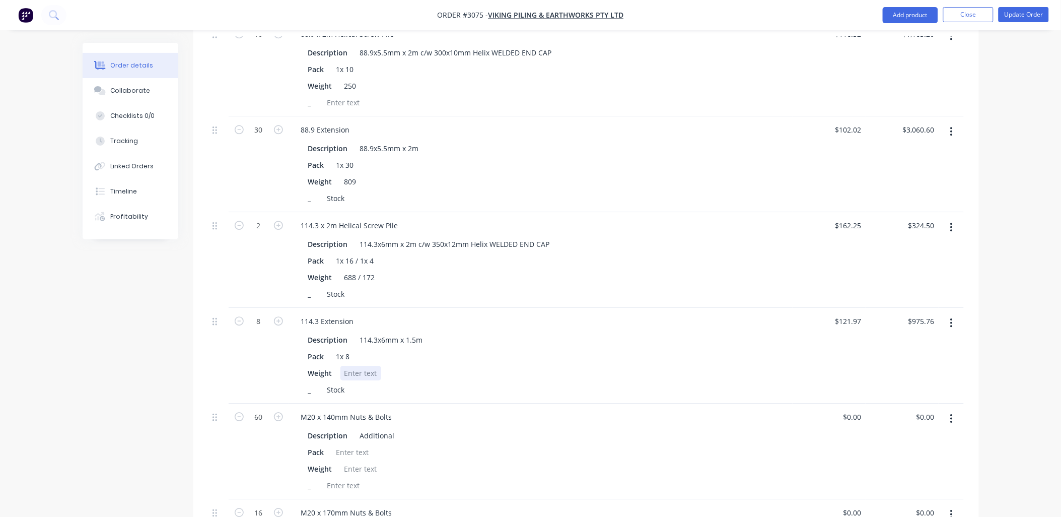
click at [363, 380] on div at bounding box center [361, 373] width 41 height 15
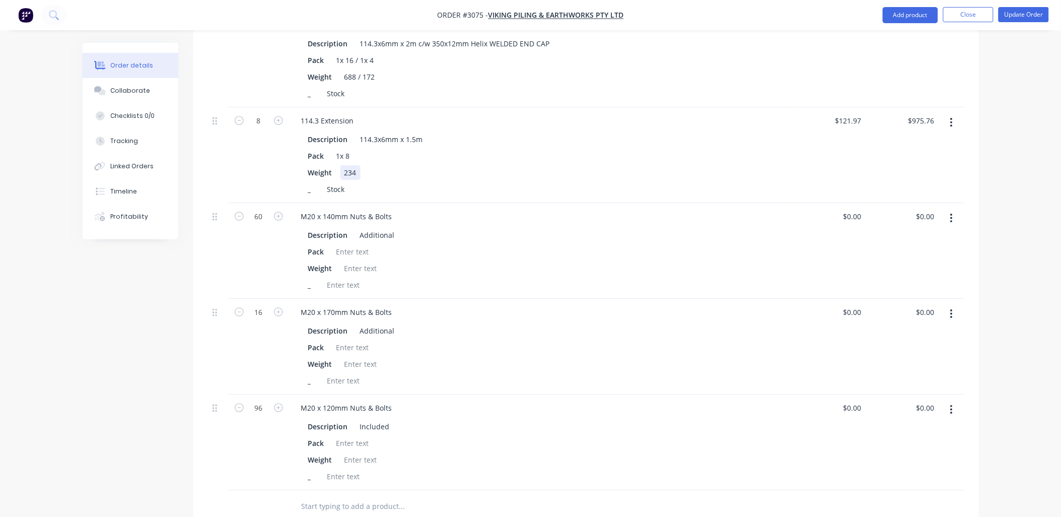
scroll to position [1090, 0]
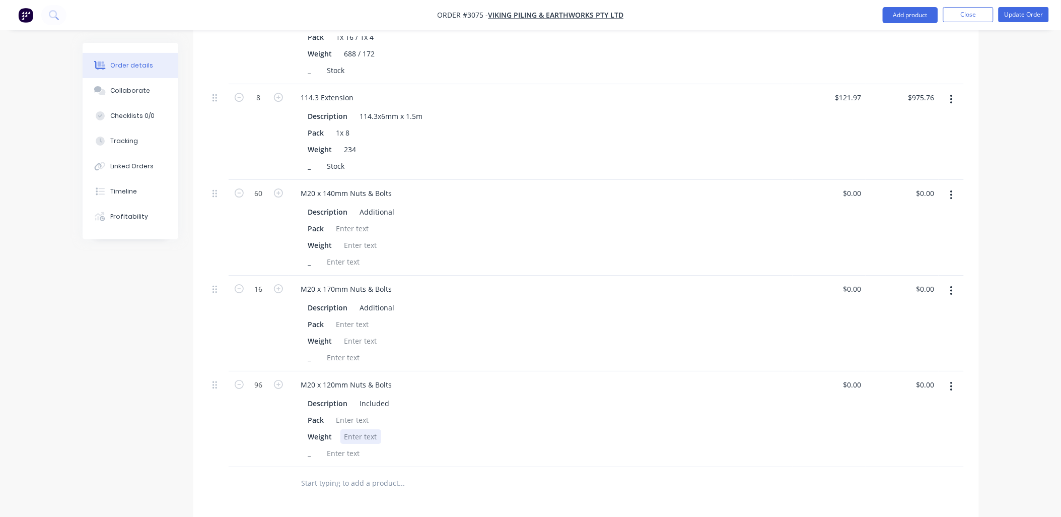
click at [452, 443] on div "Weight" at bounding box center [539, 436] width 470 height 15
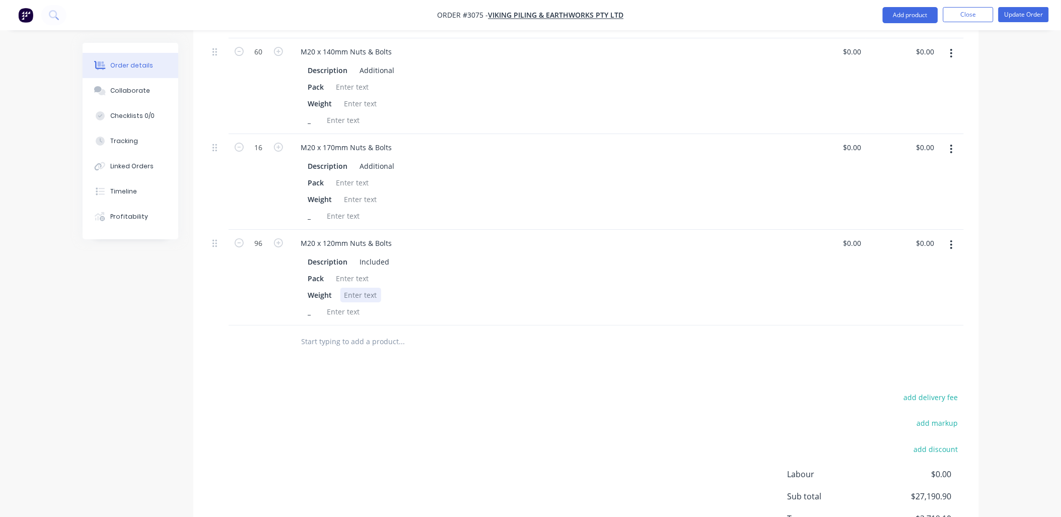
scroll to position [1240, 0]
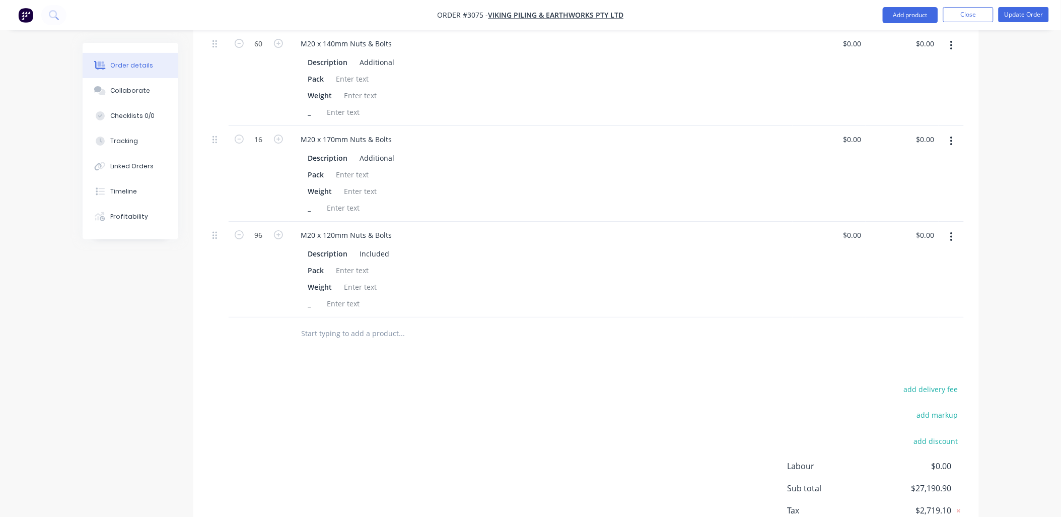
click at [325, 343] on input "text" at bounding box center [402, 333] width 202 height 20
type input "Pack all Nuts & Bolts on 1x Pallet"
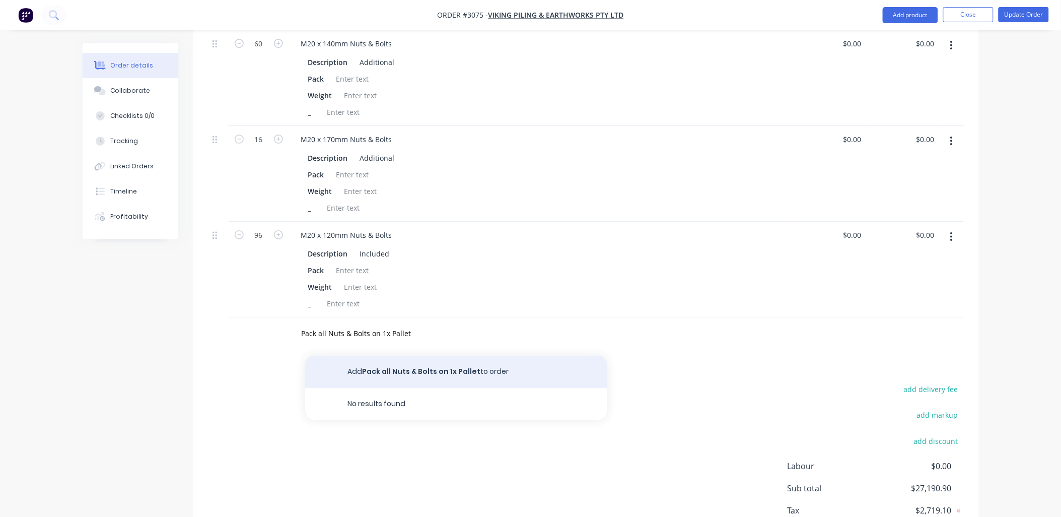
click at [442, 378] on button "Add Pack all Nuts & Bolts on 1x Pallet to order" at bounding box center [456, 372] width 302 height 32
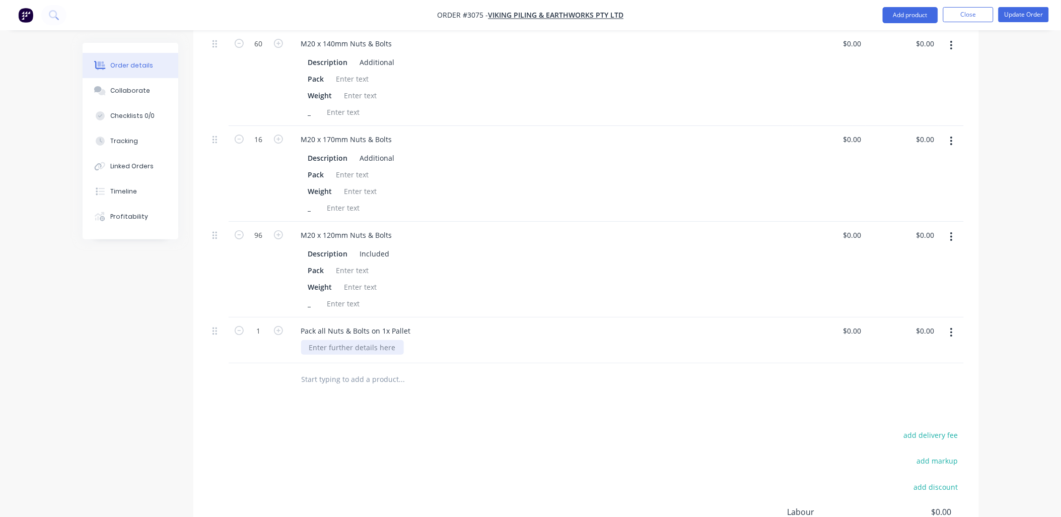
click at [341, 352] on div at bounding box center [352, 347] width 103 height 15
click at [264, 471] on div "add delivery fee add markup add discount Labour $0.00 Sub total $27,190.90 Tax …" at bounding box center [587, 514] width 756 height 172
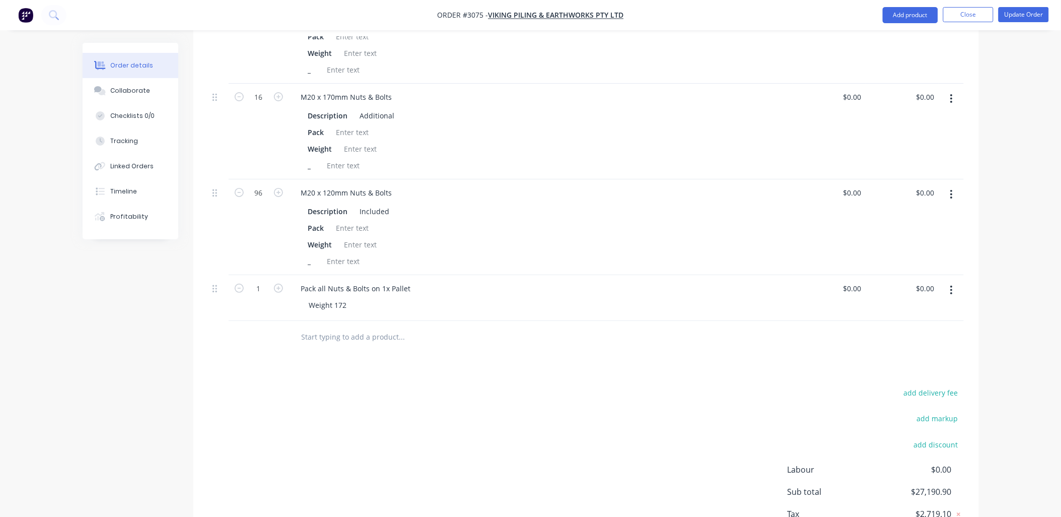
scroll to position [1314, 0]
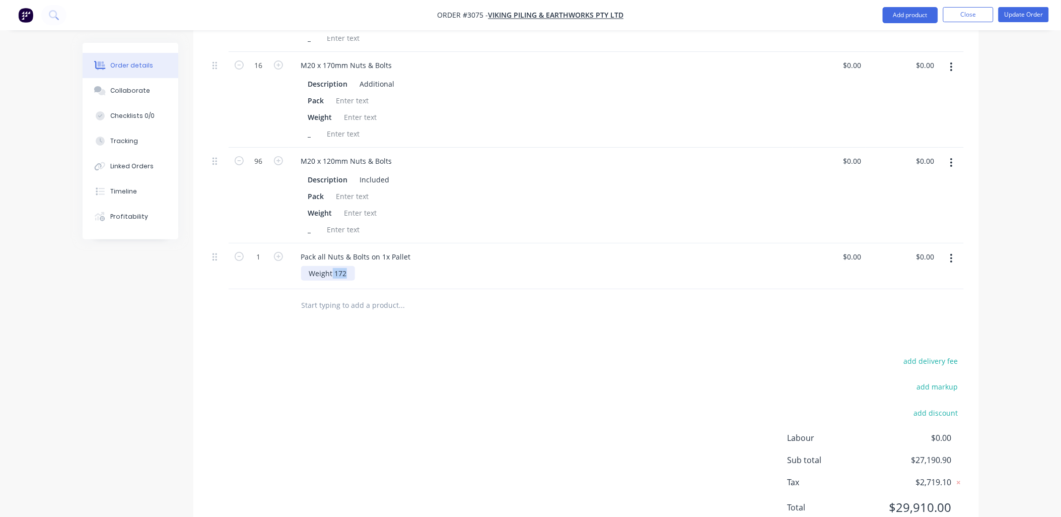
drag, startPoint x: 350, startPoint y: 274, endPoint x: 336, endPoint y: 281, distance: 15.6
click at [333, 278] on div "Weight 172" at bounding box center [328, 273] width 54 height 15
click at [337, 279] on div "Weight 172" at bounding box center [328, 273] width 54 height 15
click at [347, 371] on div "add delivery fee add markup add discount Labour $0.00 Sub total $27,190.90 Tax …" at bounding box center [587, 440] width 756 height 172
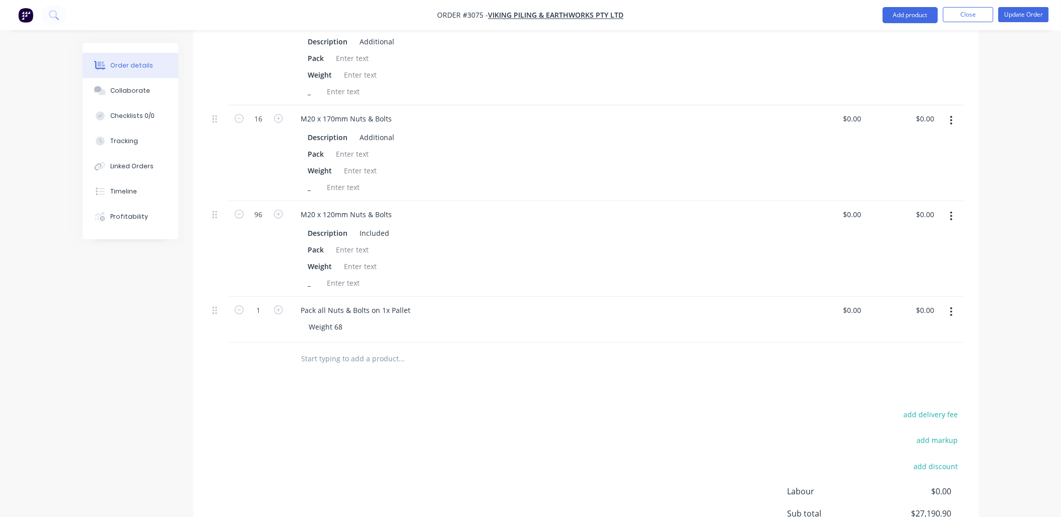
scroll to position [1240, 0]
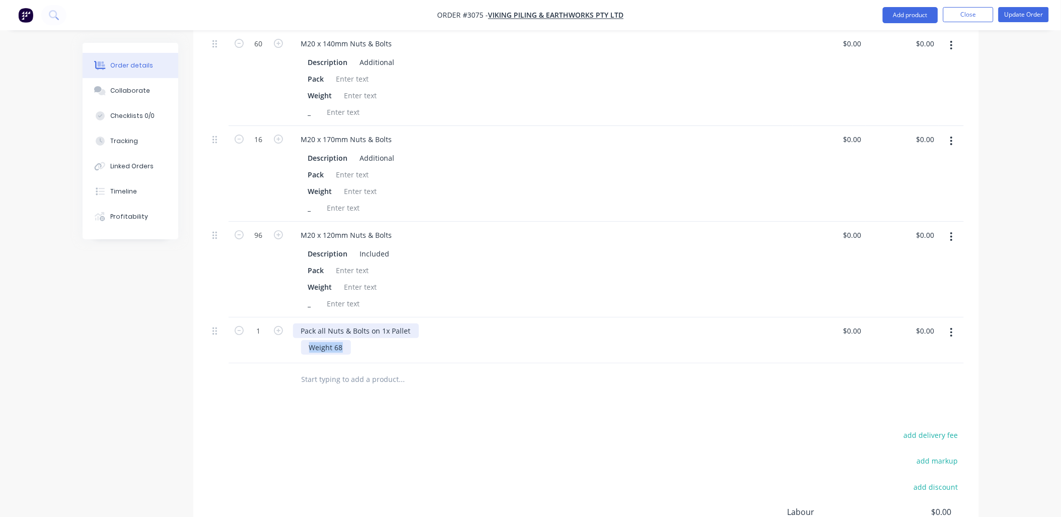
drag, startPoint x: 353, startPoint y: 352, endPoint x: 308, endPoint y: 340, distance: 46.9
click at [308, 340] on div "Pack all Nuts & Bolts on 1x Pallet Weight 68" at bounding box center [541, 340] width 504 height 46
drag, startPoint x: 308, startPoint y: 340, endPoint x: 491, endPoint y: 385, distance: 188.9
click at [506, 389] on div at bounding box center [444, 379] width 302 height 20
drag, startPoint x: 300, startPoint y: 336, endPoint x: 414, endPoint y: 331, distance: 114.0
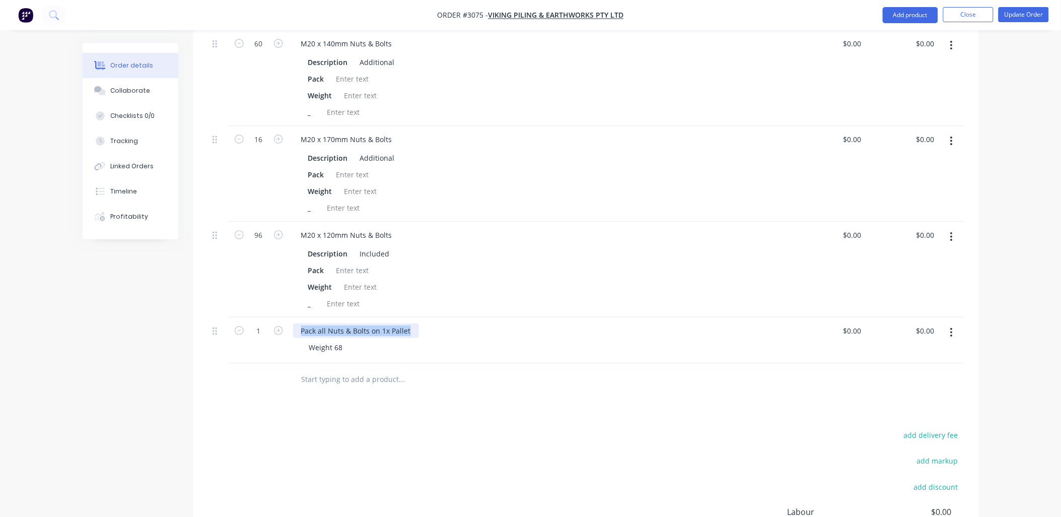
click at [421, 337] on div "Pack all Nuts & Bolts on 1x Pallet" at bounding box center [541, 330] width 496 height 15
copy div "Pack all Nuts & Bolts on 1x Pallet"
click at [338, 311] on div at bounding box center [343, 303] width 41 height 15
paste div
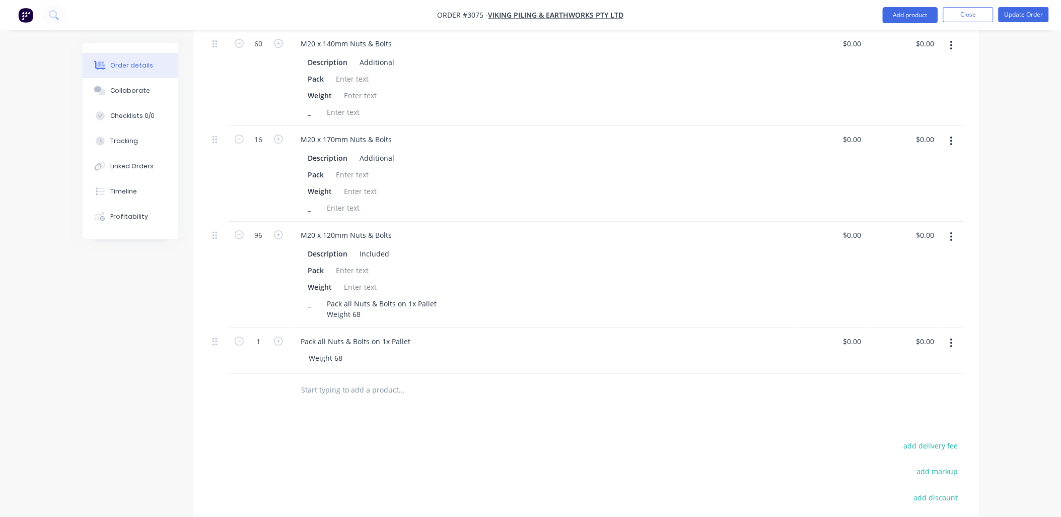
click at [954, 350] on button "button" at bounding box center [952, 343] width 24 height 18
click at [907, 433] on div "Delete" at bounding box center [917, 430] width 78 height 15
click at [581, 427] on div "add delivery fee add markup add discount Labour $0.00 Sub total $27,190.90 Tax …" at bounding box center [587, 479] width 756 height 172
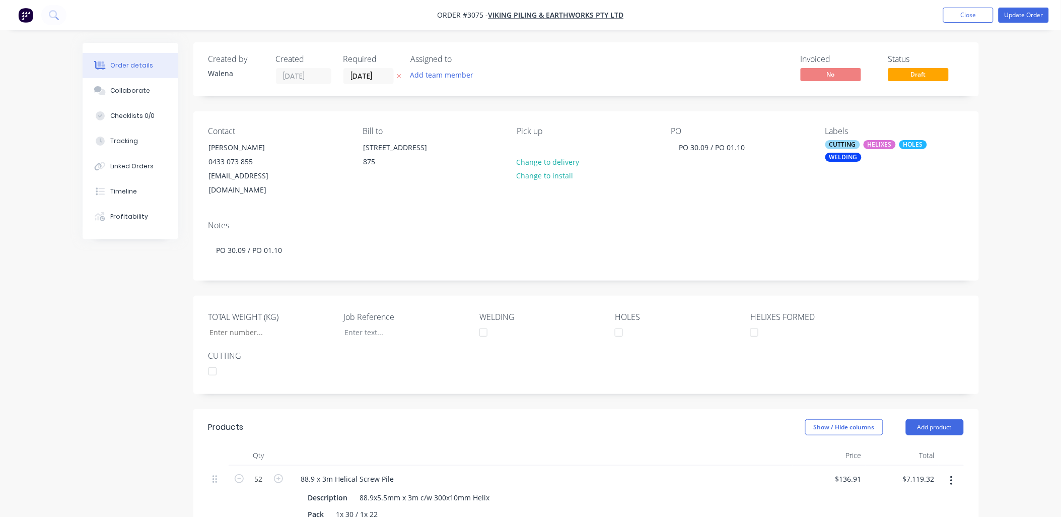
scroll to position [0, 0]
click at [381, 79] on input "[DATE]" at bounding box center [368, 76] width 49 height 15
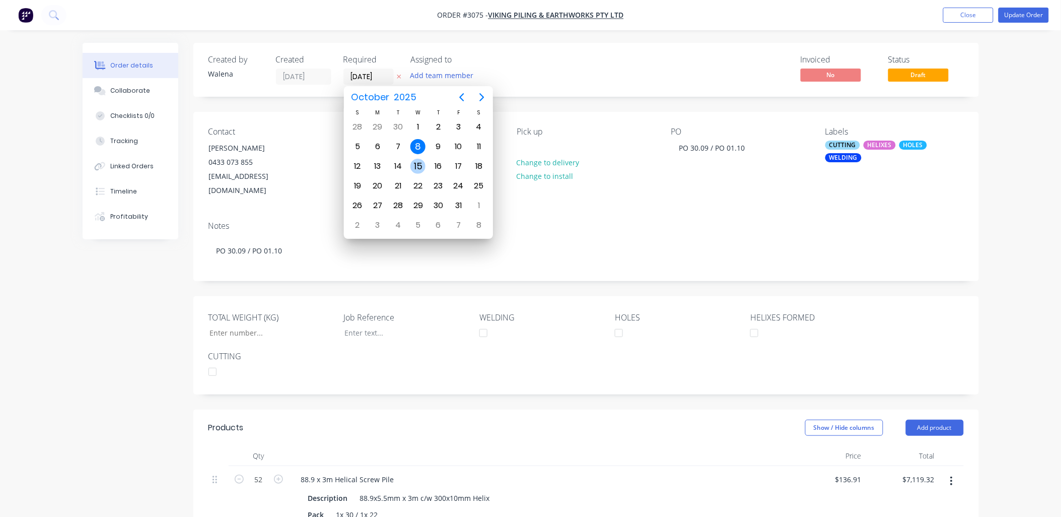
click at [417, 165] on div "15" at bounding box center [418, 166] width 15 height 15
type input "[DATE]"
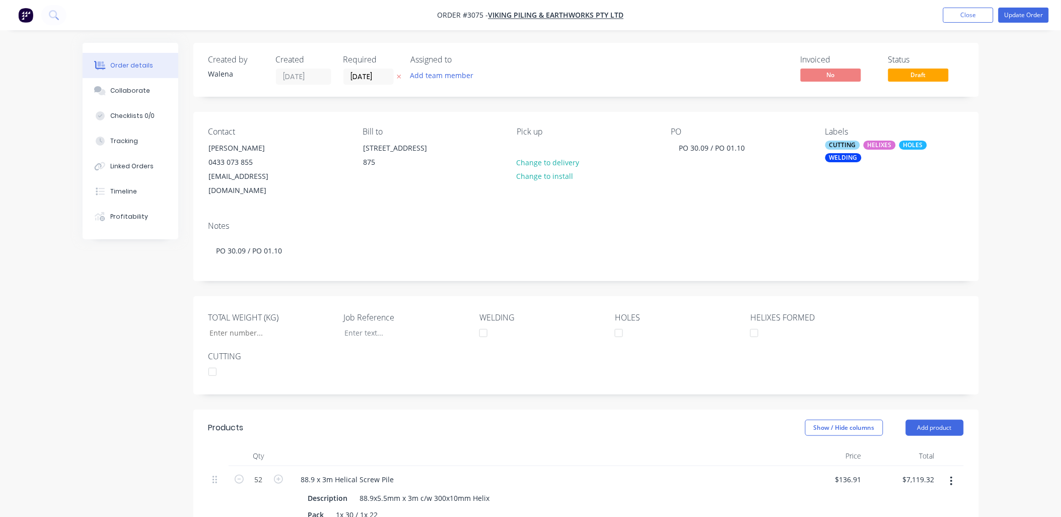
click at [711, 193] on div "Contact [PERSON_NAME] [PHONE_NUMBER] [EMAIL_ADDRESS][DOMAIN_NAME] Bill to [STRE…" at bounding box center [586, 162] width 786 height 101
click at [1037, 14] on button "Update Order" at bounding box center [1024, 15] width 50 height 15
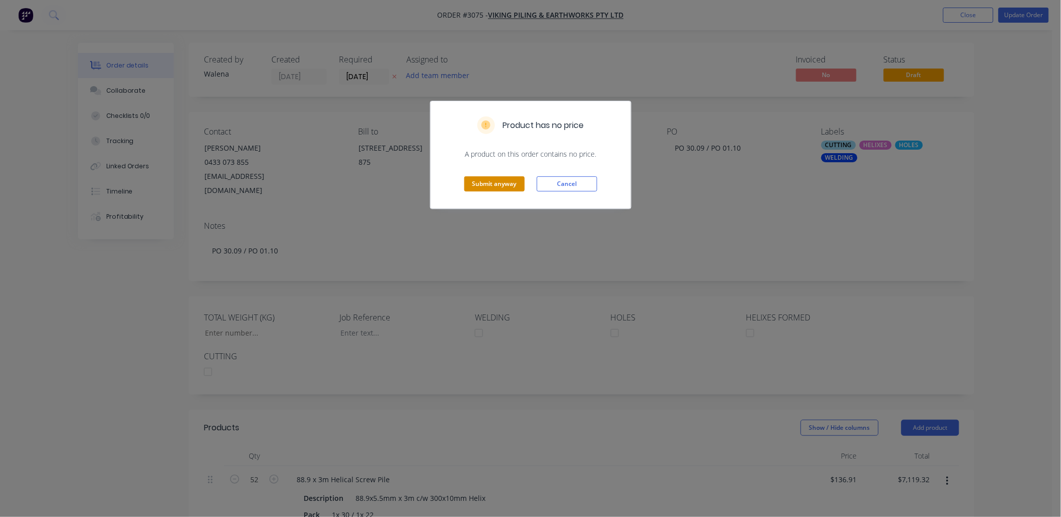
click at [490, 187] on button "Submit anyway" at bounding box center [494, 183] width 60 height 15
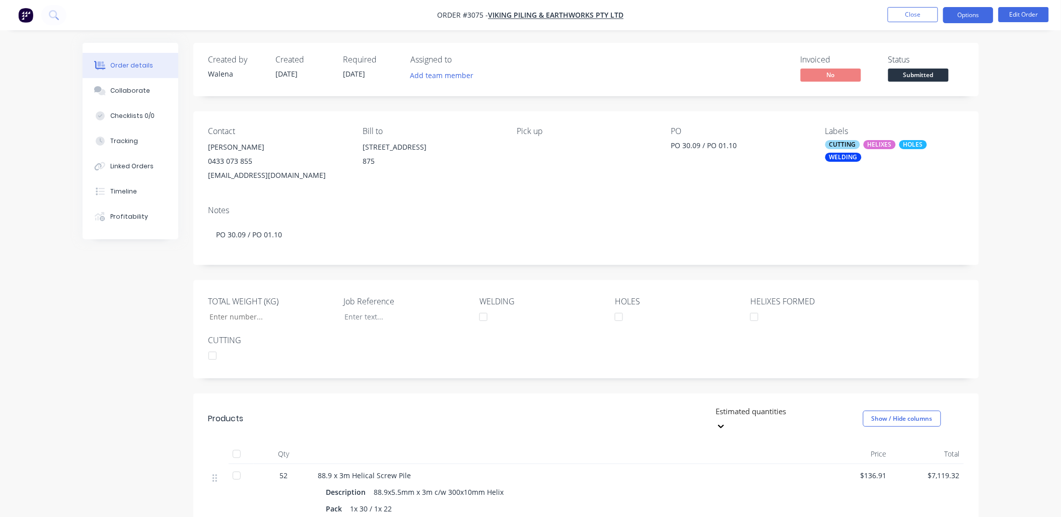
click at [984, 17] on button "Options" at bounding box center [969, 15] width 50 height 16
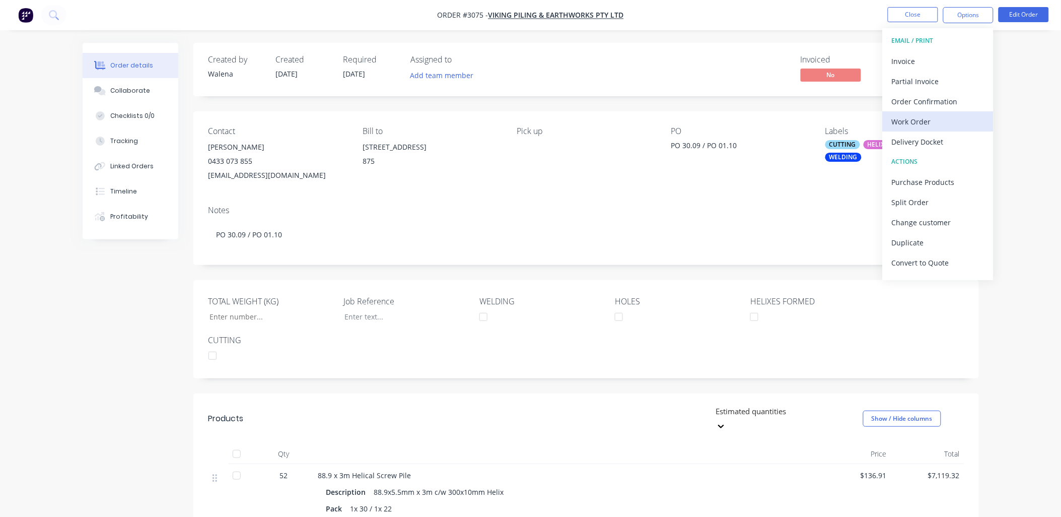
click at [901, 121] on div "Work Order" at bounding box center [938, 121] width 93 height 15
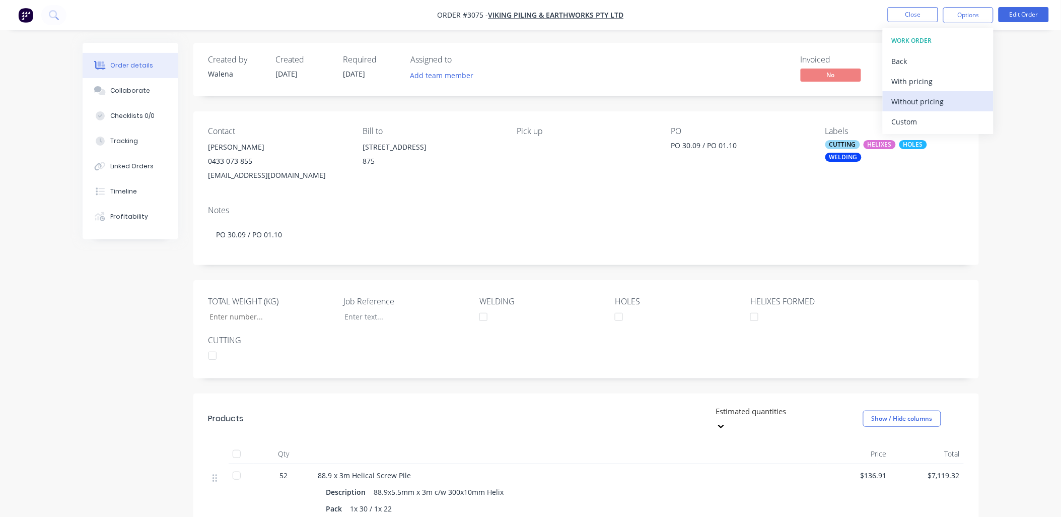
click at [914, 102] on div "Without pricing" at bounding box center [938, 101] width 93 height 15
